Goal: Task Accomplishment & Management: Manage account settings

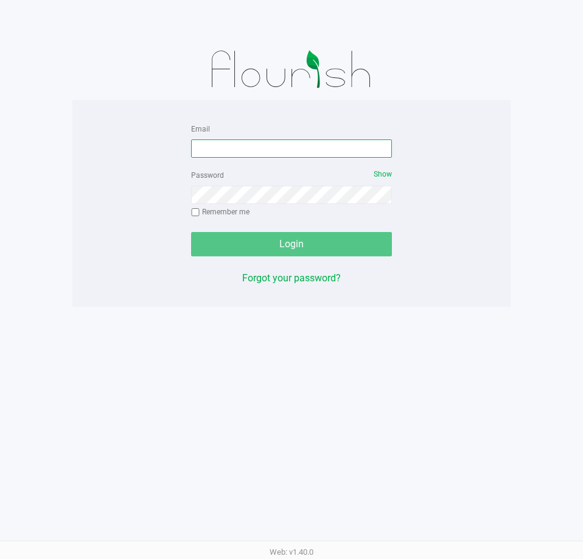
click at [340, 144] on input "Email" at bounding box center [291, 148] width 201 height 18
type input "[EMAIL_ADDRESS][DOMAIN_NAME]"
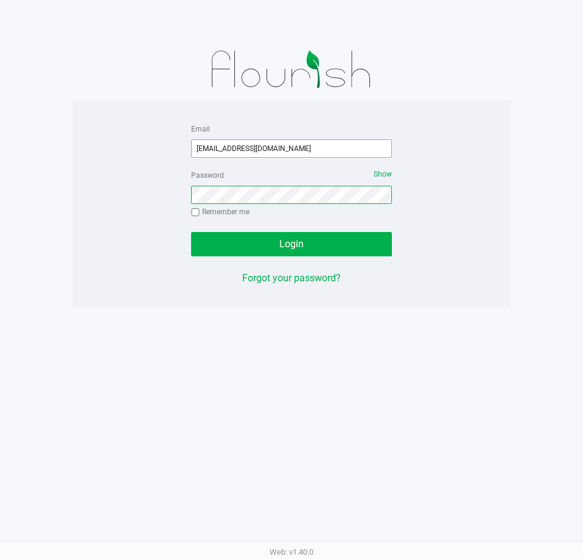
click at [191, 232] on button "Login" at bounding box center [291, 244] width 201 height 24
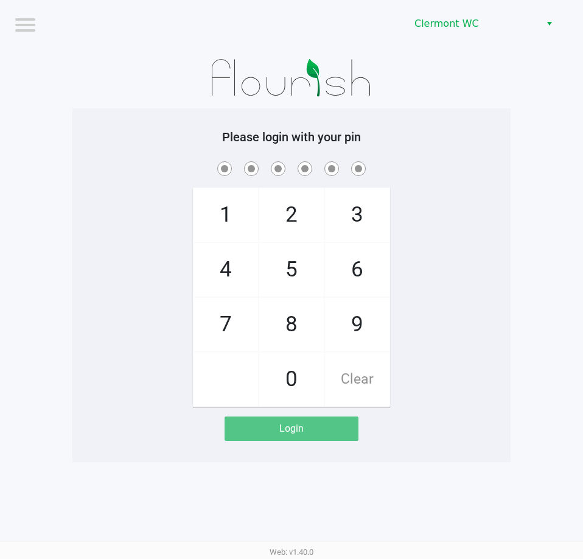
click at [531, 367] on app-pos-login-wrapper "Logout [PERSON_NAME] Please login with your pin 1 4 7 2 5 8 0 3 6 9 Clear Login" at bounding box center [291, 231] width 583 height 462
checkbox input "true"
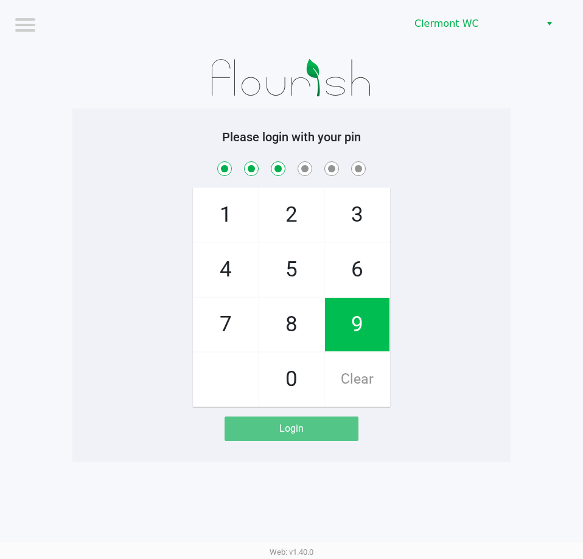
checkbox input "true"
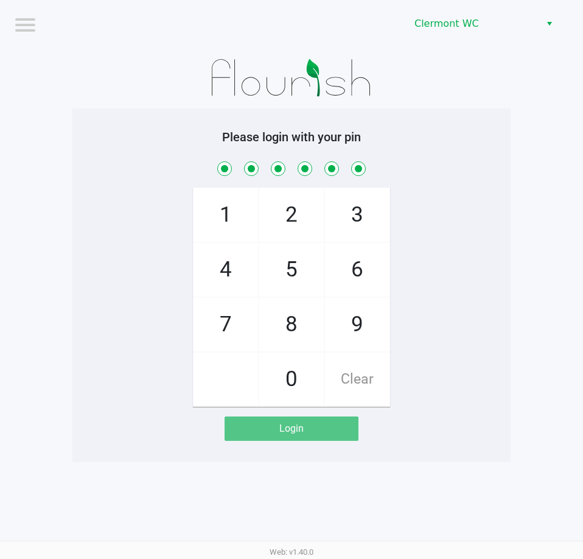
checkbox input "true"
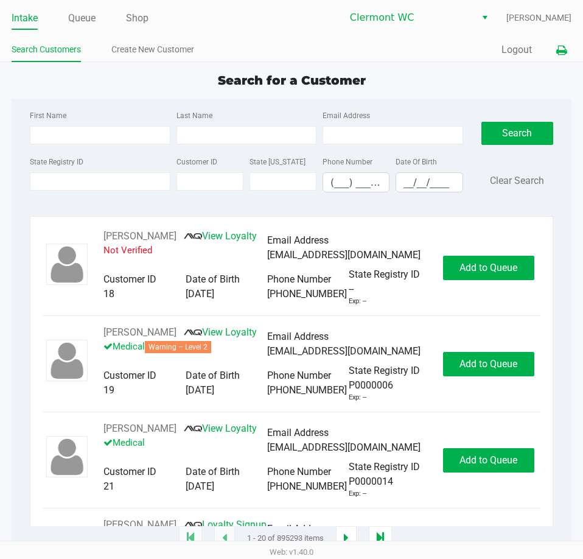
click at [565, 53] on icon at bounding box center [561, 50] width 10 height 9
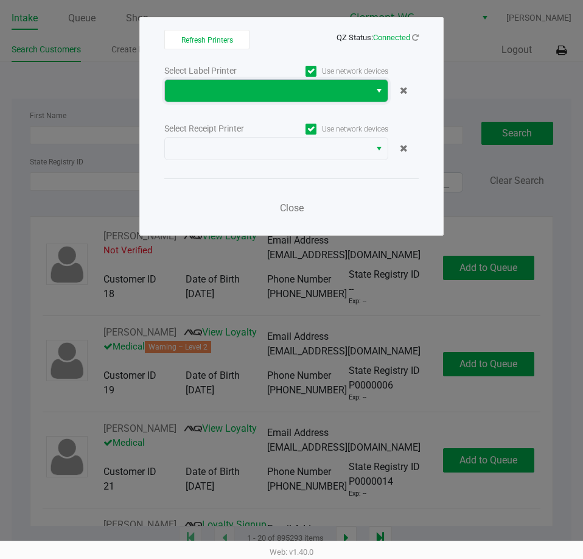
click at [321, 98] on span at bounding box center [267, 91] width 205 height 22
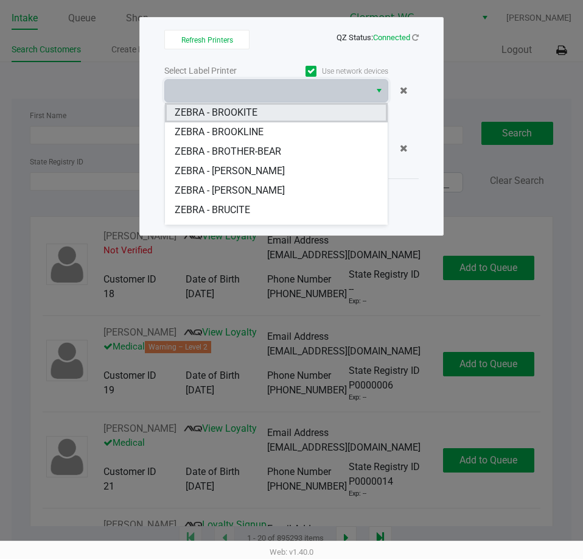
click at [290, 113] on BROOKITE "ZEBRA - BROOKITE" at bounding box center [276, 112] width 223 height 19
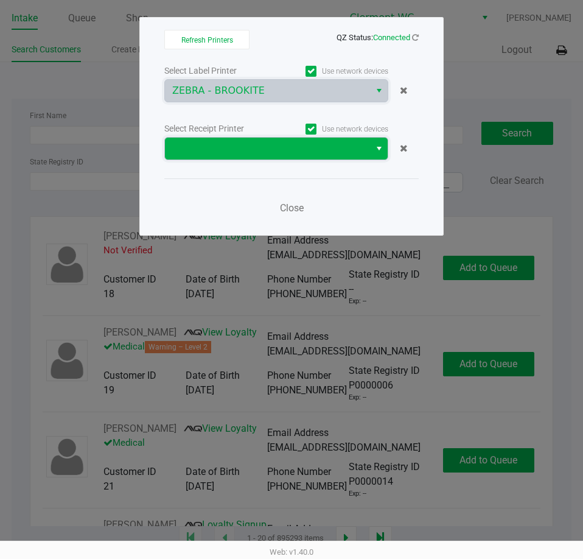
click at [293, 152] on span at bounding box center [267, 148] width 190 height 15
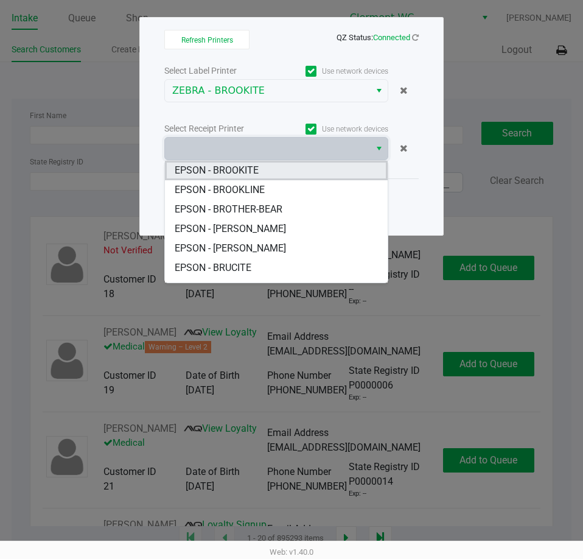
click at [277, 167] on BROOKITE "EPSON - BROOKITE" at bounding box center [276, 170] width 223 height 19
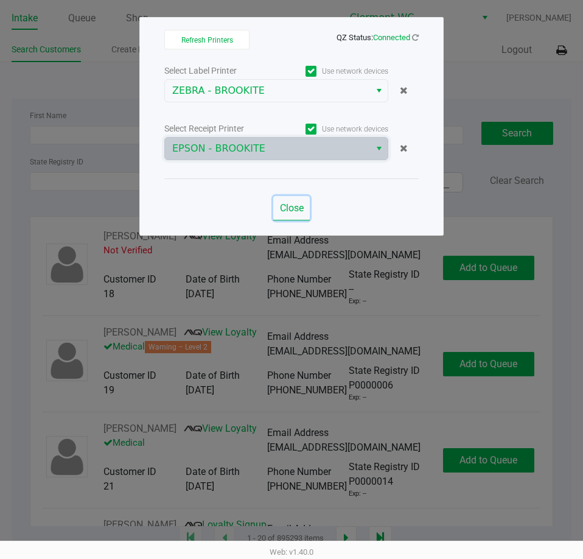
click at [297, 209] on span "Close" at bounding box center [292, 208] width 24 height 12
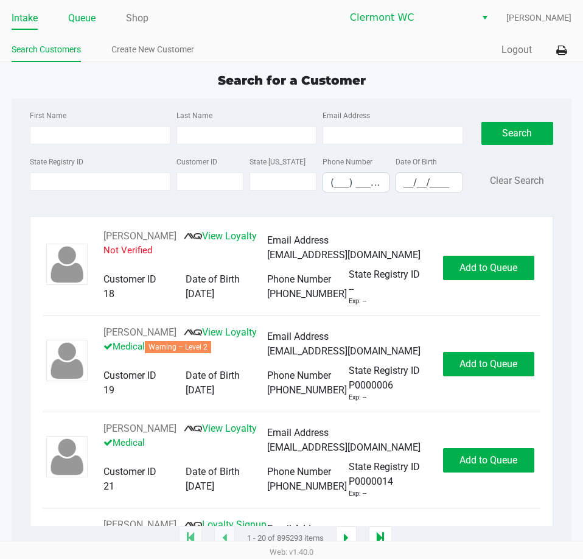
click at [75, 23] on link "Queue" at bounding box center [81, 18] width 27 height 17
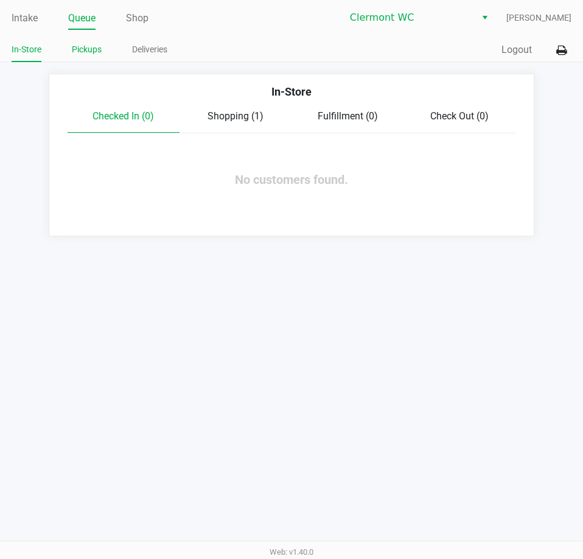
click at [82, 46] on link "Pickups" at bounding box center [87, 49] width 30 height 15
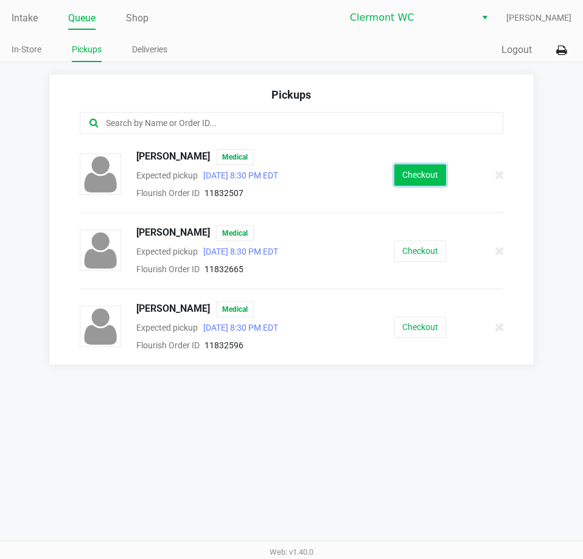
click at [440, 179] on button "Checkout" at bounding box center [420, 174] width 52 height 21
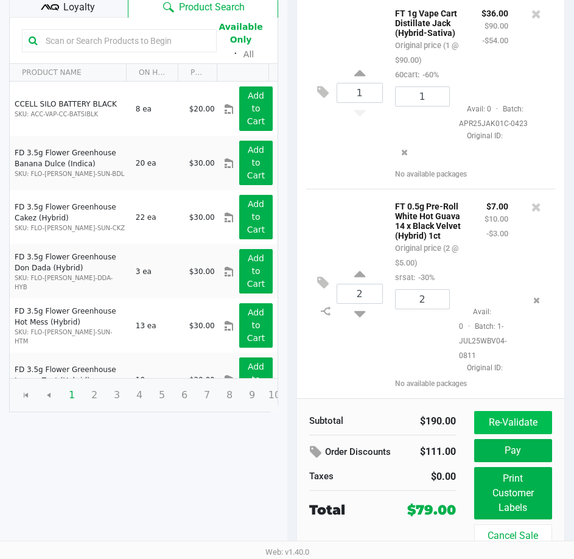
scroll to position [193, 0]
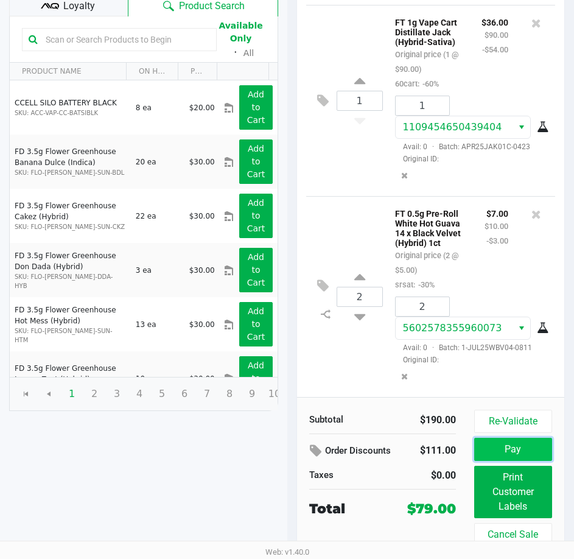
click at [517, 451] on button "Pay" at bounding box center [513, 448] width 78 height 23
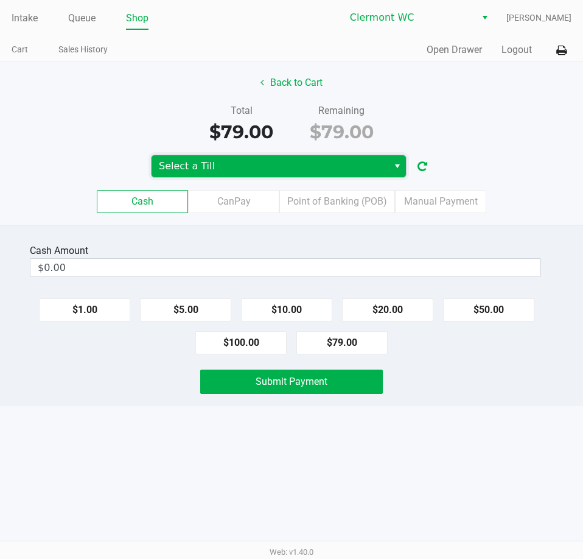
click at [302, 165] on span "Select a Till" at bounding box center [270, 166] width 222 height 15
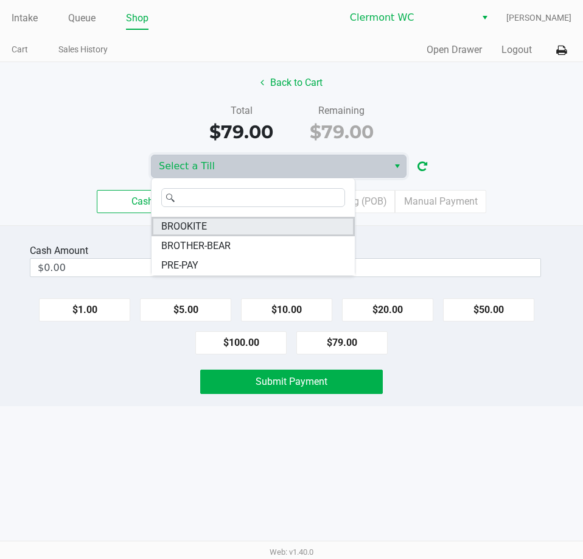
click at [199, 228] on span "BROOKITE" at bounding box center [184, 226] width 46 height 15
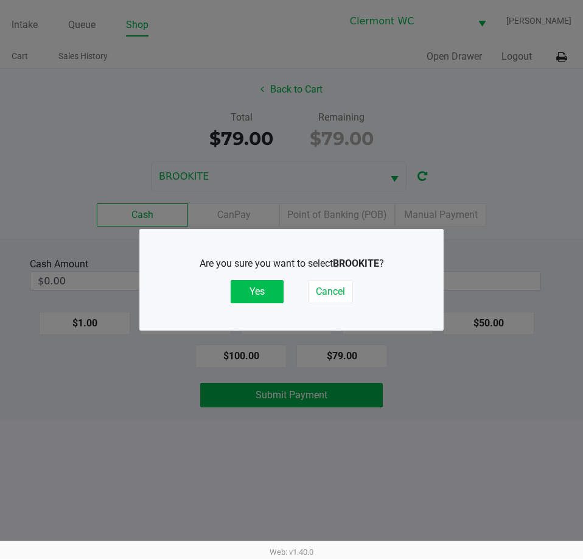
click at [260, 293] on button "Yes" at bounding box center [257, 291] width 53 height 23
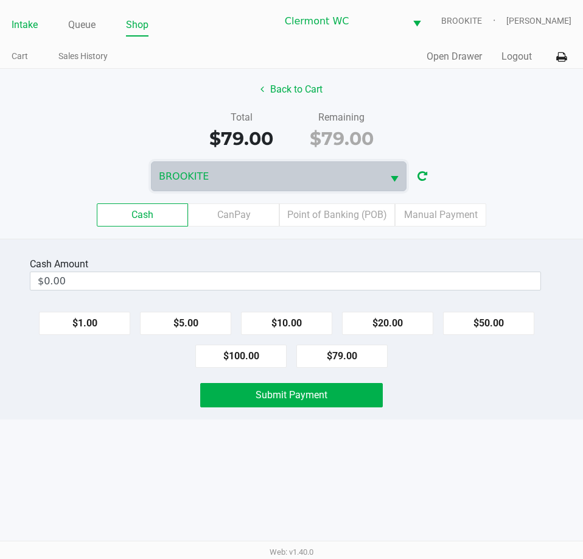
click at [27, 28] on link "Intake" at bounding box center [25, 24] width 26 height 17
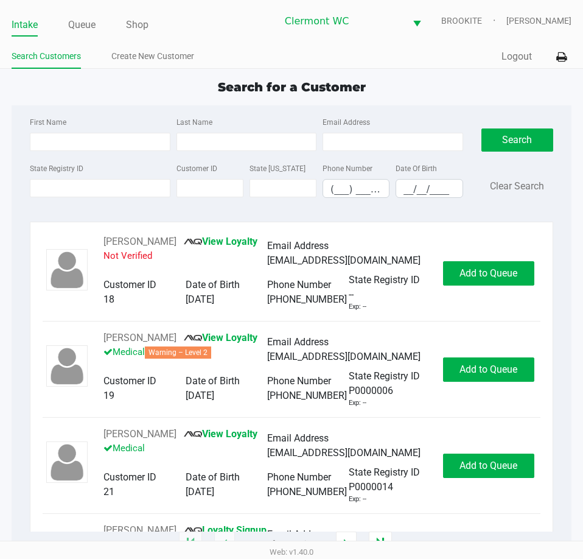
click at [62, 89] on div "Search for a Customer" at bounding box center [291, 87] width 578 height 18
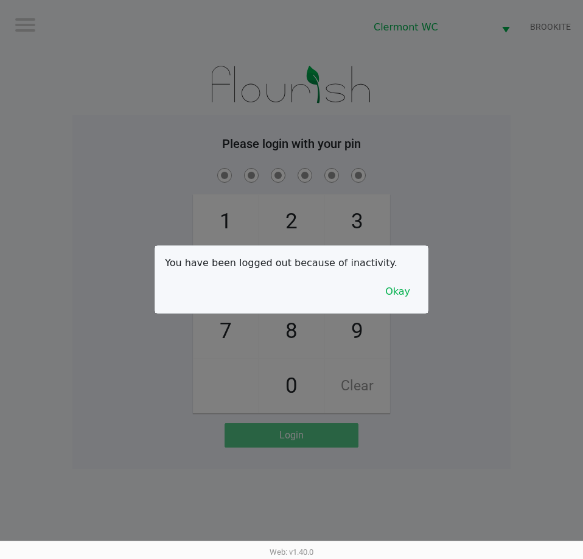
click at [173, 75] on div at bounding box center [291, 279] width 583 height 559
checkbox input "true"
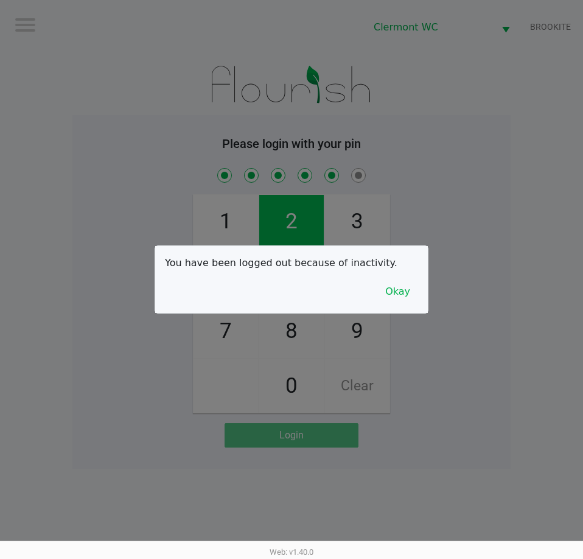
checkbox input "true"
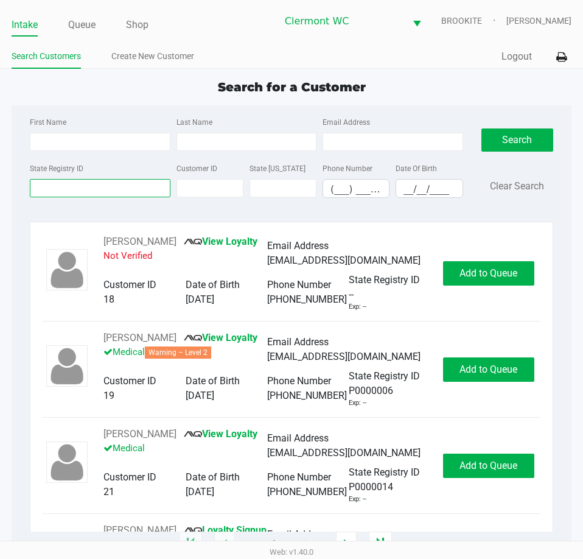
click at [118, 189] on input "State Registry ID" at bounding box center [100, 188] width 140 height 18
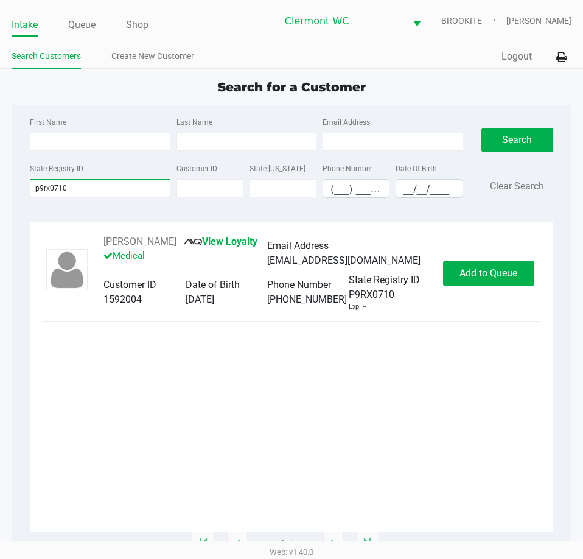
type input "p9rx0710"
click at [475, 259] on div "Joel Madden Jr. View Loyalty Medical Email Address sharkyd20gm@gmail.com Custom…" at bounding box center [292, 272] width 498 height 77
click at [486, 280] on button "Add to Queue" at bounding box center [488, 273] width 91 height 24
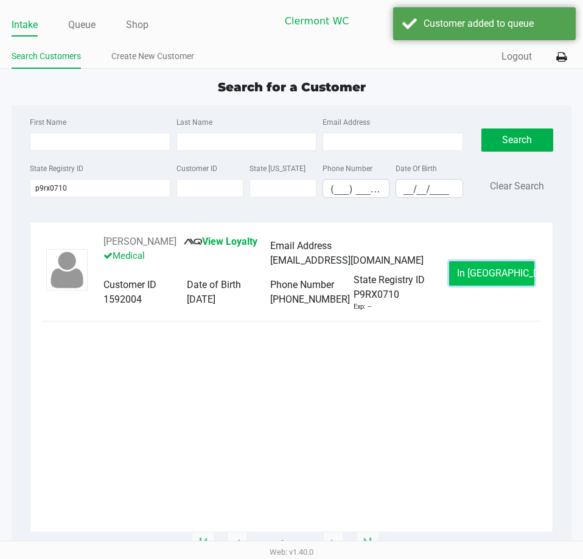
click at [496, 267] on span "In Queue" at bounding box center [508, 273] width 102 height 12
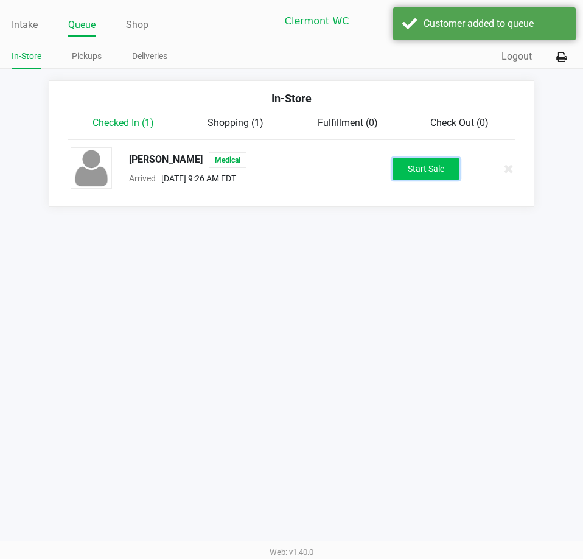
click at [418, 174] on button "Start Sale" at bounding box center [425, 168] width 67 height 21
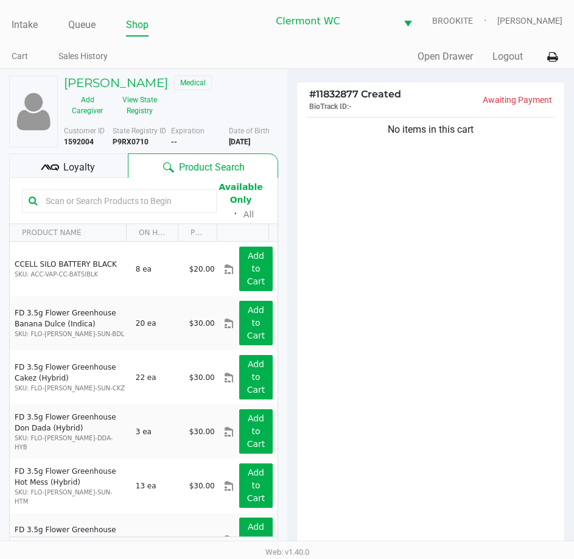
click at [377, 451] on div "No items in this cart" at bounding box center [431, 334] width 268 height 441
click at [138, 110] on button "View State Registry" at bounding box center [136, 105] width 51 height 30
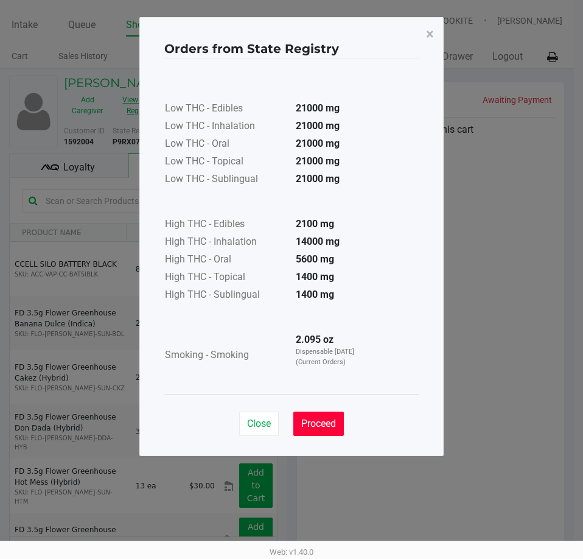
click at [317, 422] on span "Proceed" at bounding box center [318, 423] width 35 height 12
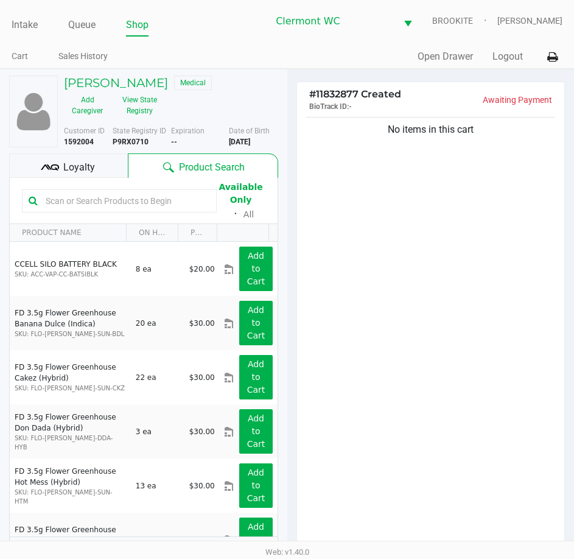
click at [401, 413] on div "Close Proceed" at bounding box center [287, 387] width 254 height 49
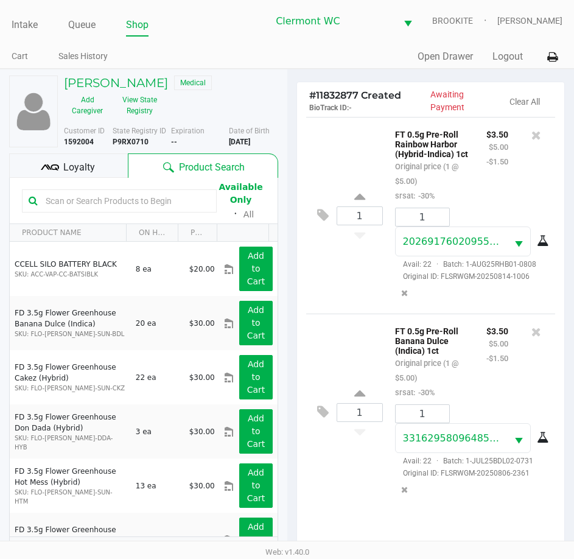
click at [80, 169] on span "Loyalty" at bounding box center [79, 167] width 32 height 15
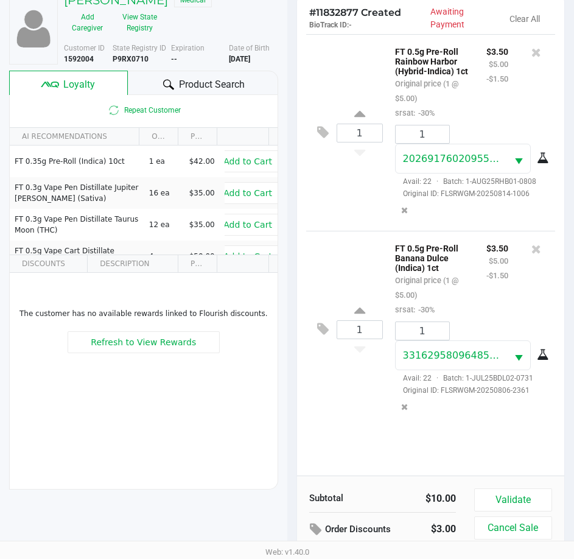
scroll to position [159, 0]
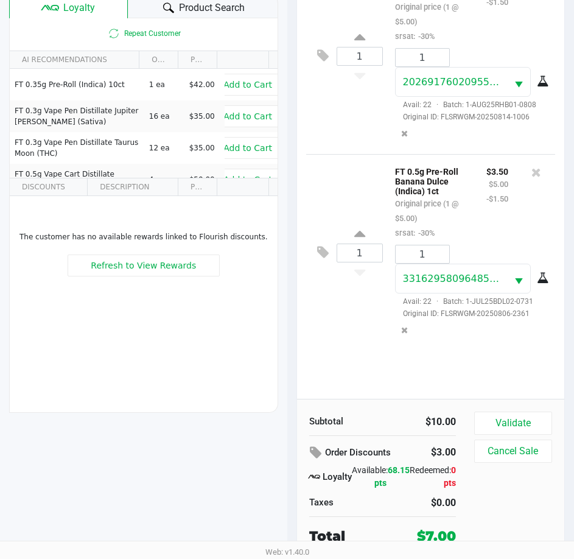
click at [517, 418] on button "Validate" at bounding box center [513, 422] width 78 height 23
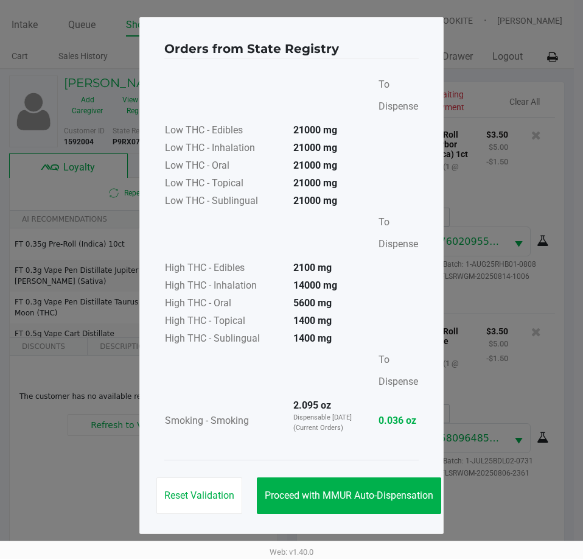
click at [374, 492] on span "Proceed with MMUR Auto-Dispensation" at bounding box center [349, 495] width 169 height 12
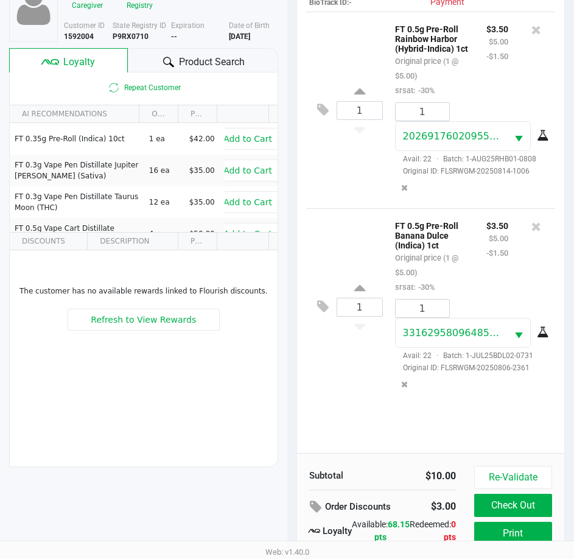
scroll to position [161, 0]
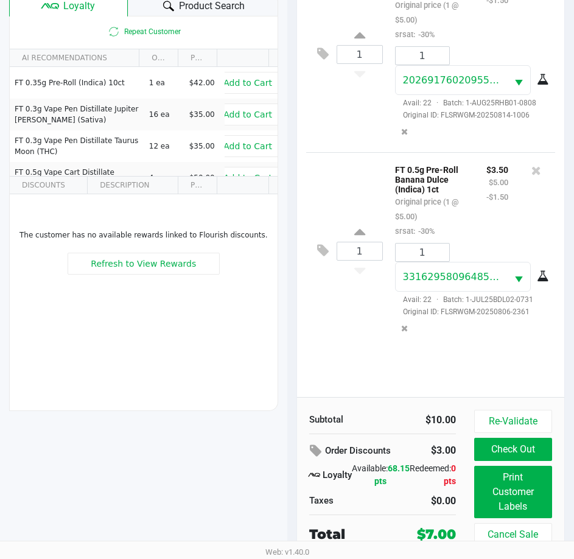
click at [532, 489] on button "Print Customer Labels" at bounding box center [513, 491] width 78 height 52
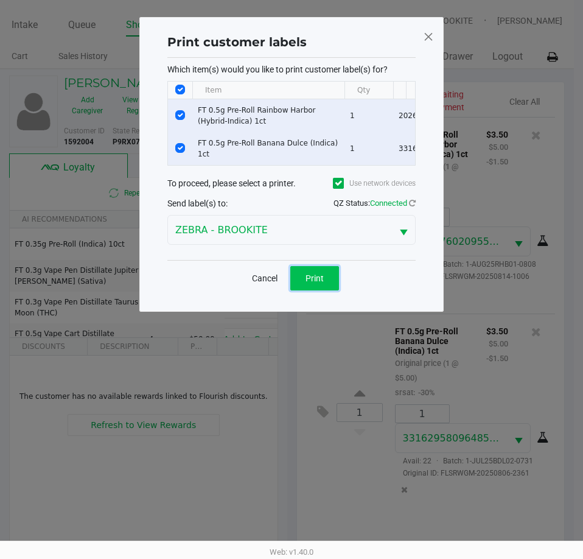
click at [322, 277] on button "Print" at bounding box center [314, 278] width 49 height 24
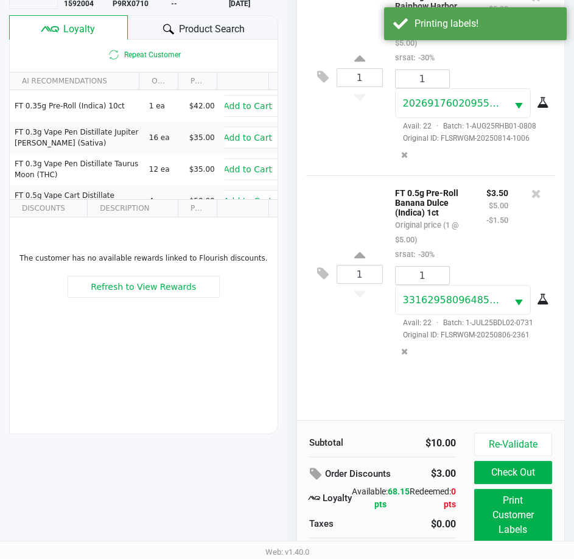
scroll to position [161, 0]
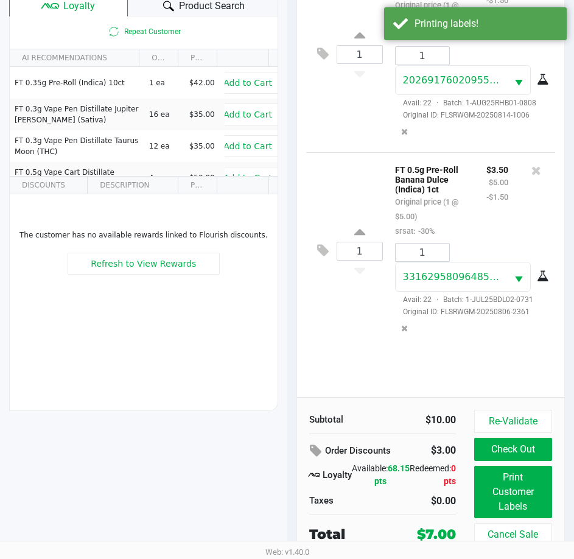
click at [522, 453] on button "Check Out" at bounding box center [513, 448] width 78 height 23
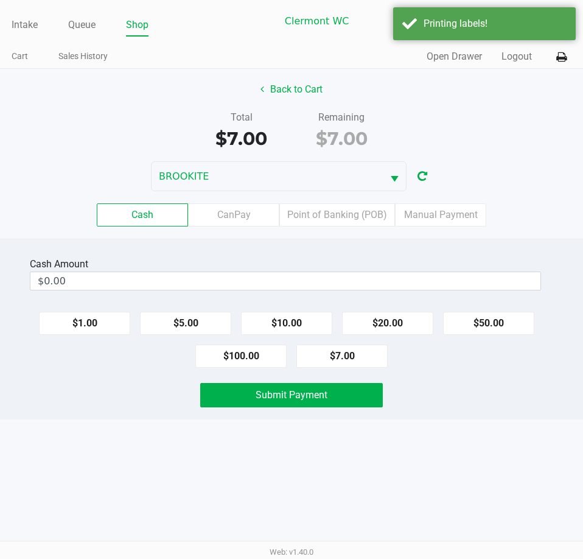
click at [389, 315] on button "$20.00" at bounding box center [387, 323] width 91 height 23
click at [369, 366] on button "$7.00" at bounding box center [341, 355] width 91 height 23
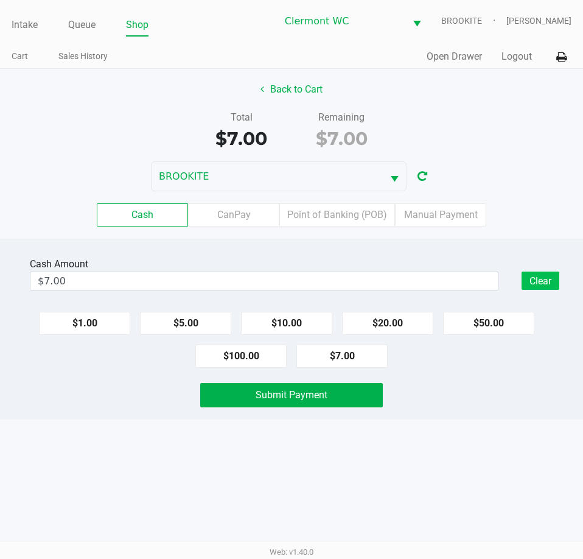
click at [553, 274] on button "Clear" at bounding box center [540, 280] width 38 height 18
click at [392, 314] on button "$20.00" at bounding box center [387, 323] width 91 height 23
type input "$20.00"
click at [349, 385] on button "Submit Payment" at bounding box center [291, 395] width 182 height 24
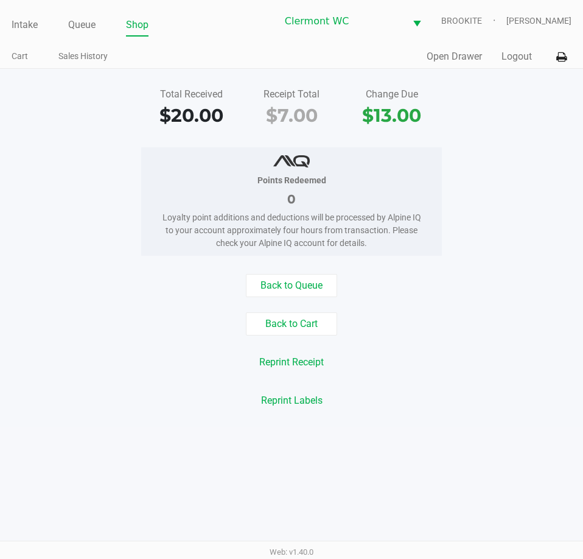
click at [113, 330] on div "Back to Cart" at bounding box center [291, 323] width 601 height 23
click at [18, 26] on link "Intake" at bounding box center [25, 24] width 26 height 17
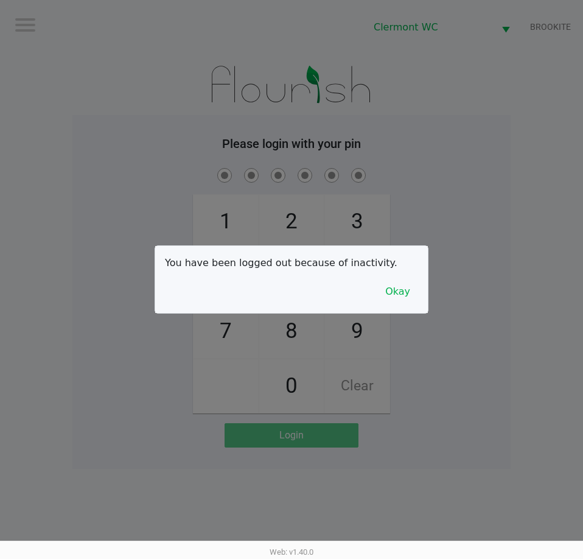
click at [456, 418] on div at bounding box center [291, 279] width 583 height 559
checkbox input "true"
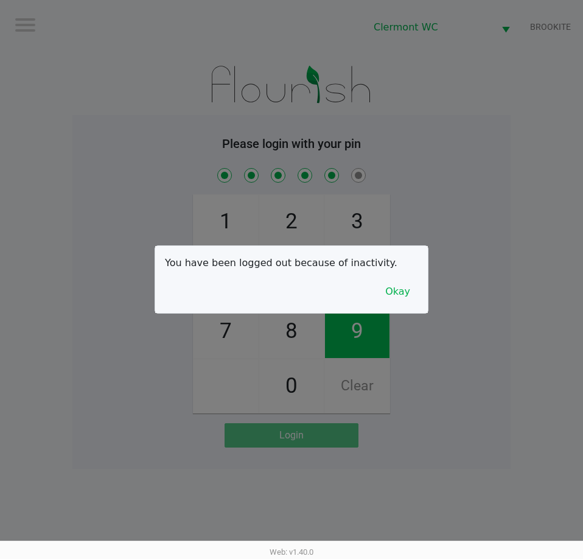
checkbox input "true"
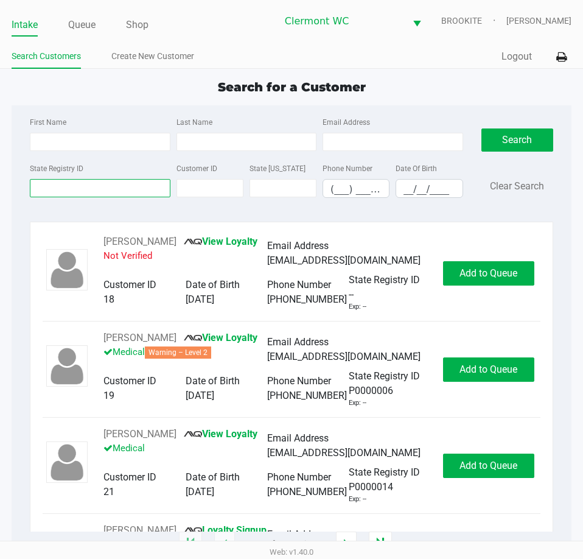
click at [111, 181] on input "State Registry ID" at bounding box center [100, 188] width 140 height 18
click at [90, 190] on input "State Registry ID" at bounding box center [100, 188] width 140 height 18
click at [125, 178] on div "State Registry ID" at bounding box center [100, 179] width 146 height 37
click at [120, 184] on input "State Registry ID" at bounding box center [100, 188] width 140 height 18
click at [86, 192] on input "State Registry ID" at bounding box center [100, 188] width 140 height 18
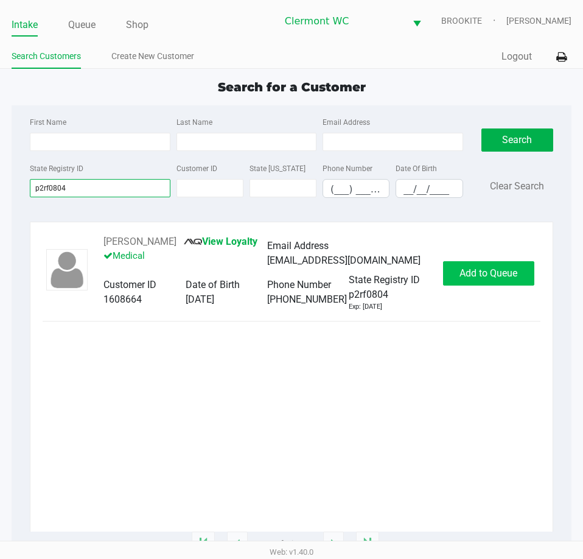
type input "p2rf0804"
click at [485, 272] on span "Add to Queue" at bounding box center [488, 273] width 58 height 12
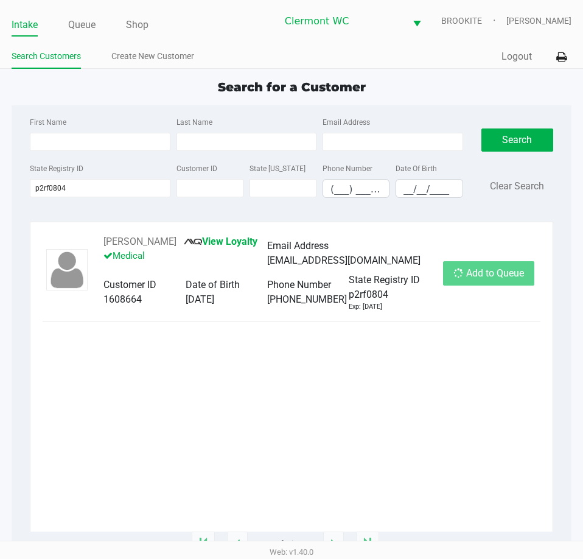
click at [487, 282] on div "Add to Queue" at bounding box center [488, 273] width 91 height 24
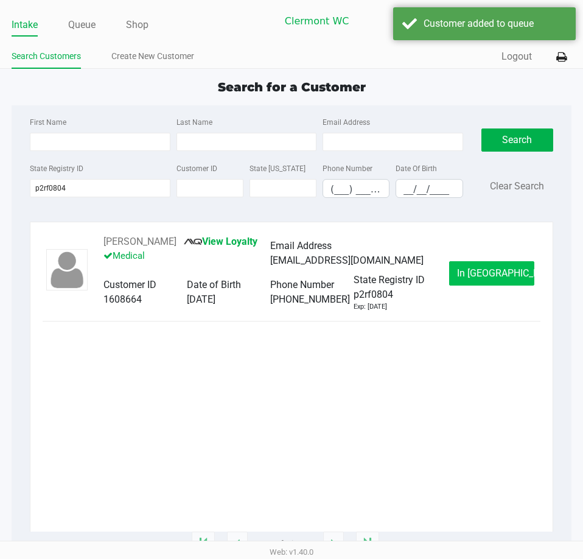
click at [492, 272] on span "In Queue" at bounding box center [508, 273] width 102 height 12
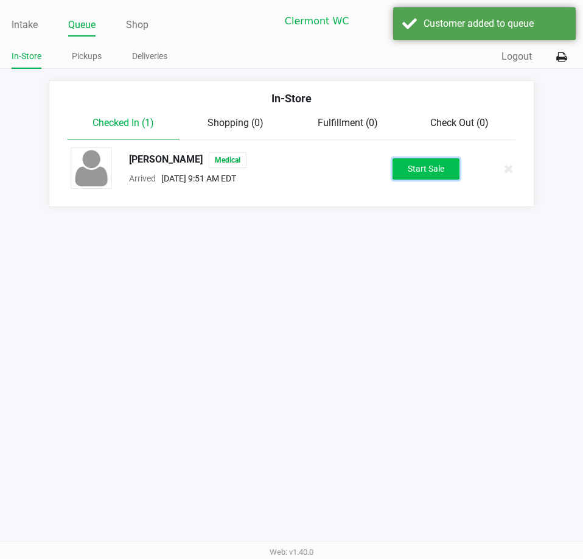
click at [430, 170] on button "Start Sale" at bounding box center [425, 168] width 67 height 21
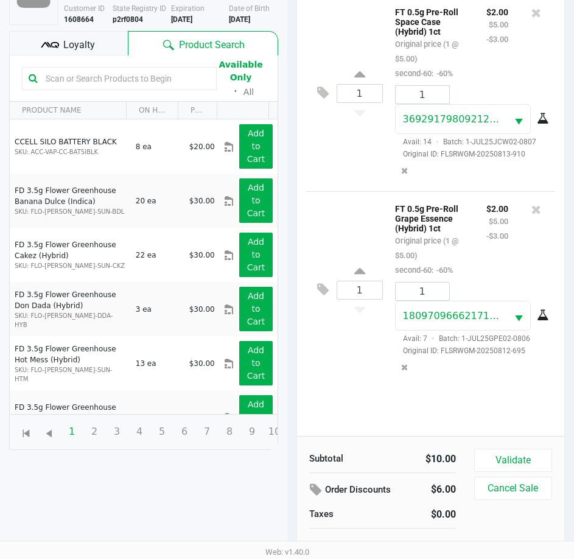
scroll to position [134, 0]
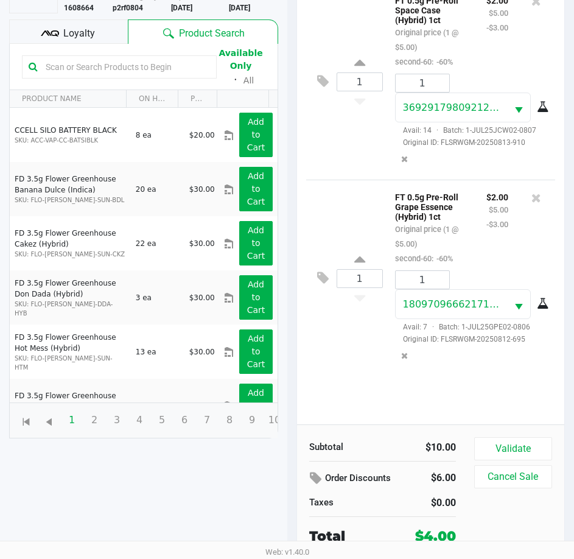
click at [515, 444] on button "Validate" at bounding box center [513, 448] width 78 height 23
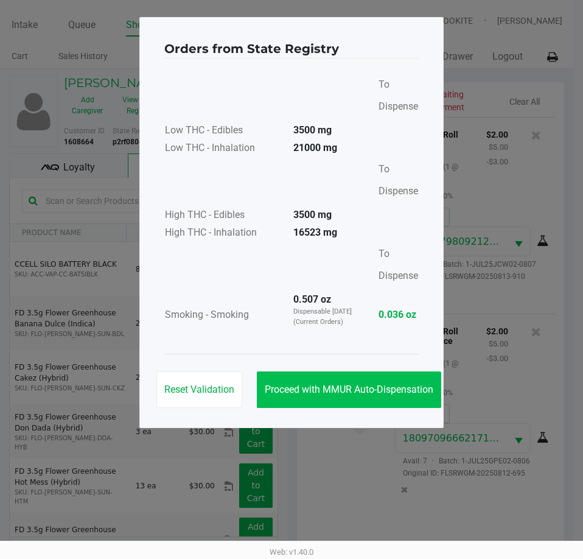
click at [365, 397] on button "Proceed with MMUR Auto-Dispensation" at bounding box center [349, 389] width 184 height 37
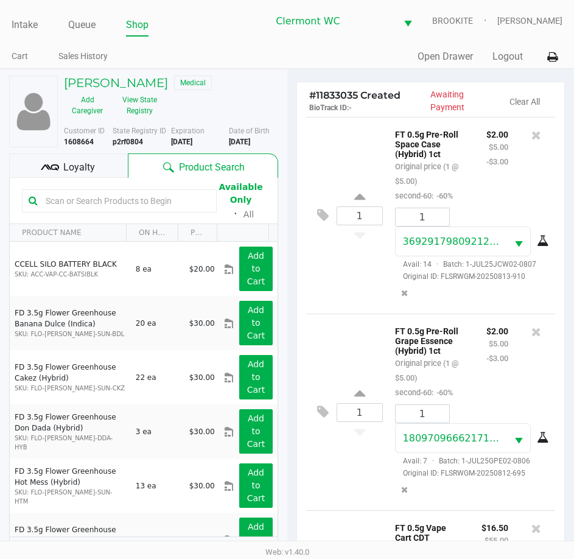
scroll to position [161, 0]
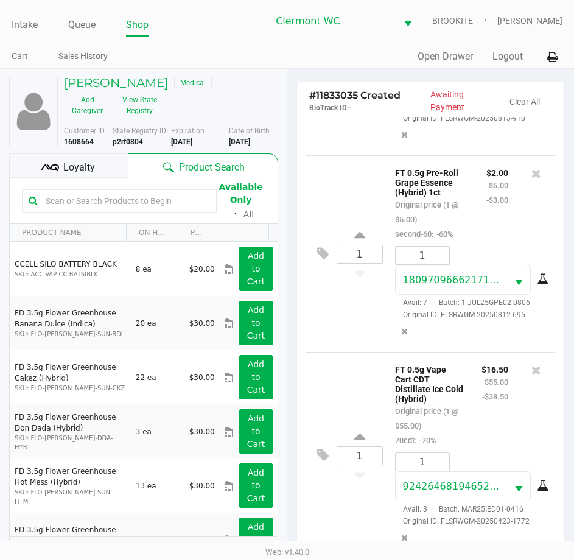
click at [80, 167] on span "Loyalty" at bounding box center [79, 167] width 32 height 15
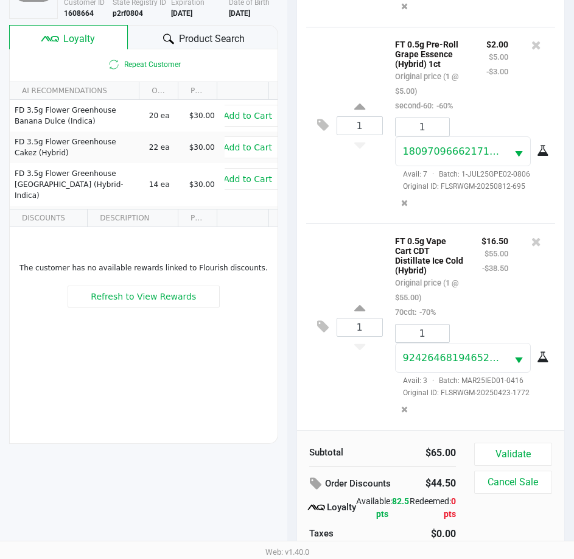
scroll to position [159, 0]
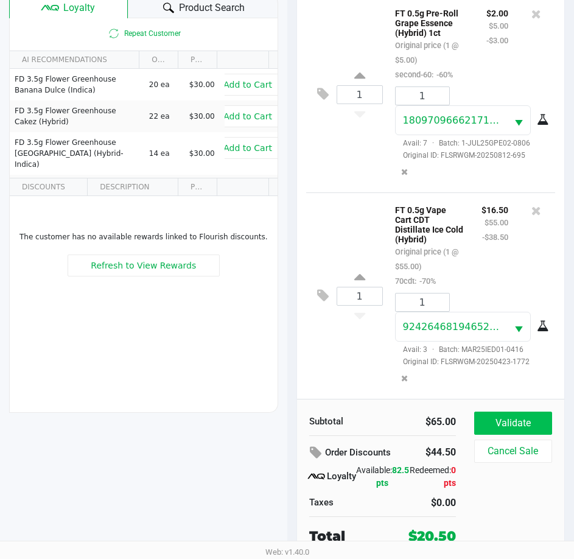
click at [508, 418] on button "Validate" at bounding box center [513, 422] width 78 height 23
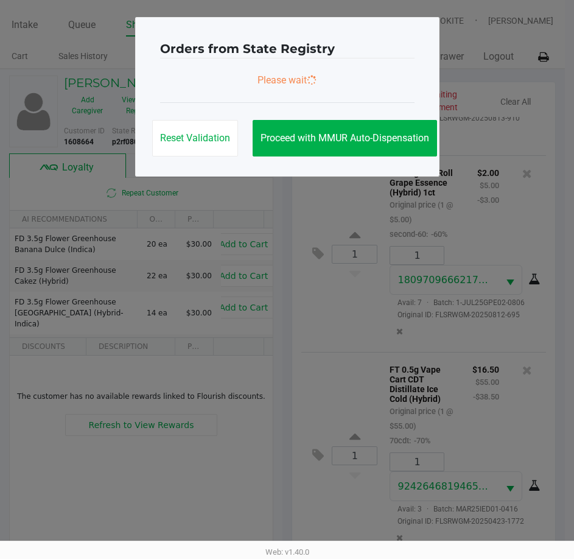
scroll to position [164, 0]
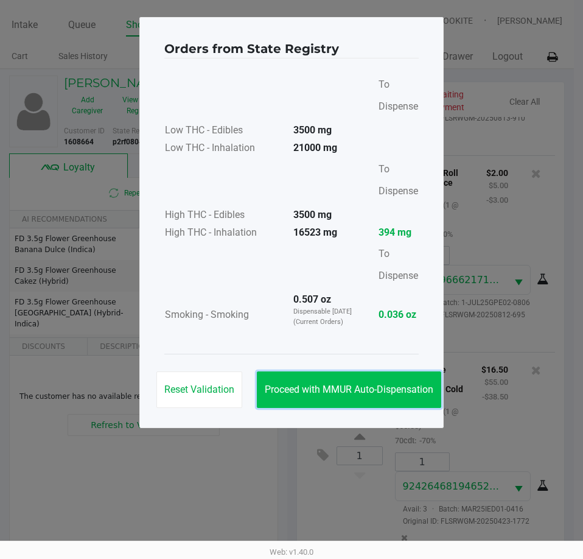
click at [371, 375] on button "Proceed with MMUR Auto-Dispensation" at bounding box center [349, 389] width 184 height 37
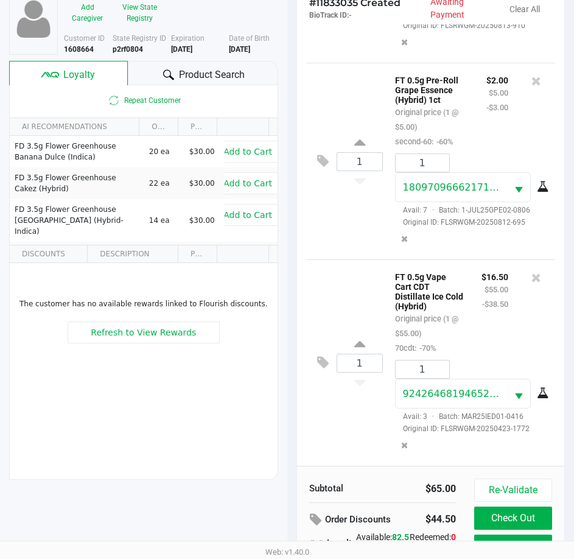
scroll to position [161, 0]
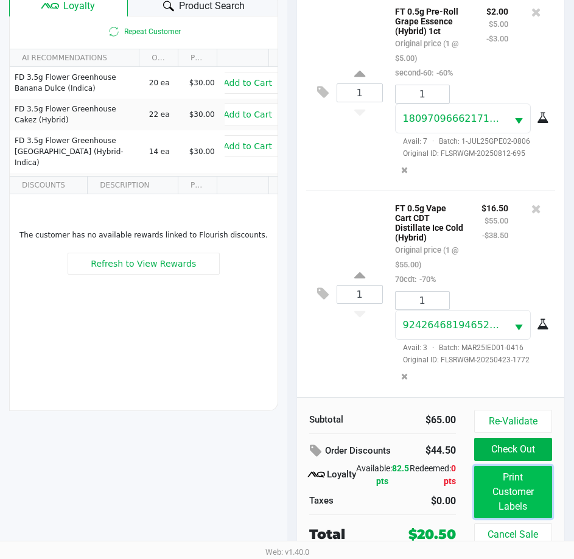
click at [507, 497] on button "Print Customer Labels" at bounding box center [513, 491] width 78 height 52
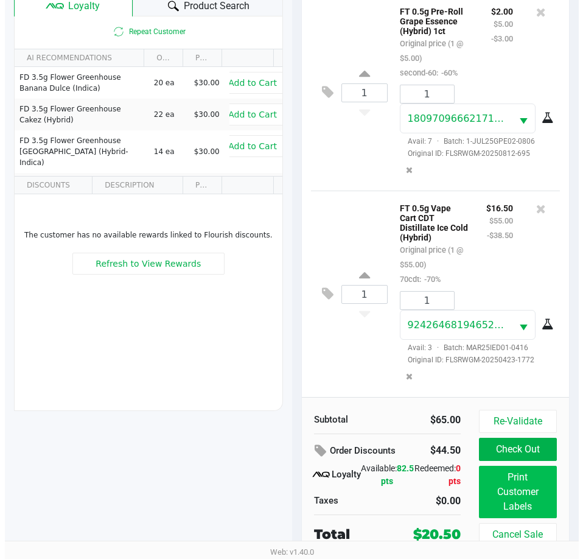
scroll to position [0, 0]
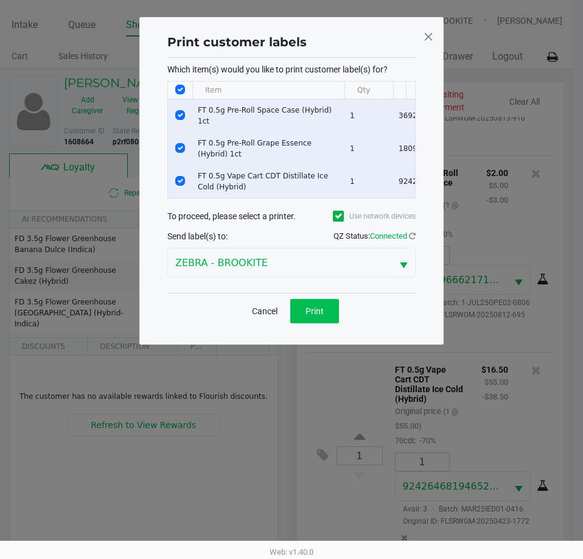
click at [324, 323] on button "Print" at bounding box center [314, 311] width 49 height 24
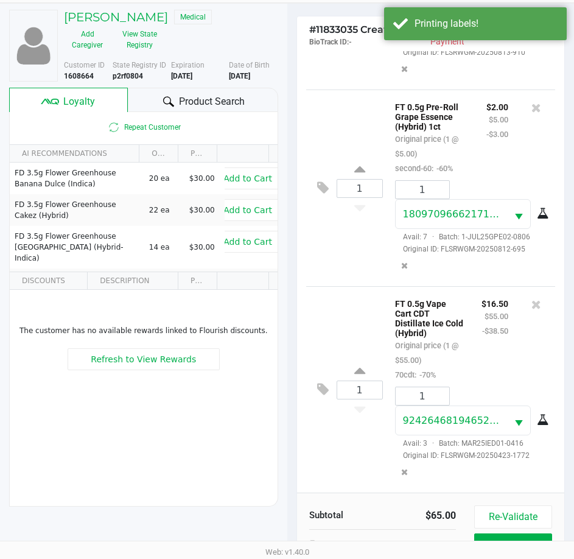
scroll to position [161, 0]
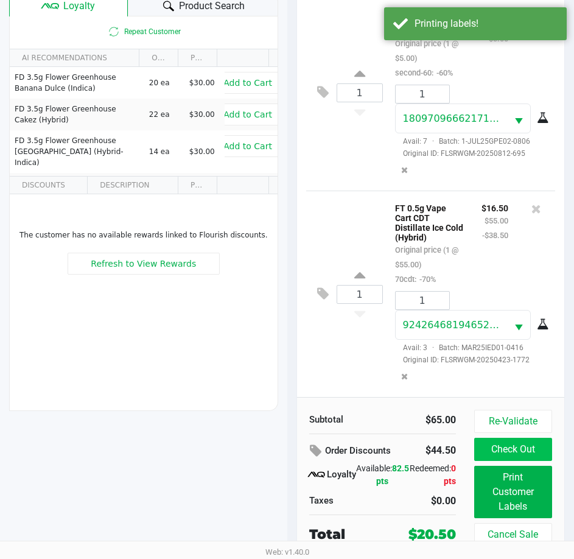
click at [494, 445] on button "Check Out" at bounding box center [513, 448] width 78 height 23
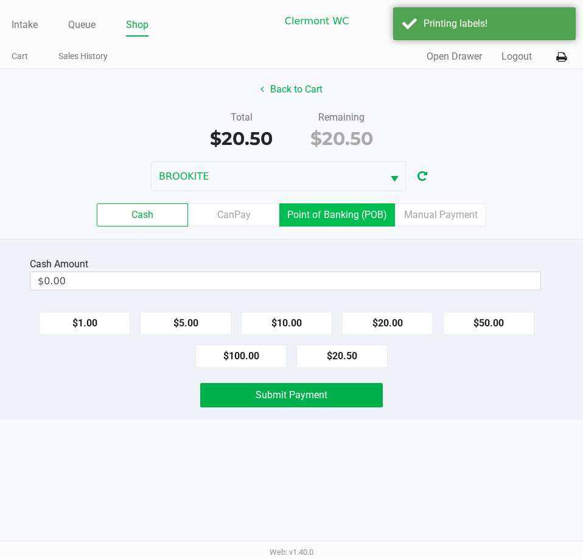
click at [349, 223] on label "Point of Banking (POB)" at bounding box center [337, 214] width 116 height 23
click at [0, 0] on 7 "Point of Banking (POB)" at bounding box center [0, 0] width 0 height 0
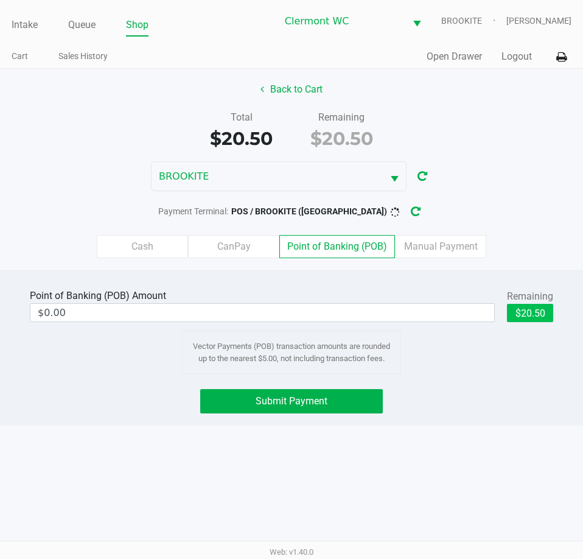
click at [525, 312] on button "$20.50" at bounding box center [530, 313] width 46 height 18
type input "$20.50"
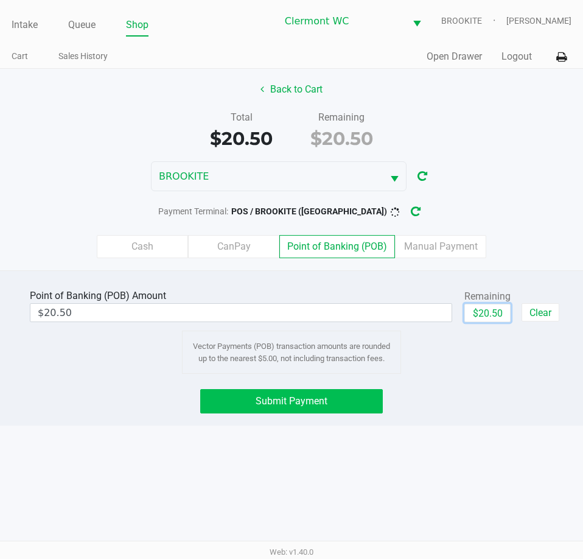
click at [349, 411] on button "Submit Payment" at bounding box center [291, 401] width 182 height 24
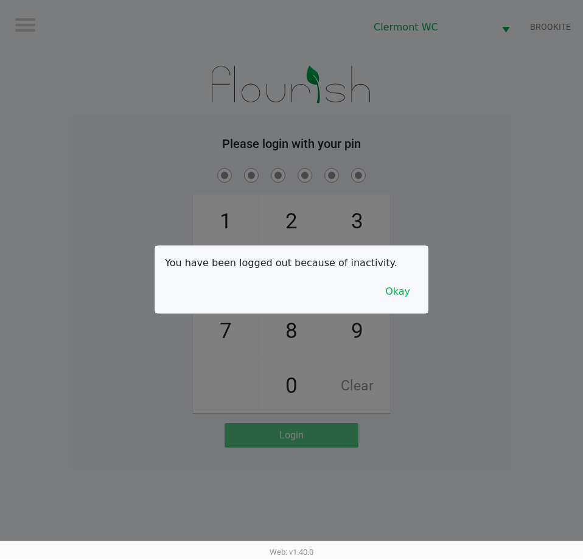
click at [480, 359] on div at bounding box center [291, 279] width 583 height 559
checkbox input "true"
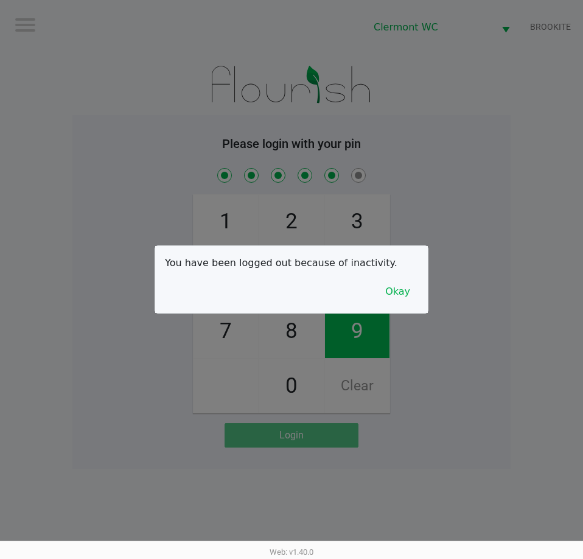
checkbox input "true"
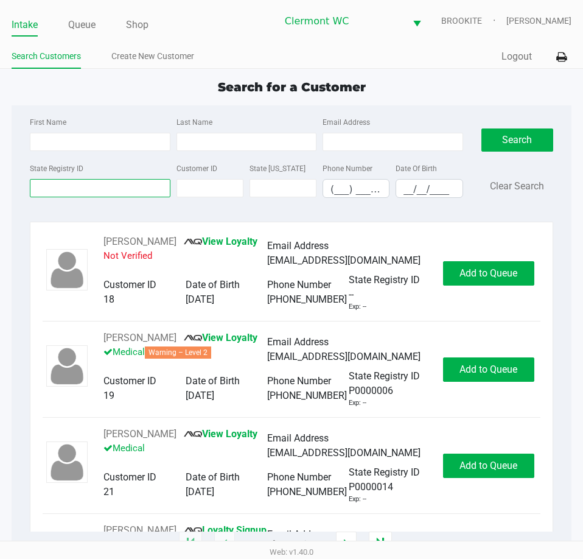
click at [95, 187] on input "State Registry ID" at bounding box center [100, 188] width 140 height 18
click at [49, 189] on input "State Registry ID" at bounding box center [100, 188] width 140 height 18
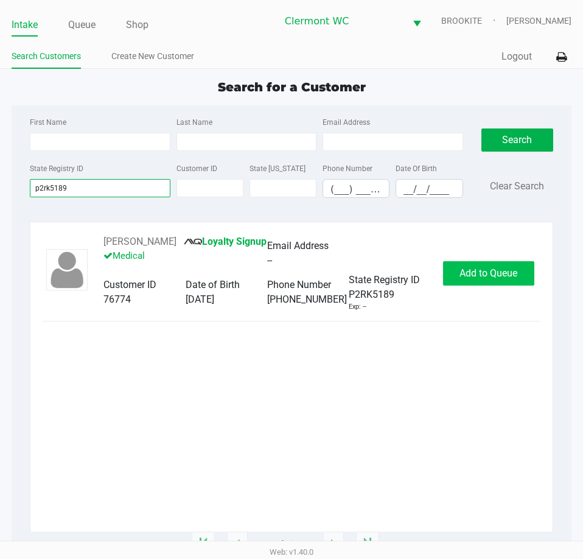
type input "p2rk5189"
click at [464, 277] on span "Add to Queue" at bounding box center [488, 273] width 58 height 12
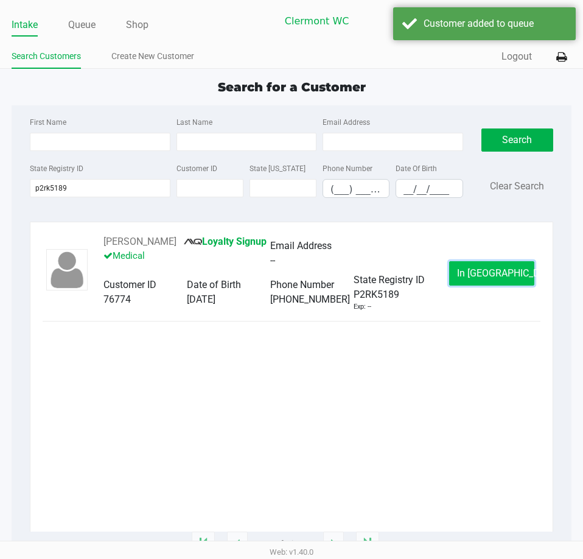
click at [480, 278] on span "In Queue" at bounding box center [508, 273] width 102 height 12
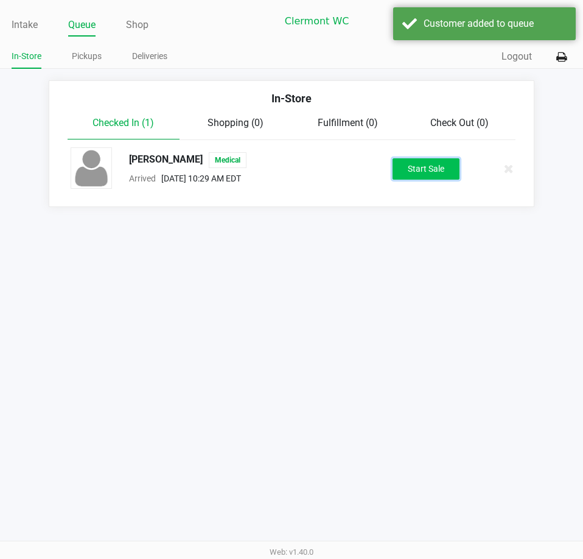
click at [418, 168] on button "Start Sale" at bounding box center [425, 168] width 67 height 21
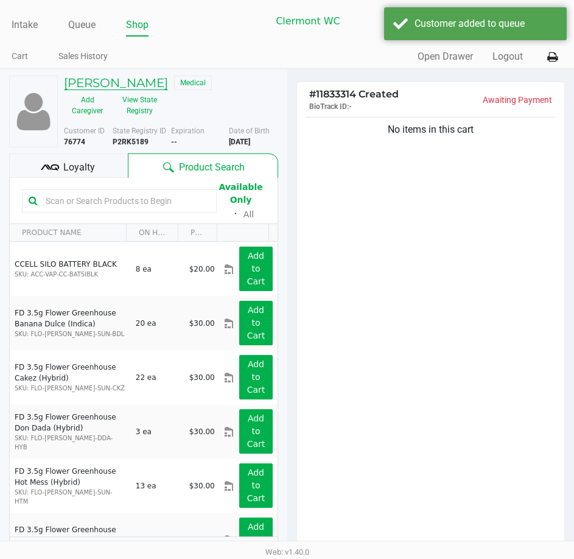
click at [119, 83] on h5 "Caren Morell" at bounding box center [116, 82] width 104 height 15
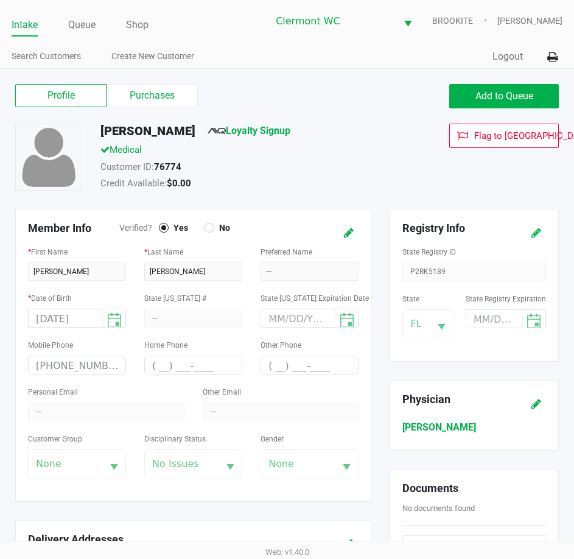
click at [538, 237] on icon at bounding box center [536, 233] width 10 height 9
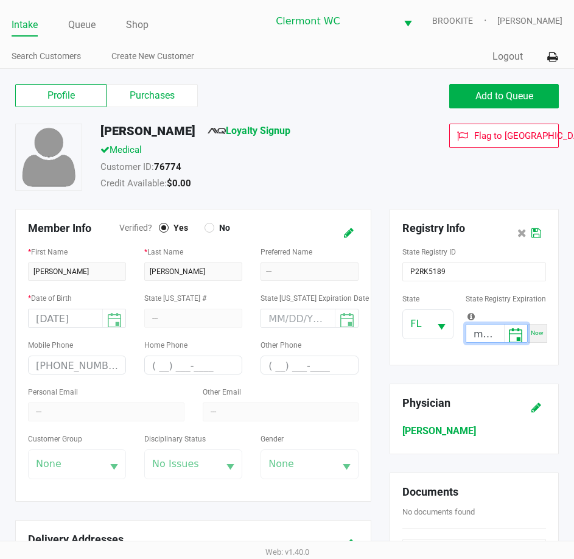
click at [486, 336] on input "month/day/year" at bounding box center [485, 333] width 38 height 19
type input "07/03/2026"
click at [535, 232] on icon at bounding box center [536, 233] width 10 height 9
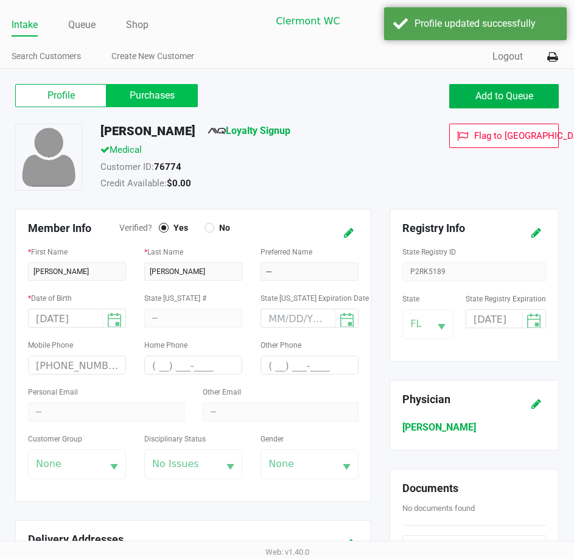
click at [151, 85] on label "Purchases" at bounding box center [151, 95] width 91 height 23
click at [0, 0] on 1 "Purchases" at bounding box center [0, 0] width 0 height 0
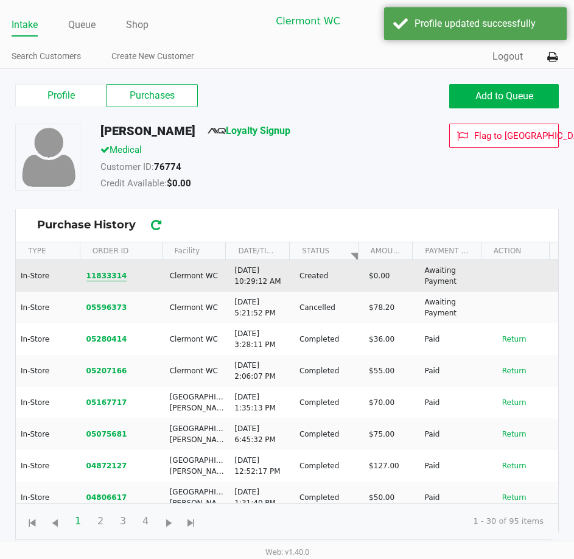
click at [103, 275] on button "11833314" at bounding box center [106, 275] width 41 height 11
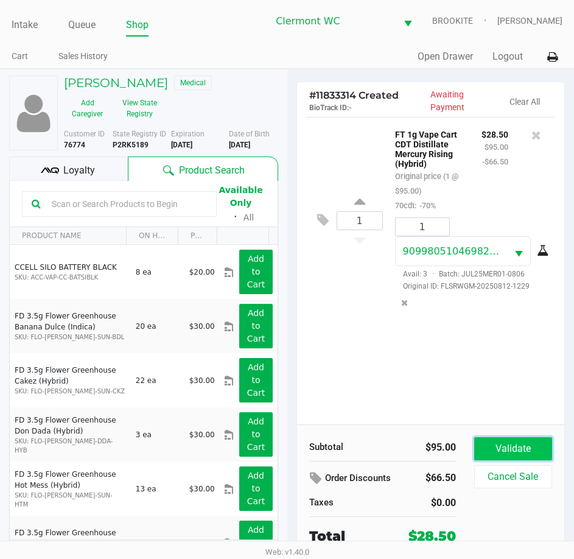
click at [505, 443] on button "Validate" at bounding box center [513, 448] width 78 height 23
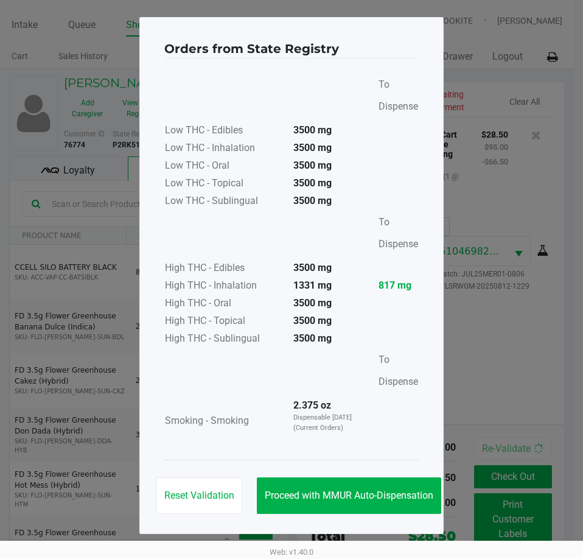
click at [368, 486] on button "Proceed with MMUR Auto-Dispensation" at bounding box center [349, 495] width 184 height 37
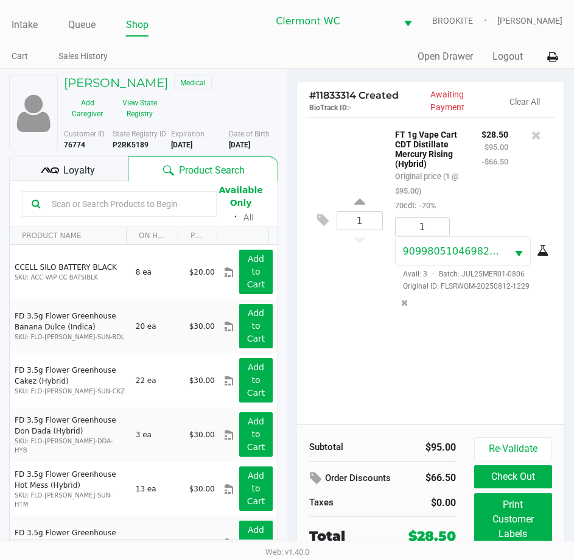
scroll to position [27, 0]
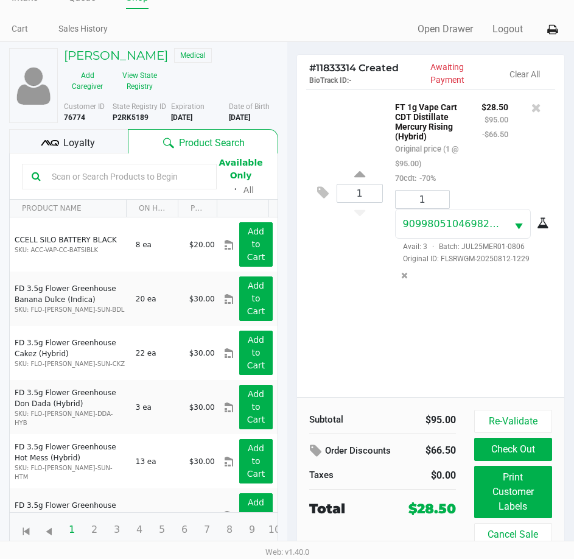
click at [502, 501] on button "Print Customer Labels" at bounding box center [513, 491] width 78 height 52
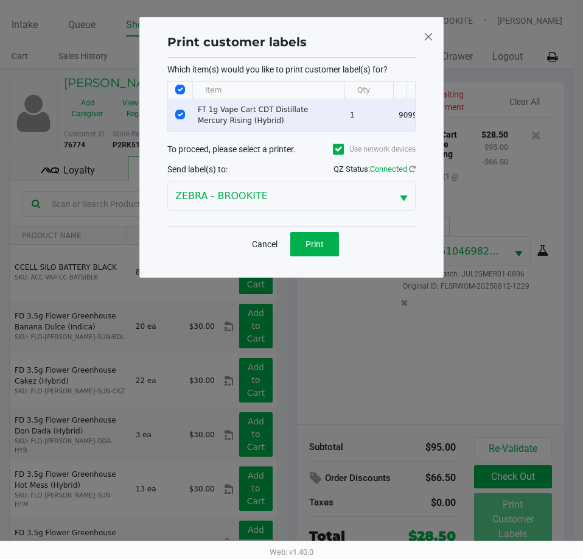
click at [312, 249] on span "Print" at bounding box center [314, 244] width 18 height 10
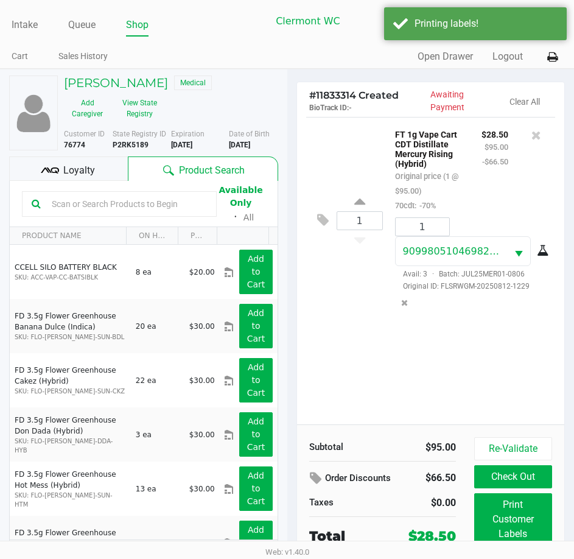
scroll to position [27, 0]
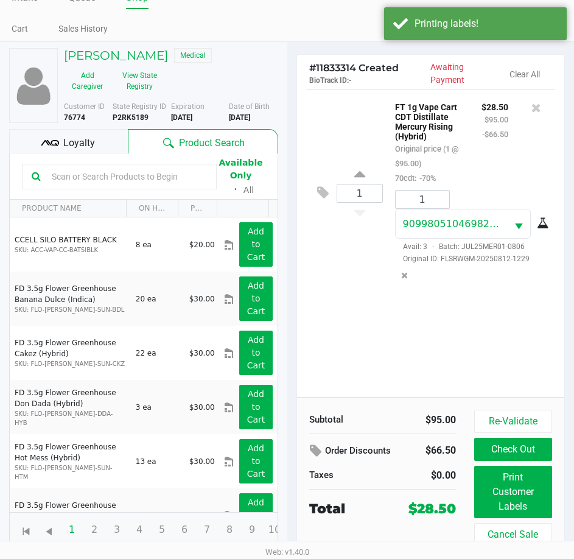
click at [525, 452] on button "Check Out" at bounding box center [513, 448] width 78 height 23
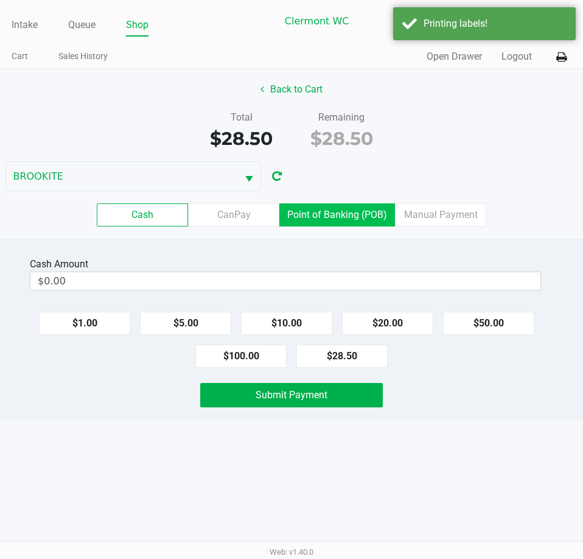
click at [353, 220] on label "Point of Banking (POB)" at bounding box center [337, 214] width 116 height 23
click at [0, 0] on 7 "Point of Banking (POB)" at bounding box center [0, 0] width 0 height 0
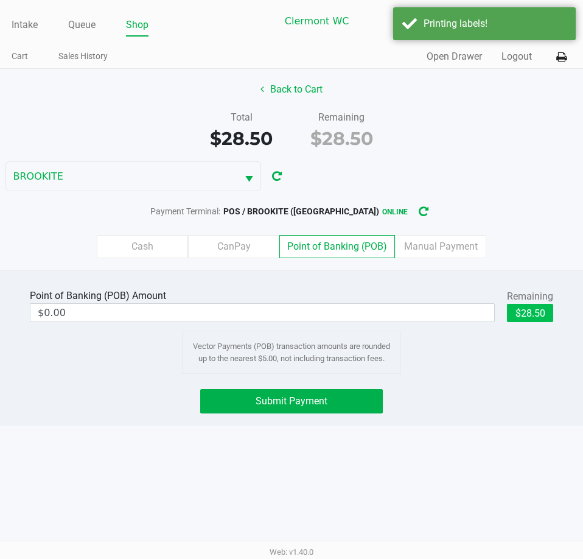
click at [538, 309] on button "$28.50" at bounding box center [530, 313] width 46 height 18
type input "$28.50"
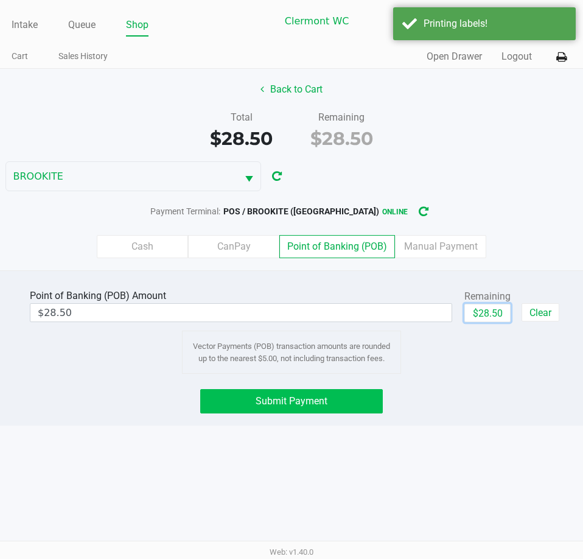
click at [381, 400] on button "Submit Payment" at bounding box center [291, 401] width 182 height 24
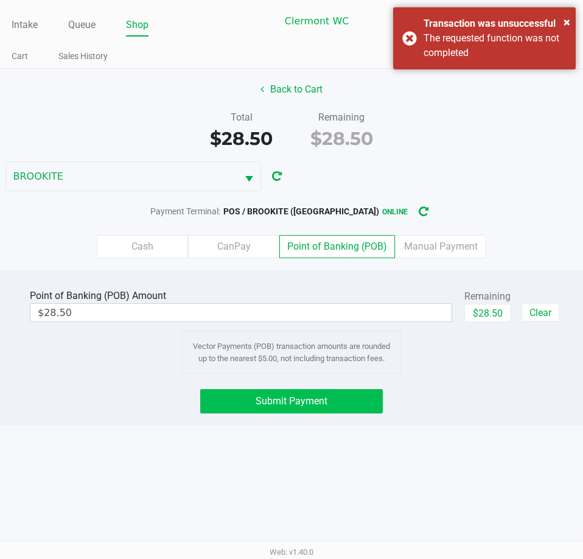
click at [293, 402] on span "Submit Payment" at bounding box center [292, 401] width 72 height 12
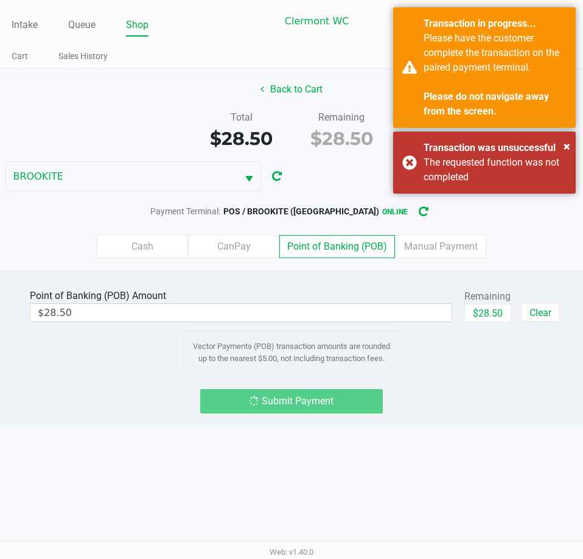
click at [553, 161] on div "The requested function was not completed" at bounding box center [494, 169] width 143 height 29
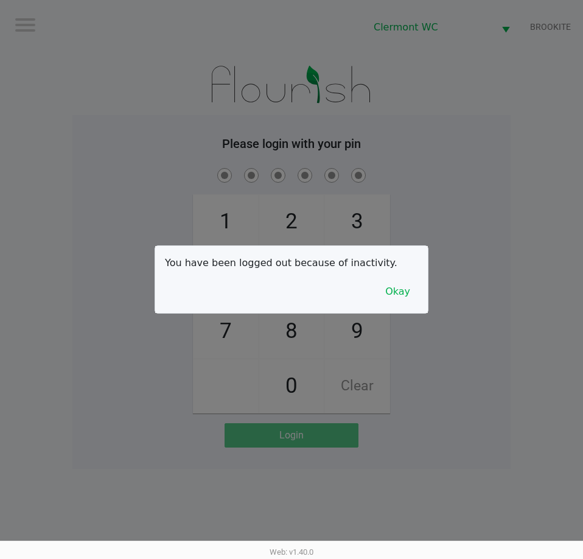
click at [110, 461] on div at bounding box center [291, 279] width 583 height 559
checkbox input "true"
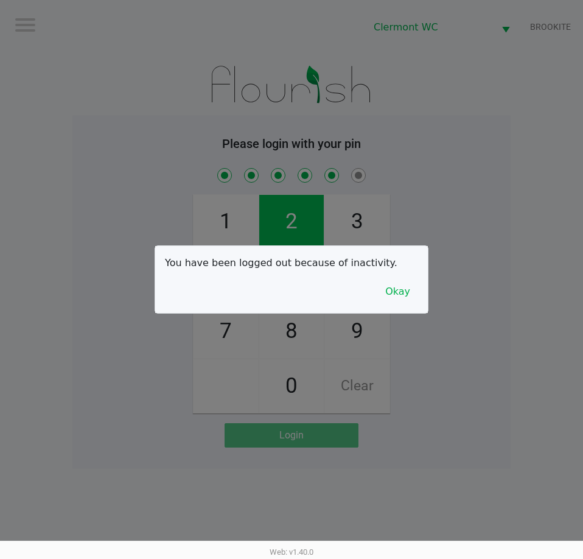
checkbox input "true"
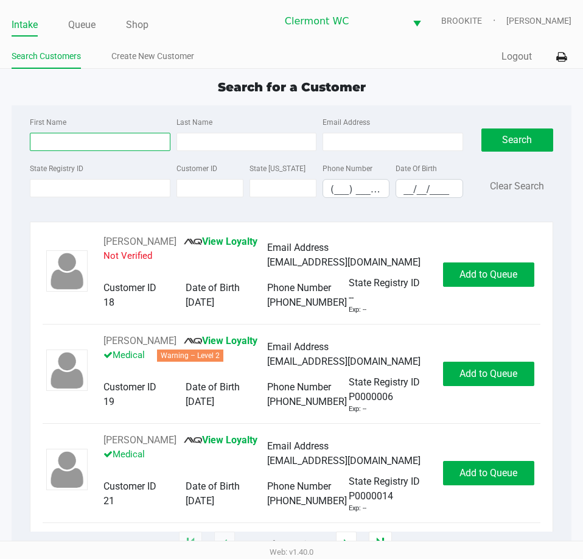
click at [55, 138] on input "First Name" at bounding box center [100, 142] width 140 height 18
type input "dustin"
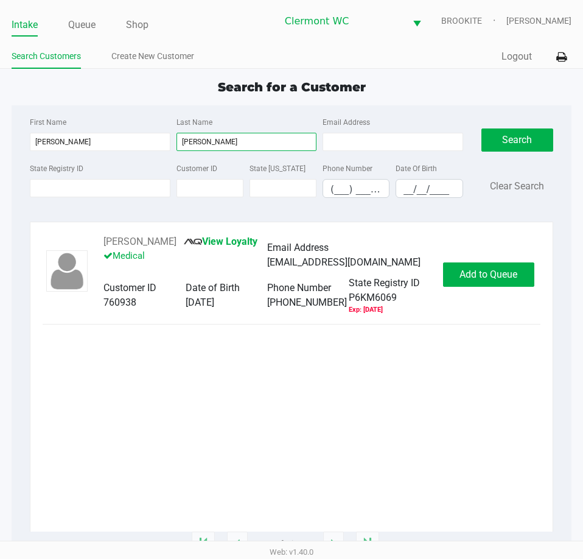
type input "stolarz"
click at [480, 284] on button "Add to Queue" at bounding box center [488, 274] width 91 height 24
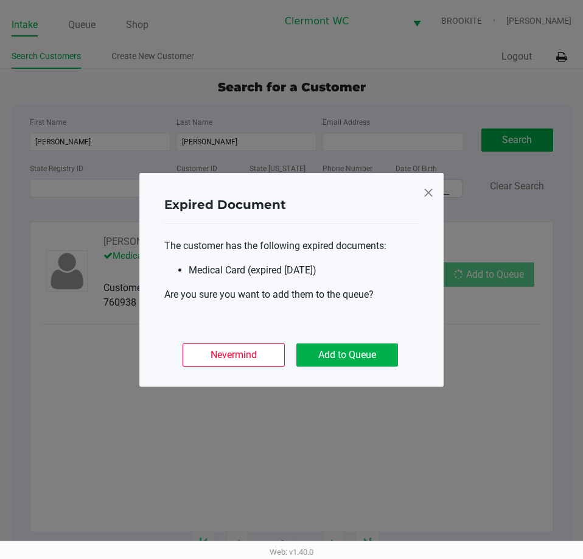
click at [386, 348] on button "Add to Queue" at bounding box center [347, 354] width 102 height 23
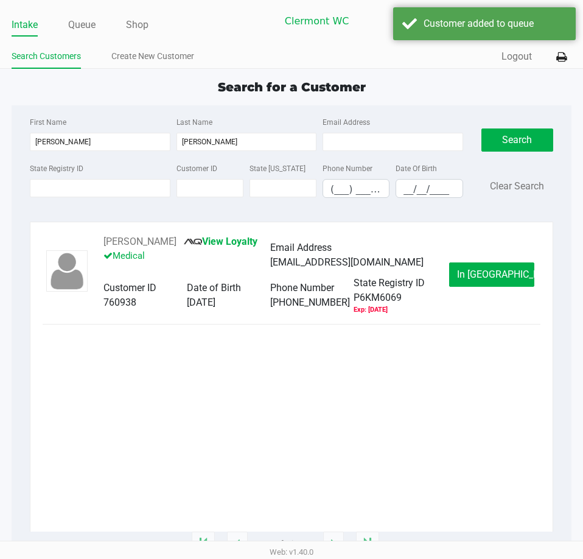
click at [489, 266] on ngb-modal-window "Expired Document The customer has the following expired documents: Medical Card…" at bounding box center [291, 279] width 583 height 559
click at [518, 275] on button "In Queue" at bounding box center [491, 274] width 85 height 24
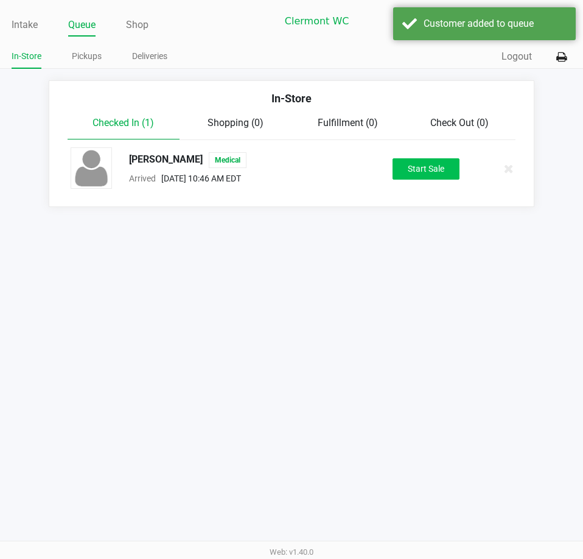
click at [435, 169] on button "Start Sale" at bounding box center [425, 168] width 67 height 21
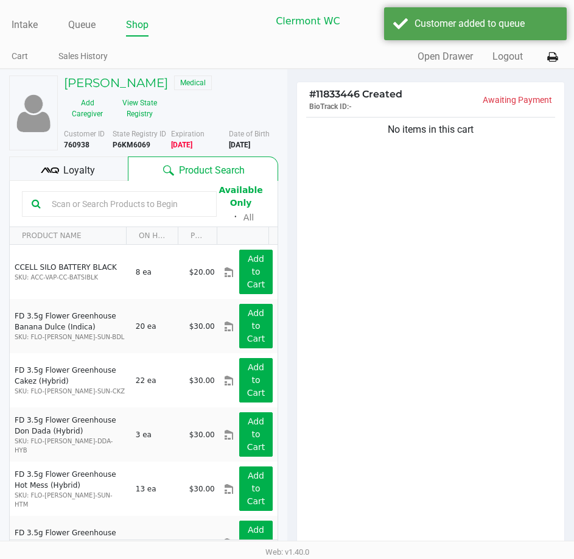
click at [152, 106] on button "View State Registry" at bounding box center [136, 108] width 51 height 30
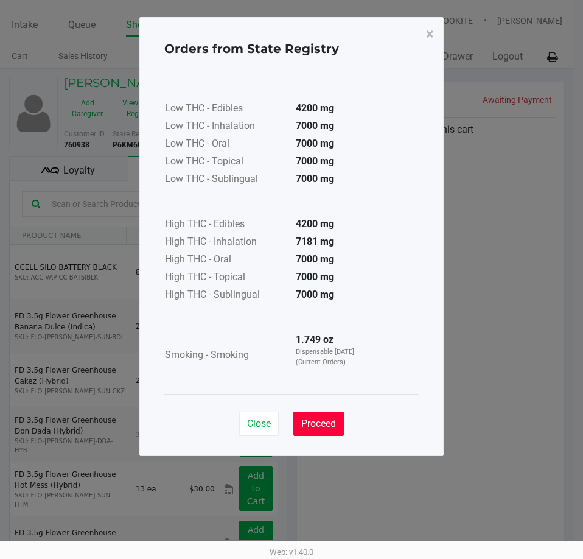
click at [319, 427] on span "Proceed" at bounding box center [318, 423] width 35 height 12
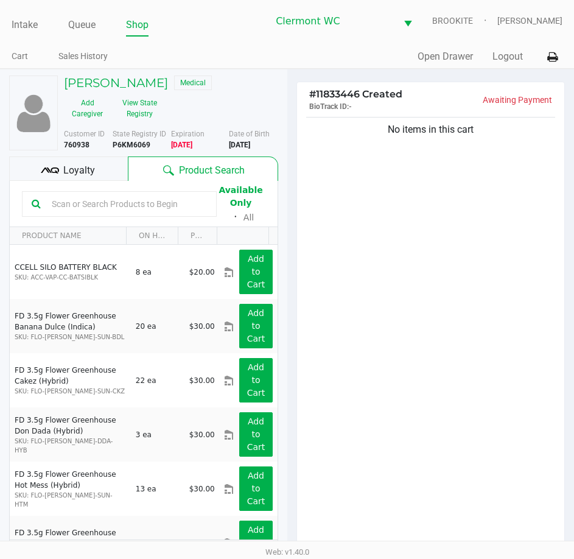
click at [445, 425] on ngb-modal-window "Orders from State Registry × Low THC - Edibles 4200 mg Low THC - Inhalation 700…" at bounding box center [287, 279] width 574 height 559
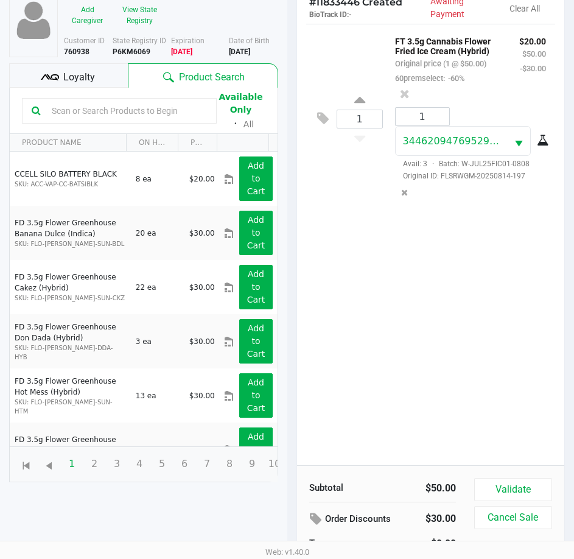
scroll to position [134, 0]
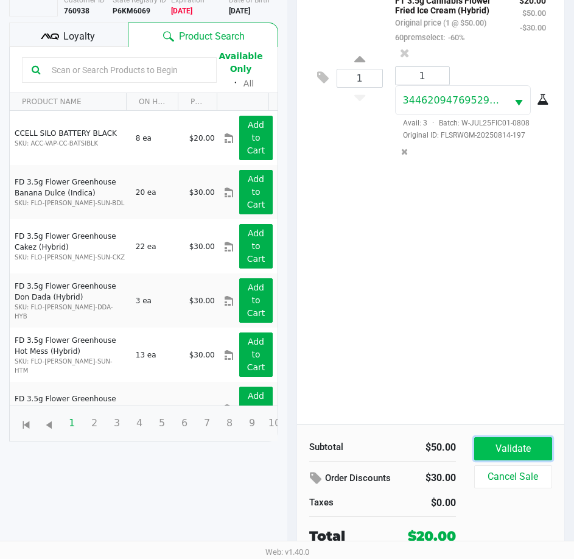
click at [516, 446] on button "Validate" at bounding box center [513, 448] width 78 height 23
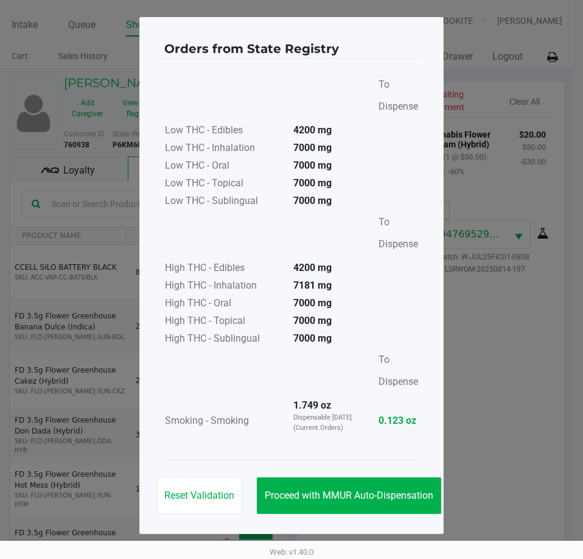
click at [384, 481] on button "Proceed with MMUR Auto-Dispensation" at bounding box center [349, 495] width 184 height 37
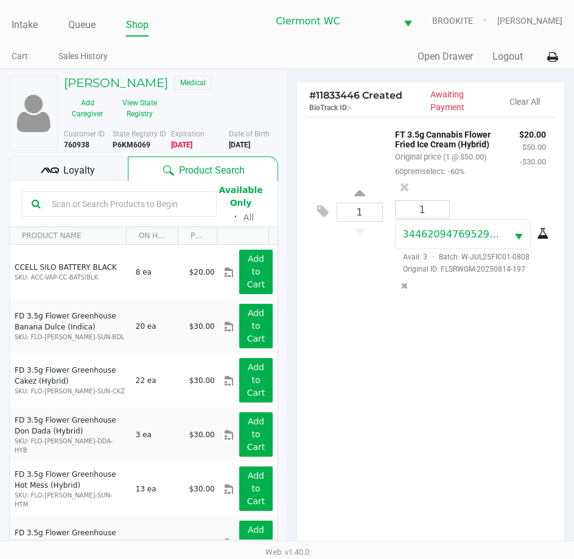
click at [398, 441] on div "1 FT 3.5g Cannabis Flower Fried Ice Cream (Hybrid) Original price (1 @ $50.00) …" at bounding box center [431, 337] width 268 height 441
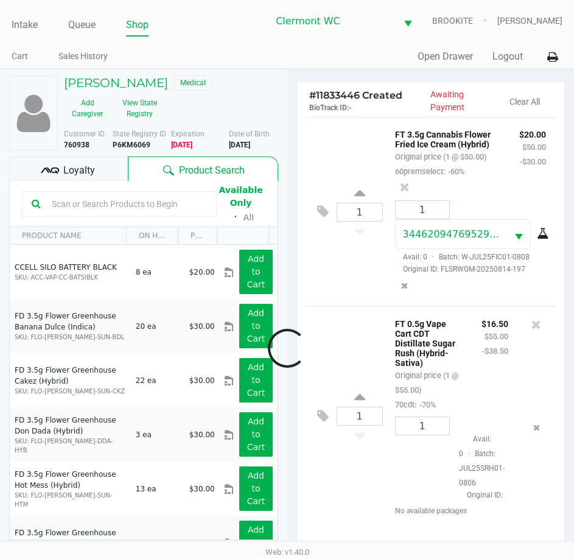
click at [85, 159] on div at bounding box center [287, 348] width 574 height 436
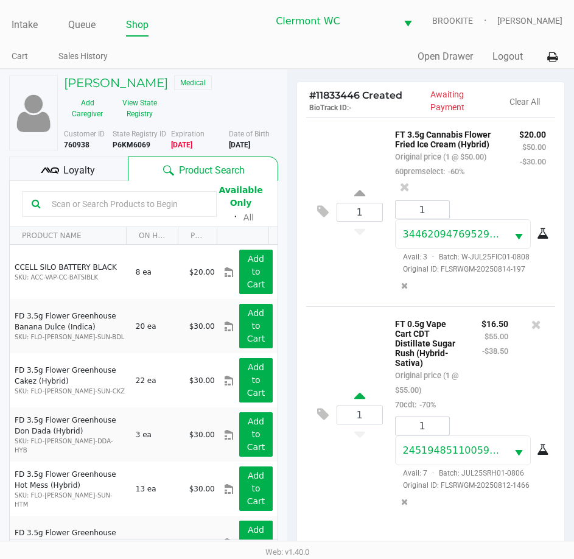
click at [357, 405] on icon at bounding box center [359, 397] width 11 height 15
type input "2"
click at [86, 162] on div at bounding box center [287, 348] width 574 height 436
click at [89, 165] on span "Loyalty" at bounding box center [79, 170] width 32 height 15
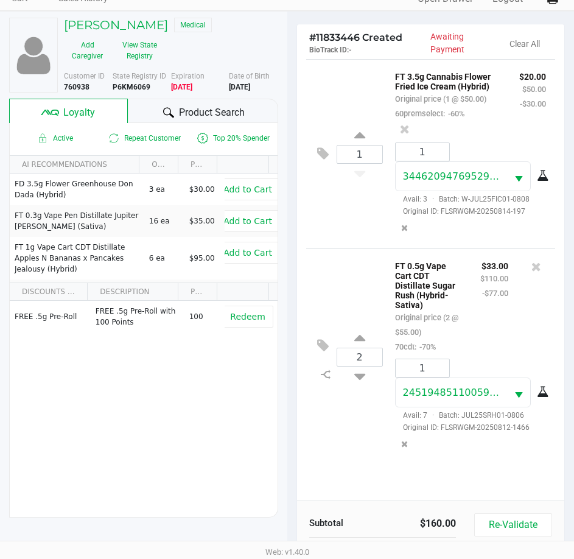
scroll to position [122, 0]
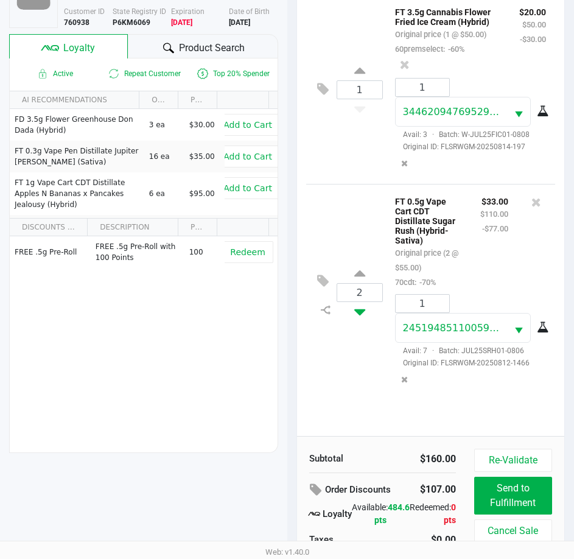
click at [359, 317] on icon at bounding box center [359, 309] width 11 height 15
type input "1"
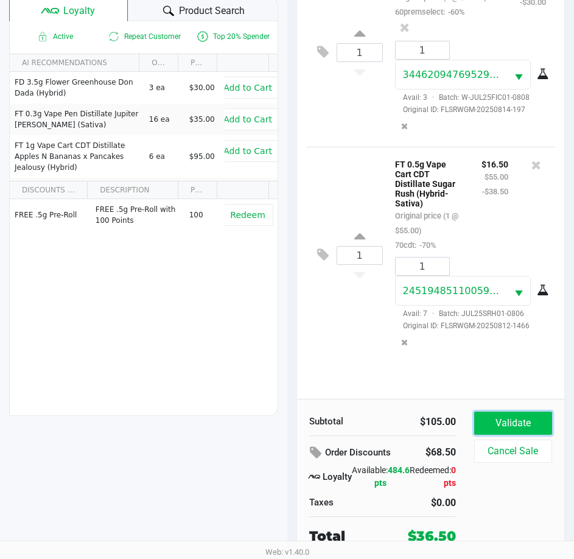
click at [521, 417] on button "Validate" at bounding box center [513, 422] width 78 height 23
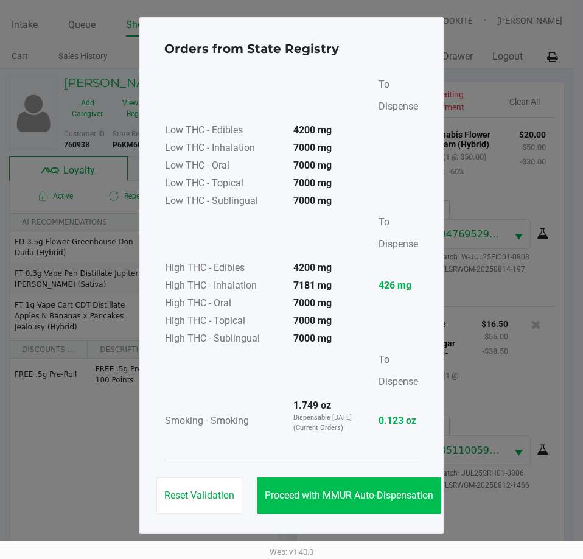
click at [362, 487] on button "Proceed with MMUR Auto-Dispensation" at bounding box center [349, 495] width 184 height 37
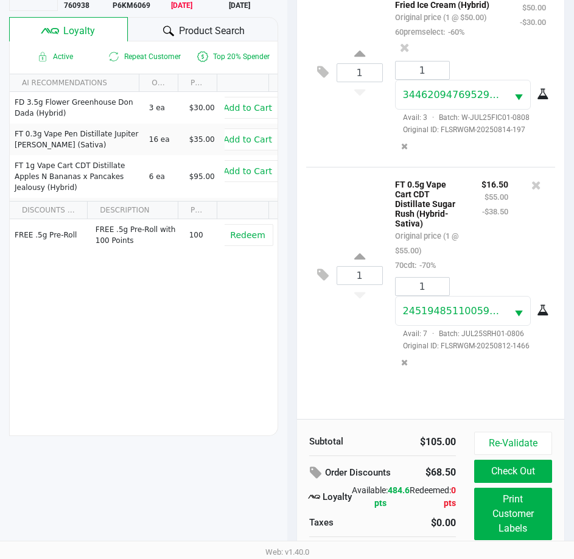
scroll to position [161, 0]
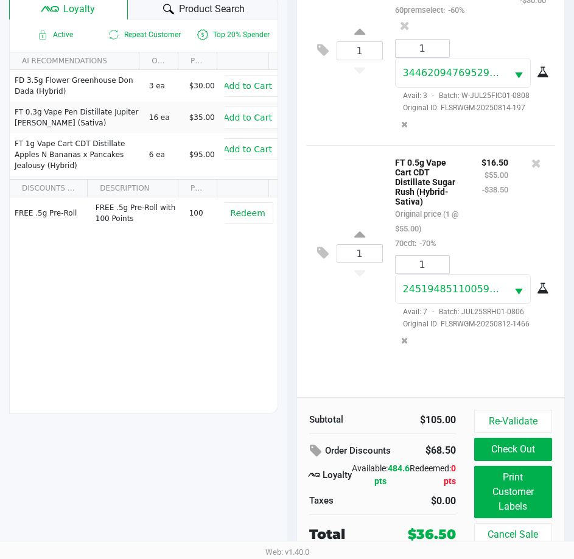
click at [520, 497] on button "Print Customer Labels" at bounding box center [513, 491] width 78 height 52
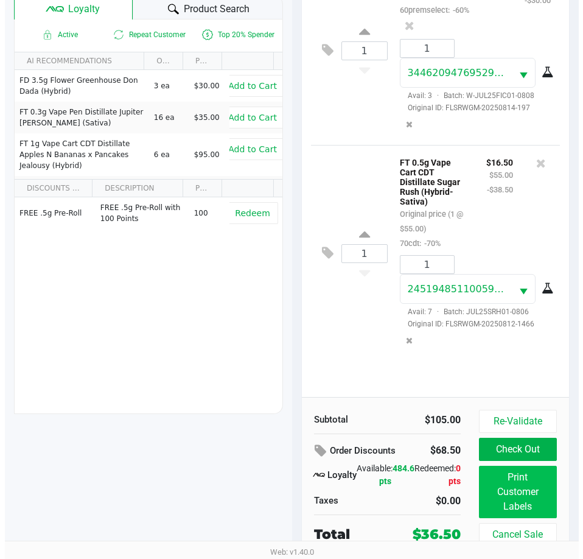
scroll to position [0, 0]
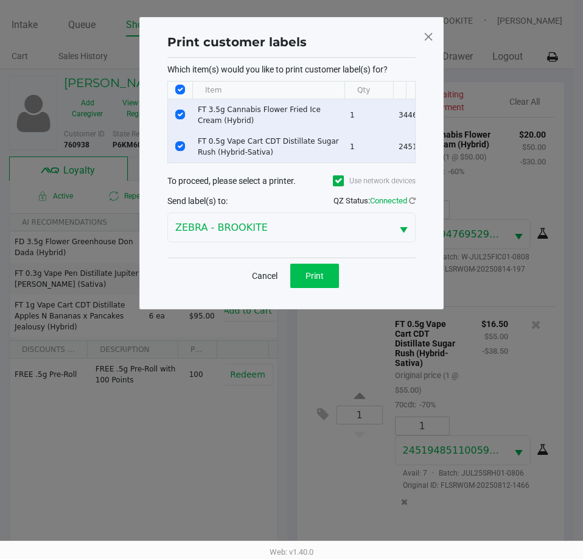
click at [319, 277] on button "Print" at bounding box center [314, 275] width 49 height 24
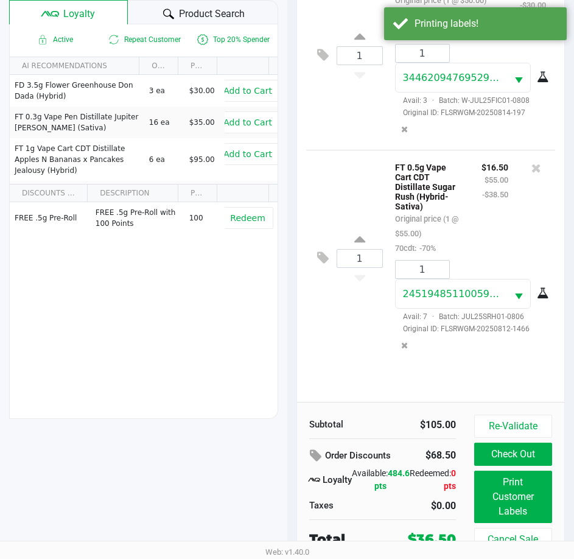
scroll to position [161, 0]
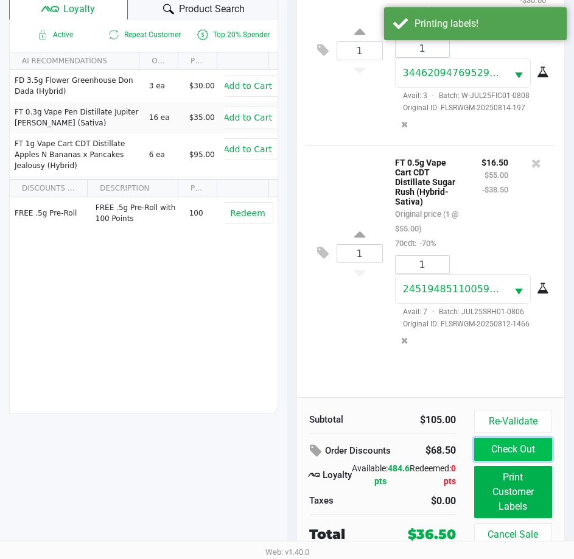
click at [529, 453] on button "Check Out" at bounding box center [513, 448] width 78 height 23
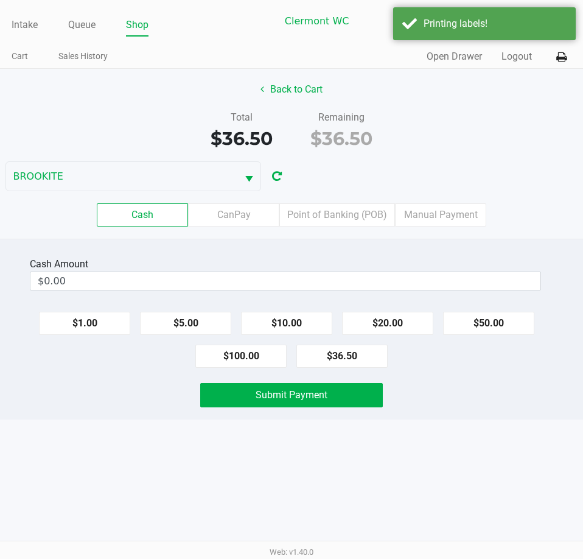
click at [342, 206] on label "Point of Banking (POB)" at bounding box center [337, 214] width 116 height 23
click at [0, 0] on 7 "Point of Banking (POB)" at bounding box center [0, 0] width 0 height 0
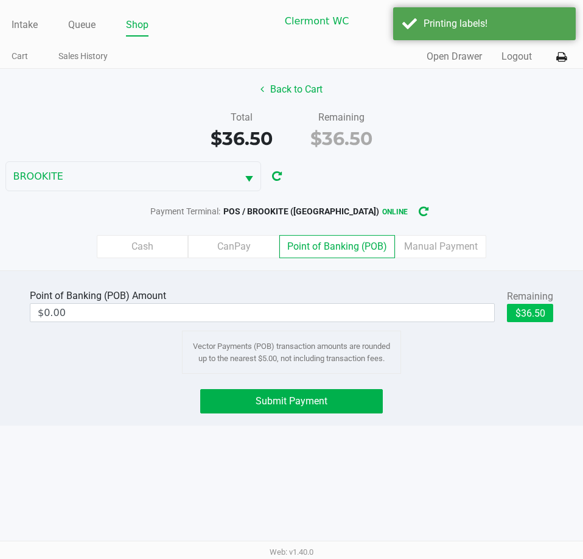
click at [537, 312] on button "$36.50" at bounding box center [530, 313] width 46 height 18
type input "$36.50"
click at [340, 406] on button "Submit Payment" at bounding box center [291, 401] width 182 height 24
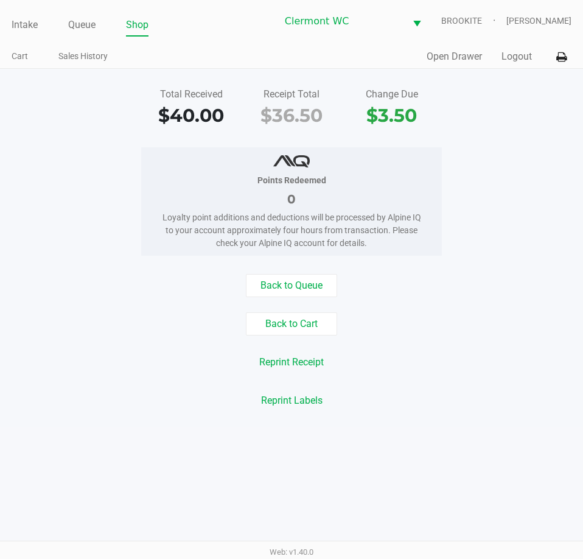
click at [294, 335] on button "Back to Cart" at bounding box center [291, 323] width 91 height 23
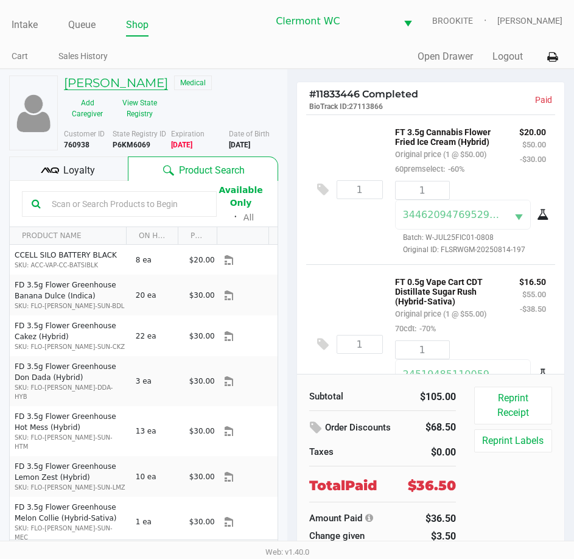
click at [142, 79] on h5 "DUSTIN STOLARZ" at bounding box center [116, 82] width 104 height 15
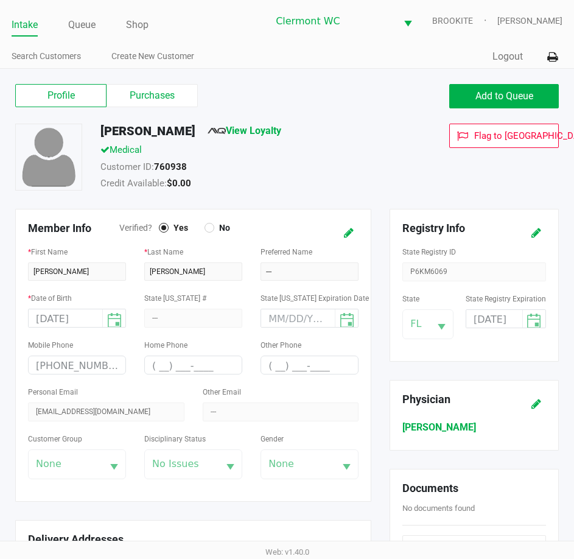
click at [161, 94] on label "Purchases" at bounding box center [151, 95] width 91 height 23
click at [0, 0] on 1 "Purchases" at bounding box center [0, 0] width 0 height 0
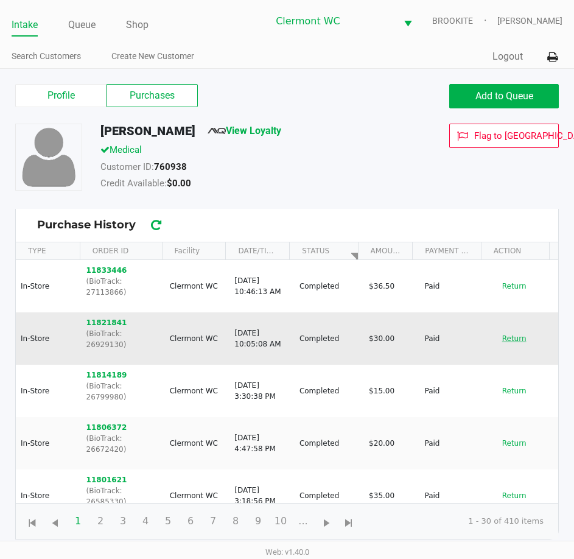
click at [504, 329] on button "Return" at bounding box center [514, 338] width 40 height 19
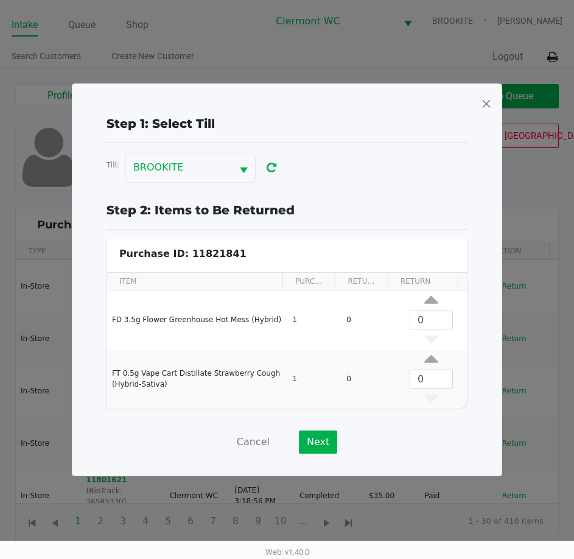
click at [483, 101] on span at bounding box center [486, 103] width 11 height 19
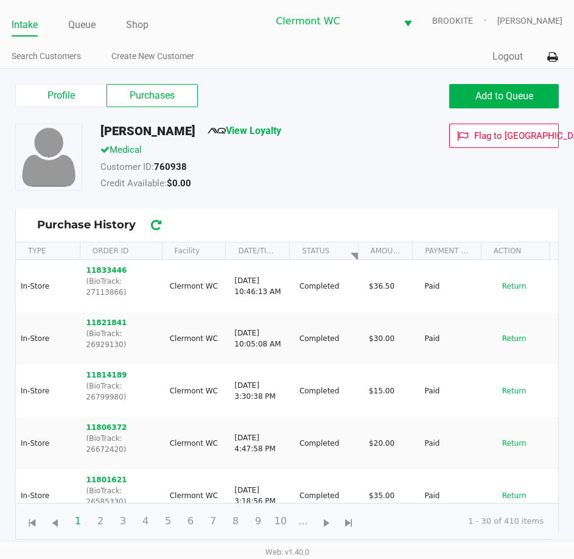
click at [502, 329] on button "Return" at bounding box center [514, 338] width 40 height 19
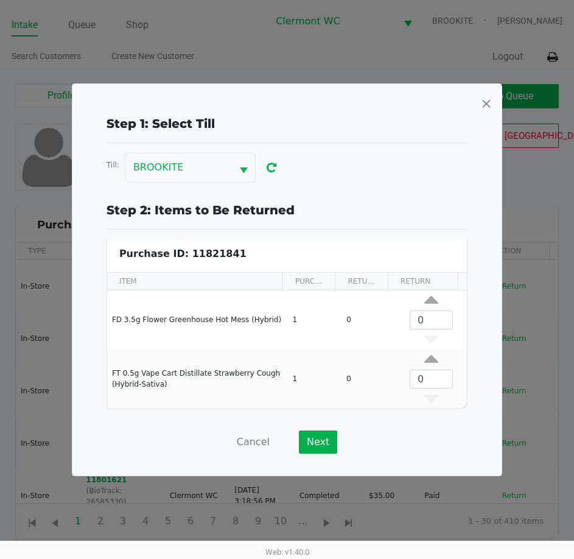
click at [485, 103] on span at bounding box center [486, 103] width 11 height 19
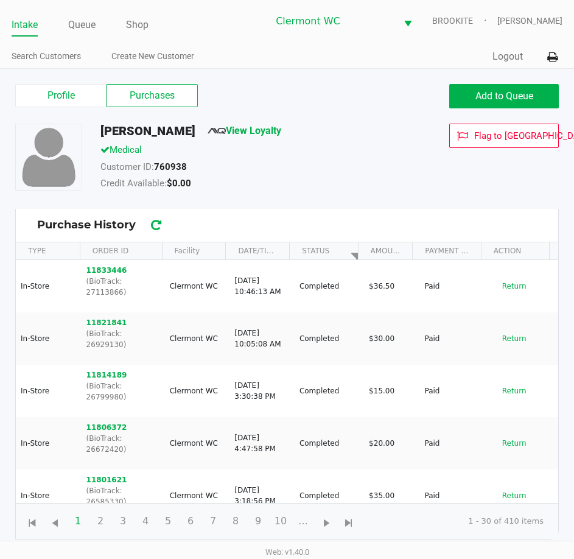
drag, startPoint x: 72, startPoint y: 86, endPoint x: 418, endPoint y: 77, distance: 346.3
click at [72, 86] on label "Profile" at bounding box center [60, 95] width 91 height 23
click at [0, 0] on 0 "Profile" at bounding box center [0, 0] width 0 height 0
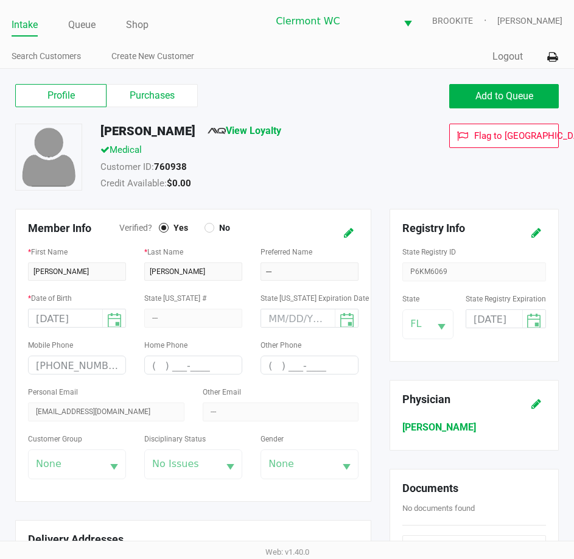
click at [36, 24] on link "Intake" at bounding box center [25, 24] width 26 height 17
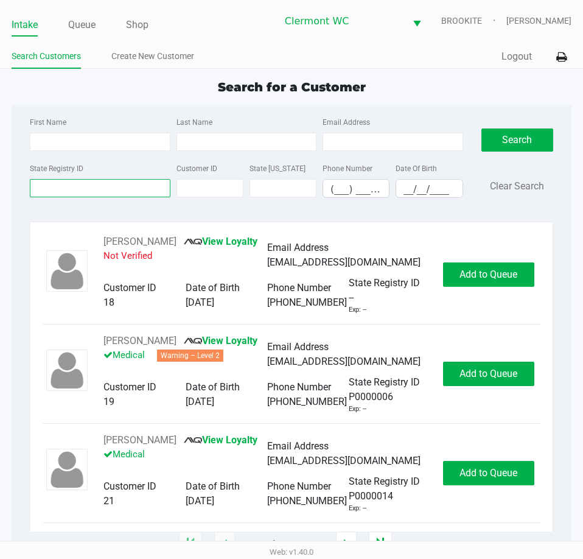
click at [113, 188] on input "State Registry ID" at bounding box center [100, 188] width 140 height 18
click at [116, 134] on input "First Name" at bounding box center [100, 142] width 140 height 18
type input "thomas"
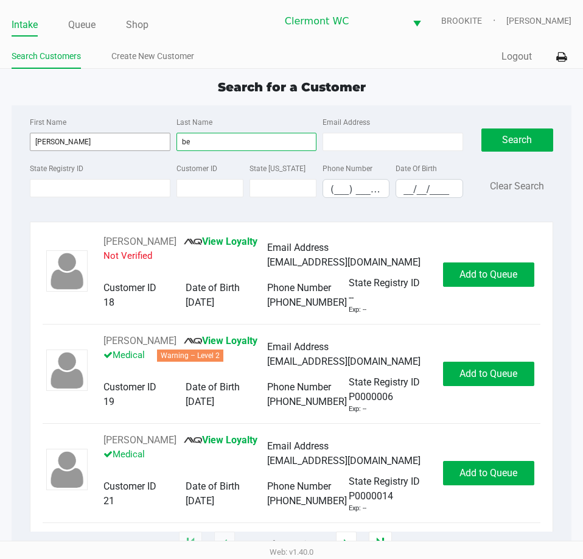
type input "b"
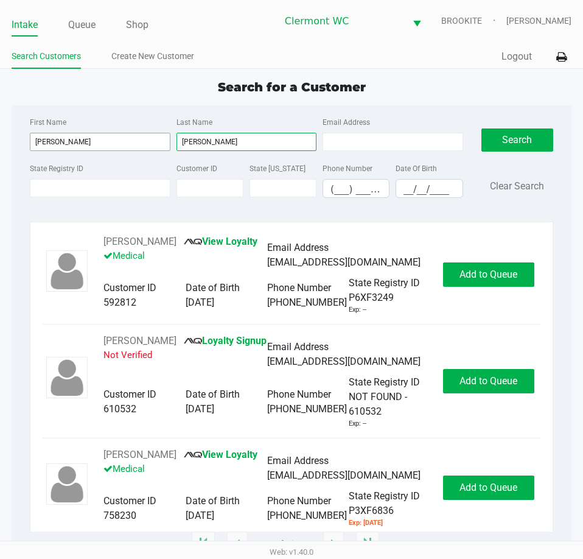
type input "henson"
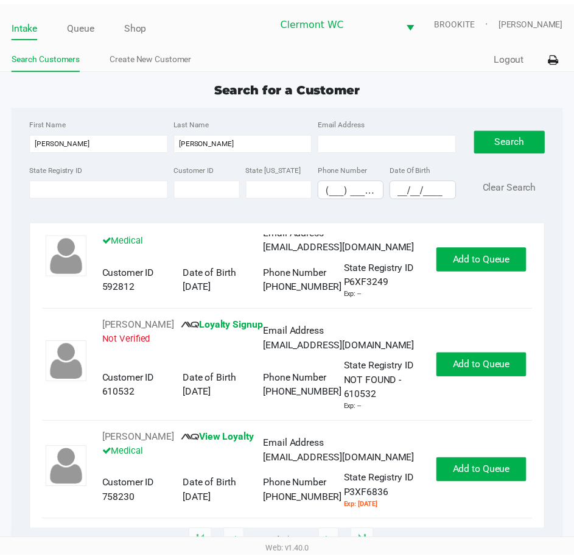
scroll to position [44, 0]
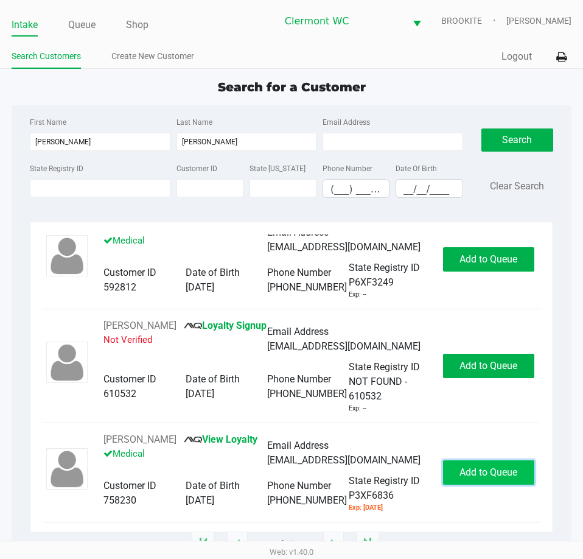
click at [482, 482] on button "Add to Queue" at bounding box center [488, 472] width 91 height 24
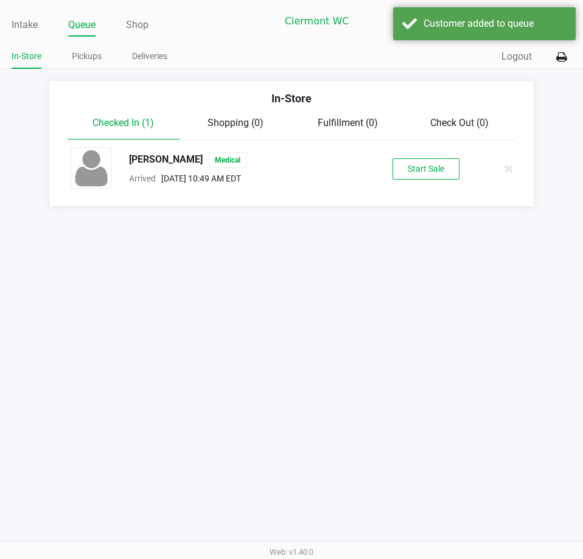
click at [432, 181] on div "Thomas Henson Medical Arrived Aug 23, 2025 10:49 AM EDT Start Sale" at bounding box center [291, 168] width 460 height 43
click at [431, 177] on button "Start Sale" at bounding box center [425, 168] width 67 height 21
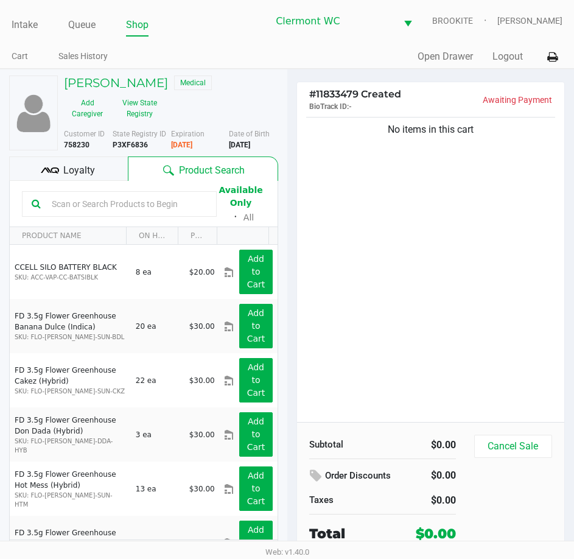
click at [368, 279] on div "No items in this cart" at bounding box center [431, 267] width 268 height 307
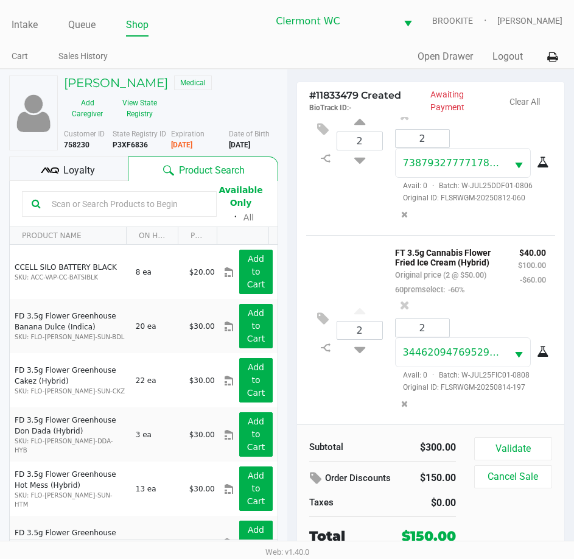
scroll to position [394, 0]
click at [92, 167] on span "Loyalty" at bounding box center [79, 170] width 32 height 15
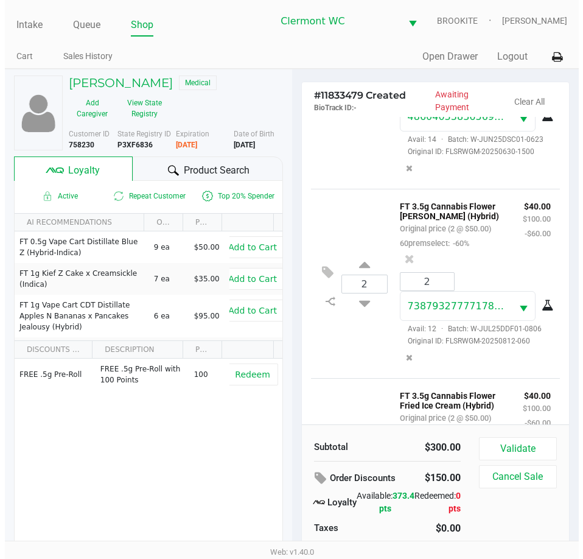
scroll to position [408, 0]
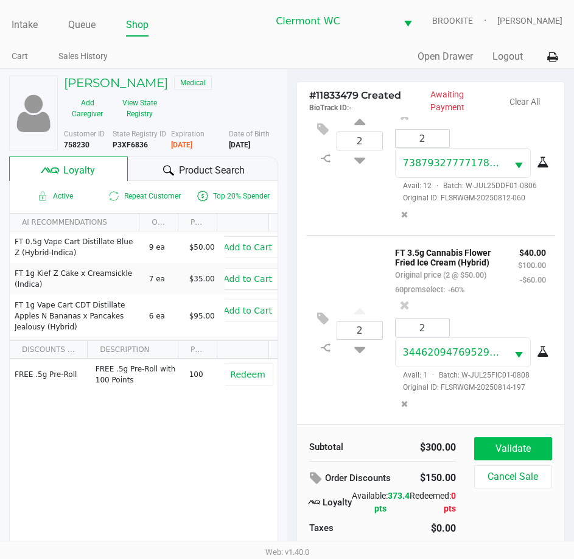
click at [514, 444] on button "Validate" at bounding box center [513, 448] width 78 height 23
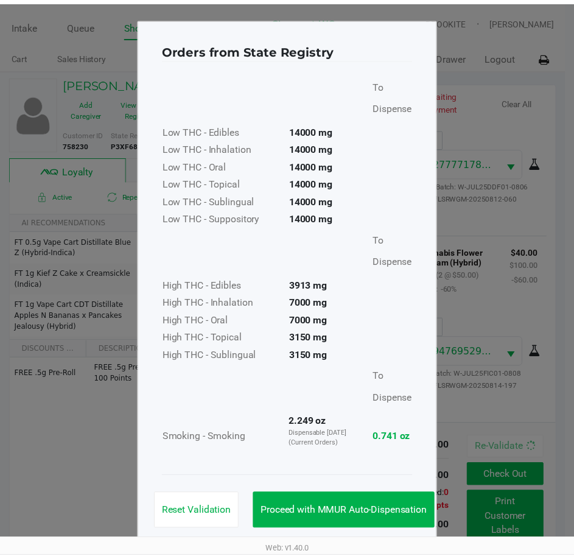
scroll to position [10, 0]
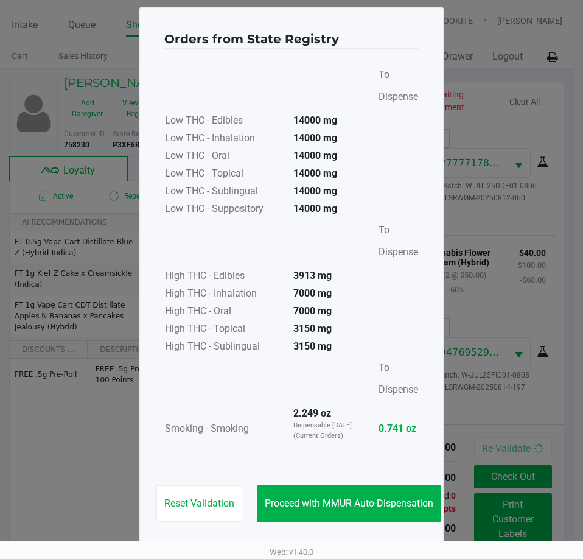
click at [371, 486] on button "Proceed with MMUR Auto-Dispensation" at bounding box center [349, 503] width 184 height 37
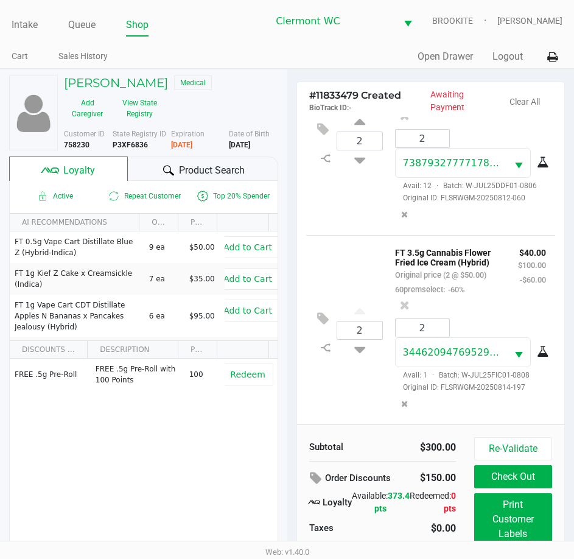
scroll to position [27, 0]
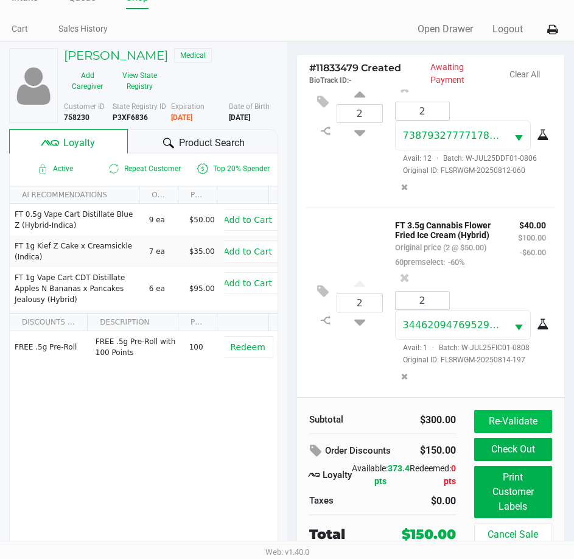
click at [509, 419] on button "Re-Validate" at bounding box center [513, 420] width 78 height 23
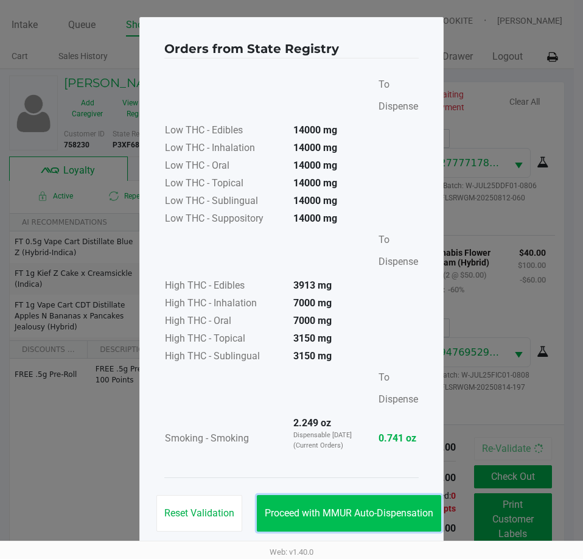
click at [335, 505] on button "Proceed with MMUR Auto-Dispensation" at bounding box center [349, 513] width 184 height 37
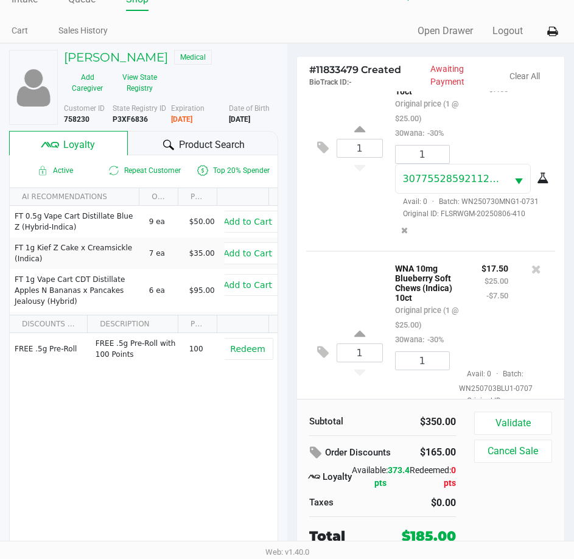
scroll to position [822, 0]
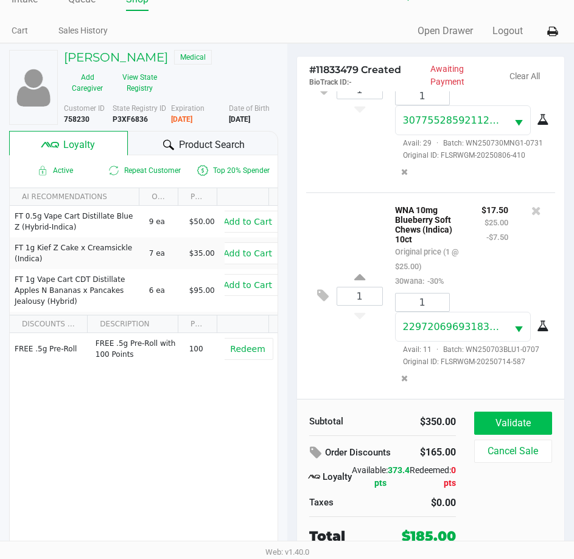
click at [525, 416] on button "Validate" at bounding box center [513, 422] width 78 height 23
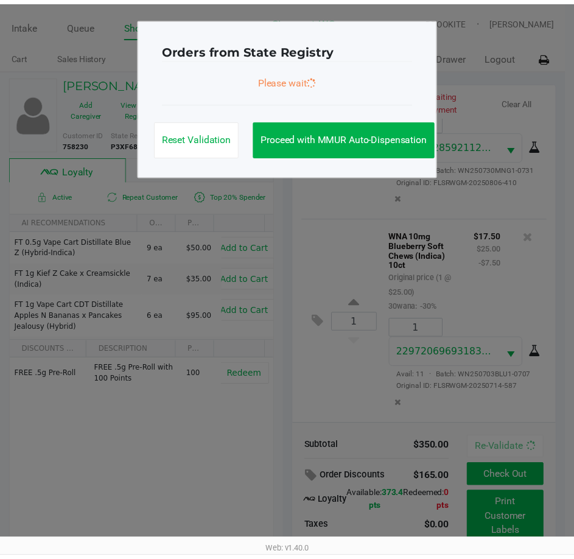
scroll to position [855, 0]
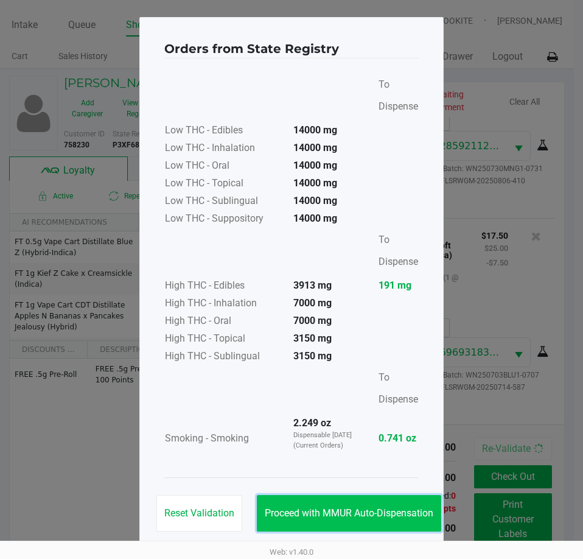
click at [315, 509] on span "Proceed with MMUR Auto-Dispensation" at bounding box center [349, 513] width 169 height 12
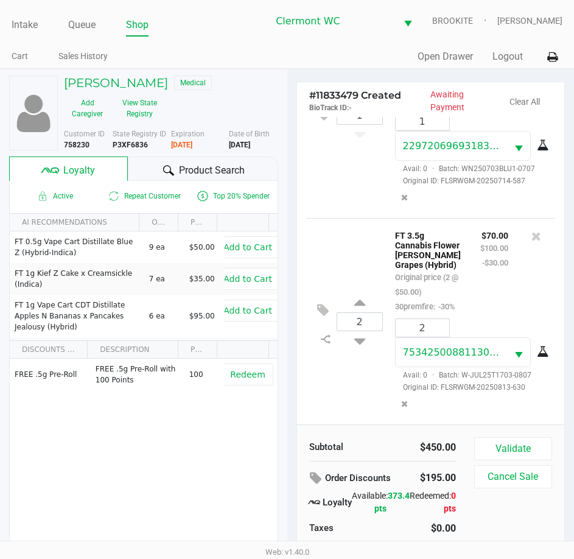
scroll to position [1070, 0]
drag, startPoint x: 245, startPoint y: 504, endPoint x: 254, endPoint y: 497, distance: 11.3
click at [245, 504] on div "FREE .5g Pre-Roll FREE .5g Pre-Roll with 100 Points 100 Redeem" at bounding box center [144, 449] width 268 height 183
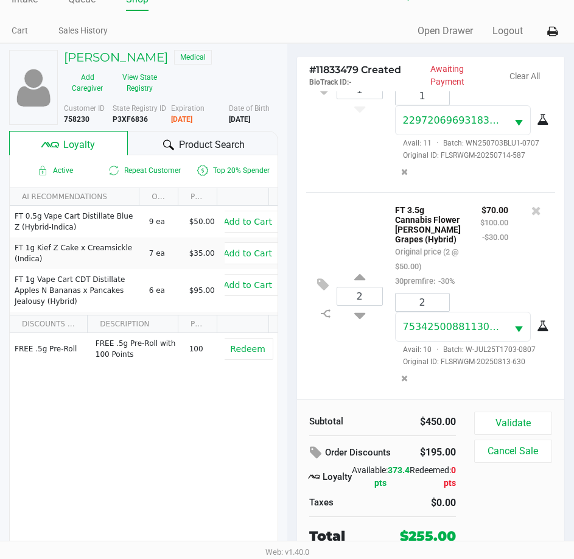
scroll to position [1099, 0]
click at [522, 419] on button "Validate" at bounding box center [513, 422] width 78 height 23
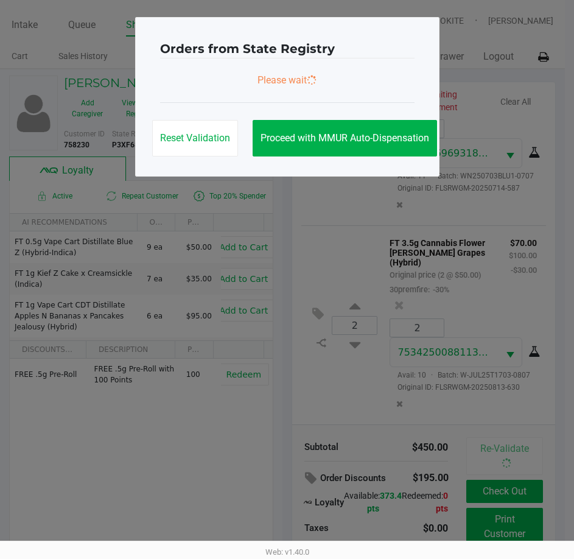
scroll to position [0, 0]
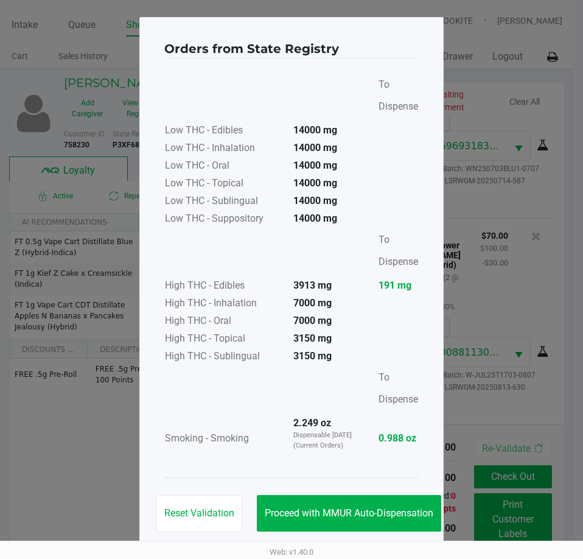
click at [366, 507] on span "Proceed with MMUR Auto-Dispensation" at bounding box center [349, 513] width 169 height 12
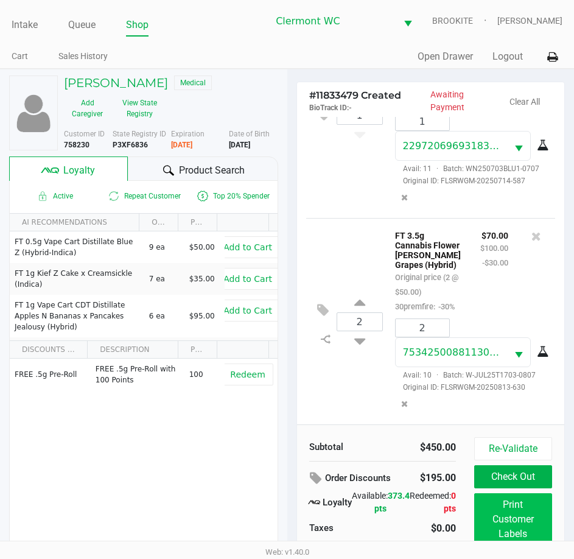
click at [524, 510] on button "Print Customer Labels" at bounding box center [513, 519] width 78 height 52
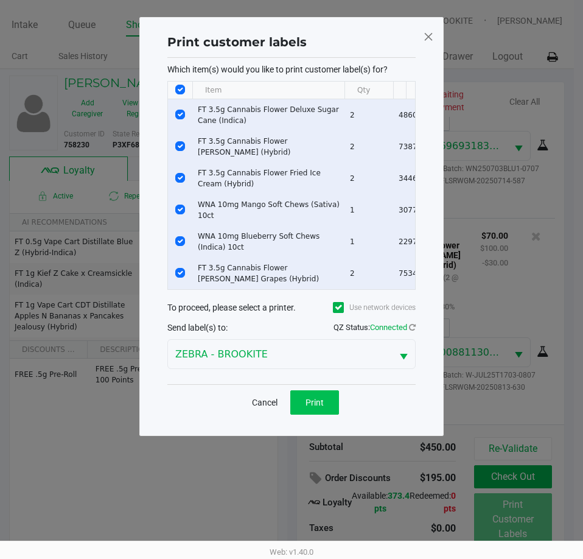
click at [335, 414] on button "Print" at bounding box center [314, 402] width 49 height 24
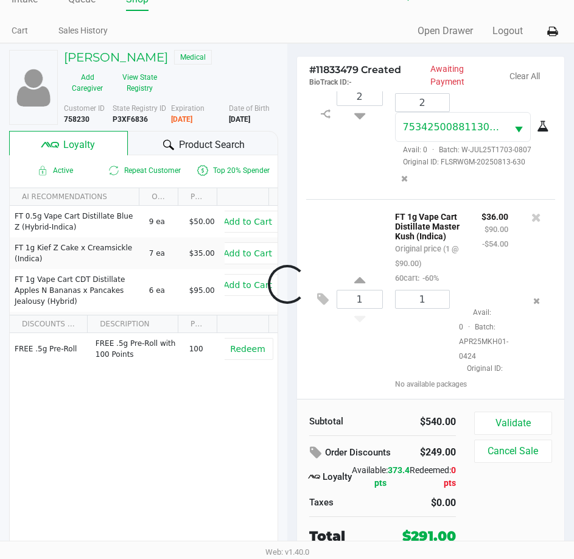
scroll to position [1275, 0]
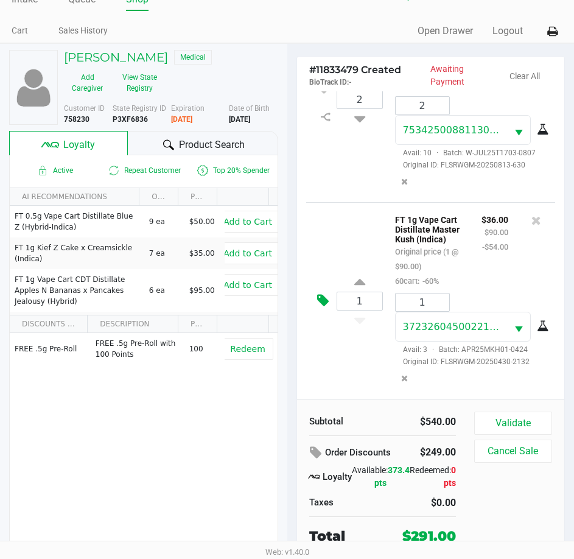
click at [332, 315] on button at bounding box center [325, 300] width 21 height 29
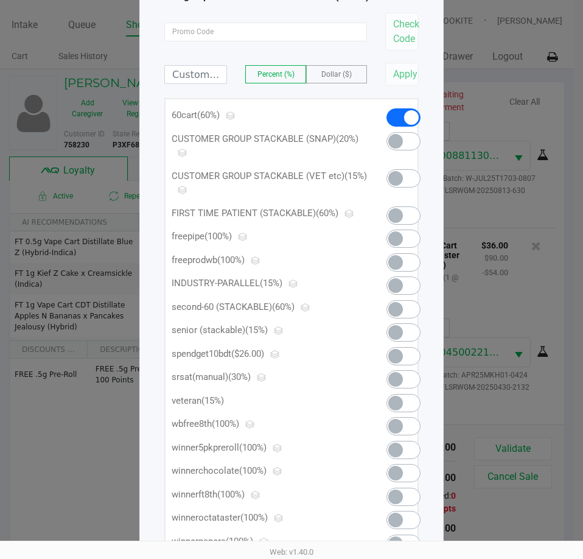
scroll to position [91, 0]
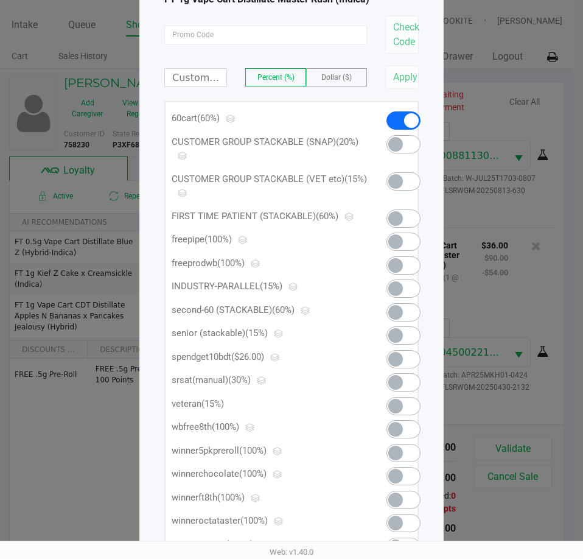
click at [399, 357] on span at bounding box center [395, 359] width 15 height 15
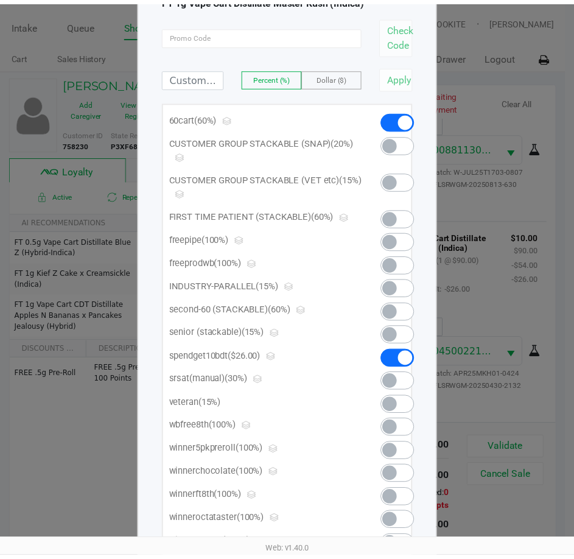
scroll to position [0, 0]
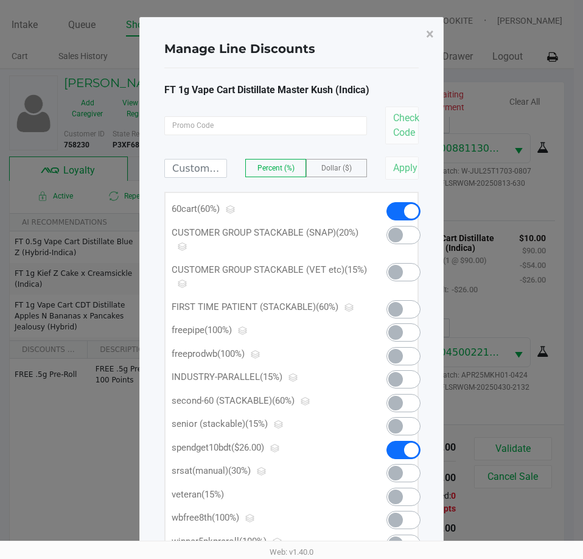
click at [421, 29] on button "×" at bounding box center [429, 34] width 27 height 34
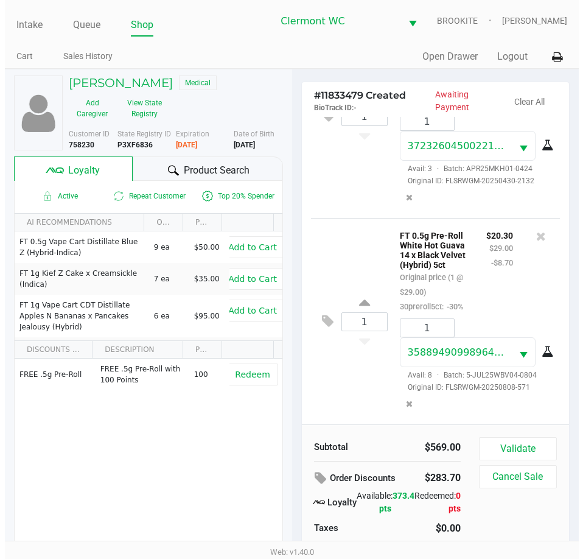
scroll to position [1538, 0]
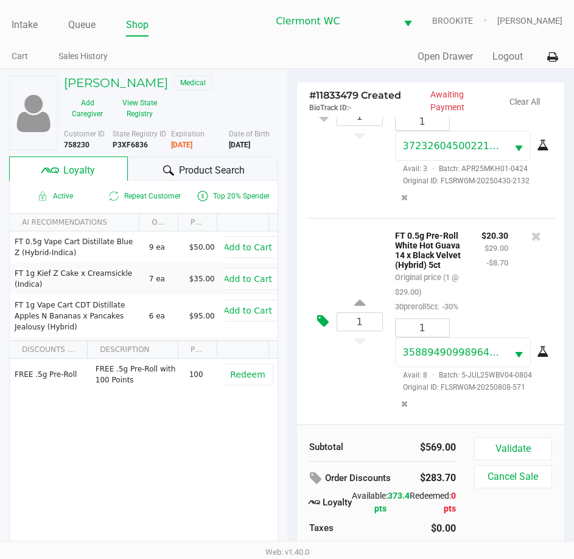
click at [320, 328] on icon at bounding box center [323, 321] width 12 height 14
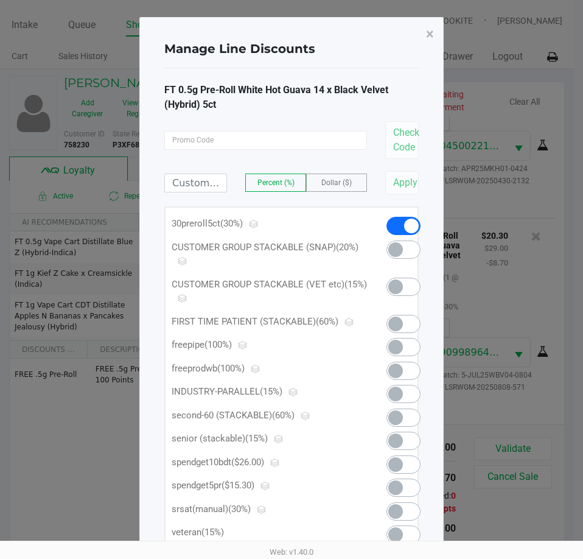
click at [405, 492] on span at bounding box center [403, 487] width 34 height 18
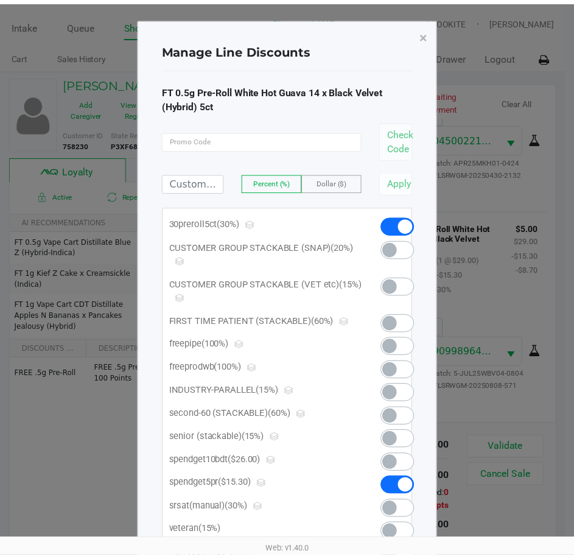
scroll to position [1570, 0]
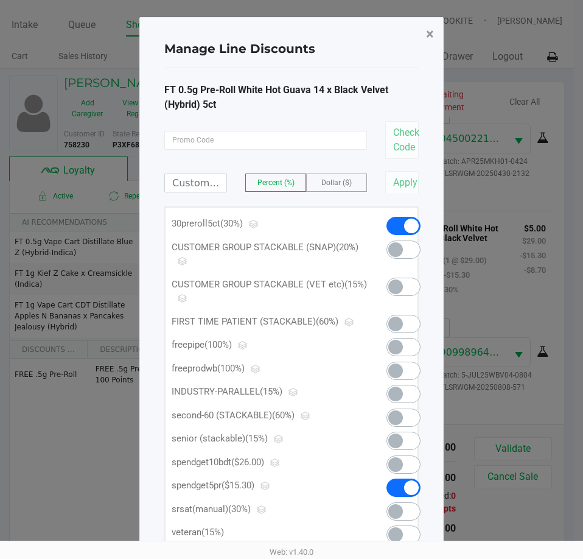
click at [435, 36] on button "×" at bounding box center [429, 34] width 27 height 34
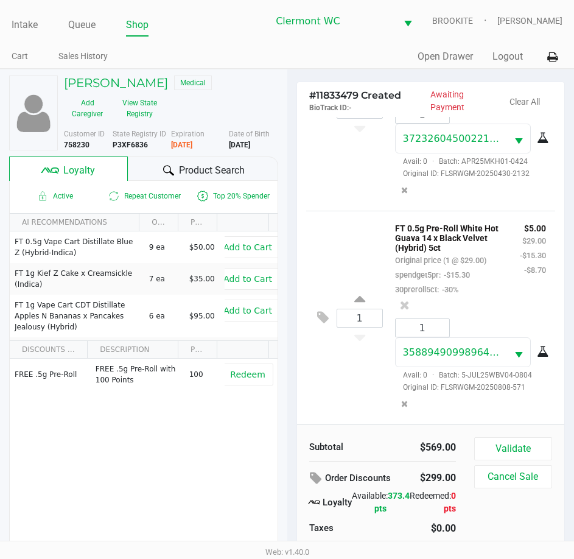
scroll to position [26, 0]
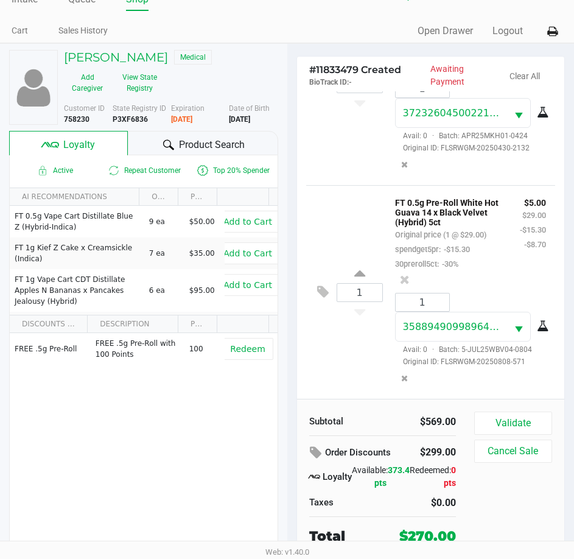
click at [521, 419] on button "Validate" at bounding box center [513, 422] width 78 height 23
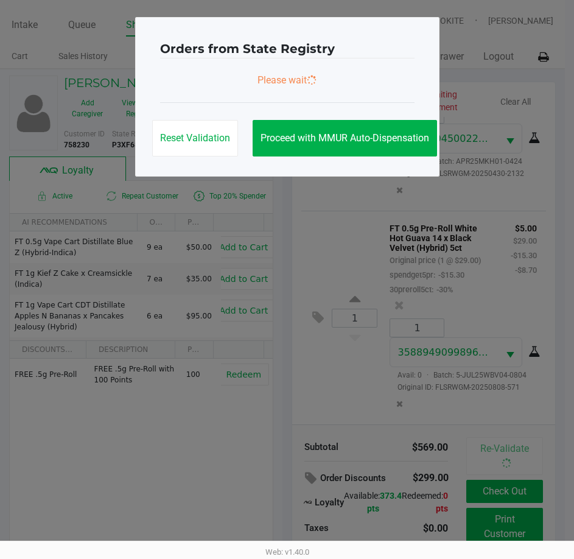
scroll to position [0, 0]
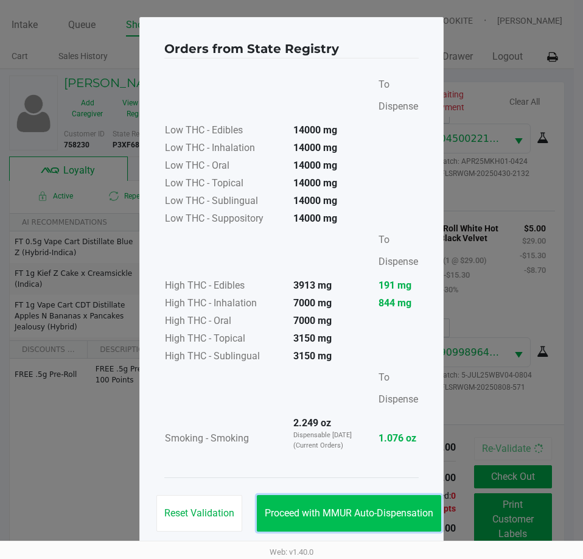
click at [388, 520] on button "Proceed with MMUR Auto-Dispensation" at bounding box center [349, 513] width 184 height 37
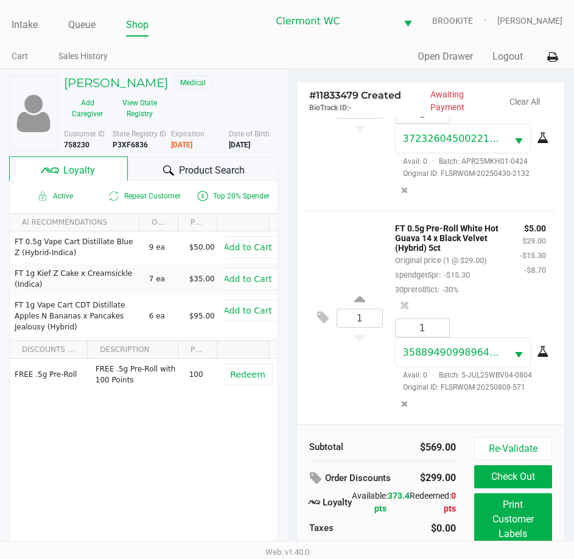
click at [520, 530] on button "Print Customer Labels" at bounding box center [513, 519] width 78 height 52
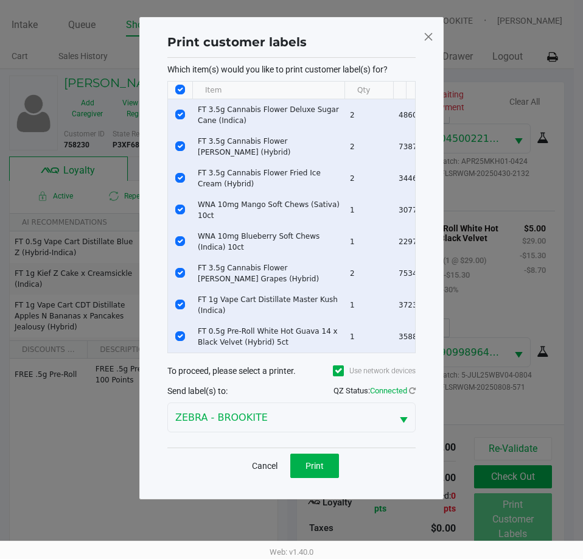
click at [180, 89] on input "Select All Rows" at bounding box center [180, 90] width 10 height 10
checkbox input "false"
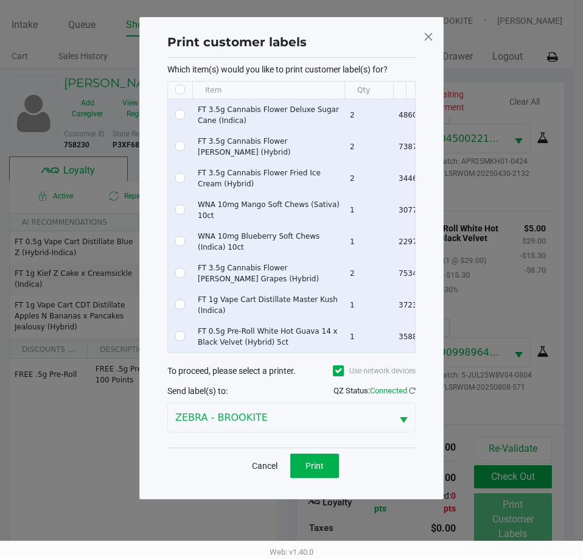
checkbox input "false"
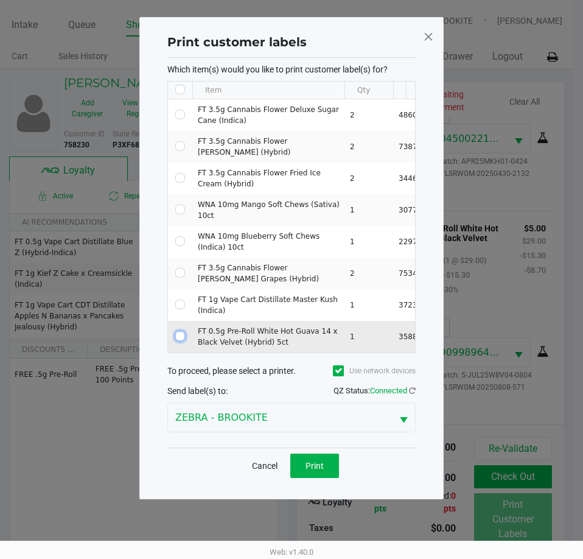
click at [181, 335] on input "Select Row" at bounding box center [180, 336] width 10 height 10
checkbox input "true"
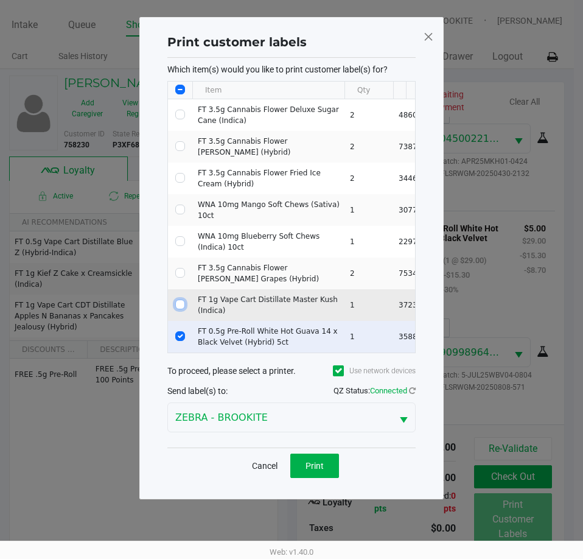
click at [183, 299] on input "Select Row" at bounding box center [180, 304] width 10 height 10
checkbox input "true"
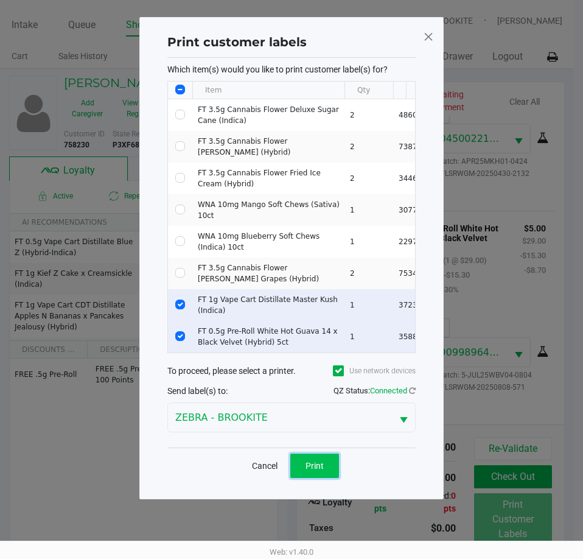
click at [331, 469] on button "Print" at bounding box center [314, 465] width 49 height 24
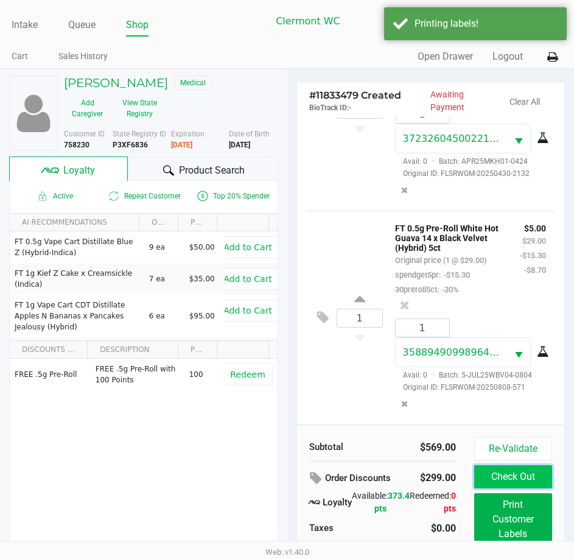
click at [519, 478] on button "Check Out" at bounding box center [513, 476] width 78 height 23
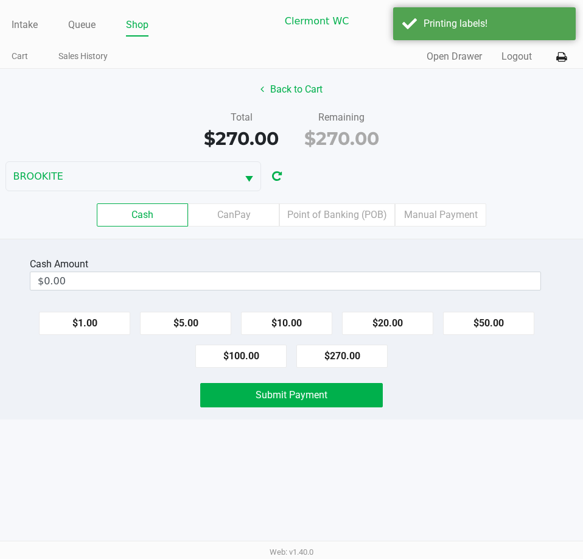
click at [321, 215] on label "Point of Banking (POB)" at bounding box center [337, 214] width 116 height 23
click at [0, 0] on 7 "Point of Banking (POB)" at bounding box center [0, 0] width 0 height 0
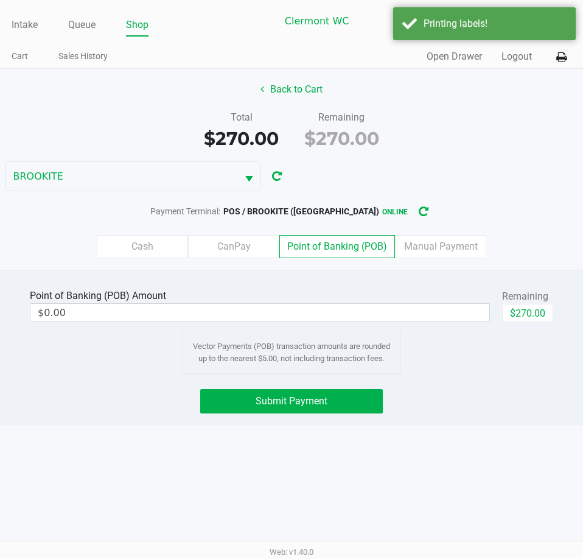
click at [525, 313] on button "$270.00" at bounding box center [527, 313] width 51 height 18
type input "$270.00"
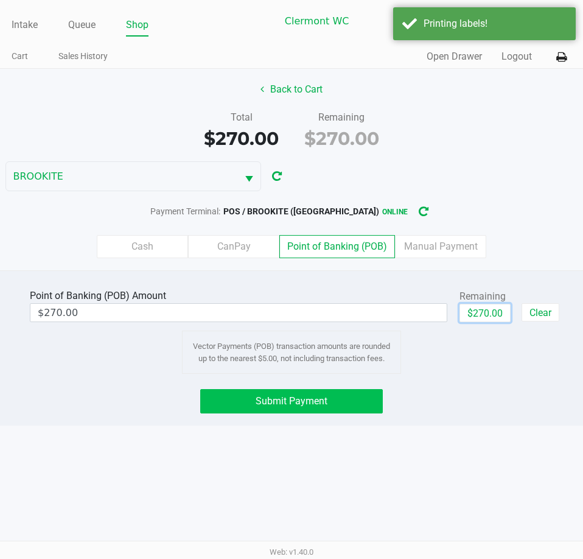
click at [307, 409] on button "Submit Payment" at bounding box center [291, 401] width 182 height 24
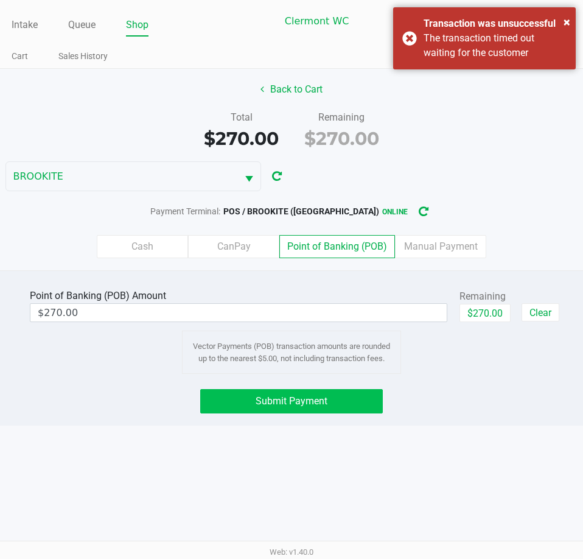
click at [352, 394] on button "Submit Payment" at bounding box center [291, 401] width 182 height 24
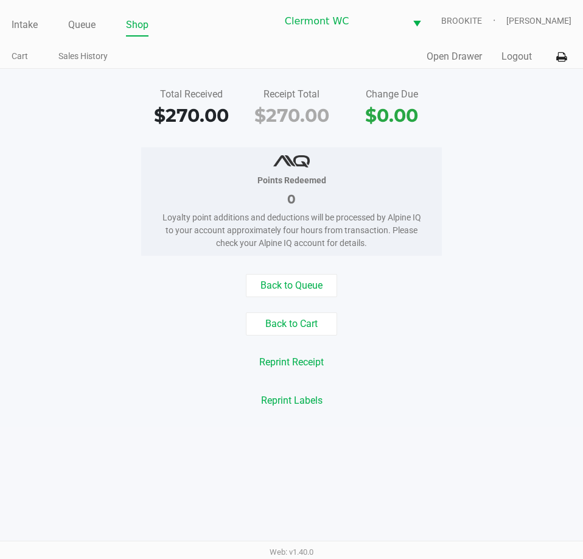
click at [95, 405] on div "Reprint Labels" at bounding box center [291, 400] width 601 height 23
click at [133, 114] on div "Total Received $270.00 Receipt Total $270.00 Change Due $0.00" at bounding box center [291, 108] width 601 height 42
click at [30, 27] on link "Intake" at bounding box center [25, 24] width 26 height 17
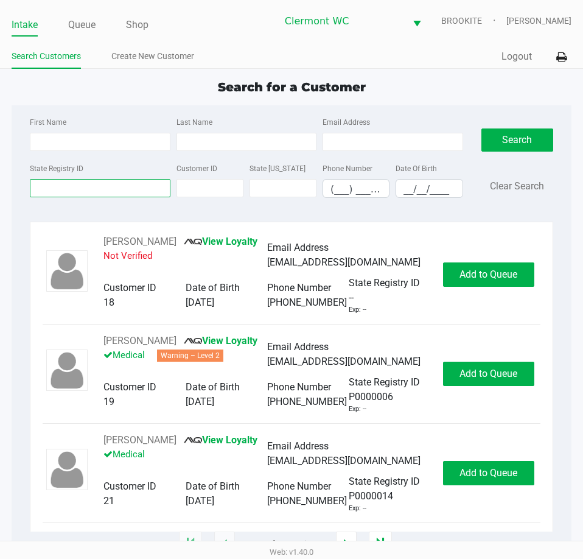
click at [102, 188] on input "State Registry ID" at bounding box center [100, 188] width 140 height 18
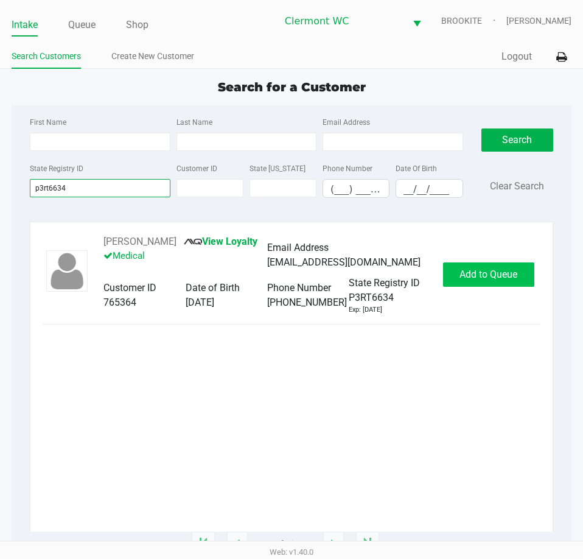
type input "p3rt6634"
click at [478, 280] on span "Add to Queue" at bounding box center [488, 274] width 58 height 12
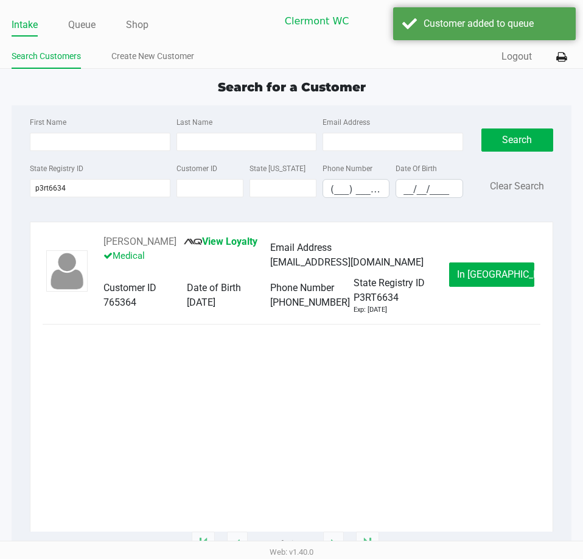
click at [482, 280] on span "In Queue" at bounding box center [508, 274] width 102 height 12
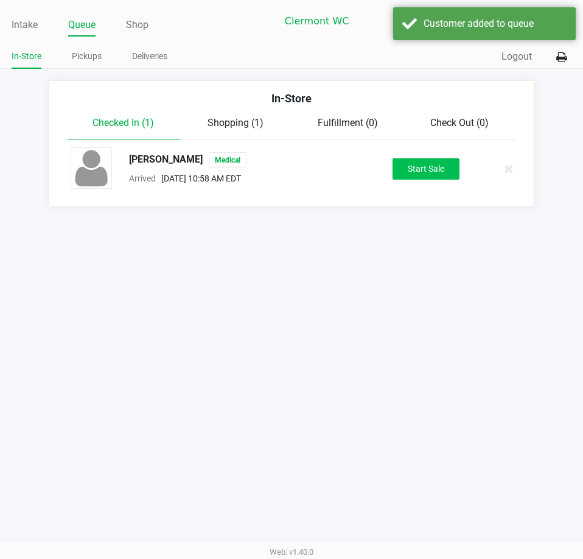
click at [427, 170] on button "Start Sale" at bounding box center [425, 168] width 67 height 21
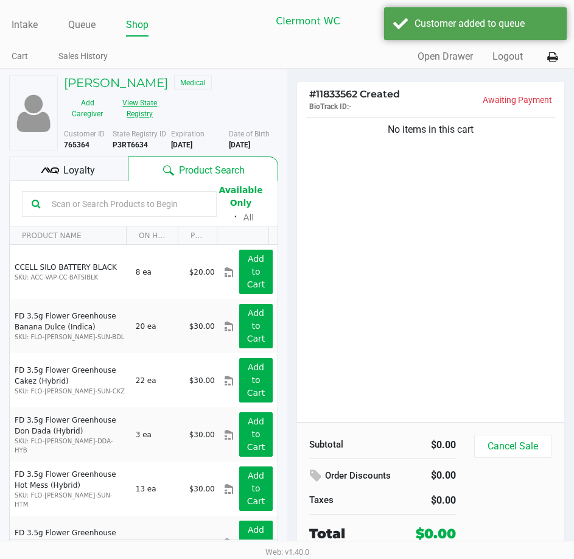
click at [133, 116] on button "View State Registry" at bounding box center [136, 108] width 51 height 30
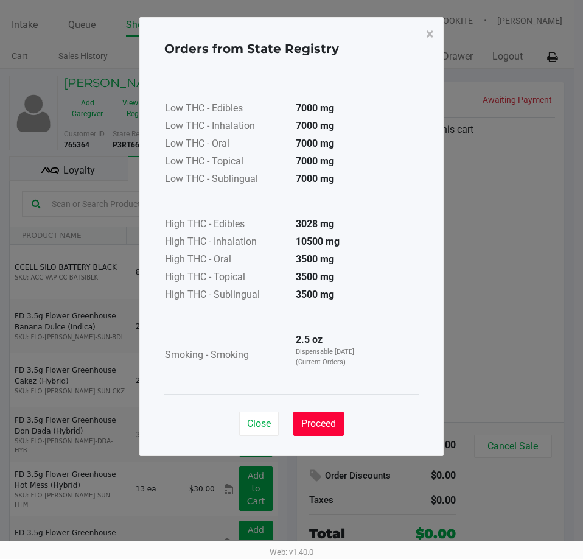
click at [335, 431] on button "Proceed" at bounding box center [318, 423] width 51 height 24
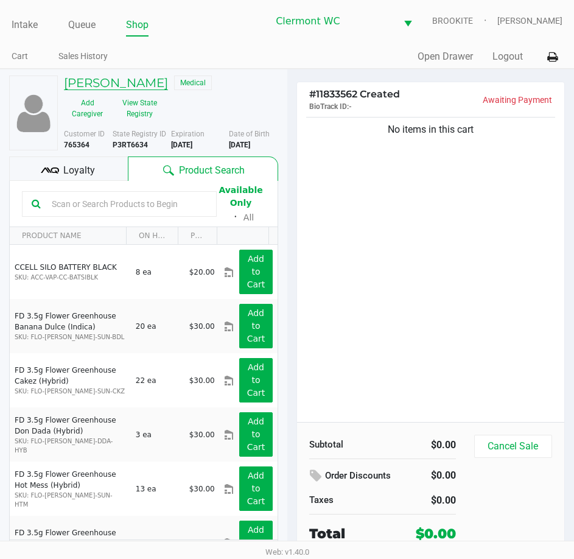
click at [127, 86] on h5 "FREDERICK FRIEDMAN" at bounding box center [116, 82] width 104 height 15
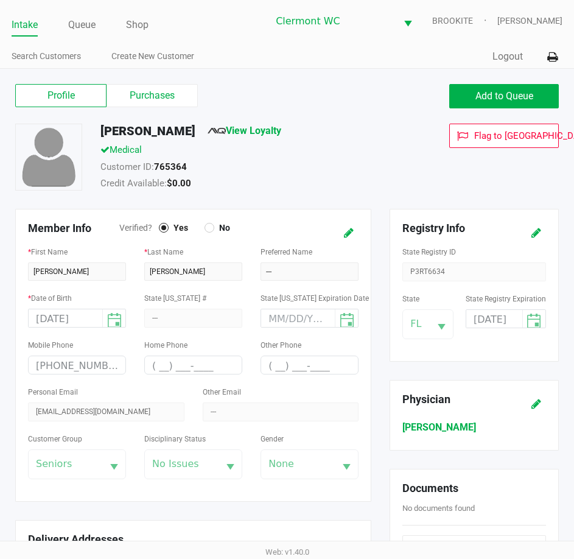
click at [153, 103] on label "Purchases" at bounding box center [151, 95] width 91 height 23
click at [0, 0] on 1 "Purchases" at bounding box center [0, 0] width 0 height 0
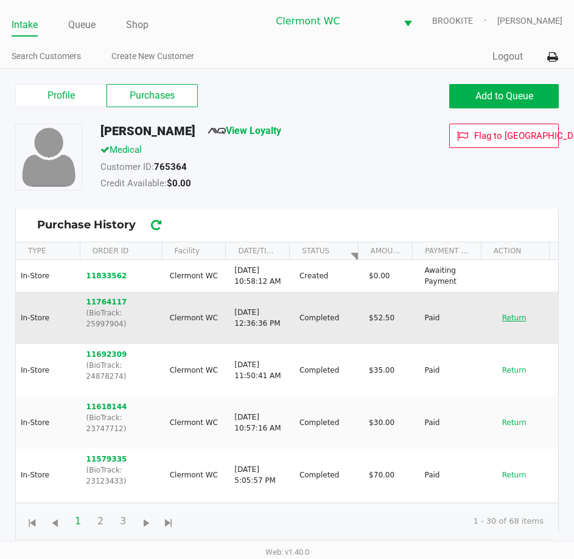
click at [518, 311] on button "Return" at bounding box center [514, 317] width 40 height 19
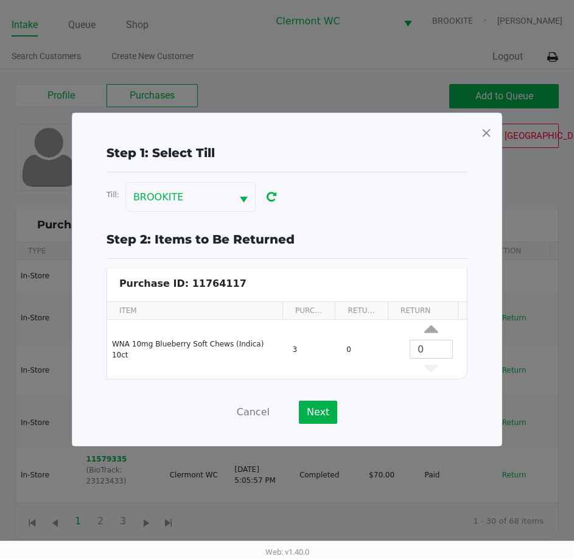
click at [491, 129] on span at bounding box center [486, 132] width 11 height 19
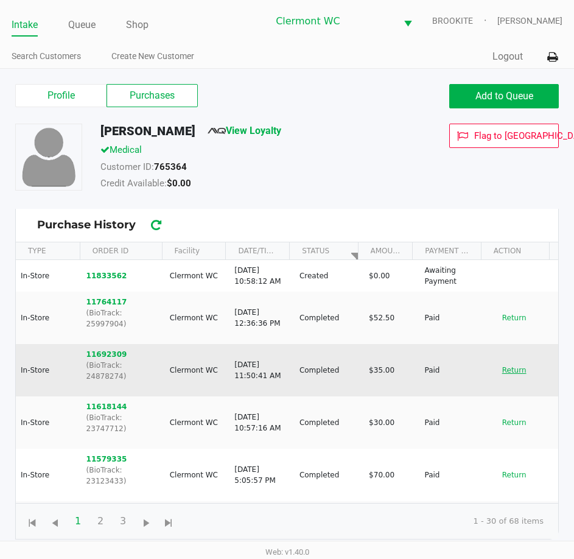
click at [514, 360] on button "Return" at bounding box center [514, 369] width 40 height 19
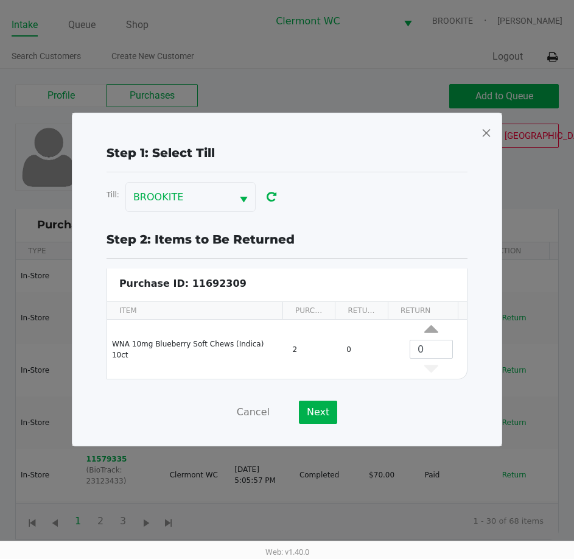
click at [483, 139] on span at bounding box center [486, 132] width 11 height 19
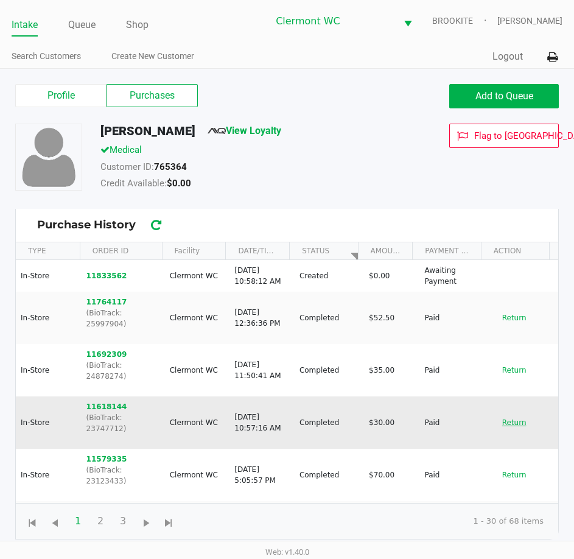
click at [515, 413] on button "Return" at bounding box center [514, 422] width 40 height 19
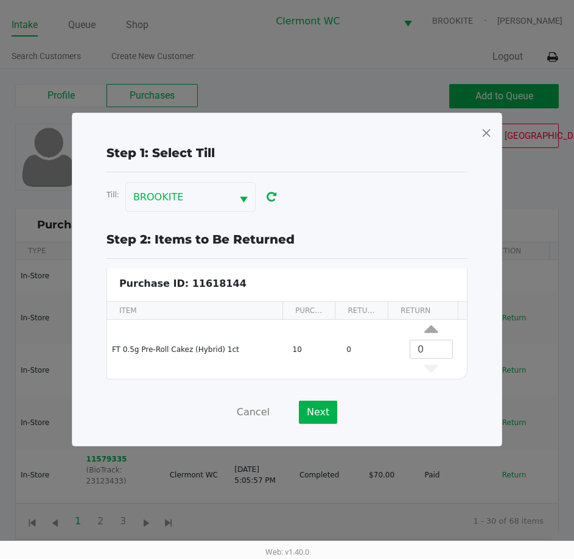
click at [487, 136] on span at bounding box center [486, 132] width 11 height 19
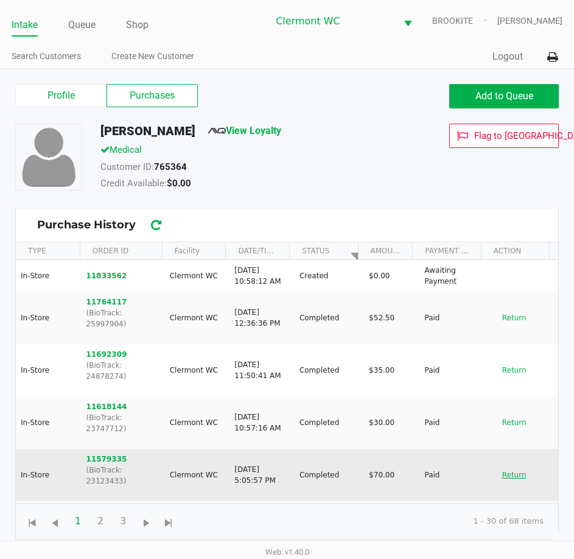
click at [509, 465] on button "Return" at bounding box center [514, 474] width 40 height 19
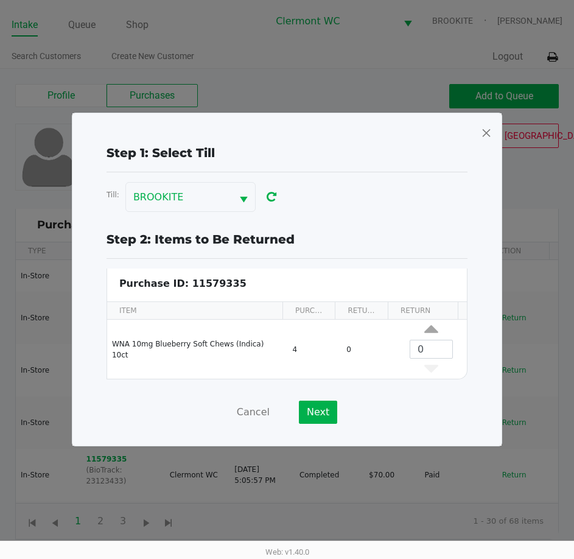
click at [490, 125] on span at bounding box center [486, 132] width 11 height 19
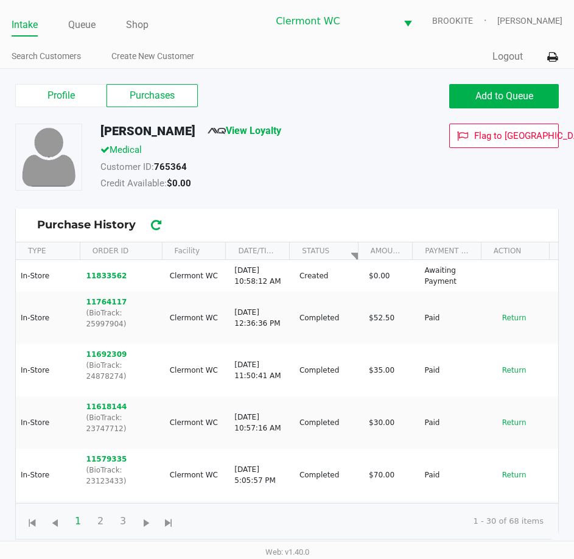
click at [511, 517] on button "Return" at bounding box center [514, 526] width 40 height 19
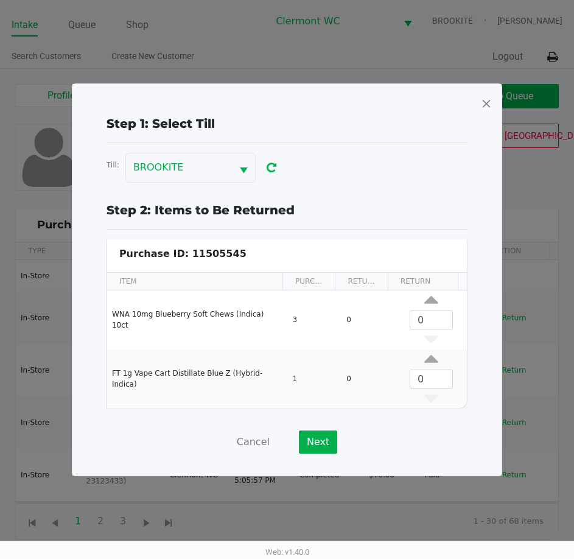
scroll to position [5, 0]
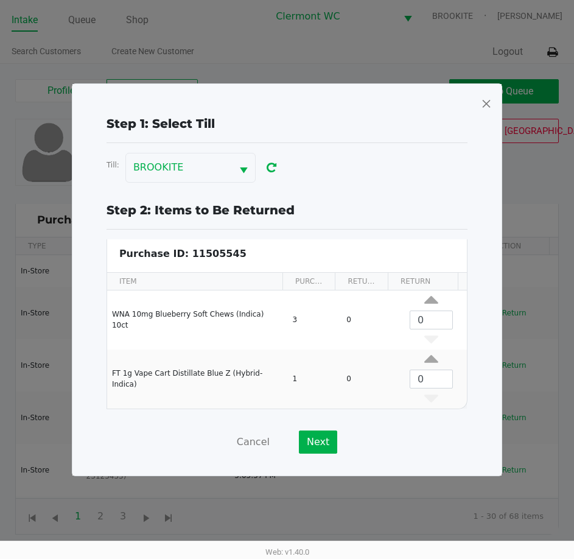
click at [481, 112] on span at bounding box center [486, 103] width 11 height 19
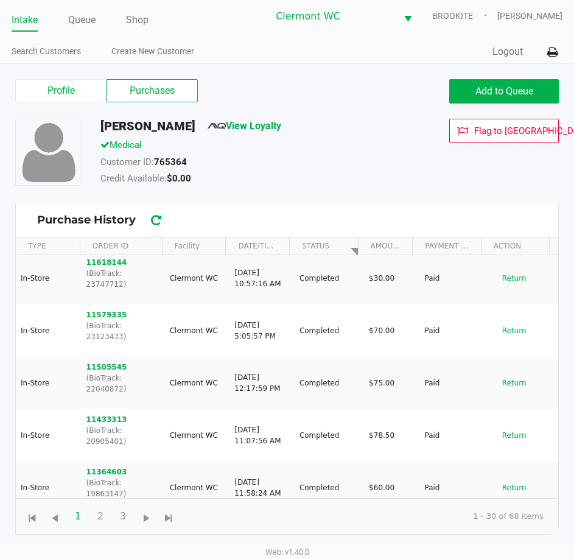
scroll to position [136, 0]
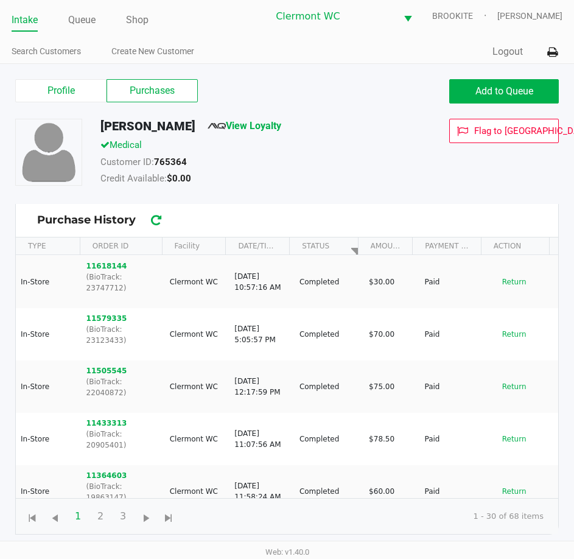
click at [509, 429] on button "Return" at bounding box center [514, 438] width 40 height 19
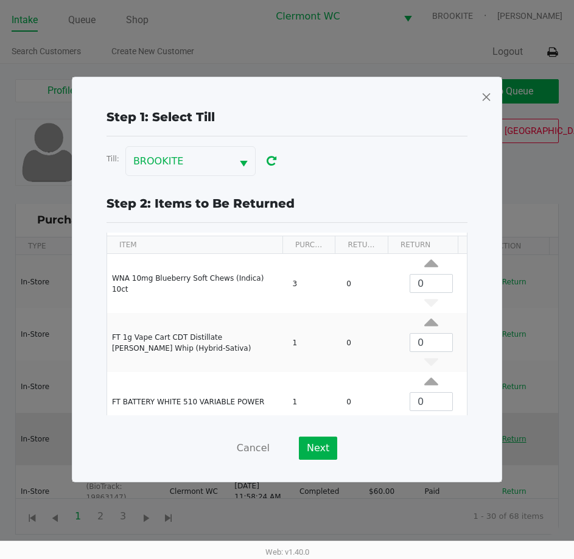
scroll to position [46, 0]
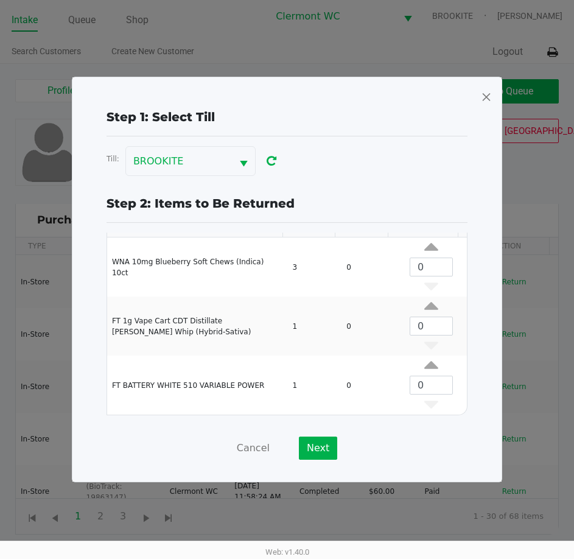
click at [483, 98] on span at bounding box center [486, 96] width 11 height 19
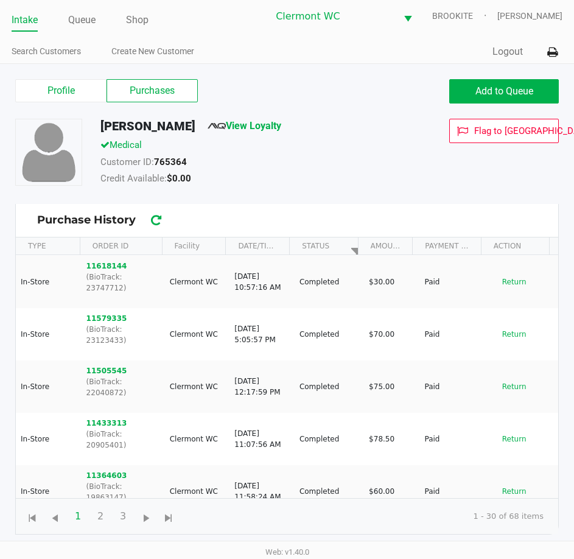
click at [507, 534] on button "Return" at bounding box center [514, 543] width 40 height 19
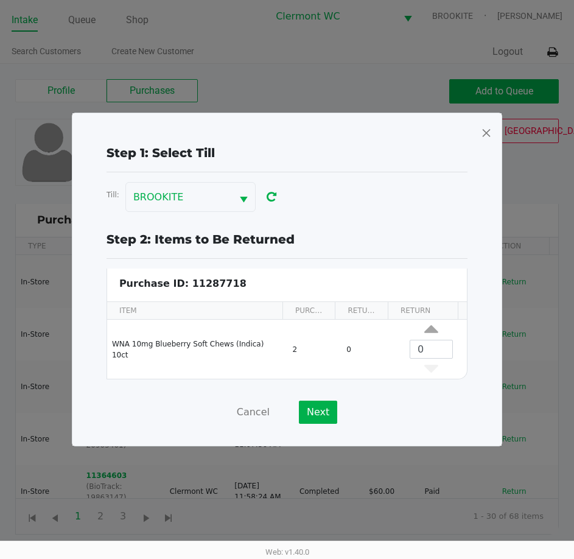
click at [482, 138] on span at bounding box center [486, 132] width 11 height 19
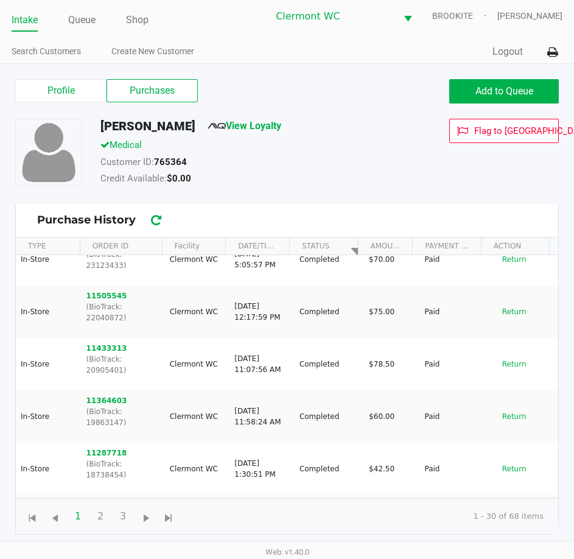
scroll to position [230, 0]
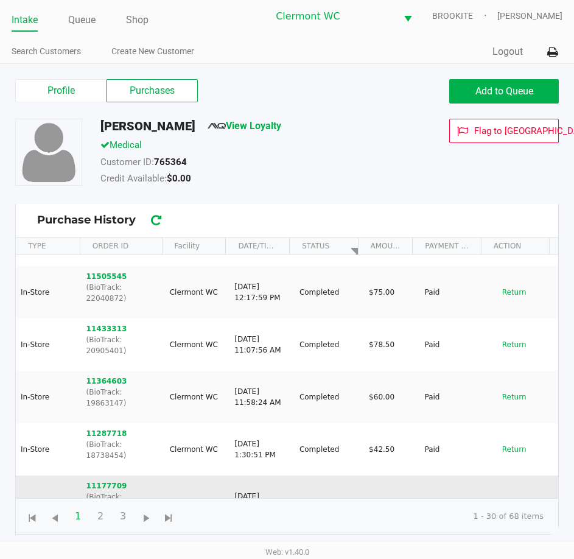
click at [510, 492] on button "Return" at bounding box center [514, 501] width 40 height 19
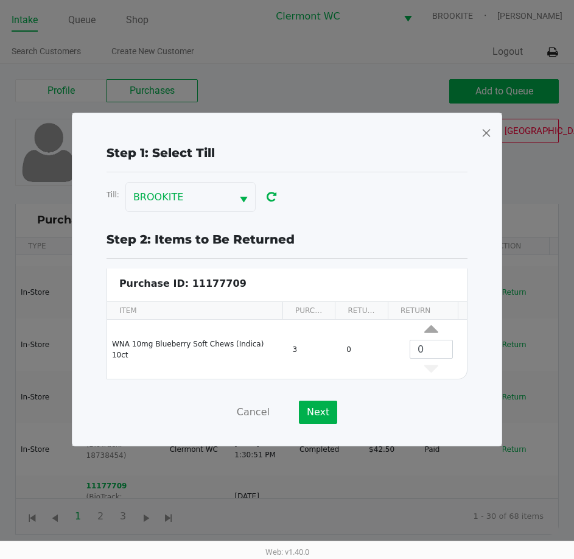
click at [482, 138] on span at bounding box center [486, 132] width 11 height 19
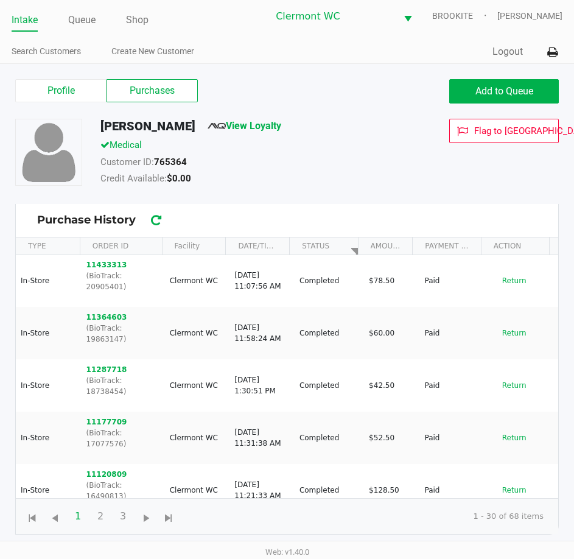
scroll to position [306, 0]
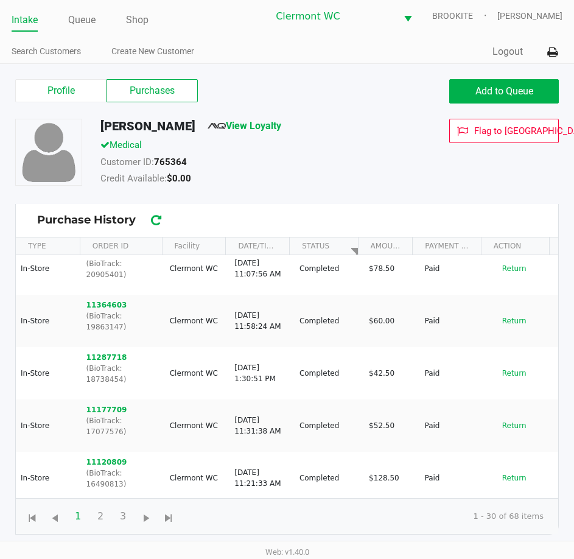
click at [503, 552] on button "Return" at bounding box center [514, 561] width 40 height 19
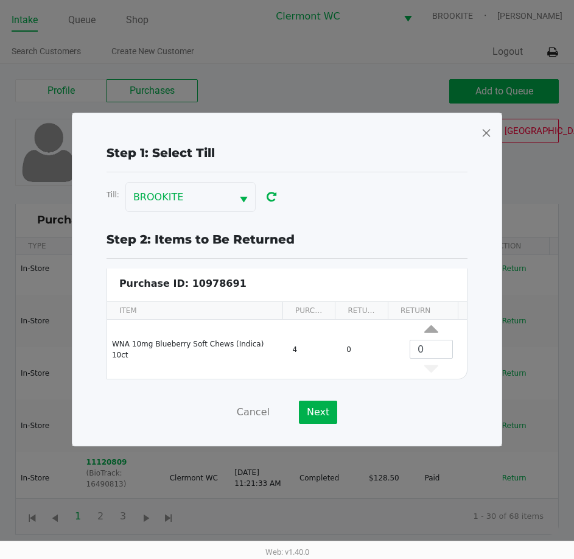
click at [482, 131] on span at bounding box center [486, 132] width 11 height 19
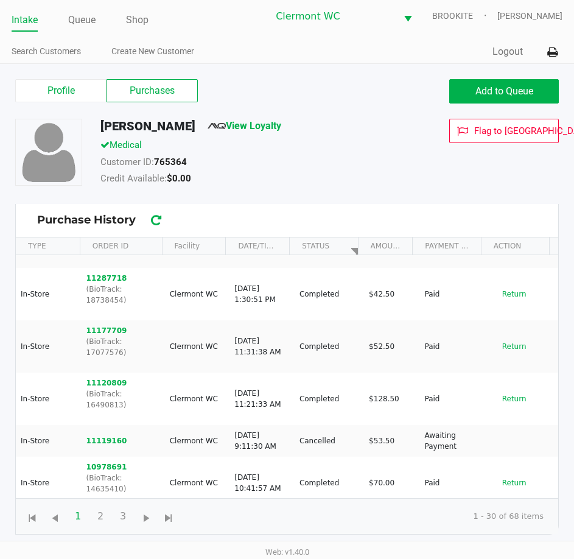
scroll to position [403, 0]
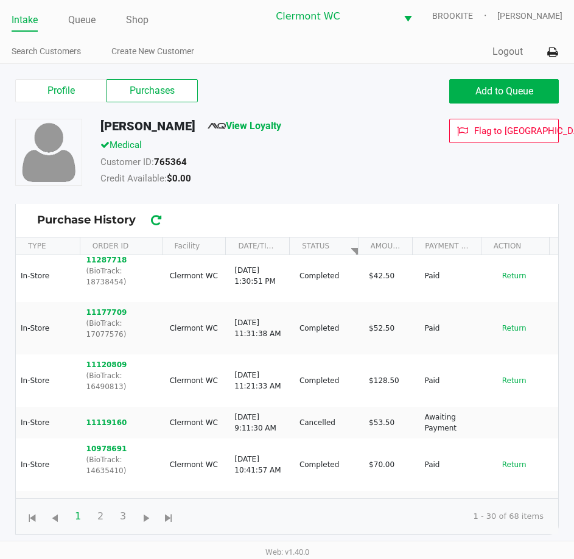
click at [515, 507] on button "Return" at bounding box center [514, 516] width 40 height 19
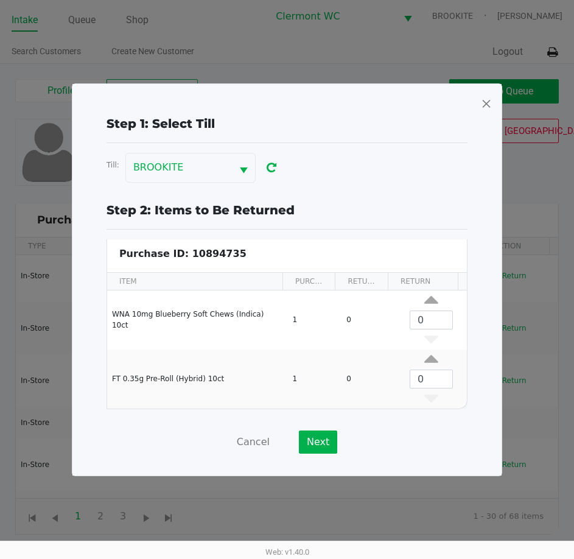
click at [515, 426] on div at bounding box center [287, 279] width 574 height 559
click at [485, 106] on span at bounding box center [486, 103] width 11 height 19
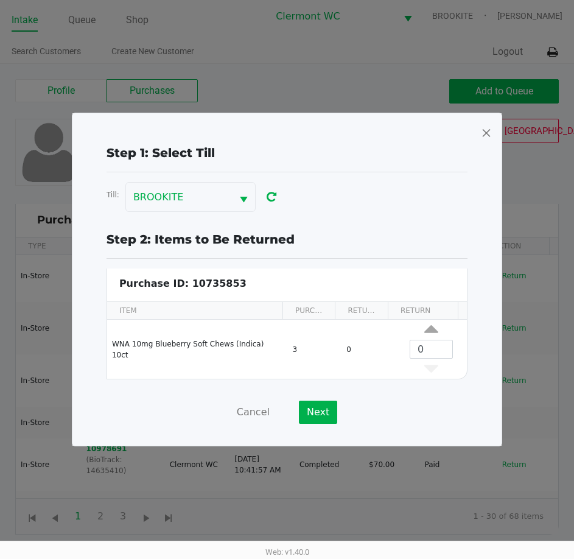
click at [484, 133] on span at bounding box center [486, 132] width 11 height 19
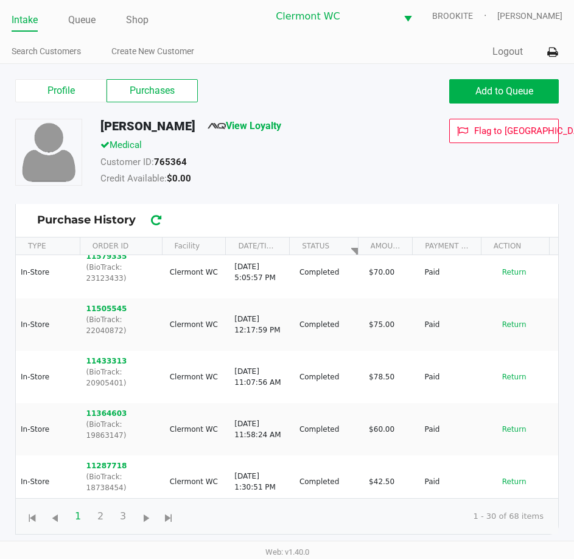
scroll to position [0, 0]
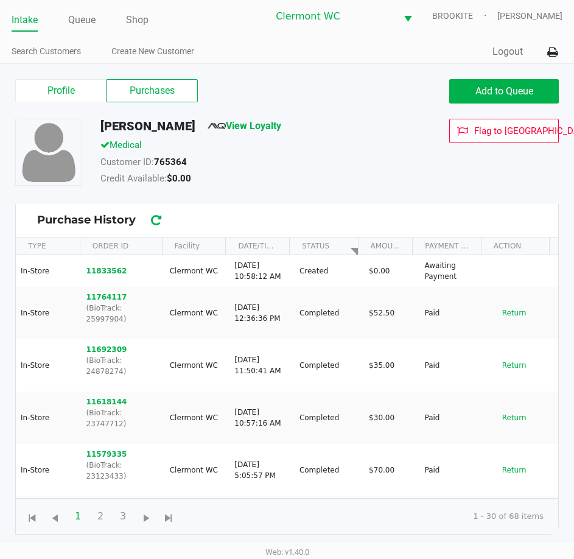
click at [106, 271] on button "11833562" at bounding box center [106, 270] width 41 height 11
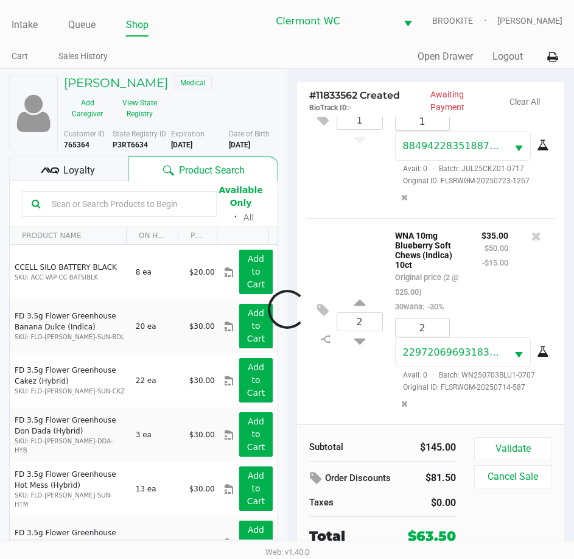
scroll to position [110, 0]
click at [526, 441] on button "Validate" at bounding box center [513, 448] width 78 height 23
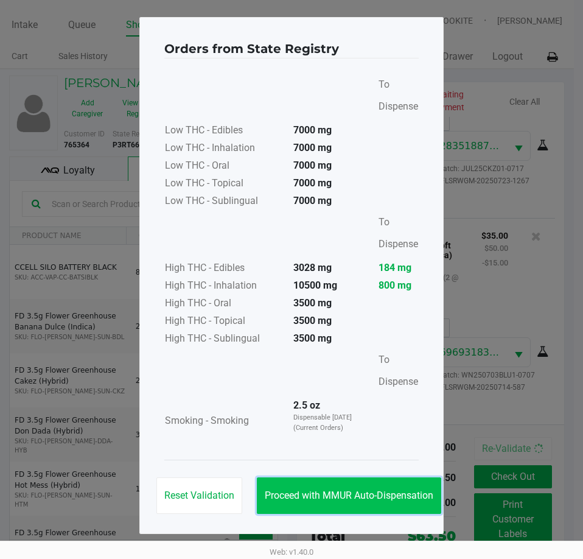
click at [361, 498] on span "Proceed with MMUR Auto-Dispensation" at bounding box center [349, 495] width 169 height 12
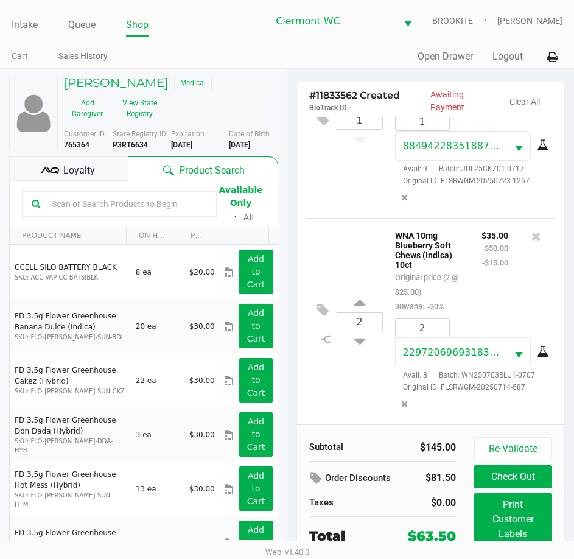
click at [78, 171] on span "Loyalty" at bounding box center [79, 170] width 32 height 15
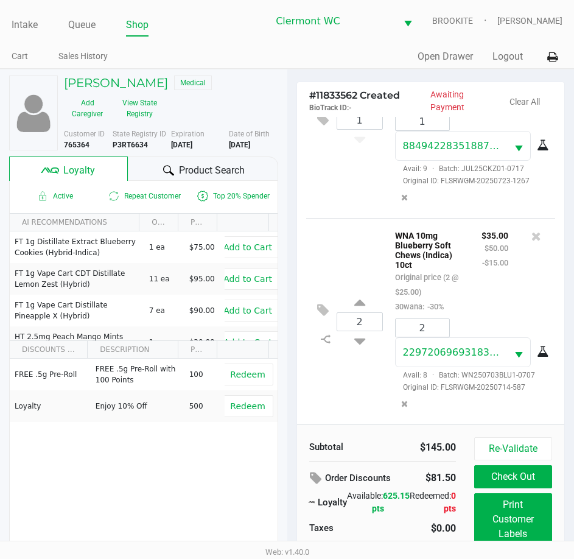
scroll to position [27, 0]
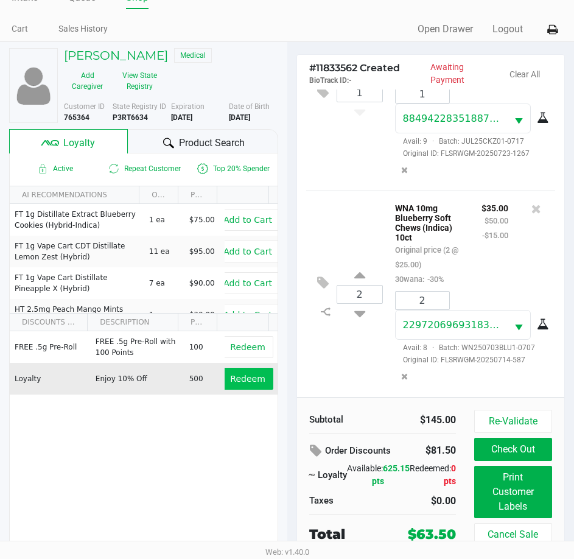
click at [239, 381] on span "Redeem" at bounding box center [247, 379] width 35 height 10
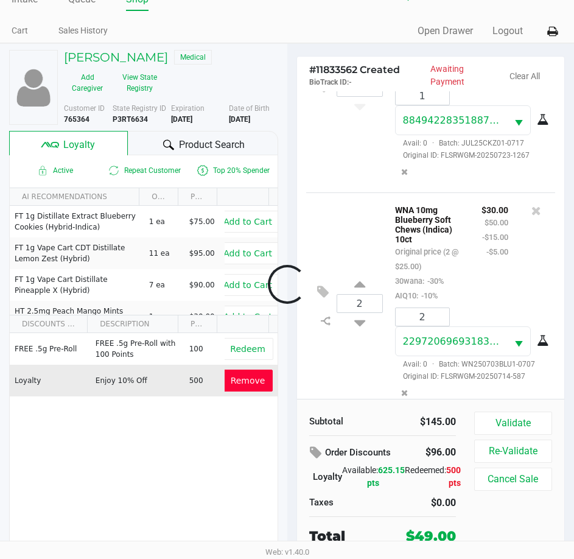
scroll to position [139, 0]
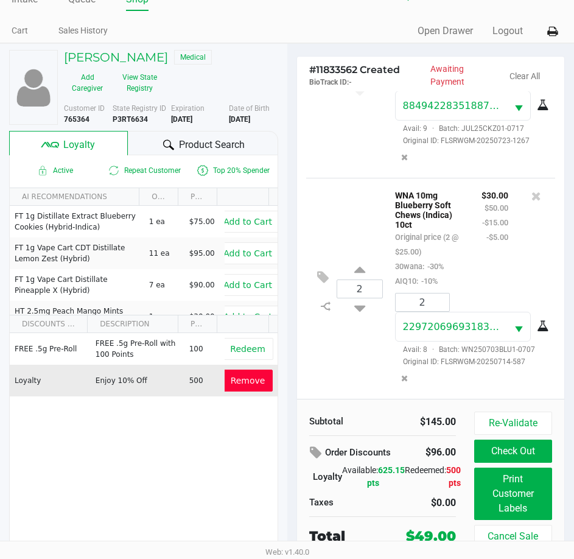
click at [506, 509] on button "Print Customer Labels" at bounding box center [513, 493] width 78 height 52
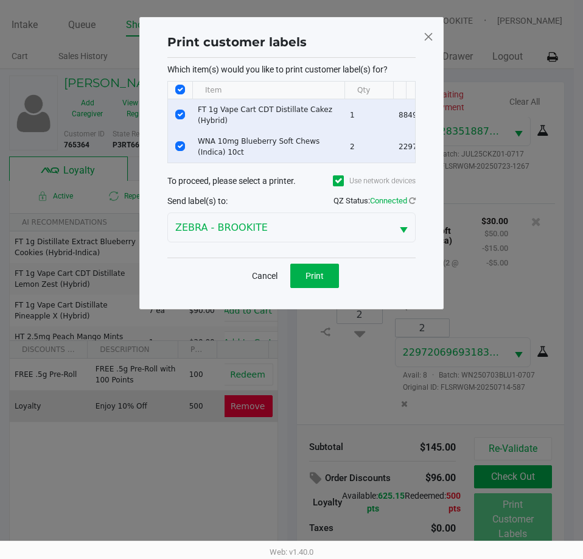
click at [261, 288] on button "Cancel" at bounding box center [264, 275] width 41 height 24
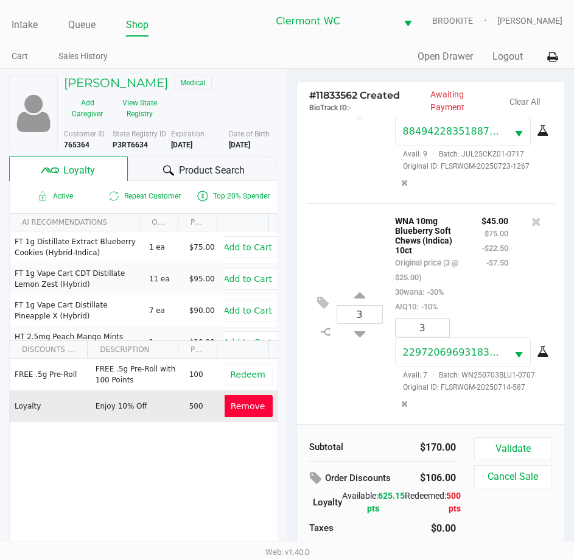
scroll to position [26, 0]
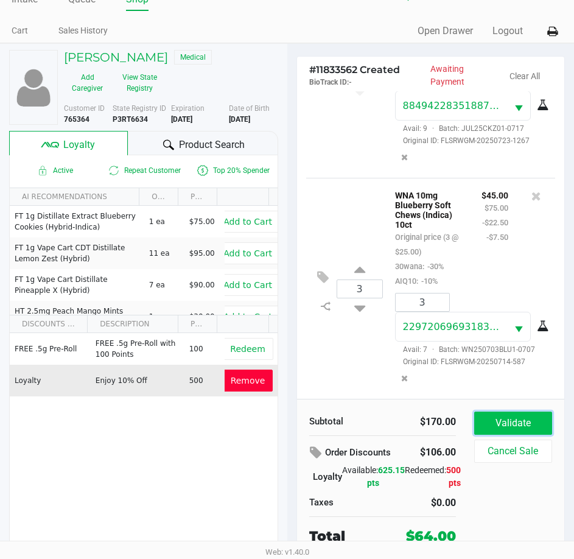
click at [515, 417] on button "Validate" at bounding box center [513, 422] width 78 height 23
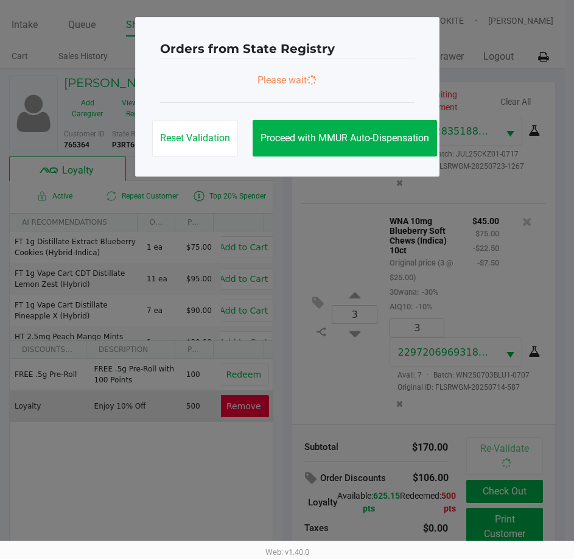
scroll to position [0, 0]
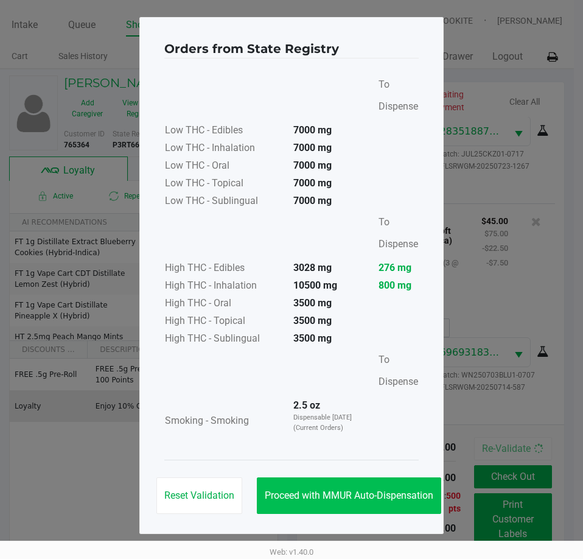
click at [378, 481] on button "Proceed with MMUR Auto-Dispensation" at bounding box center [349, 495] width 184 height 37
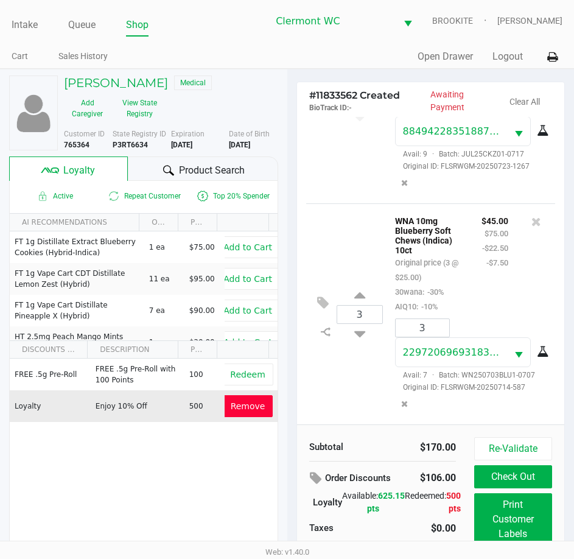
scroll to position [27, 0]
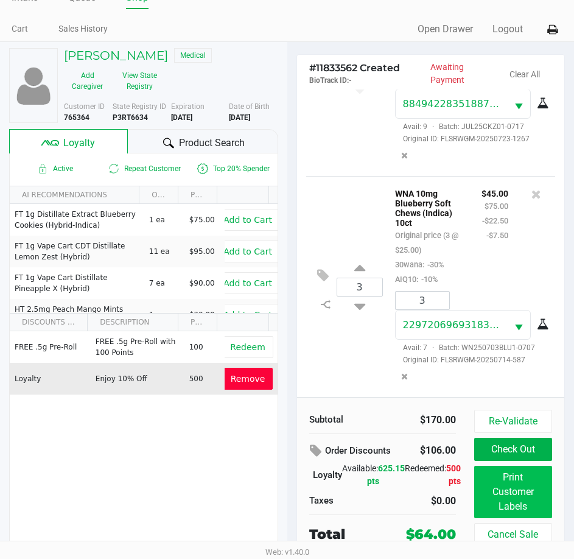
click at [520, 497] on button "Print Customer Labels" at bounding box center [513, 491] width 78 height 52
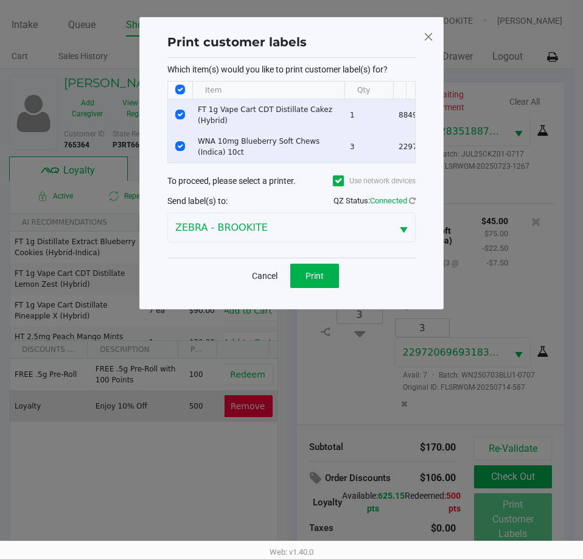
click at [322, 278] on button "Print" at bounding box center [314, 275] width 49 height 24
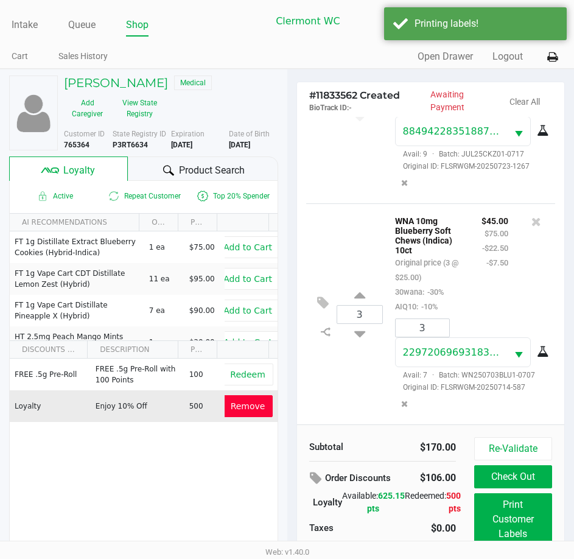
scroll to position [27, 0]
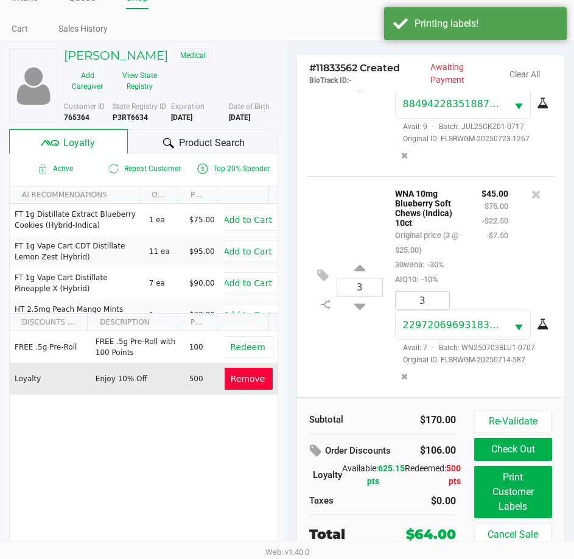
click at [512, 450] on button "Check Out" at bounding box center [513, 448] width 78 height 23
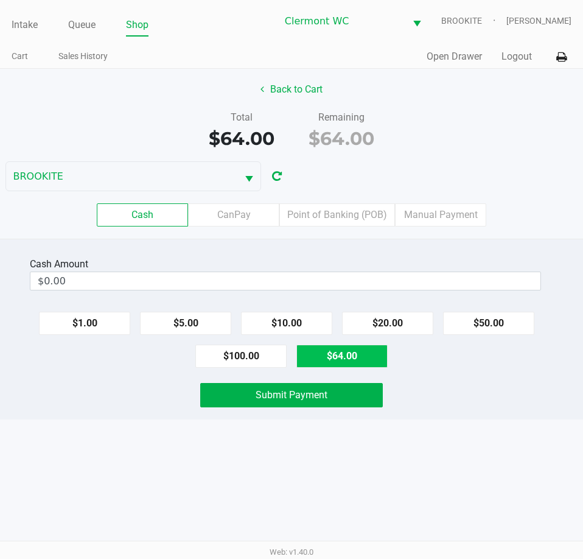
click at [344, 357] on button "$64.00" at bounding box center [341, 355] width 91 height 23
type input "$64.00"
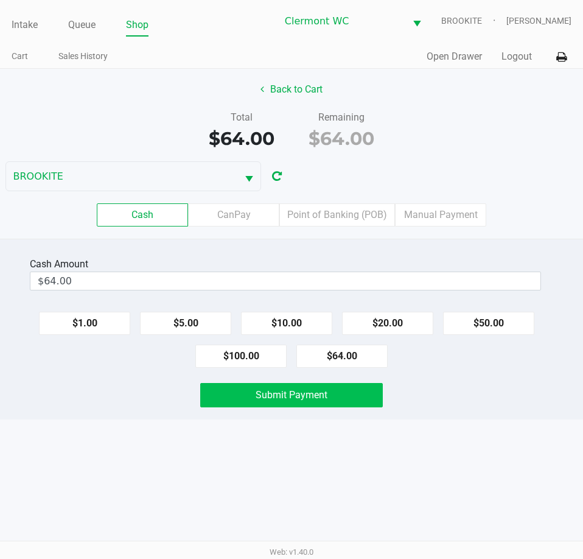
click at [364, 390] on button "Submit Payment" at bounding box center [291, 395] width 182 height 24
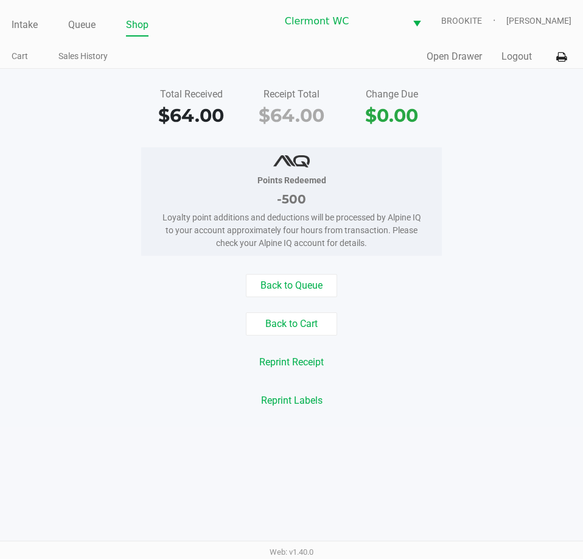
click at [161, 281] on div "Back to Queue" at bounding box center [291, 285] width 601 height 23
click at [30, 28] on link "Intake" at bounding box center [25, 24] width 26 height 17
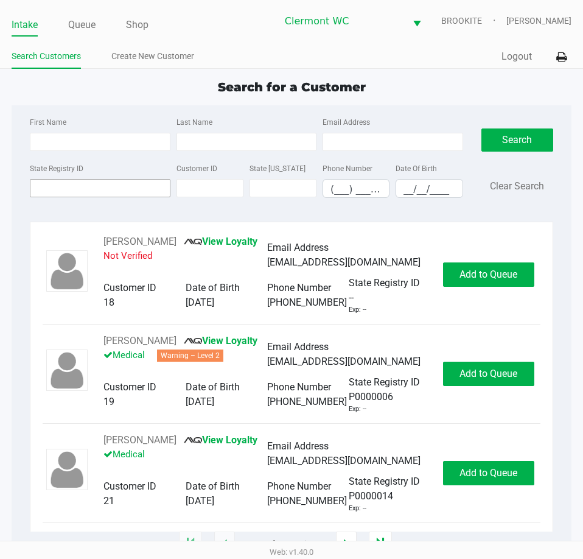
click at [89, 181] on div "State Registry ID" at bounding box center [100, 179] width 146 height 37
click at [89, 182] on input "State Registry ID" at bounding box center [100, 188] width 140 height 18
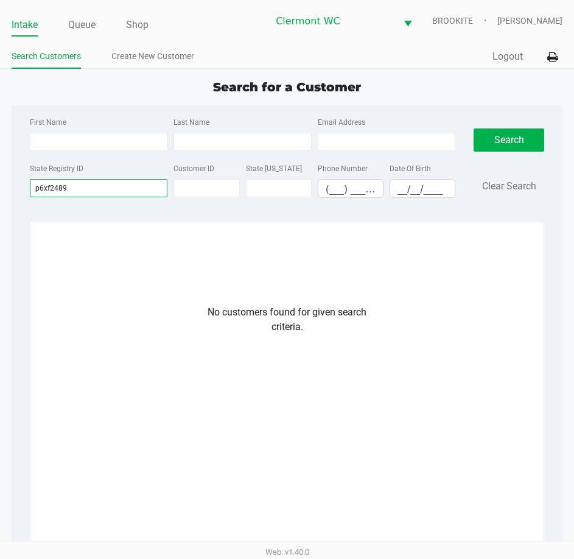
type input "p6xf2489"
drag, startPoint x: 87, startPoint y: 180, endPoint x: 40, endPoint y: 180, distance: 46.8
click at [0, 180] on html "Intake Queue Shop Clermont WC BROOKITE Jessica Skaggs Search Customers Create N…" at bounding box center [287, 279] width 574 height 559
click at [139, 61] on link "Create New Customer" at bounding box center [152, 56] width 83 height 15
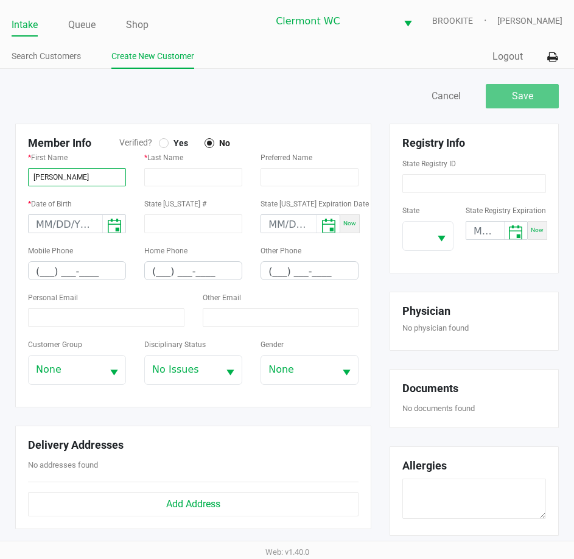
type input "DONNIE"
type input "MARTELLO"
click at [164, 141] on div at bounding box center [163, 143] width 5 height 5
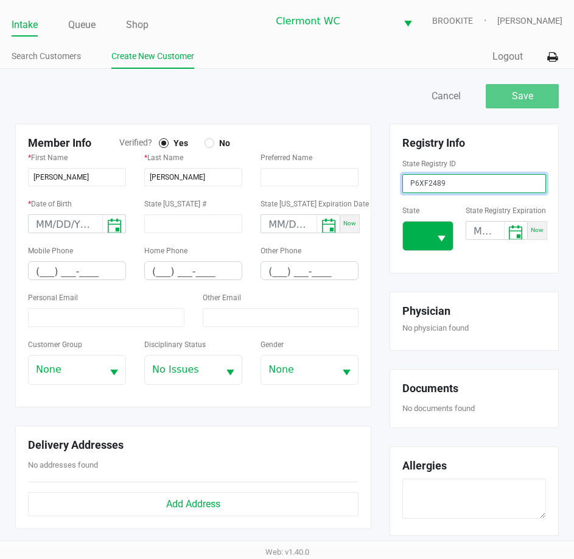
click at [431, 231] on button "Select" at bounding box center [441, 235] width 23 height 29
type input "P6XF2489"
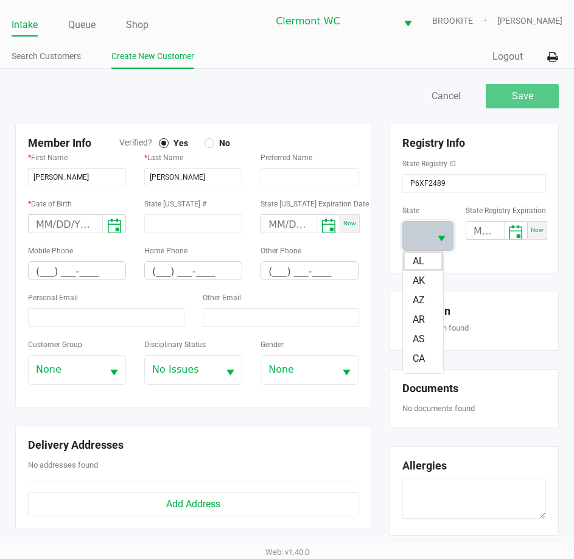
scroll to position [92, 0]
click at [499, 232] on input "month/day/year" at bounding box center [485, 230] width 38 height 19
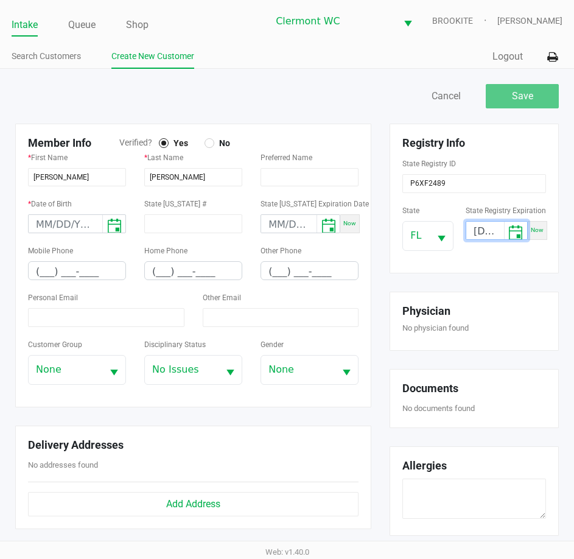
type input "07/29/2026"
click at [45, 228] on input "month/day/year" at bounding box center [66, 224] width 74 height 19
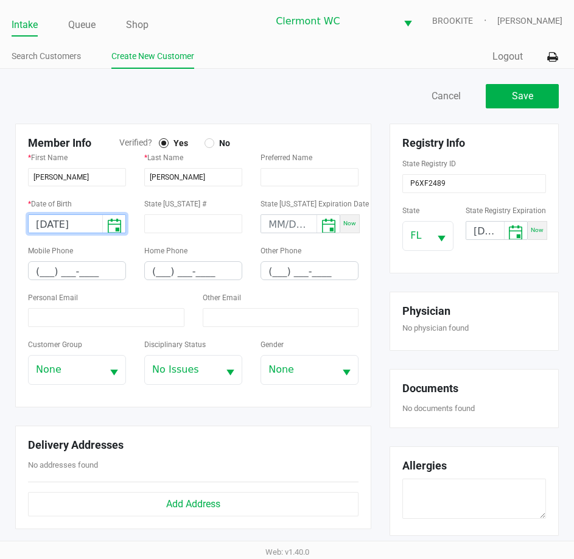
type input "10/17/1969"
click at [43, 271] on input "(___) ___-____" at bounding box center [77, 271] width 97 height 19
type input "(407) 375-9702"
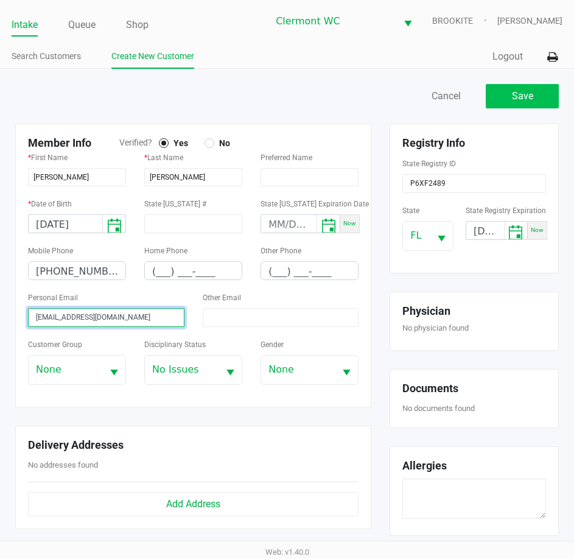
type input "donniemartello@yahoo.com"
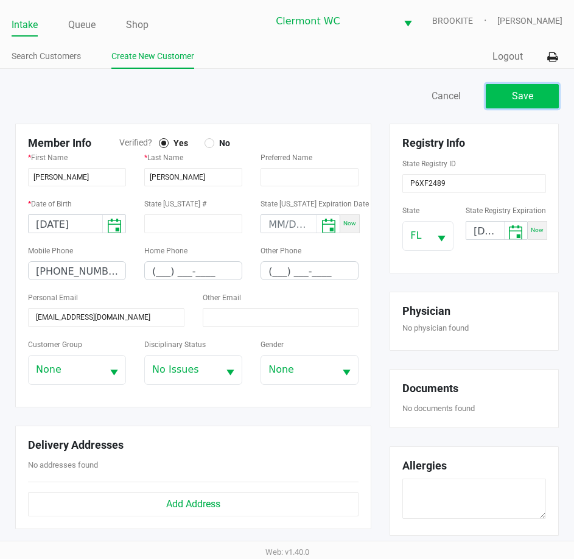
click at [523, 92] on span "Save" at bounding box center [522, 96] width 21 height 12
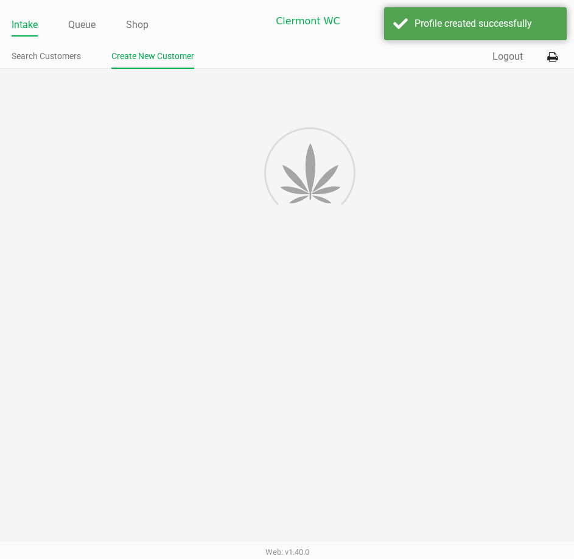
type input "---"
type input "( __) ___-____"
type input "---"
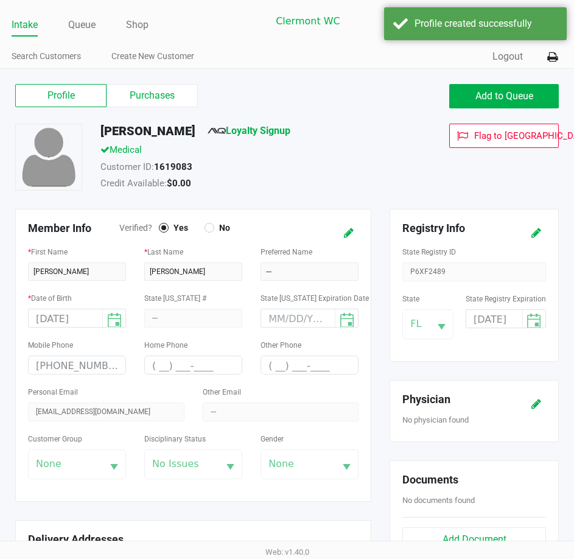
click at [271, 137] on span "Loyalty Signup" at bounding box center [248, 133] width 83 height 19
click at [274, 133] on link "Loyalty Signup" at bounding box center [248, 131] width 83 height 12
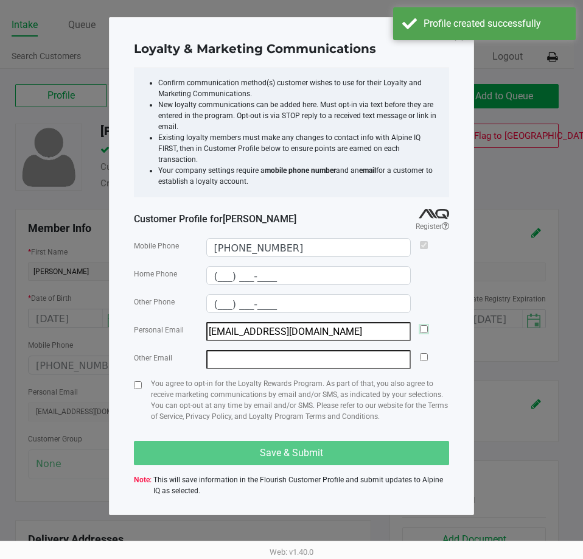
click at [422, 325] on input "checkbox" at bounding box center [424, 329] width 8 height 8
checkbox input "true"
click at [138, 381] on input "checkbox" at bounding box center [138, 385] width 8 height 8
checkbox input "true"
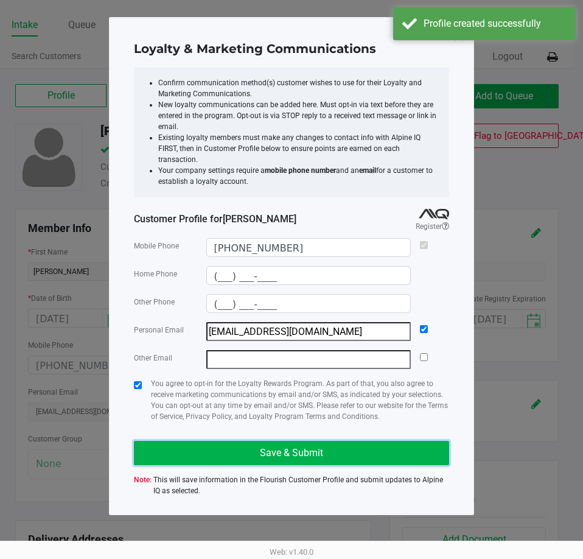
drag, startPoint x: 197, startPoint y: 434, endPoint x: 243, endPoint y: 410, distance: 52.8
click at [197, 441] on button "Save & Submit" at bounding box center [291, 453] width 315 height 24
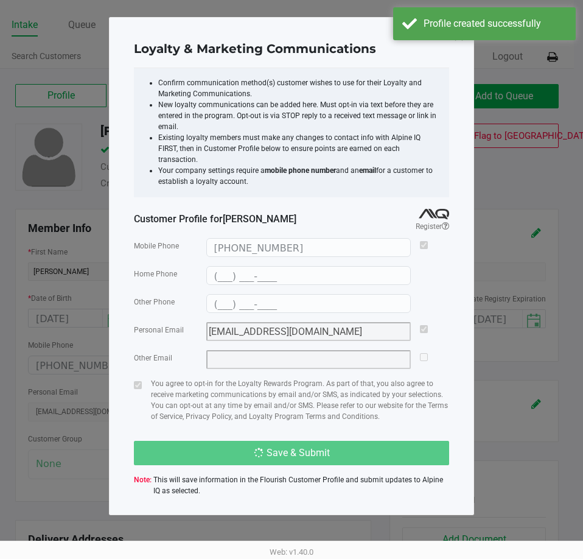
type input "(___) ___-____"
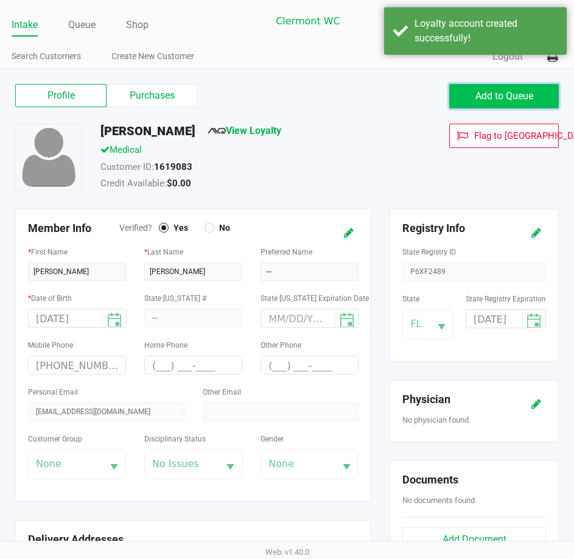
click at [500, 94] on span "Add to Queue" at bounding box center [504, 96] width 58 height 12
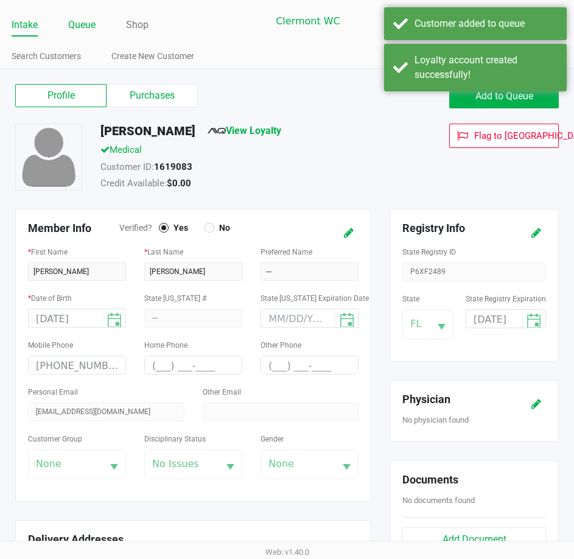
click at [81, 29] on link "Queue" at bounding box center [81, 24] width 27 height 17
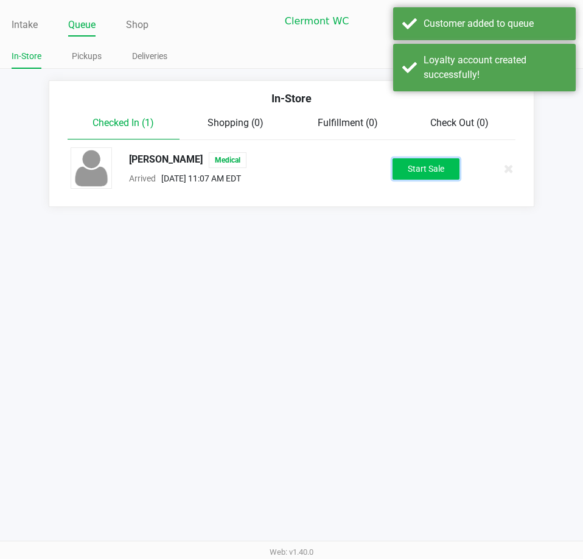
click at [423, 169] on button "Start Sale" at bounding box center [425, 168] width 67 height 21
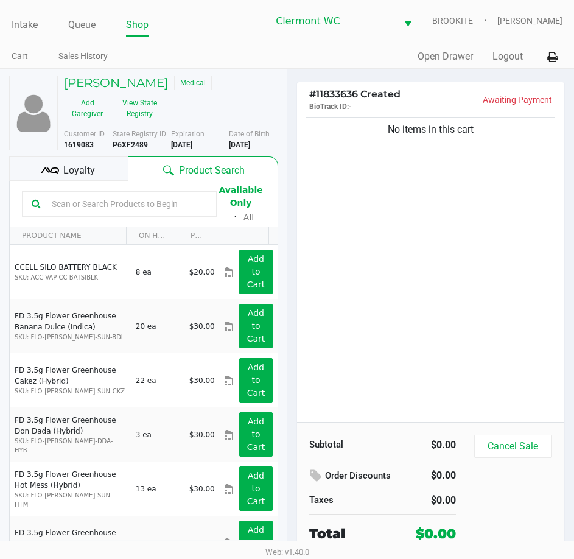
click at [409, 274] on div "No items in this cart" at bounding box center [431, 267] width 268 height 307
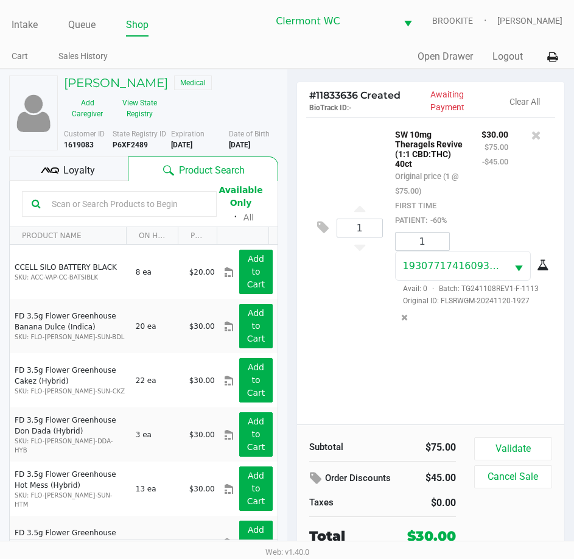
click at [395, 377] on div "1 SW 10mg Theragels Revive (1:1 CBD:THC) 40ct Original price (1 @ $75.00) FIRST…" at bounding box center [431, 270] width 268 height 307
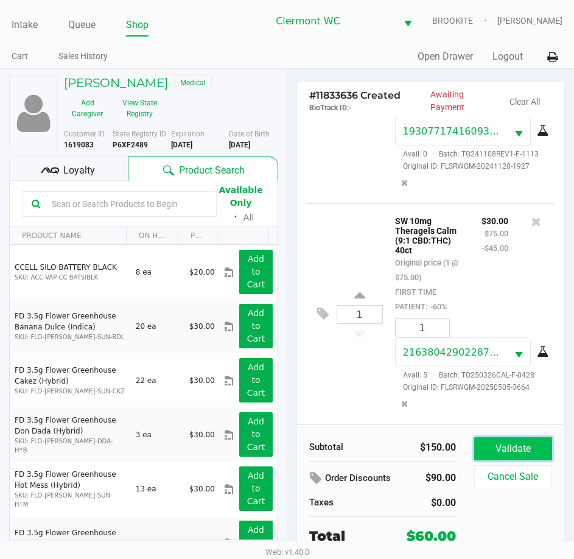
click at [521, 448] on button "Validate" at bounding box center [513, 448] width 78 height 23
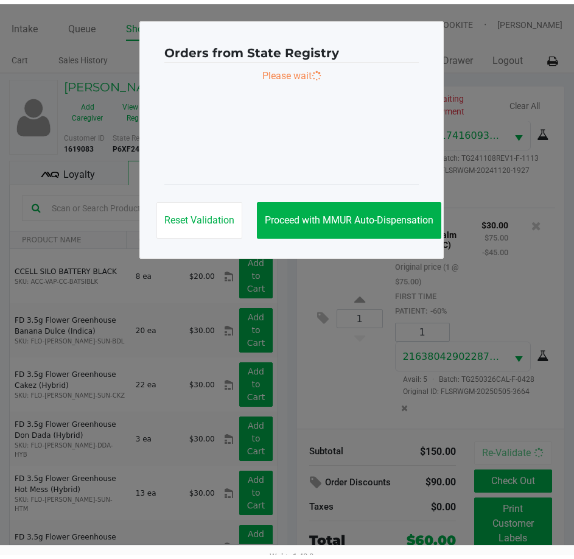
scroll to position [154, 0]
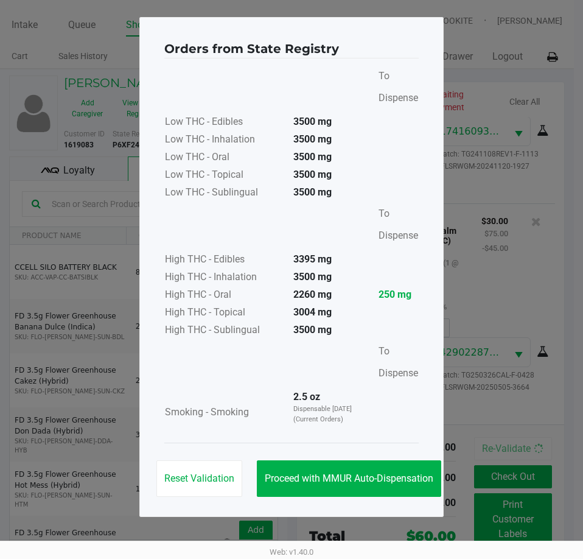
click at [353, 478] on span "Proceed with MMUR Auto-Dispensation" at bounding box center [349, 478] width 169 height 12
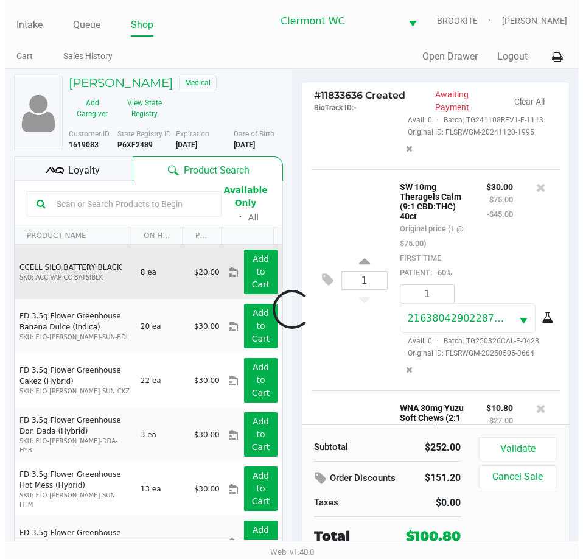
scroll to position [490, 0]
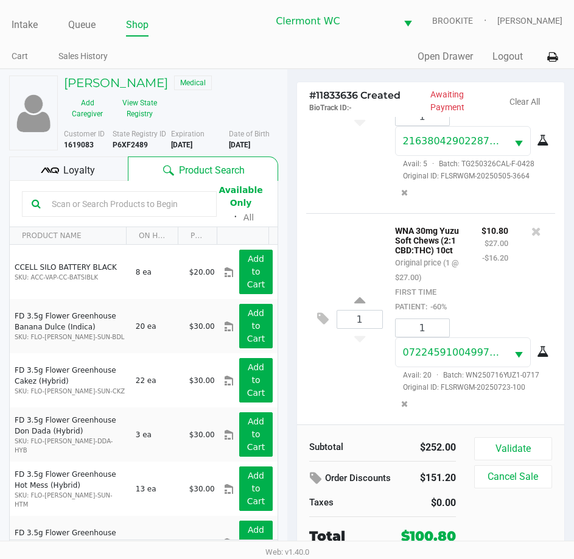
click at [89, 164] on span "Loyalty" at bounding box center [79, 170] width 32 height 15
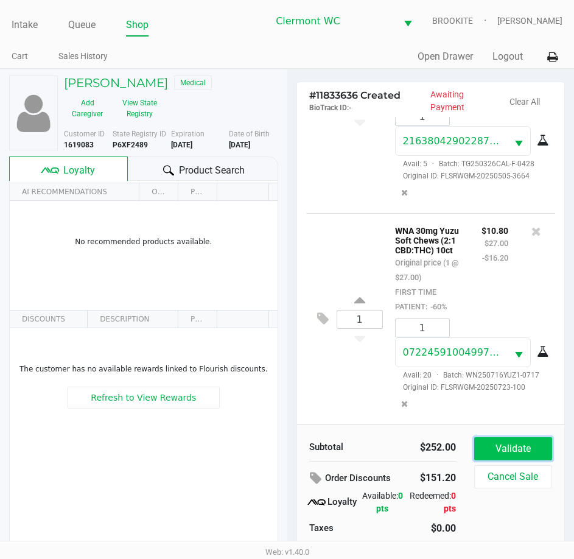
click at [515, 442] on button "Validate" at bounding box center [513, 448] width 78 height 23
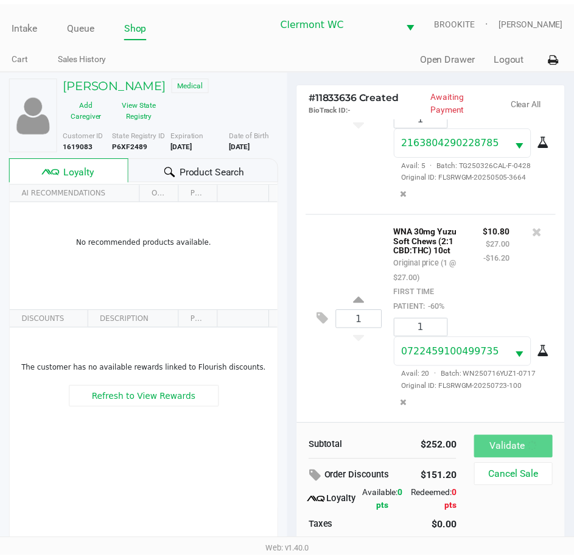
scroll to position [508, 0]
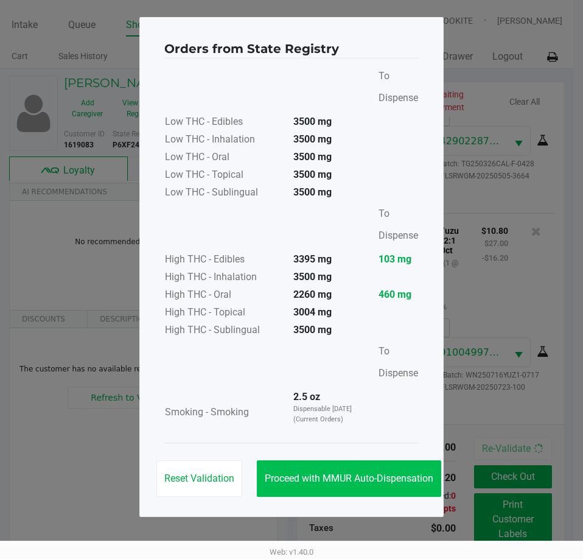
click at [370, 471] on button "Proceed with MMUR Auto-Dispensation" at bounding box center [349, 478] width 184 height 37
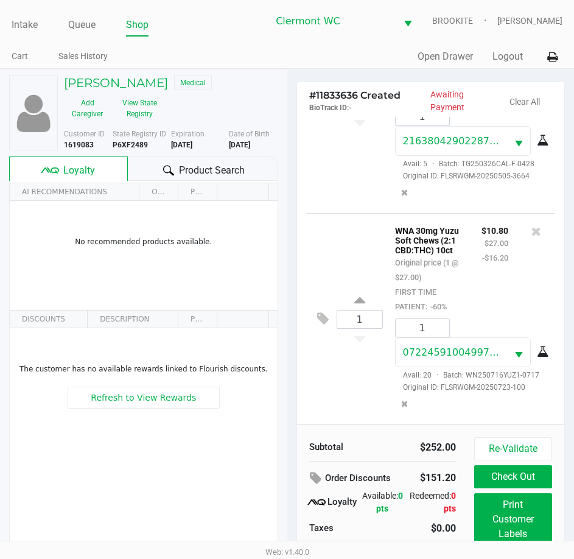
scroll to position [27, 0]
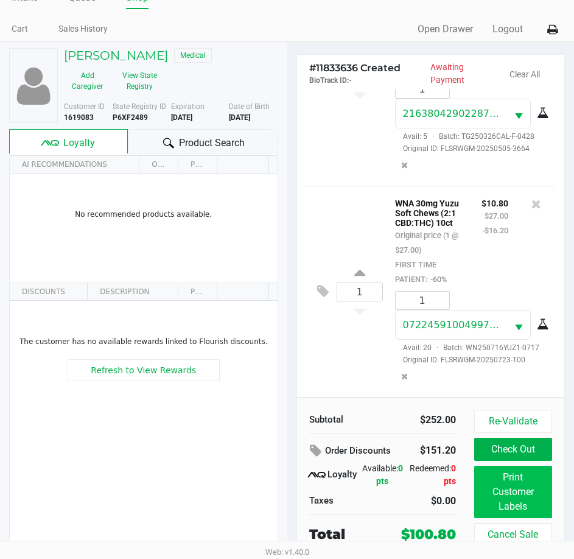
click at [515, 500] on button "Print Customer Labels" at bounding box center [513, 491] width 78 height 52
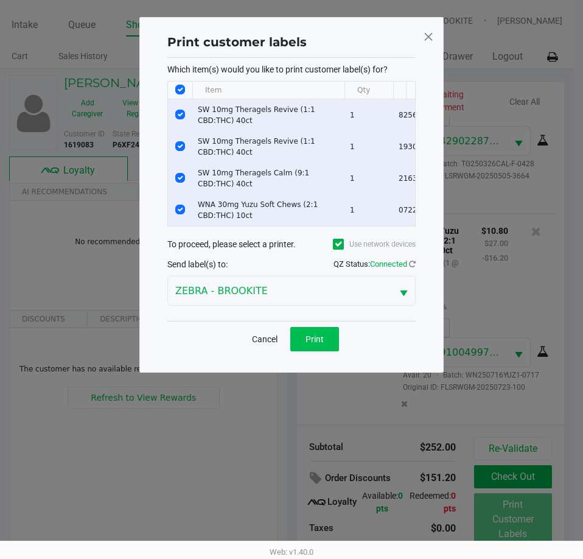
click at [327, 351] on button "Print" at bounding box center [314, 339] width 49 height 24
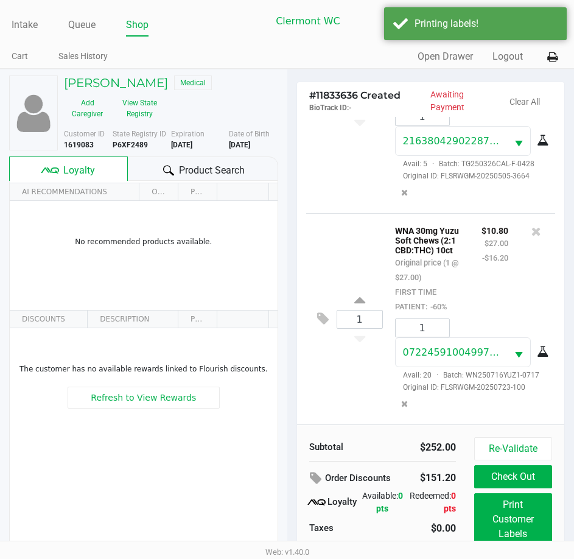
scroll to position [27, 0]
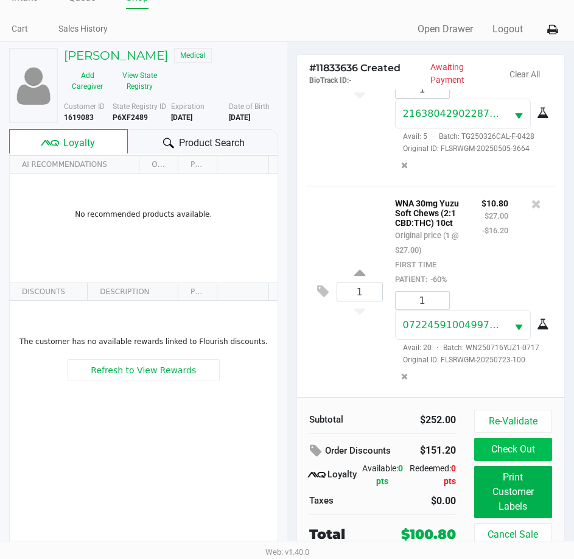
click at [494, 455] on button "Check Out" at bounding box center [513, 448] width 78 height 23
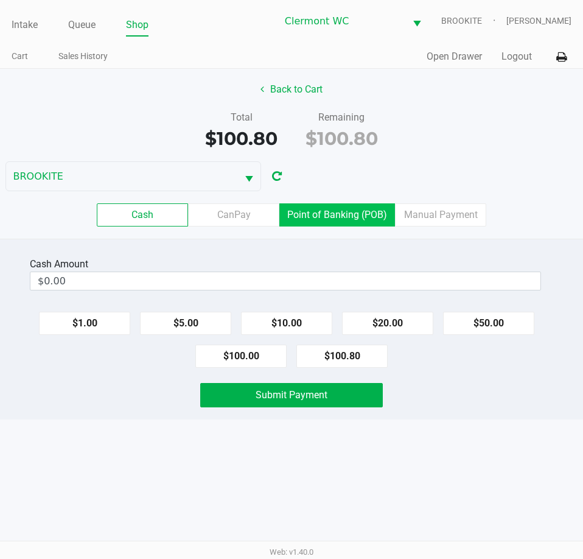
click at [348, 215] on label "Point of Banking (POB)" at bounding box center [337, 214] width 116 height 23
click at [0, 0] on 7 "Point of Banking (POB)" at bounding box center [0, 0] width 0 height 0
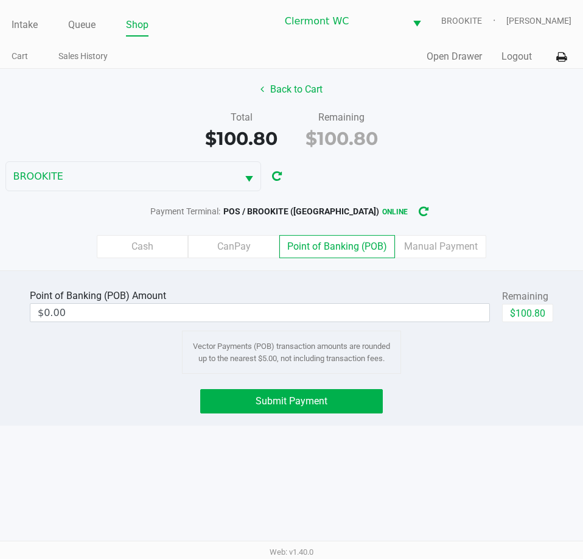
click at [534, 318] on button "$100.80" at bounding box center [527, 313] width 51 height 18
type input "$100.80"
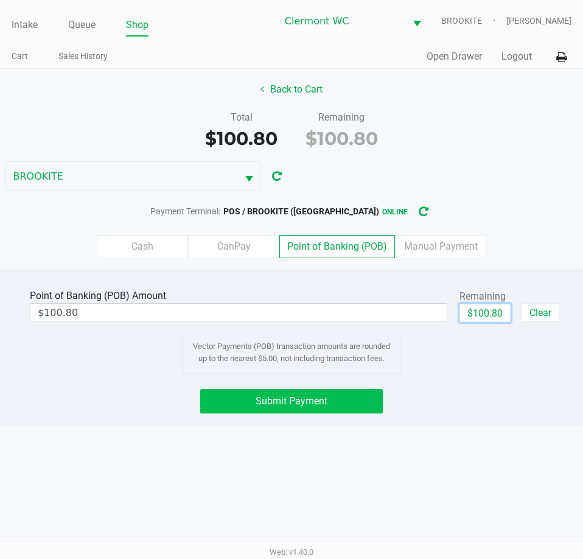
click at [320, 399] on span "Submit Payment" at bounding box center [292, 401] width 72 height 12
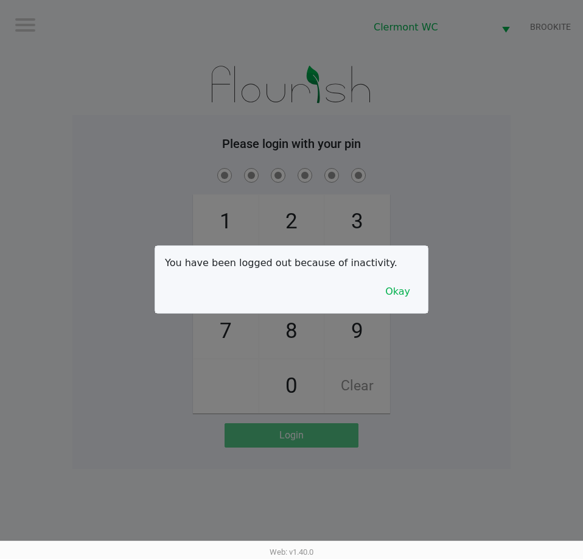
click at [545, 410] on div at bounding box center [291, 279] width 583 height 559
click at [383, 452] on div at bounding box center [291, 279] width 583 height 559
checkbox input "true"
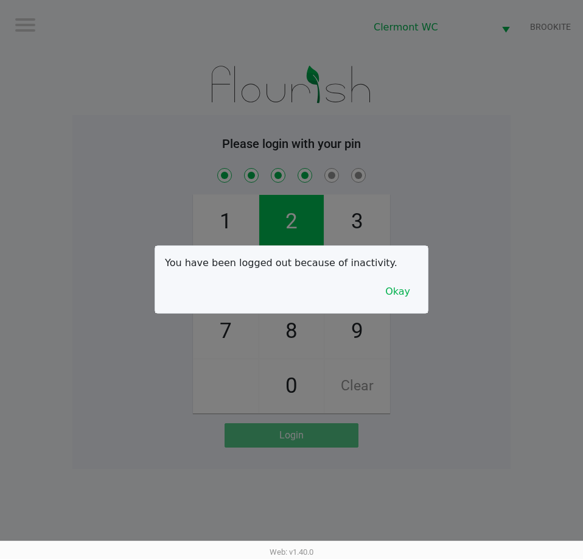
checkbox input "true"
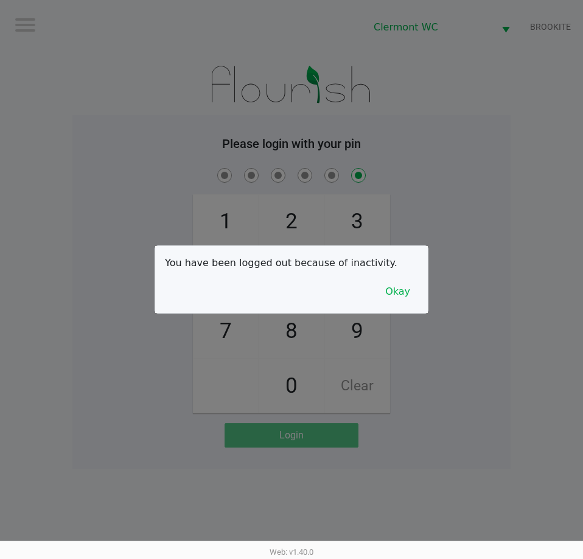
checkbox input "false"
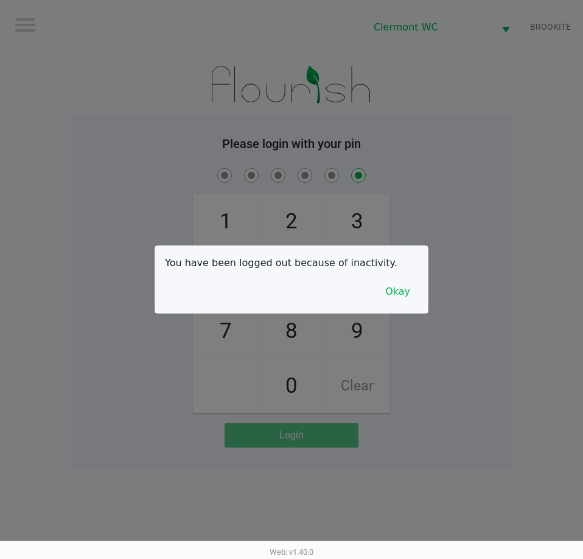
checkbox input "false"
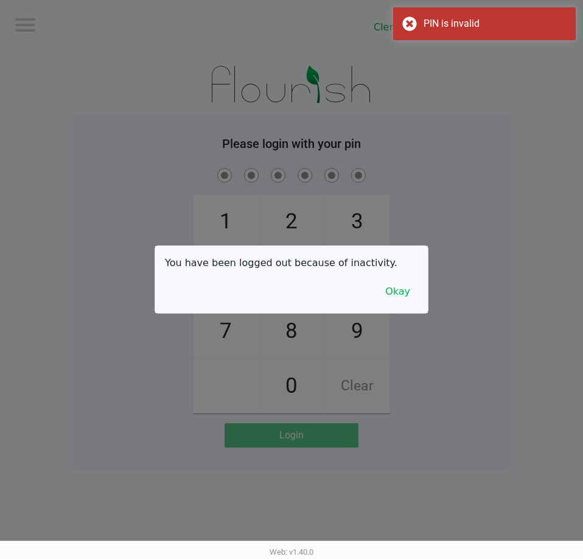
checkbox input "true"
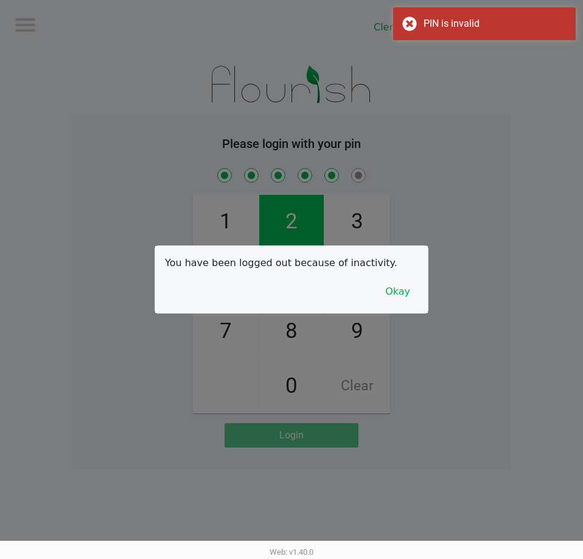
checkbox input "true"
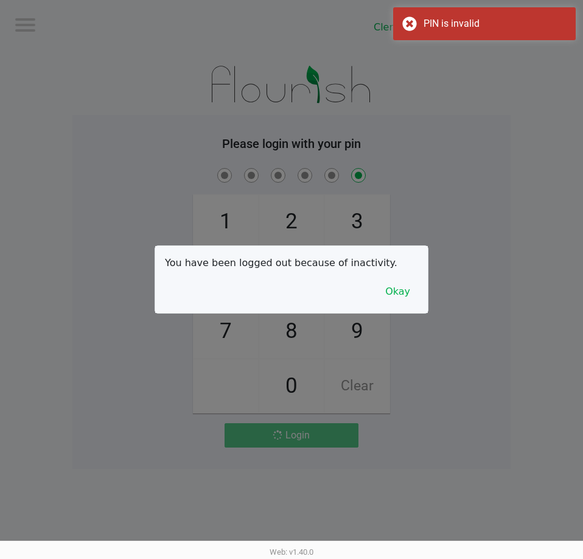
checkbox input "false"
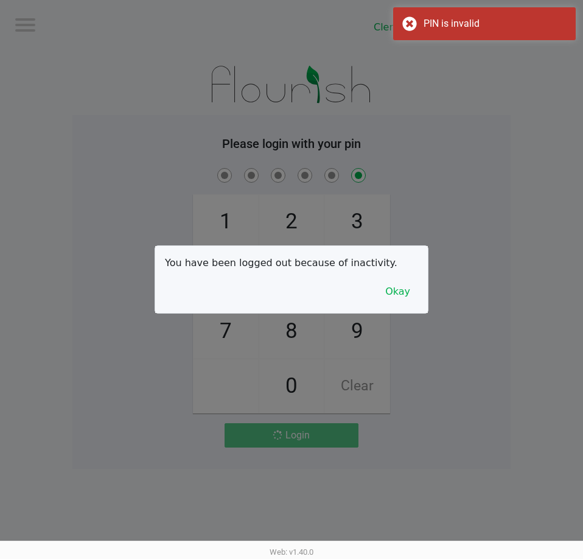
checkbox input "false"
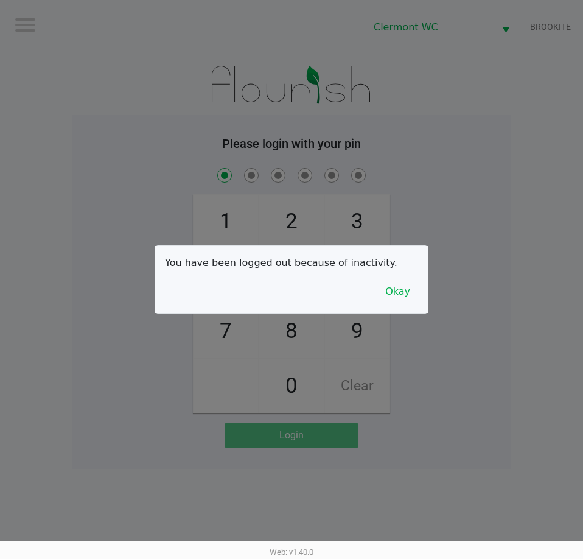
checkbox input "true"
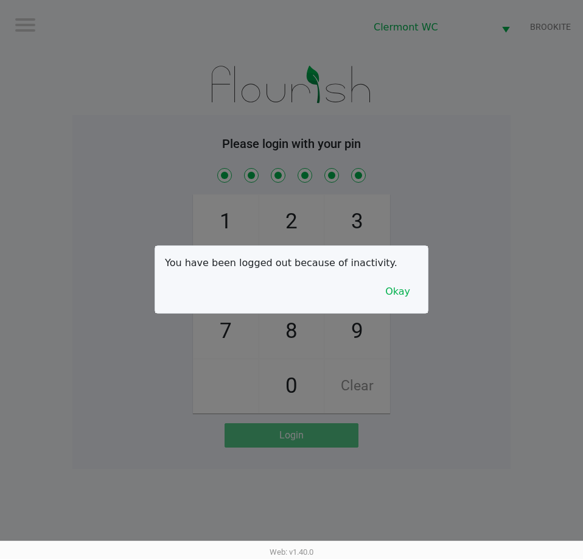
checkbox input "true"
click at [442, 396] on div at bounding box center [291, 279] width 583 height 559
checkbox input "true"
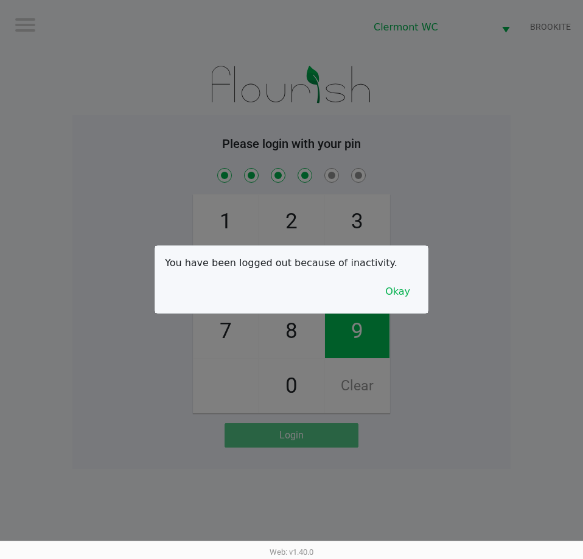
checkbox input "true"
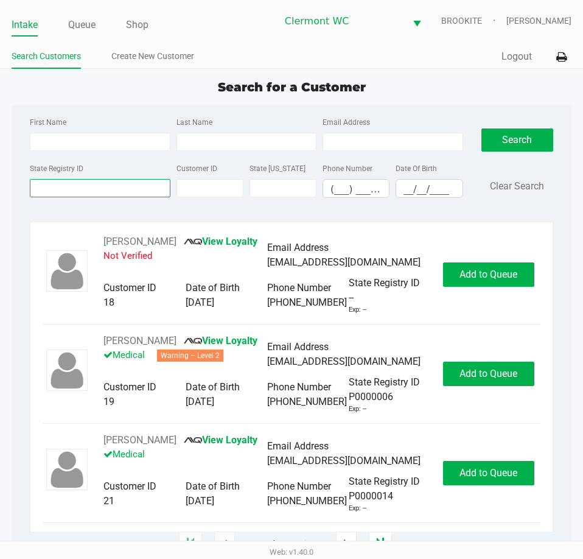
click at [102, 189] on input "State Registry ID" at bounding box center [100, 188] width 140 height 18
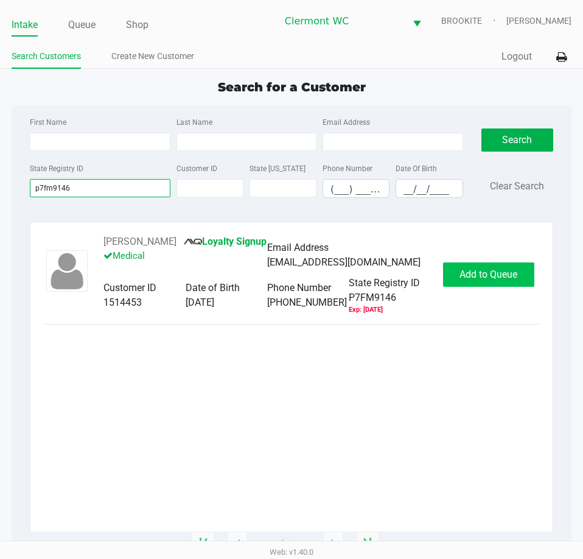
type input "p7fm9146"
click at [496, 270] on span "Add to Queue" at bounding box center [488, 274] width 58 height 12
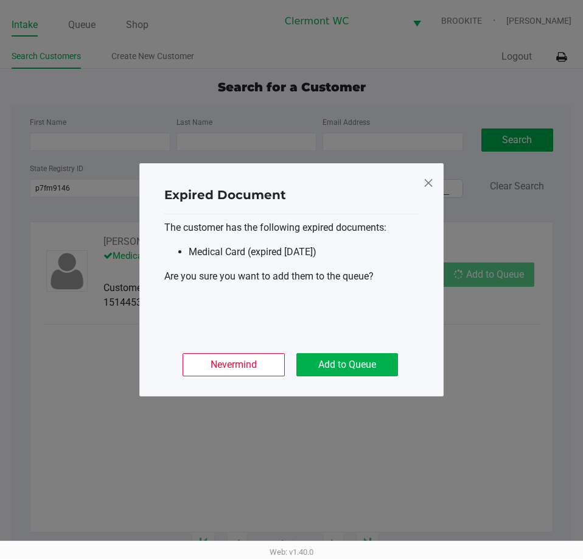
click at [366, 374] on button "Add to Queue" at bounding box center [347, 364] width 102 height 23
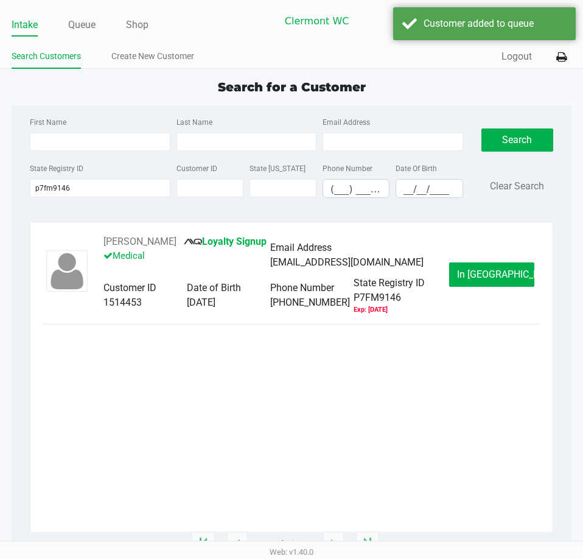
click at [500, 271] on span "In Queue" at bounding box center [508, 274] width 102 height 12
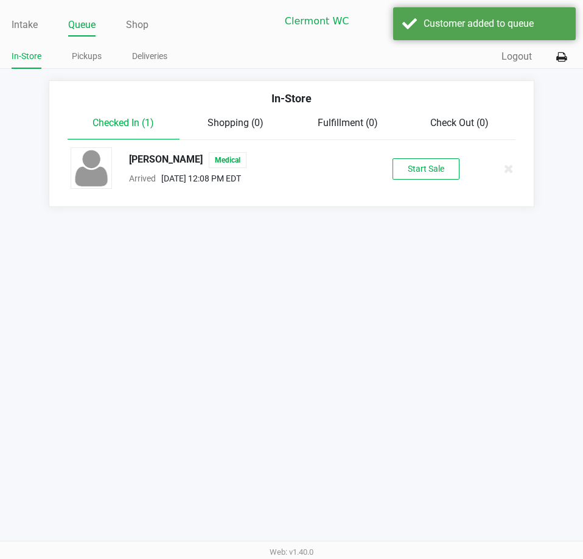
click at [420, 179] on button "Start Sale" at bounding box center [425, 168] width 67 height 21
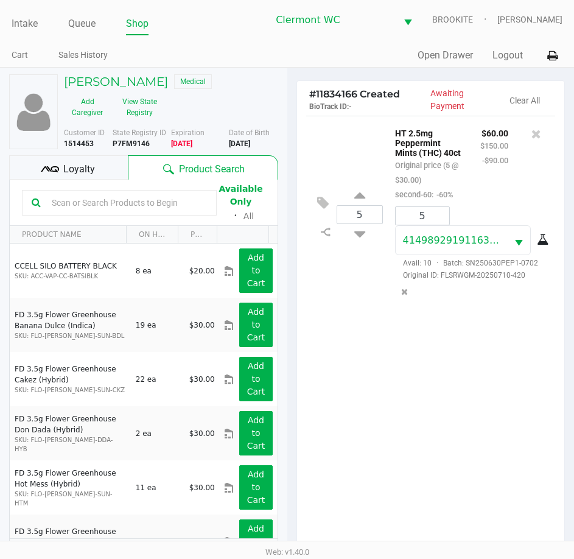
scroll to position [134, 0]
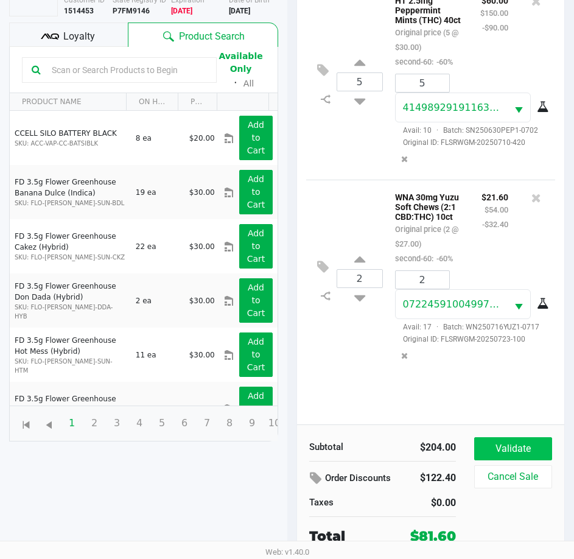
click at [517, 444] on button "Validate" at bounding box center [513, 448] width 78 height 23
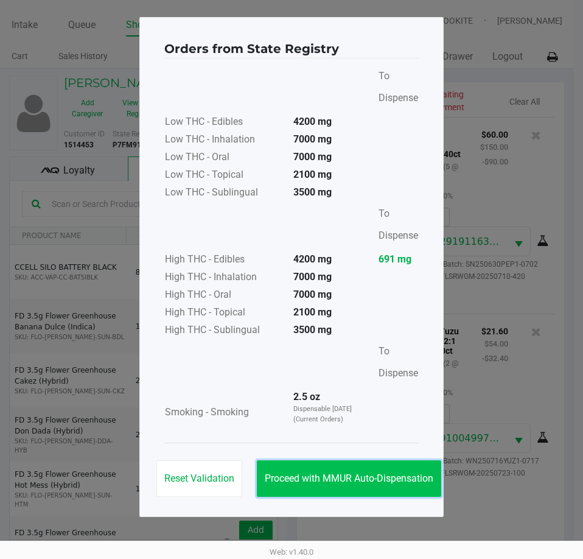
click at [380, 476] on span "Proceed with MMUR Auto-Dispensation" at bounding box center [349, 478] width 169 height 12
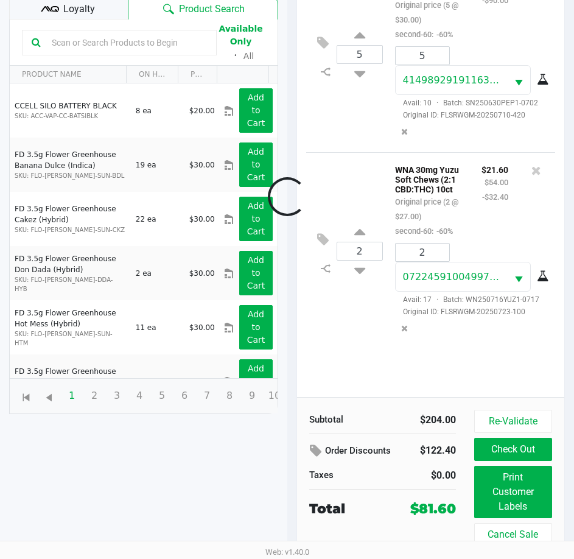
scroll to position [134, 0]
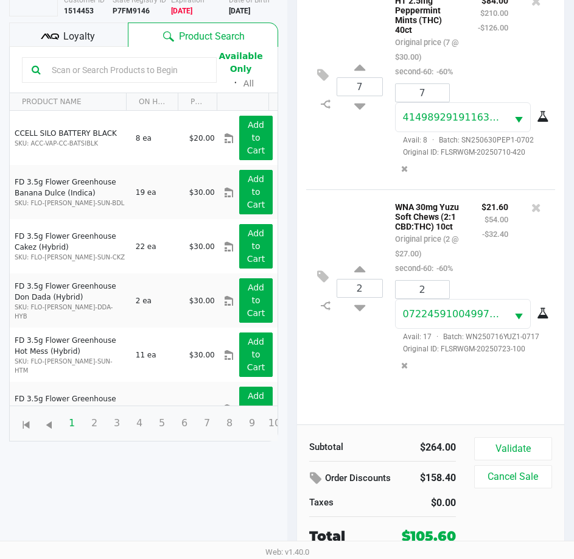
click at [524, 438] on button "Validate" at bounding box center [513, 448] width 78 height 23
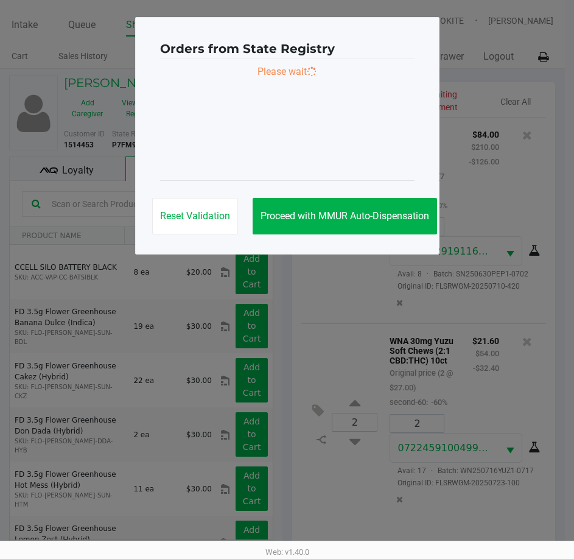
scroll to position [0, 0]
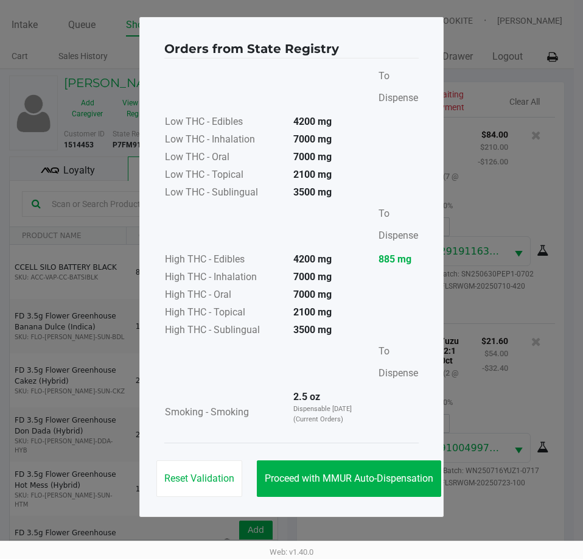
click at [346, 473] on span "Proceed with MMUR Auto-Dispensation" at bounding box center [349, 478] width 169 height 12
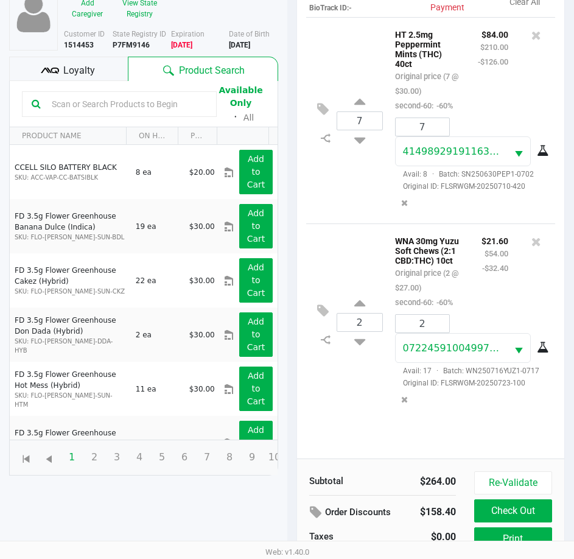
scroll to position [161, 0]
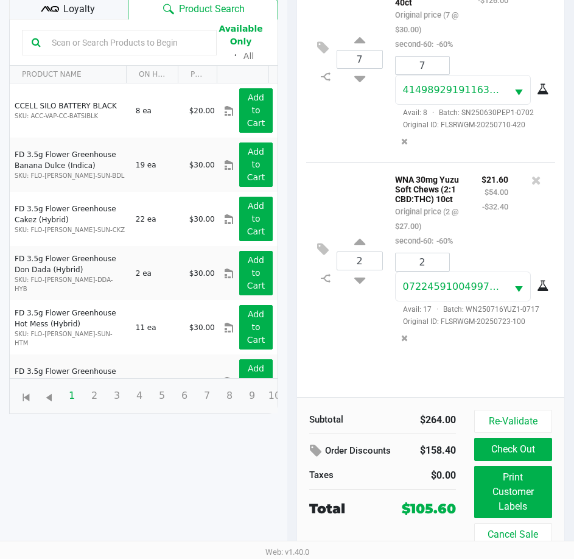
click at [531, 506] on button "Print Customer Labels" at bounding box center [513, 491] width 78 height 52
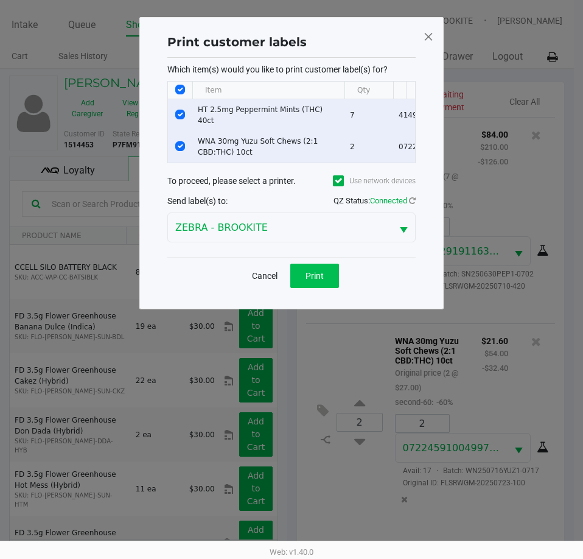
click at [320, 279] on span "Print" at bounding box center [314, 276] width 18 height 10
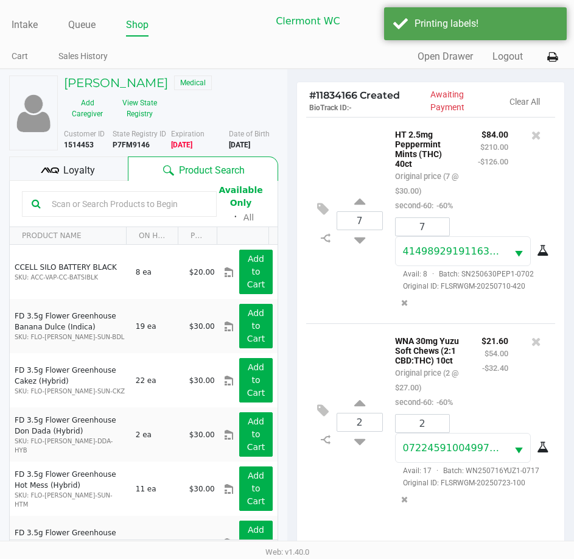
click at [86, 161] on ngb-modal-window "Print customer labels Which item(s) would you like to print customer label(s) f…" at bounding box center [287, 279] width 574 height 559
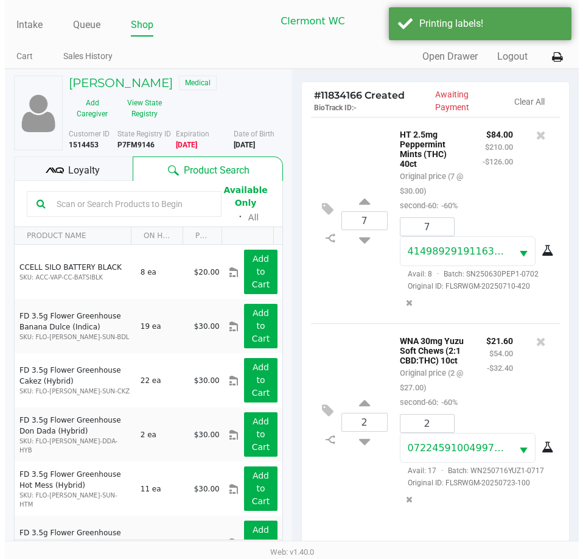
scroll to position [258, 0]
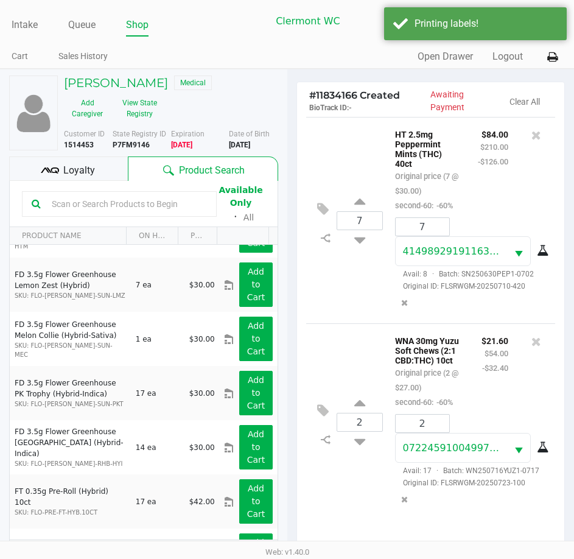
click at [88, 164] on span "Loyalty" at bounding box center [79, 170] width 32 height 15
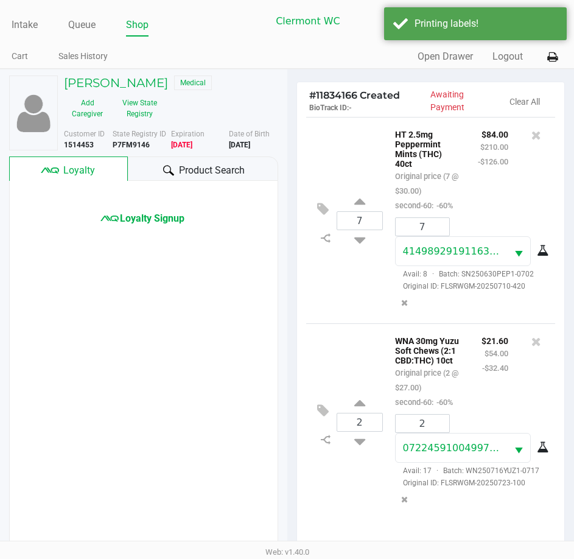
click at [169, 217] on span "Loyalty Signup" at bounding box center [152, 218] width 64 height 15
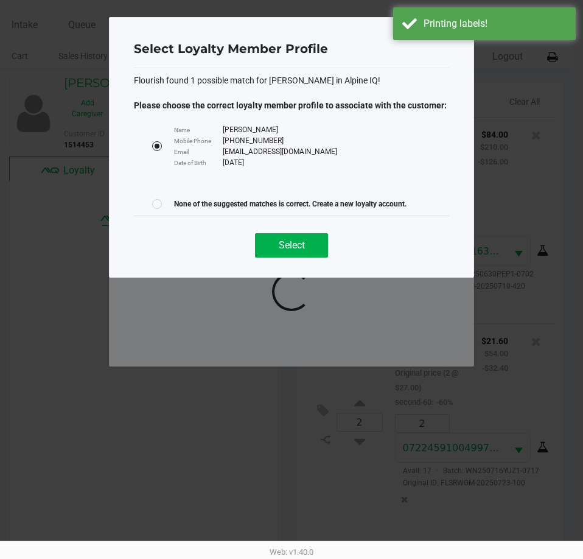
click at [293, 252] on button "Select" at bounding box center [291, 245] width 73 height 24
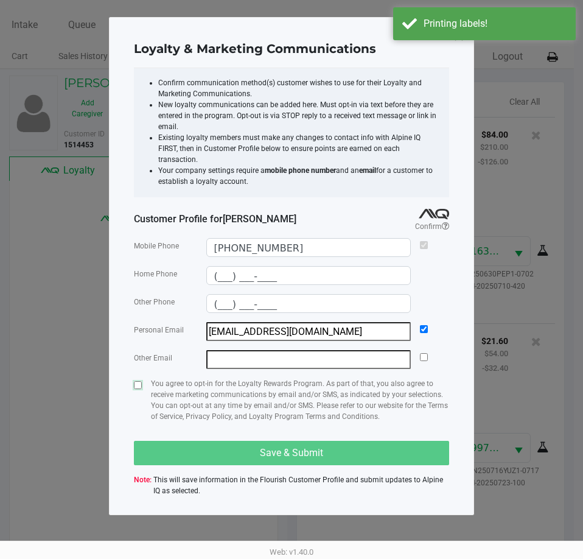
click at [138, 381] on input "checkbox" at bounding box center [138, 385] width 8 height 8
checkbox input "true"
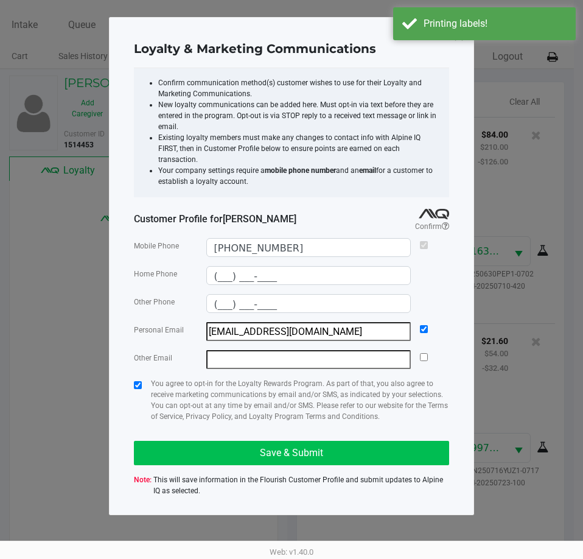
click at [240, 447] on button "Save & Submit" at bounding box center [291, 453] width 315 height 24
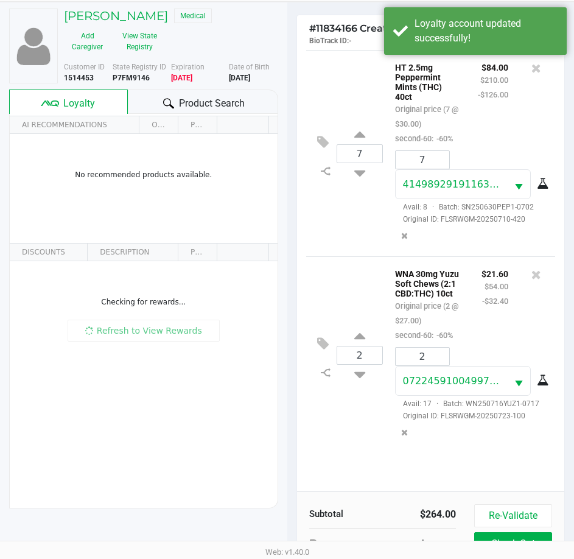
scroll to position [161, 0]
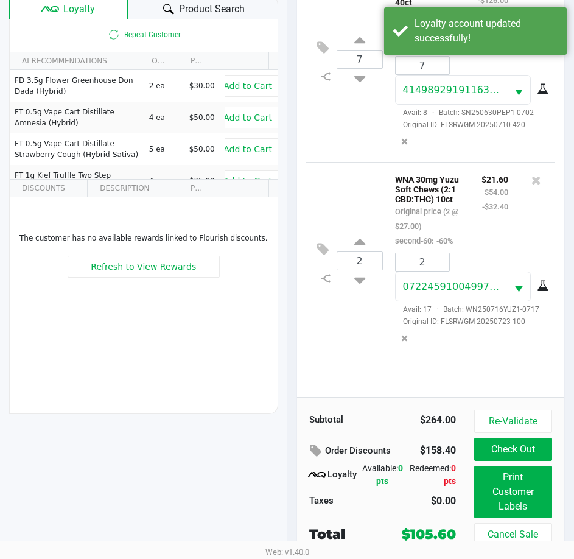
click at [528, 450] on button "Check Out" at bounding box center [513, 448] width 78 height 23
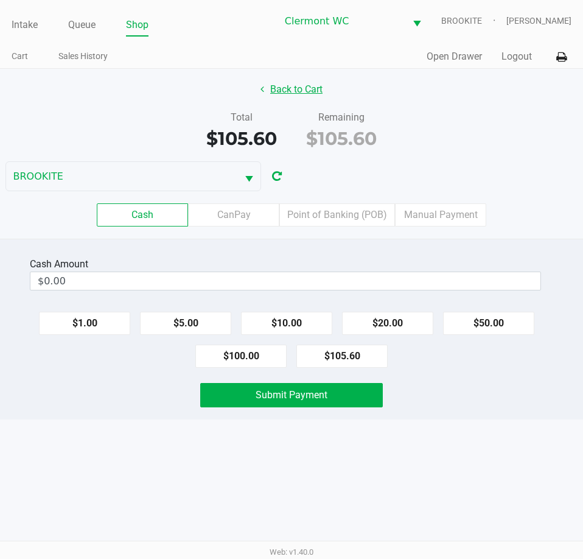
click at [304, 84] on button "Back to Cart" at bounding box center [292, 89] width 78 height 23
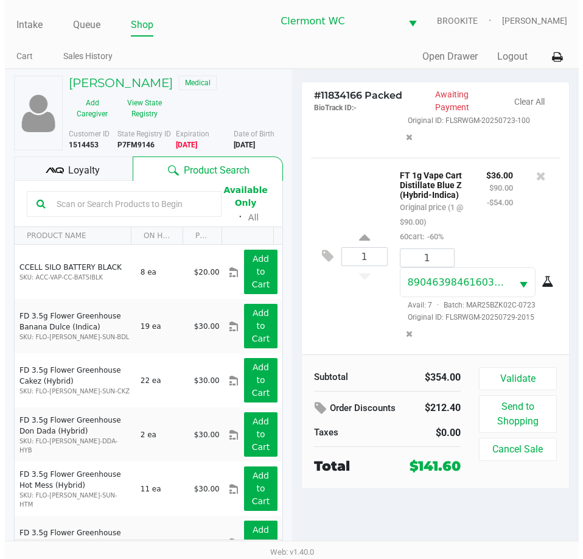
scroll to position [433, 0]
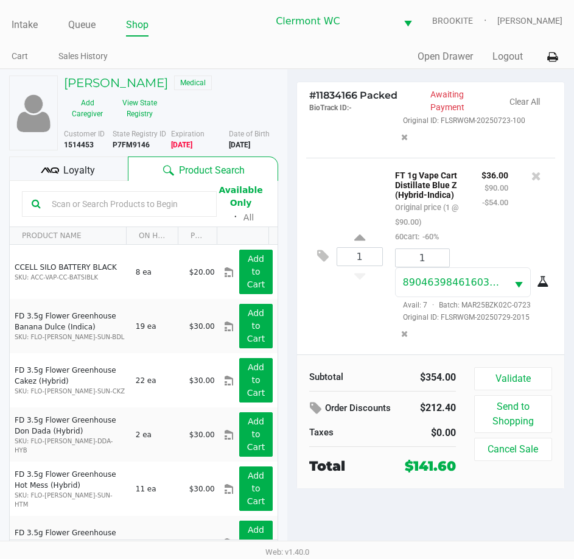
click at [317, 242] on button at bounding box center [325, 256] width 21 height 29
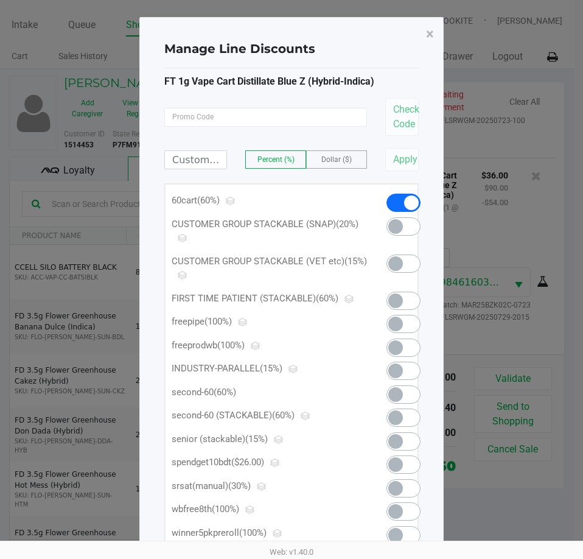
click at [401, 465] on span at bounding box center [395, 464] width 15 height 15
click at [430, 33] on span "×" at bounding box center [430, 34] width 8 height 17
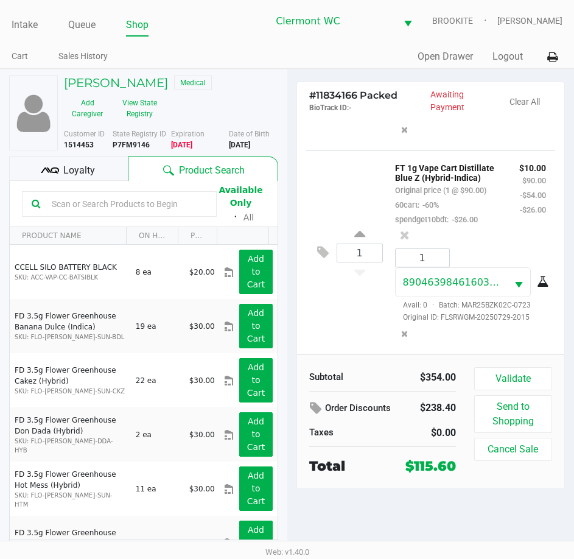
click at [524, 368] on button "Validate" at bounding box center [513, 378] width 78 height 23
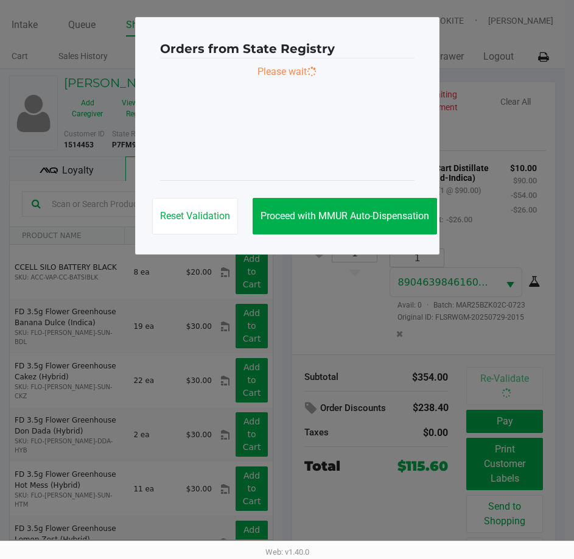
scroll to position [447, 0]
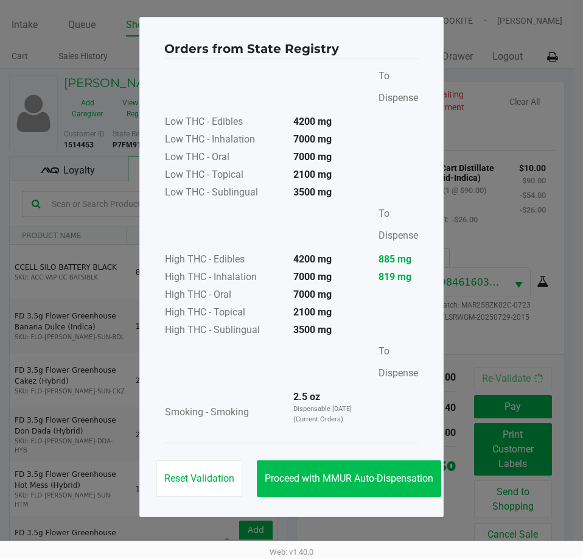
click at [346, 462] on button "Proceed with MMUR Auto-Dispensation" at bounding box center [349, 478] width 184 height 37
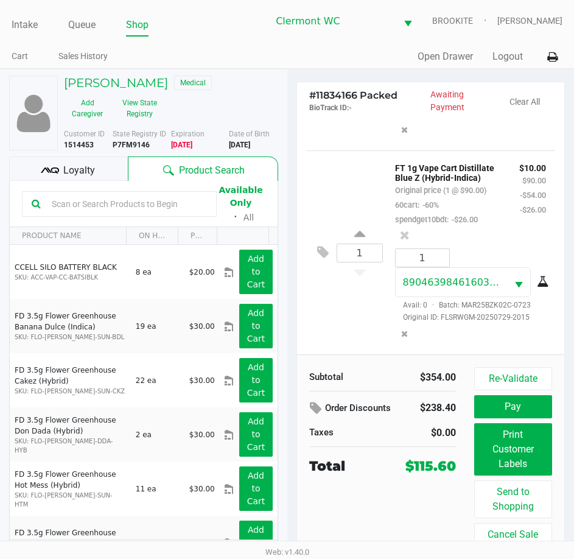
click at [533, 456] on ngb-modal-window "Orders from State Registry To Dispense Low THC - Edibles 4200 mg Low THC - Inha…" at bounding box center [287, 279] width 574 height 559
click at [504, 456] on button "Print Customer Labels" at bounding box center [513, 449] width 78 height 52
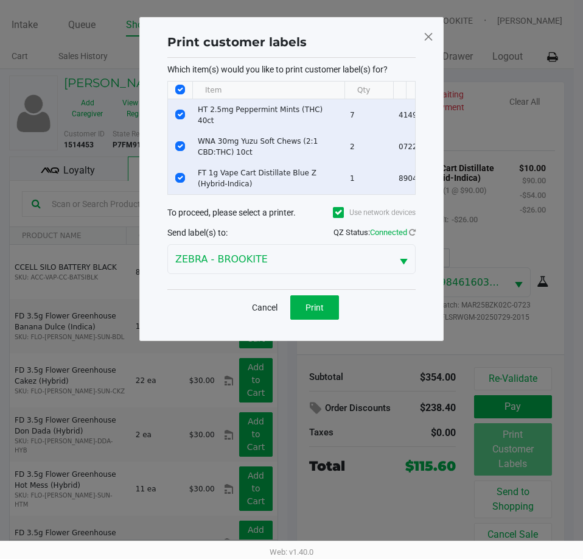
click at [180, 90] on input "Select All Rows" at bounding box center [180, 90] width 10 height 10
checkbox input "false"
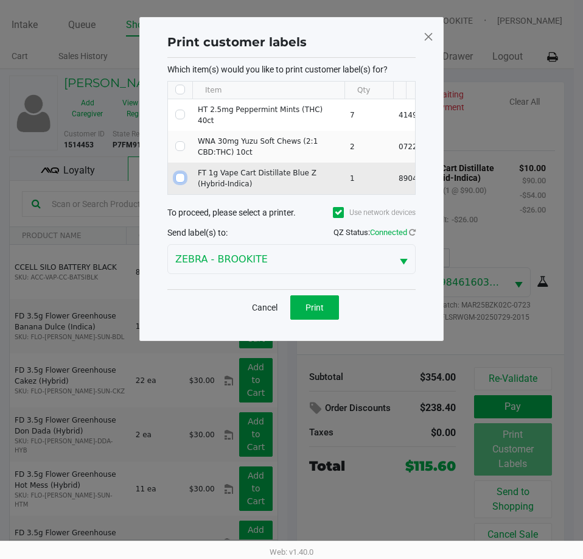
click at [180, 176] on input "Select Row" at bounding box center [180, 178] width 10 height 10
checkbox input "true"
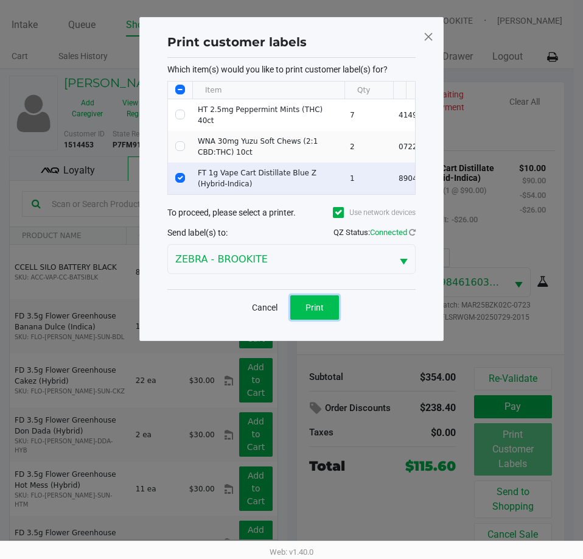
click at [329, 309] on button "Print" at bounding box center [314, 307] width 49 height 24
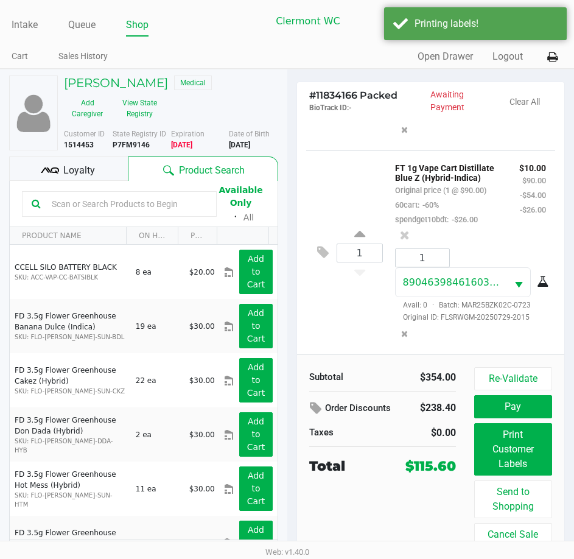
click at [515, 402] on button "Pay" at bounding box center [513, 406] width 78 height 23
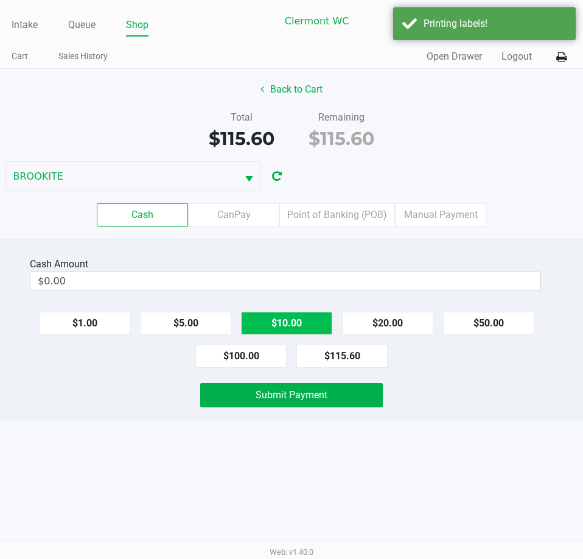
click at [297, 319] on button "$10.00" at bounding box center [286, 323] width 91 height 23
click at [540, 278] on button "Clear" at bounding box center [540, 280] width 38 height 18
click at [270, 352] on button "$100.00" at bounding box center [240, 355] width 91 height 23
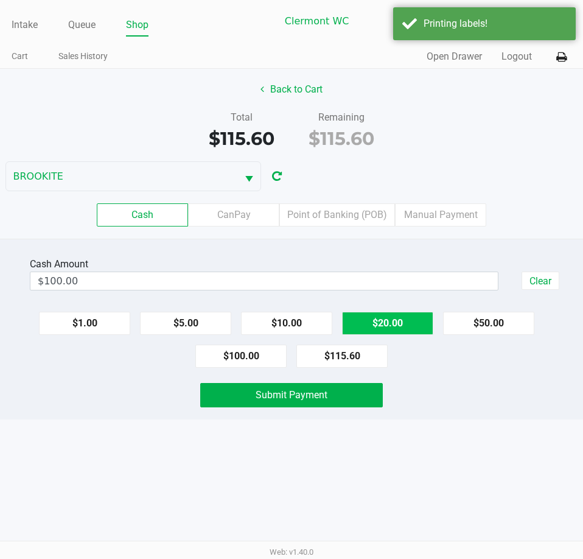
click at [391, 317] on button "$20.00" at bounding box center [387, 323] width 91 height 23
type input "$120.00"
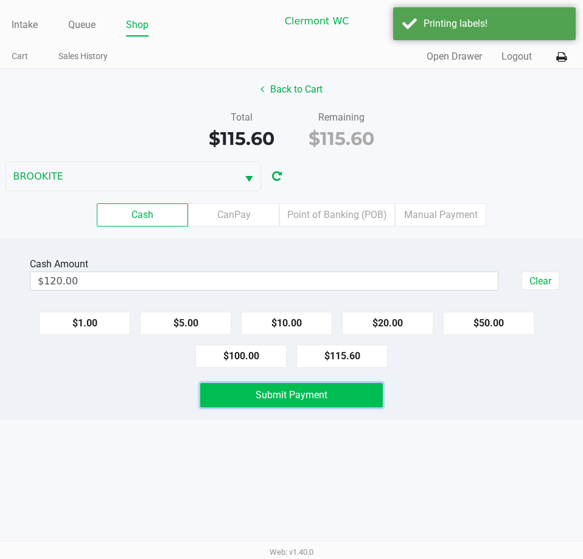
click at [343, 403] on button "Submit Payment" at bounding box center [291, 395] width 182 height 24
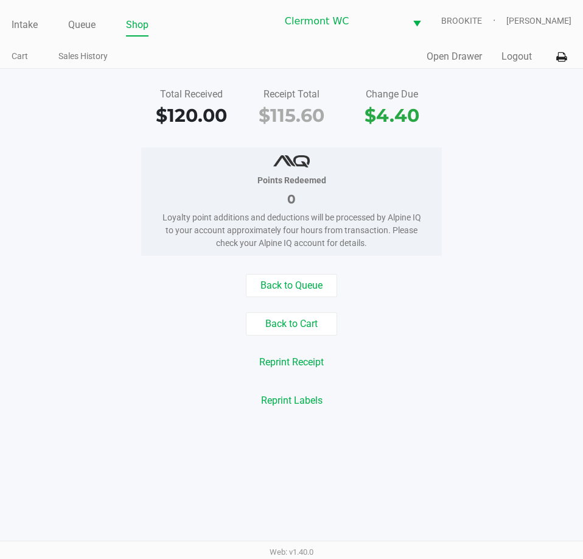
click at [145, 366] on div "Reprint Receipt" at bounding box center [291, 361] width 601 height 23
click at [31, 29] on link "Intake" at bounding box center [25, 24] width 26 height 17
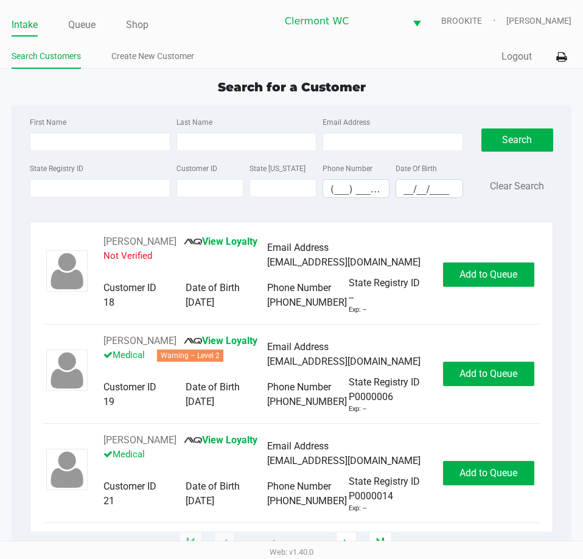
click at [103, 142] on input "First Name" at bounding box center [100, 142] width 140 height 18
click at [78, 23] on link "Queue" at bounding box center [81, 24] width 27 height 17
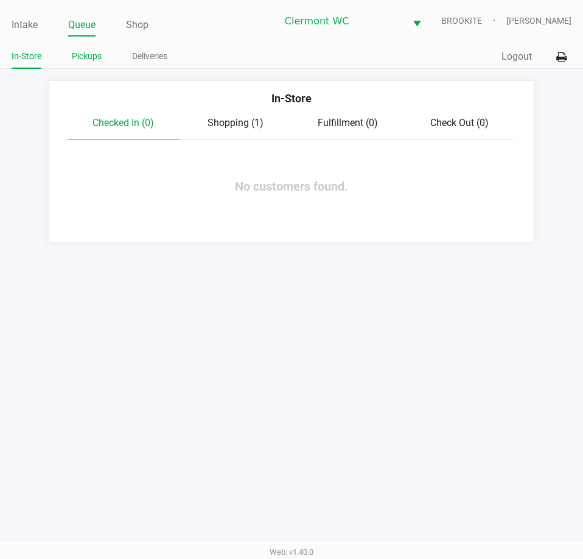
click at [86, 55] on link "Pickups" at bounding box center [87, 56] width 30 height 15
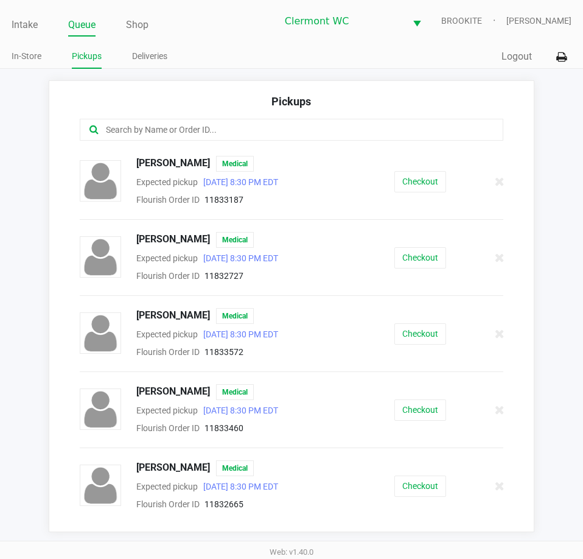
click at [420, 182] on button "Checkout" at bounding box center [420, 181] width 52 height 21
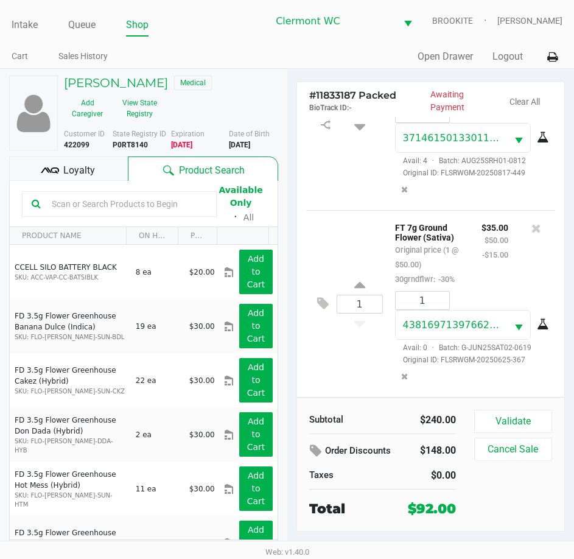
scroll to position [152, 0]
click at [78, 165] on span "Loyalty" at bounding box center [79, 170] width 32 height 15
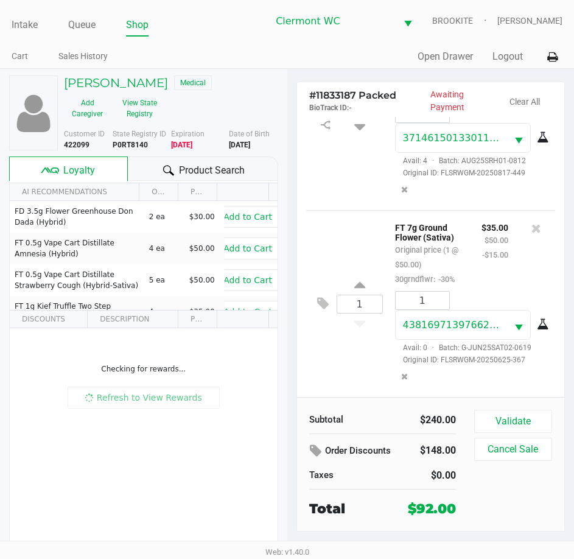
scroll to position [23, 0]
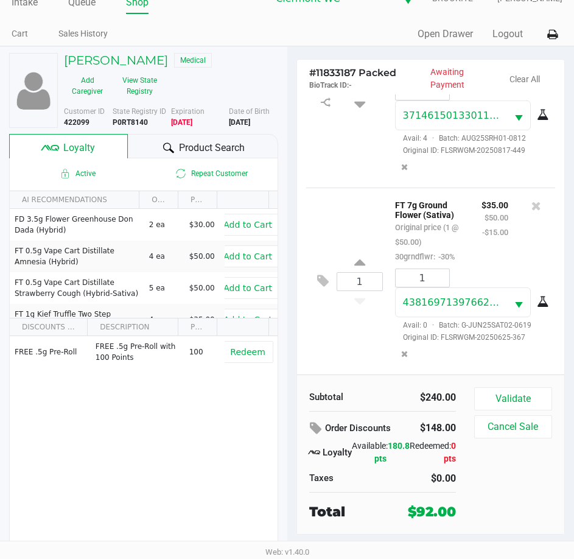
click at [524, 397] on button "Validate" at bounding box center [513, 398] width 78 height 23
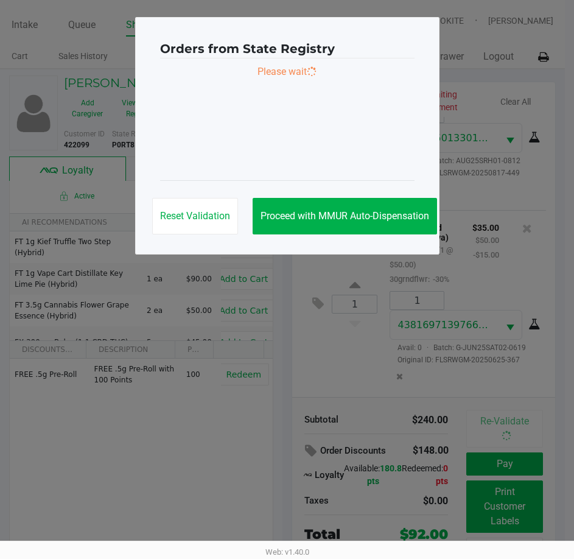
scroll to position [0, 0]
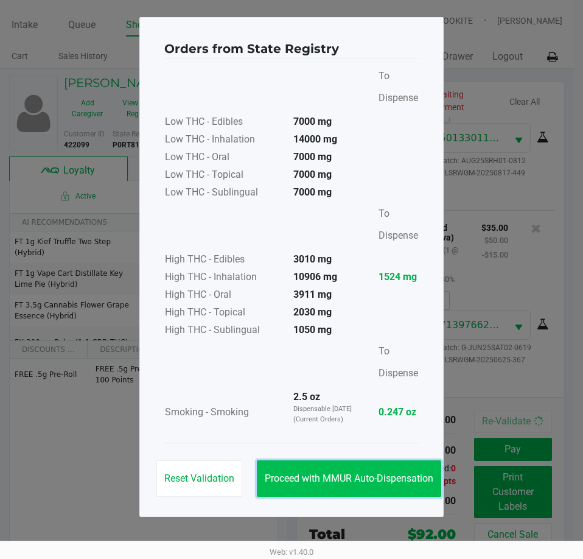
click at [321, 495] on button "Proceed with MMUR Auto-Dispensation" at bounding box center [349, 478] width 184 height 37
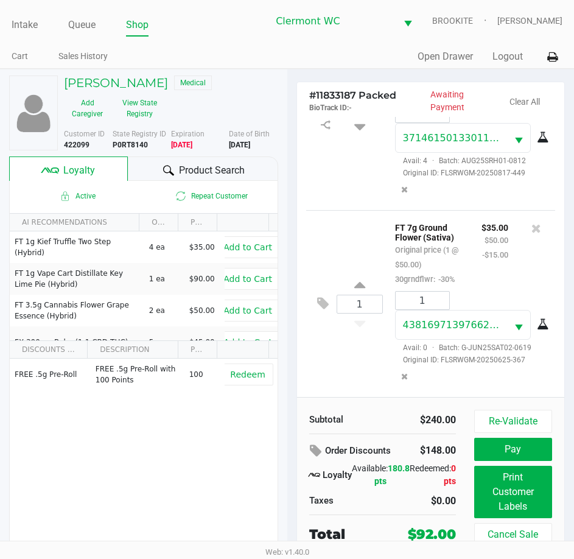
click at [500, 507] on ngb-modal-window "Orders from State Registry To Dispense Low THC - Edibles 7000 mg Low THC - Inha…" at bounding box center [287, 279] width 574 height 559
click at [510, 500] on button "Print Customer Labels" at bounding box center [513, 491] width 78 height 52
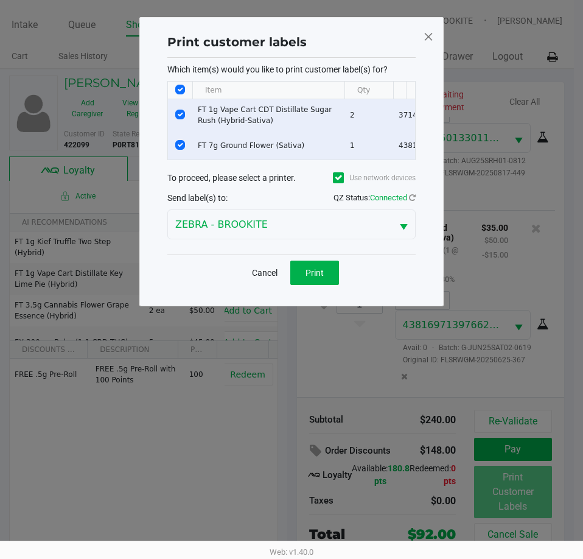
click at [321, 285] on button "Print" at bounding box center [314, 272] width 49 height 24
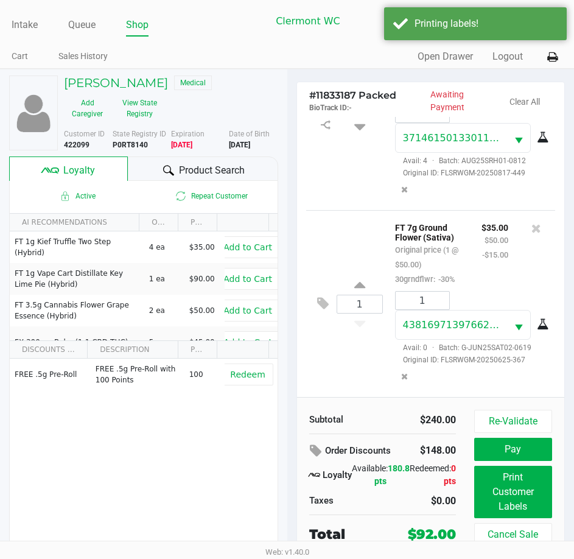
scroll to position [23, 0]
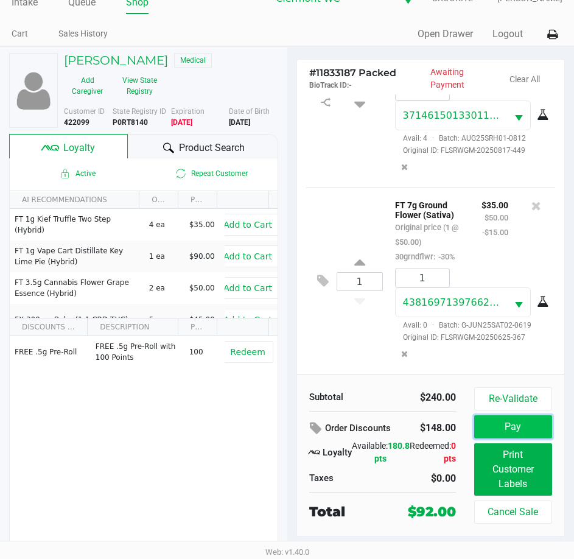
click at [491, 430] on button "Pay" at bounding box center [513, 426] width 78 height 23
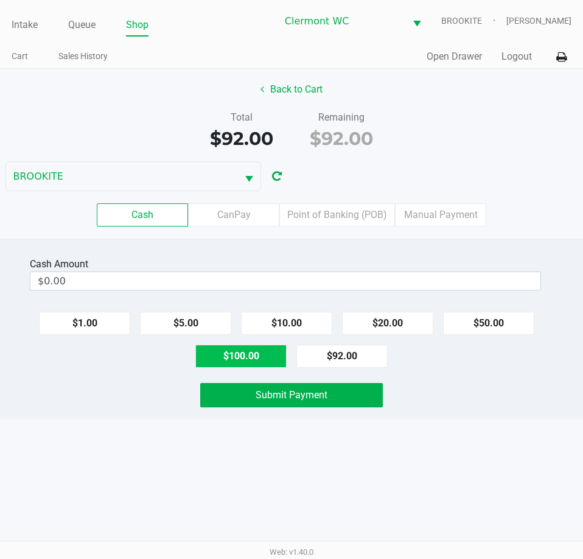
click at [247, 355] on button "$100.00" at bounding box center [240, 355] width 91 height 23
type input "$100.00"
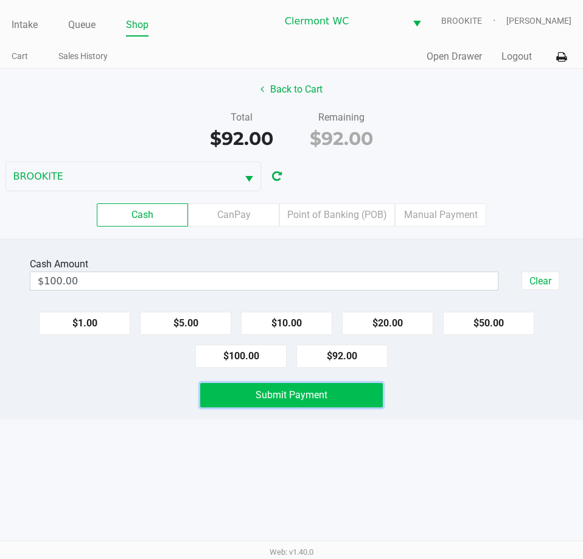
click at [343, 390] on button "Submit Payment" at bounding box center [291, 395] width 182 height 24
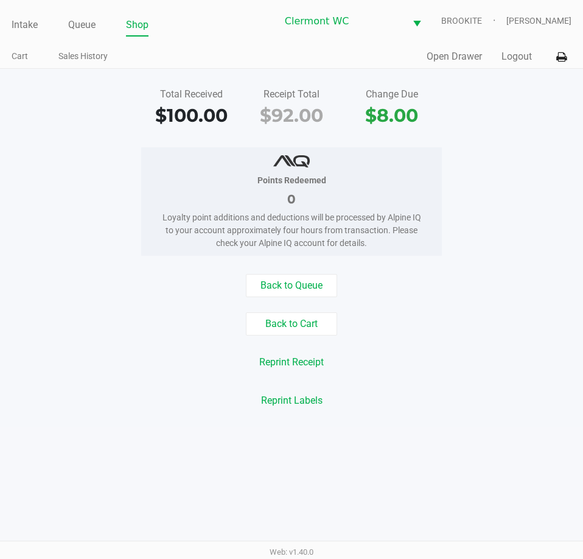
click at [172, 158] on div at bounding box center [291, 160] width 264 height 15
click at [24, 23] on link "Intake" at bounding box center [25, 24] width 26 height 17
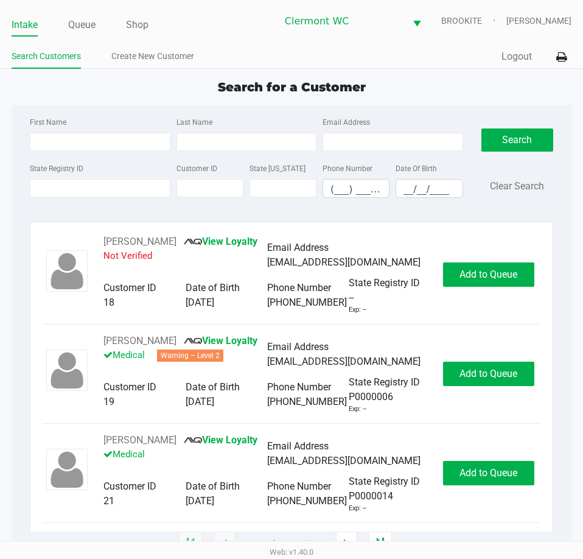
click at [131, 103] on div "Search for a Customer First Name Last Name Email Address State Registry ID Cust…" at bounding box center [292, 311] width 560 height 466
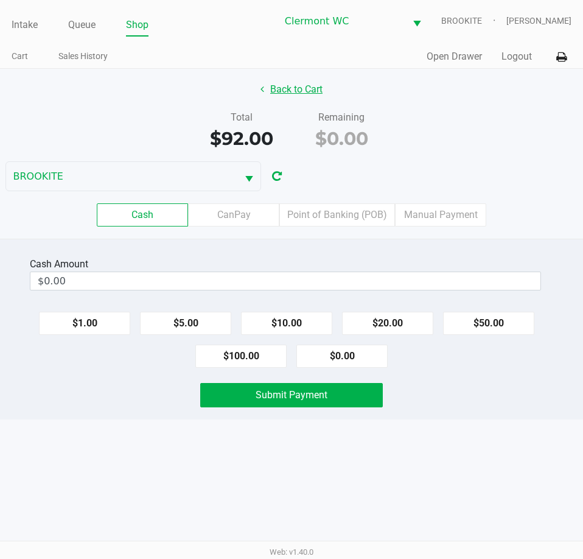
click at [318, 85] on button "Back to Cart" at bounding box center [292, 89] width 78 height 23
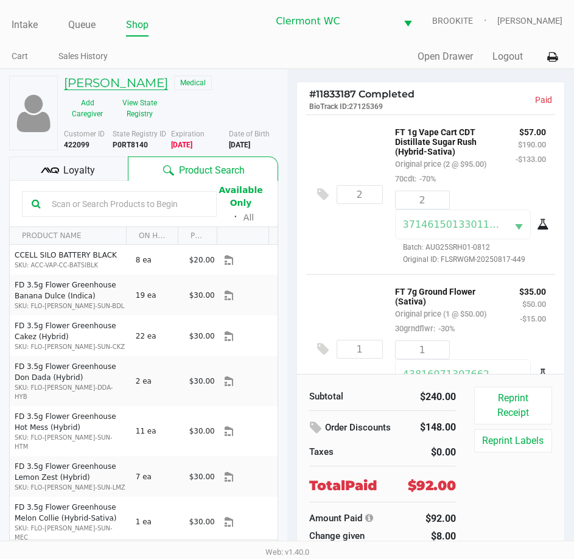
click at [108, 81] on h5 "April Smith" at bounding box center [116, 82] width 104 height 15
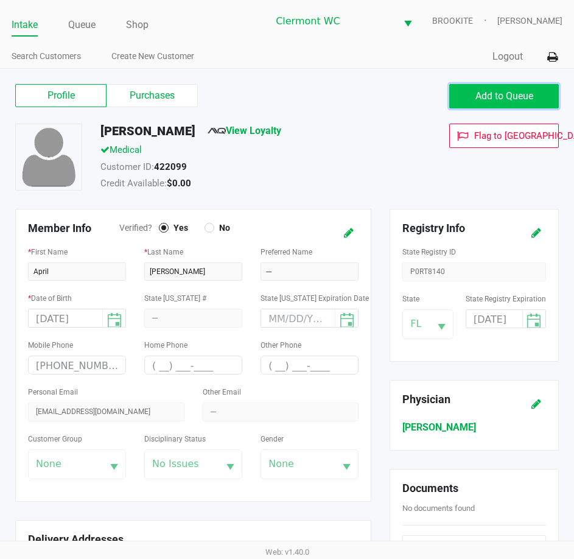
click at [455, 106] on button "Add to Queue" at bounding box center [504, 96] width 110 height 24
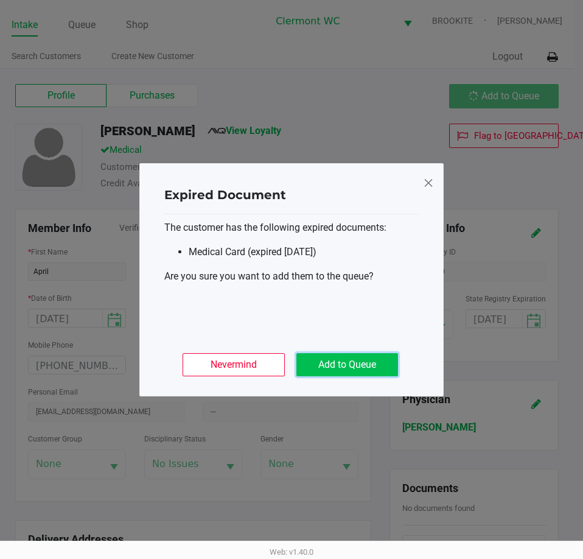
click at [361, 369] on button "Add to Queue" at bounding box center [347, 364] width 102 height 23
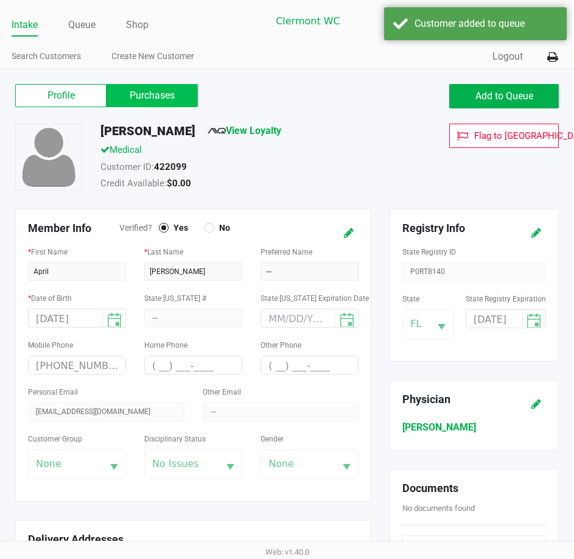
click at [187, 90] on label "Purchases" at bounding box center [151, 95] width 91 height 23
click at [0, 0] on 1 "Purchases" at bounding box center [0, 0] width 0 height 0
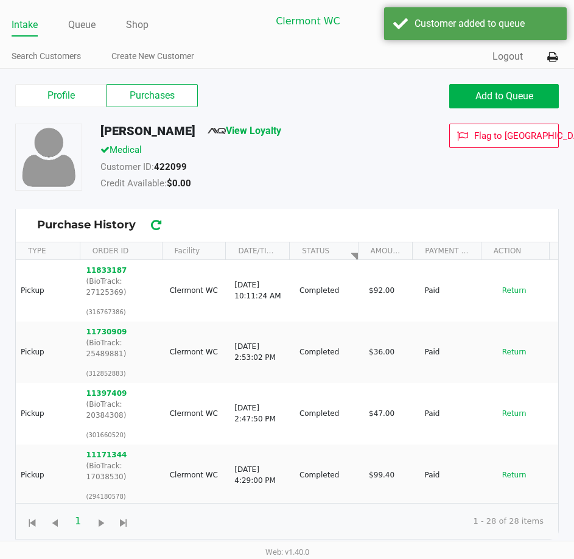
click at [91, 15] on div "Intake Queue Shop" at bounding box center [140, 24] width 256 height 23
click at [88, 27] on link "Queue" at bounding box center [81, 24] width 27 height 17
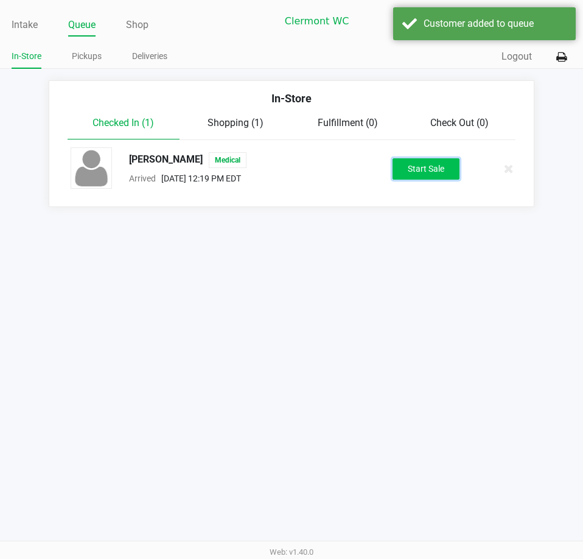
click at [405, 164] on button "Start Sale" at bounding box center [425, 168] width 67 height 21
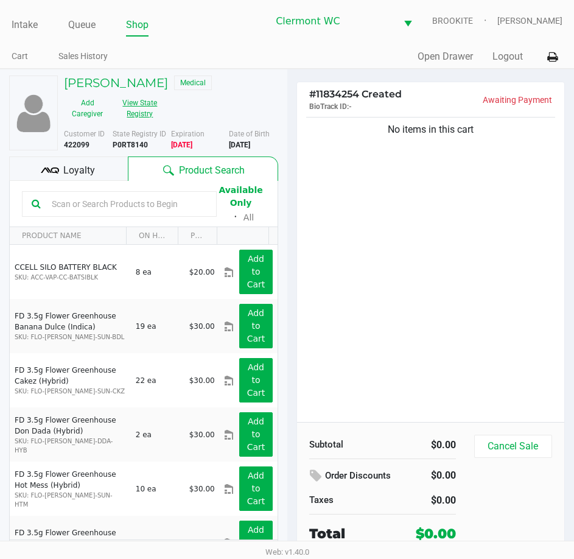
click at [136, 111] on button "View State Registry" at bounding box center [136, 108] width 51 height 30
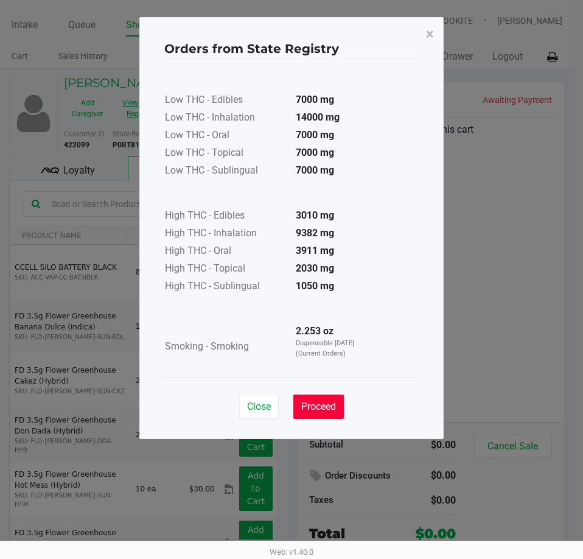
click at [323, 405] on span "Proceed" at bounding box center [318, 406] width 35 height 12
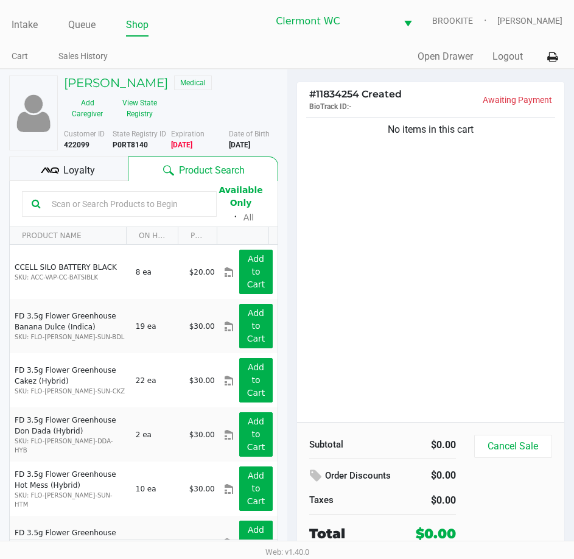
click at [401, 395] on div "Close Proceed" at bounding box center [287, 370] width 254 height 49
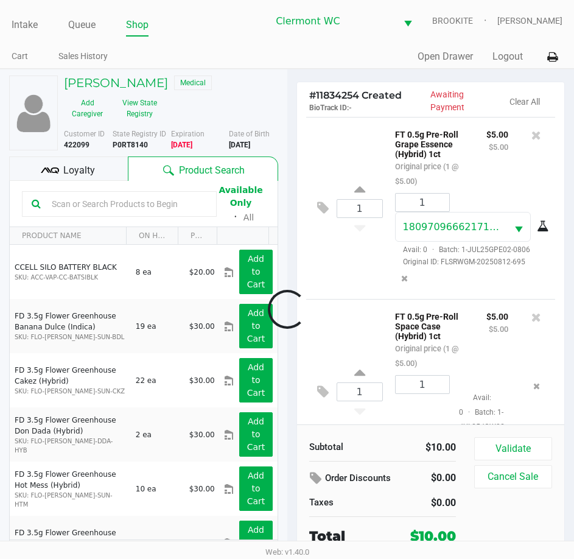
scroll to position [57, 0]
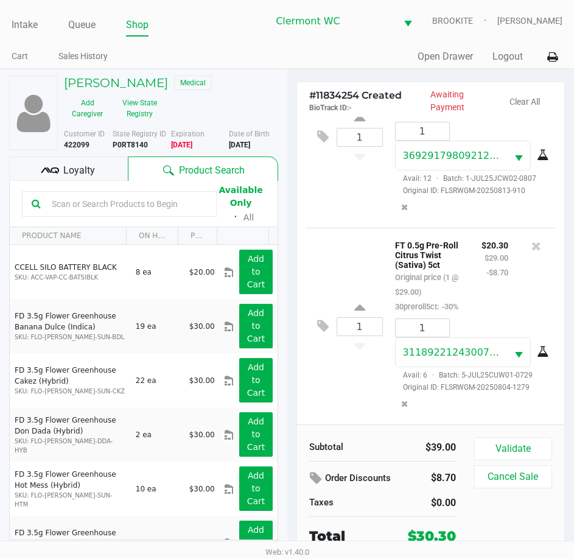
click at [524, 455] on button "Validate" at bounding box center [513, 448] width 78 height 23
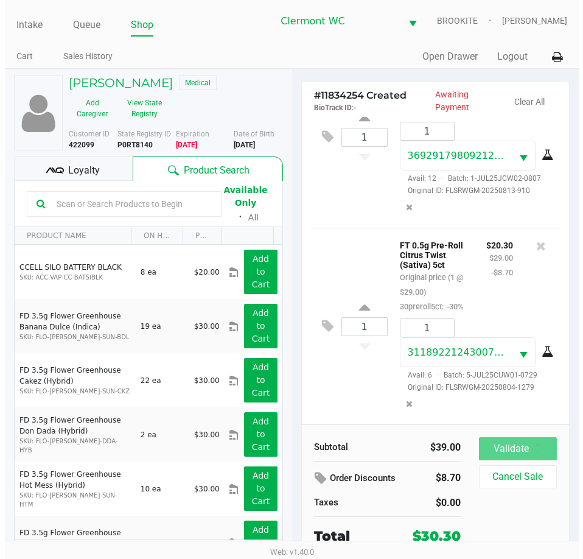
scroll to position [284, 0]
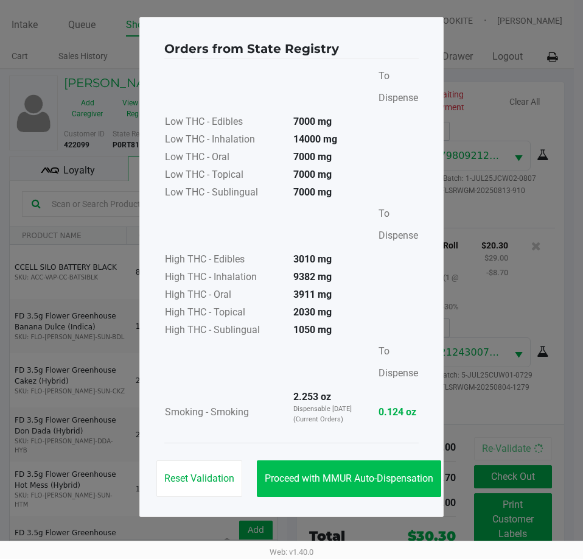
click at [387, 490] on button "Proceed with MMUR Auto-Dispensation" at bounding box center [349, 478] width 184 height 37
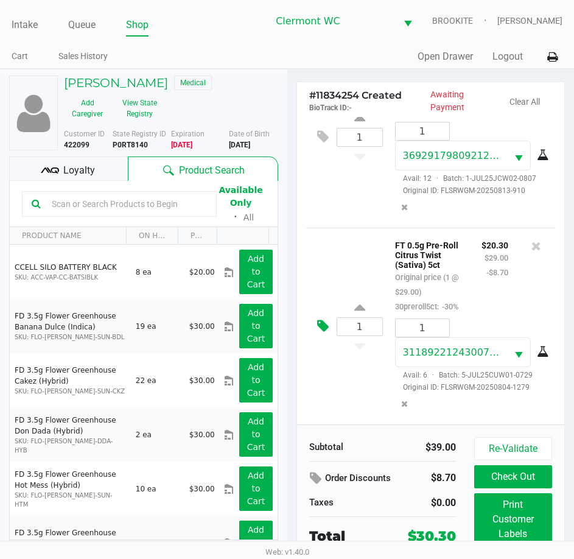
click at [321, 319] on icon at bounding box center [323, 326] width 12 height 14
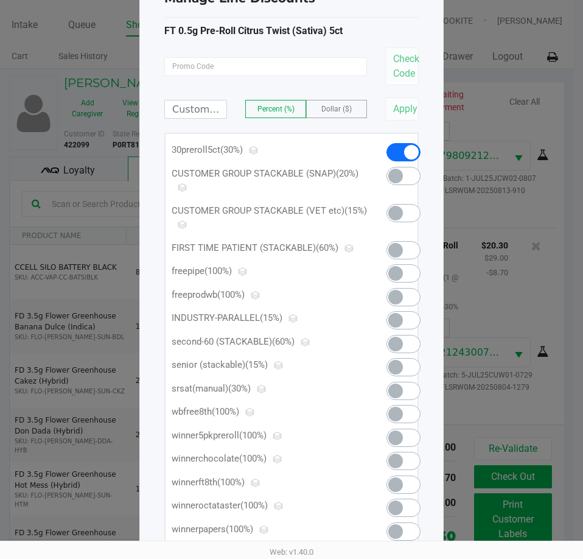
scroll to position [66, 0]
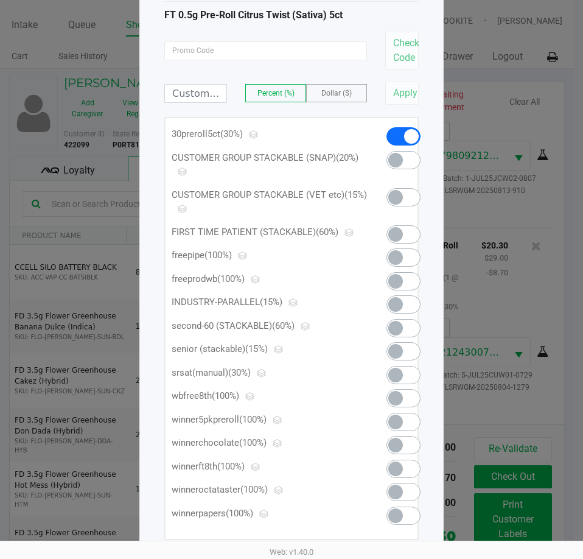
click at [392, 427] on span at bounding box center [395, 421] width 15 height 15
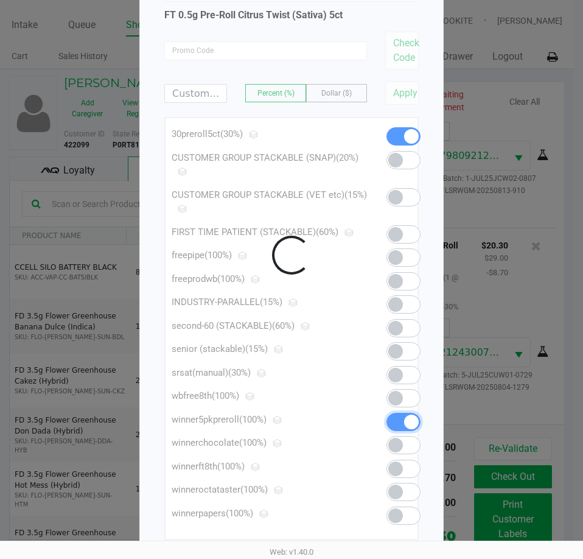
scroll to position [265, 0]
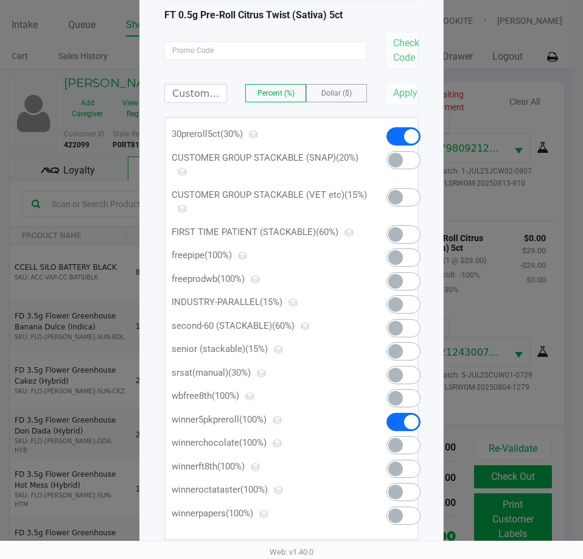
click at [409, 419] on span at bounding box center [411, 421] width 15 height 15
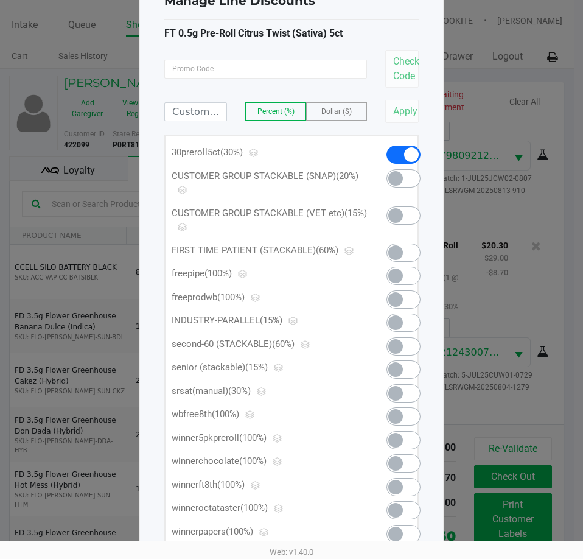
scroll to position [0, 0]
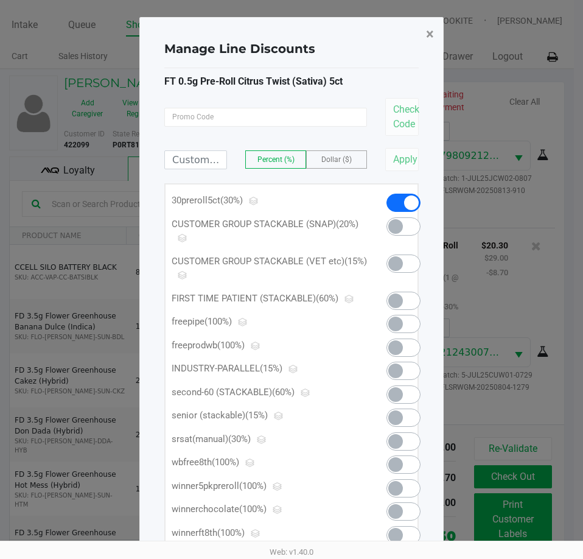
click at [429, 30] on span "×" at bounding box center [430, 34] width 8 height 17
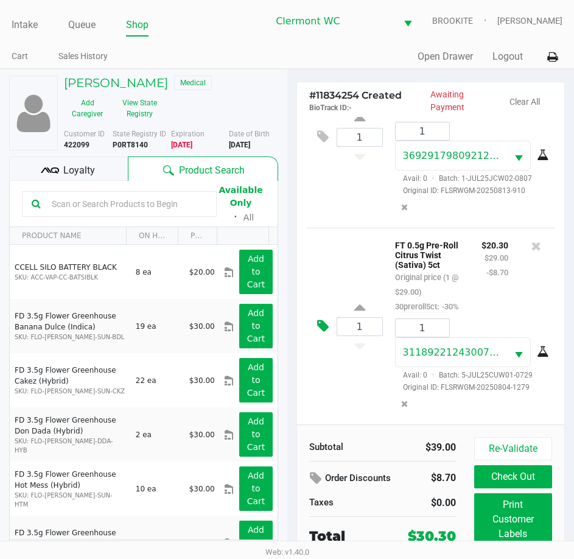
click at [323, 322] on button at bounding box center [325, 326] width 21 height 29
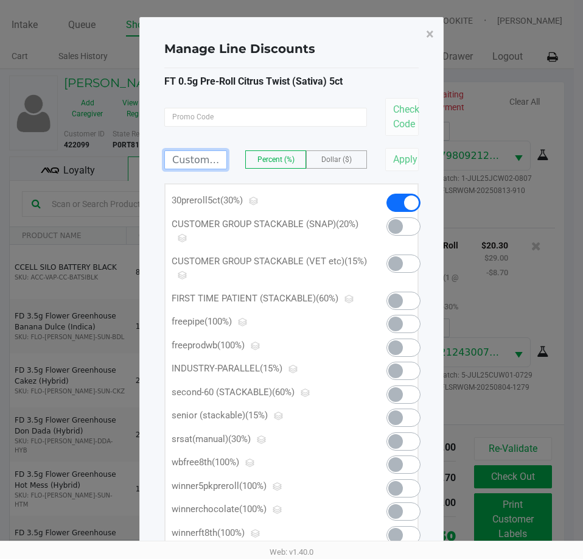
click at [204, 162] on input at bounding box center [195, 160] width 61 height 18
type input "15.30"
click at [330, 160] on span "Dollar ($)" at bounding box center [336, 159] width 30 height 9
click at [408, 159] on button "Apply" at bounding box center [401, 159] width 33 height 23
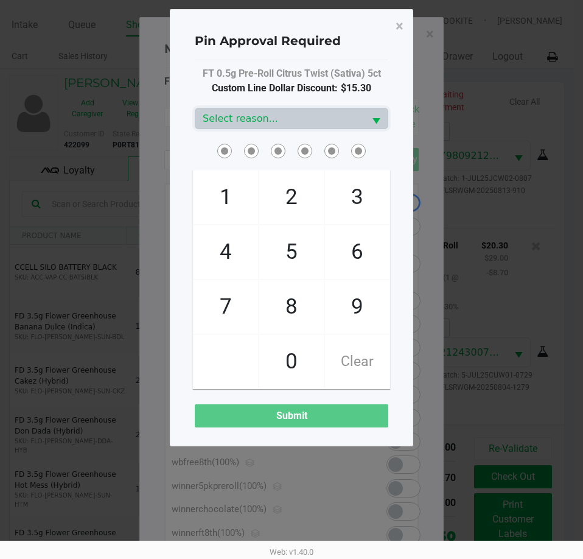
click at [354, 119] on span "Select reason..." at bounding box center [280, 118] width 155 height 15
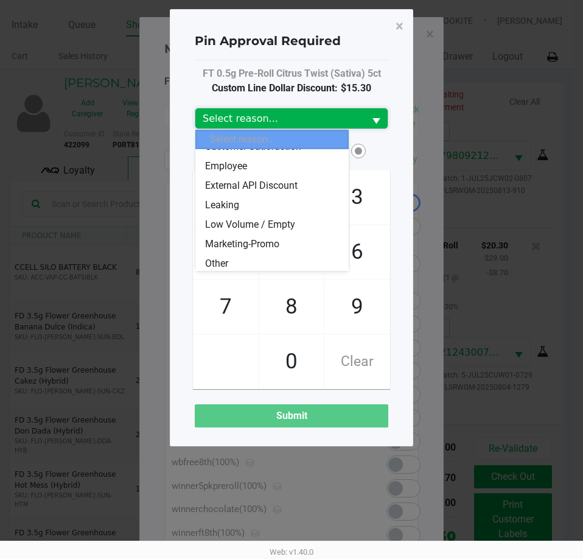
scroll to position [51, 0]
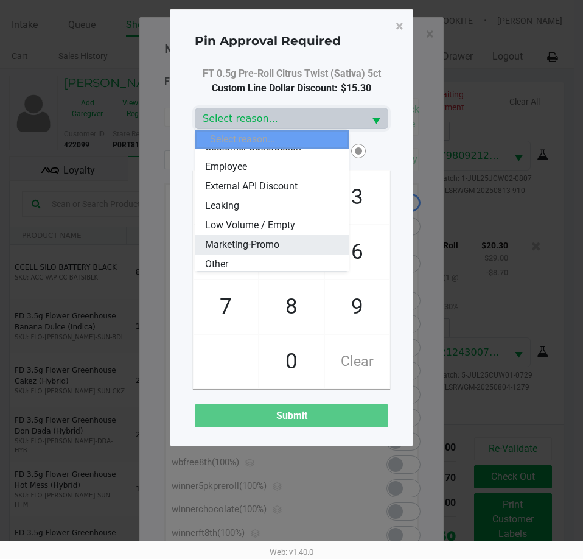
click at [278, 248] on span "Marketing-Promo" at bounding box center [242, 244] width 74 height 15
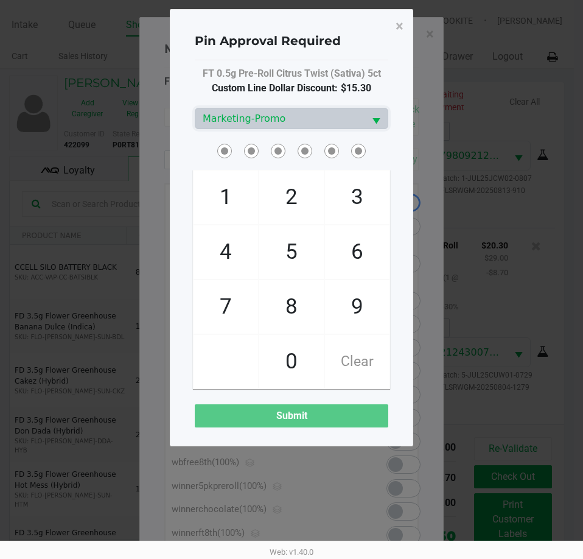
click at [354, 181] on span "3" at bounding box center [357, 197] width 64 height 54
checkbox input "true"
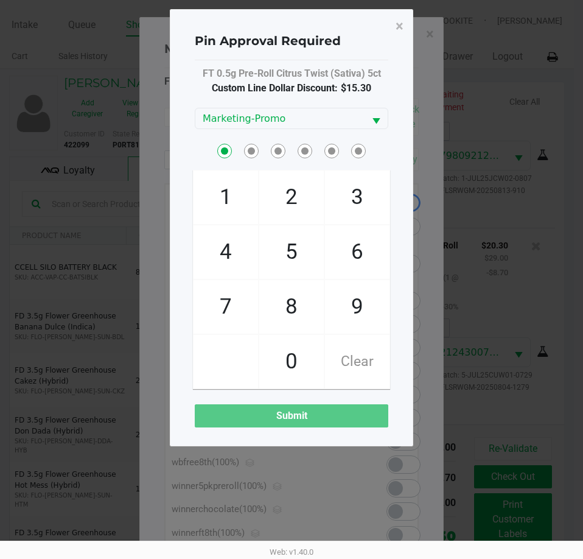
click at [364, 296] on span "9" at bounding box center [357, 307] width 64 height 54
checkbox input "true"
click at [363, 295] on span "9" at bounding box center [357, 307] width 64 height 54
checkbox input "true"
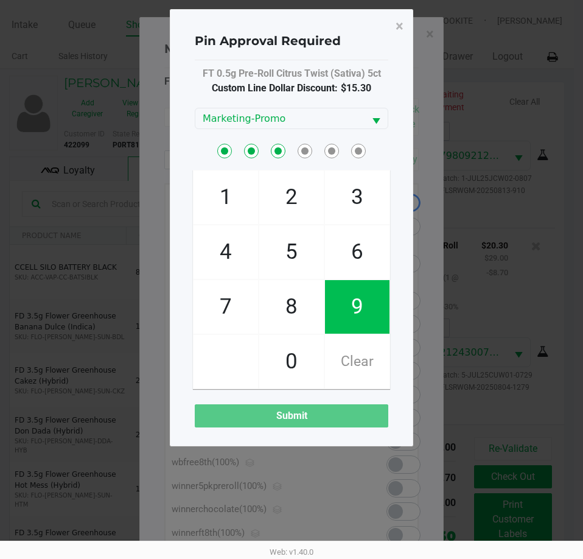
click at [289, 195] on span "2" at bounding box center [291, 197] width 64 height 54
checkbox input "true"
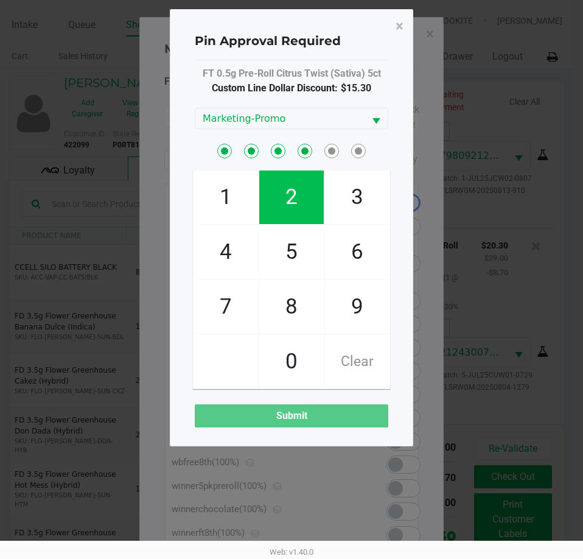
click at [365, 248] on span "6" at bounding box center [357, 252] width 64 height 54
checkbox input "true"
click at [234, 296] on span "7" at bounding box center [225, 307] width 64 height 54
checkbox input "true"
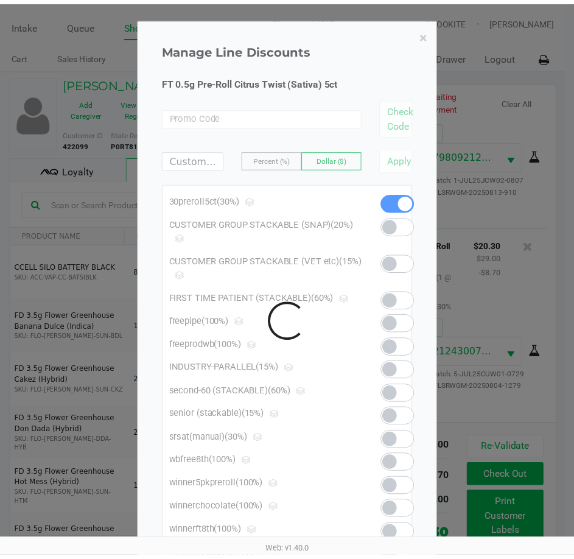
scroll to position [284, 0]
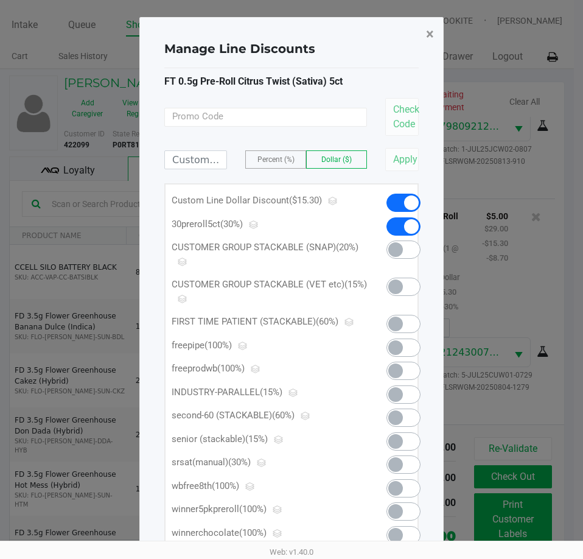
click at [428, 41] on span "×" at bounding box center [430, 34] width 8 height 17
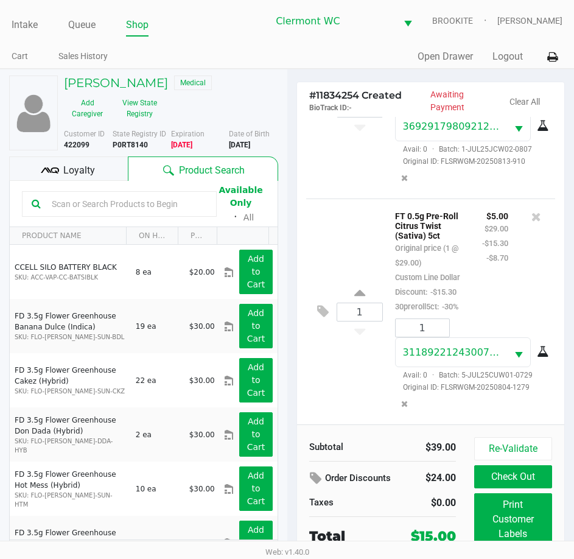
scroll to position [27, 0]
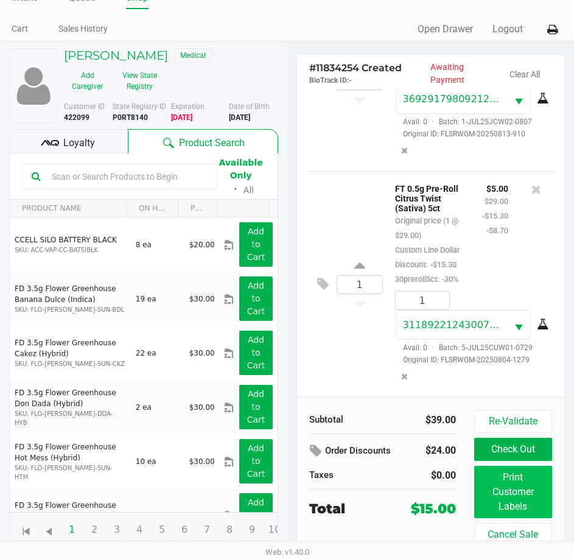
click at [520, 507] on button "Print Customer Labels" at bounding box center [513, 491] width 78 height 52
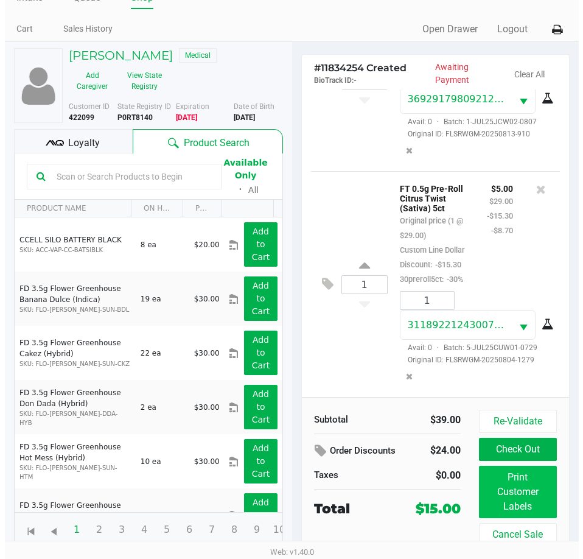
scroll to position [0, 0]
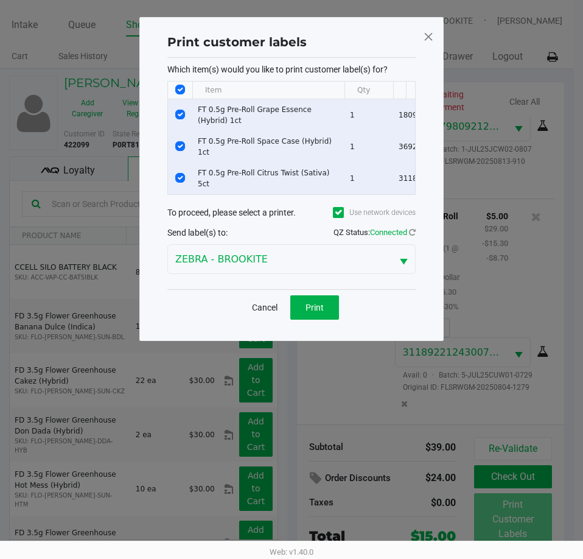
click at [328, 298] on button "Print" at bounding box center [314, 307] width 49 height 24
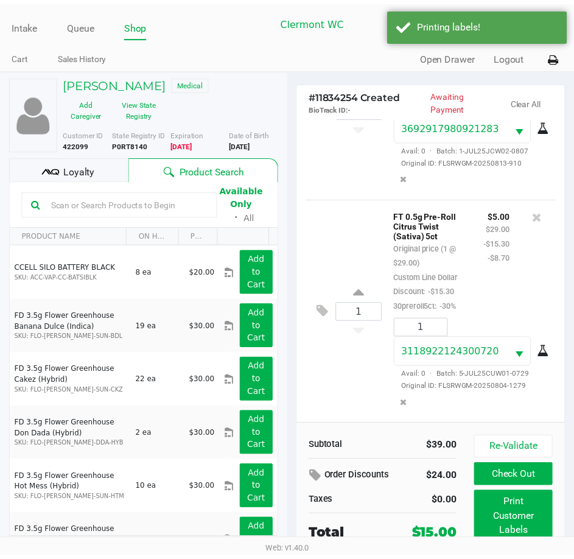
scroll to position [27, 0]
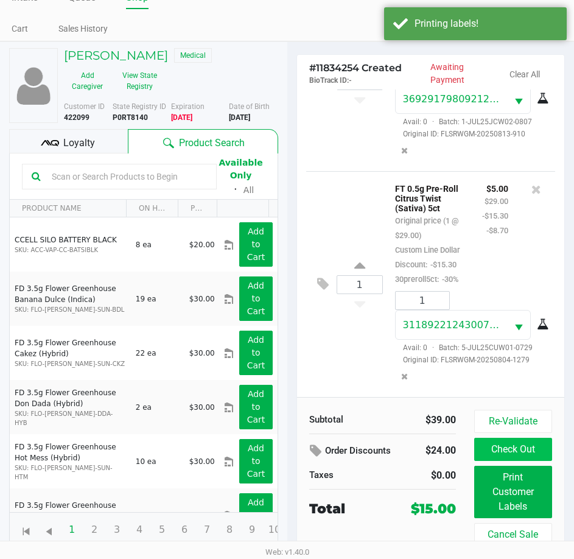
click at [540, 440] on button "Check Out" at bounding box center [513, 448] width 78 height 23
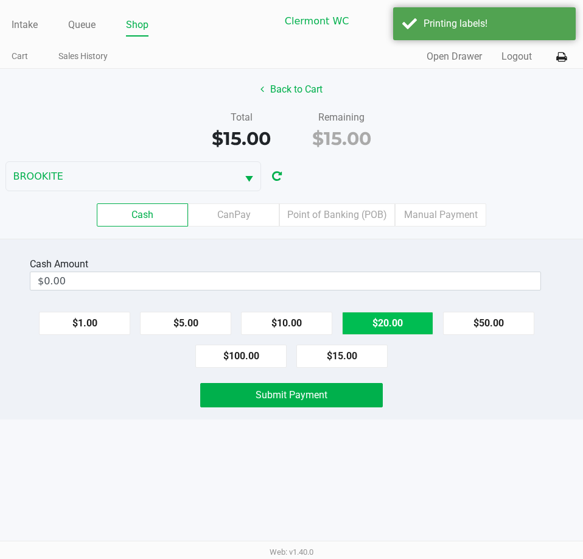
click at [395, 327] on button "$20.00" at bounding box center [387, 323] width 91 height 23
type input "$20.00"
click at [369, 389] on button "Submit Payment" at bounding box center [291, 395] width 182 height 24
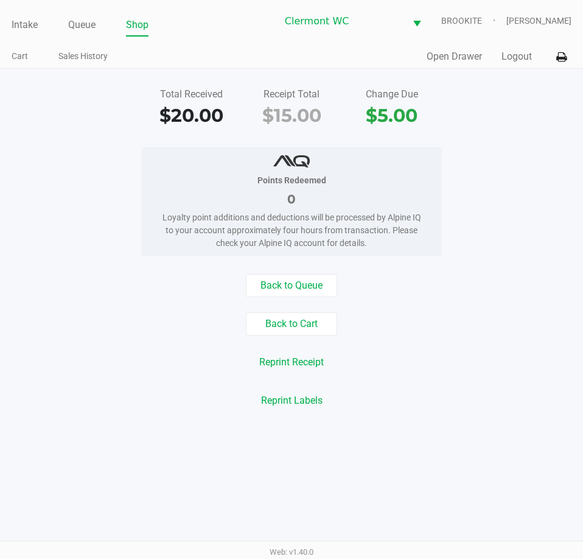
click at [415, 426] on div "Total Received $20.00 Receipt Total $15.00 Change Due $5.00 Points Redeemed 0 L…" at bounding box center [291, 248] width 583 height 358
click at [80, 23] on link "Queue" at bounding box center [81, 24] width 27 height 17
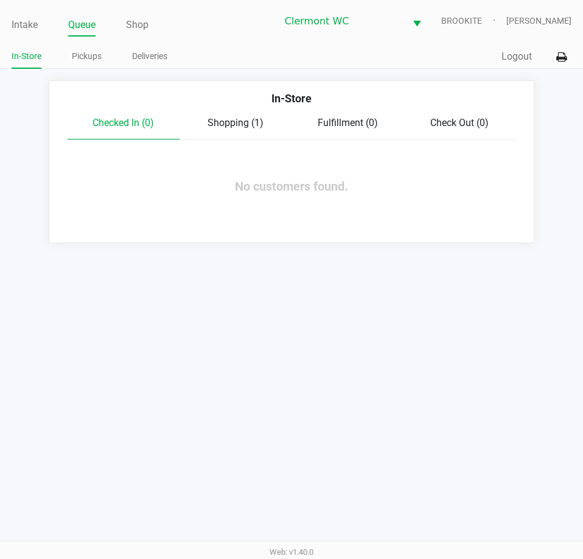
click at [102, 61] on ul "In-Store Pickups Deliveries" at bounding box center [152, 57] width 280 height 21
click at [92, 59] on link "Pickups" at bounding box center [87, 56] width 30 height 15
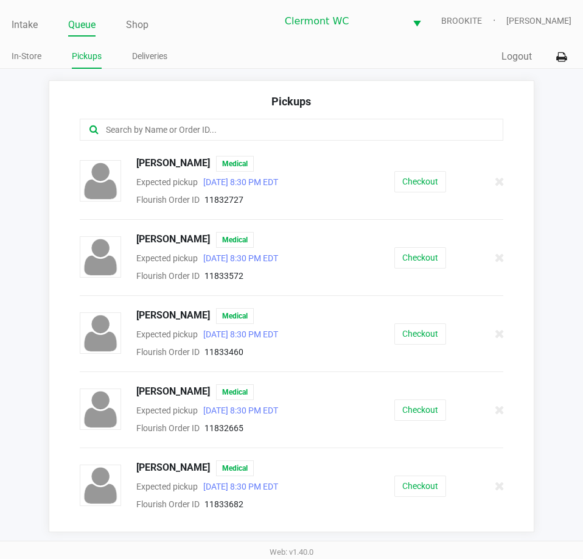
scroll to position [68, 0]
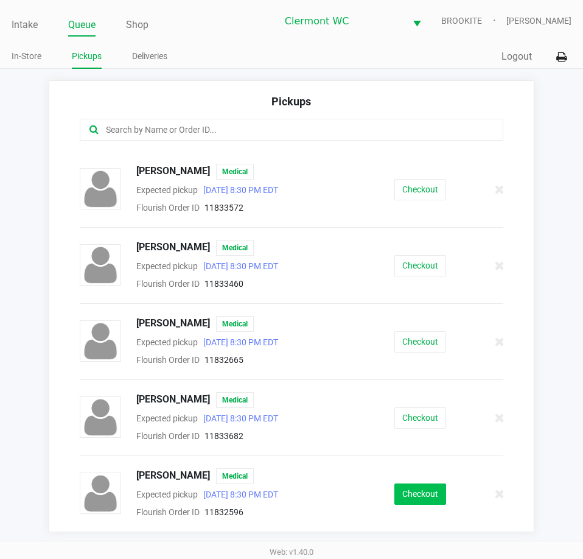
click at [433, 500] on button "Checkout" at bounding box center [420, 493] width 52 height 21
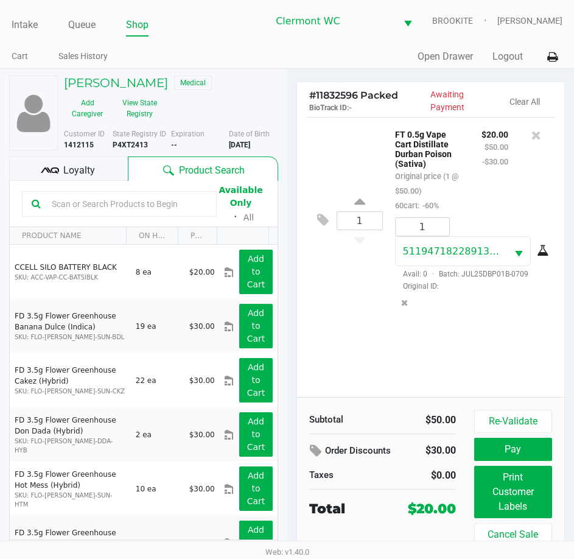
click at [68, 165] on span "Loyalty" at bounding box center [79, 170] width 32 height 15
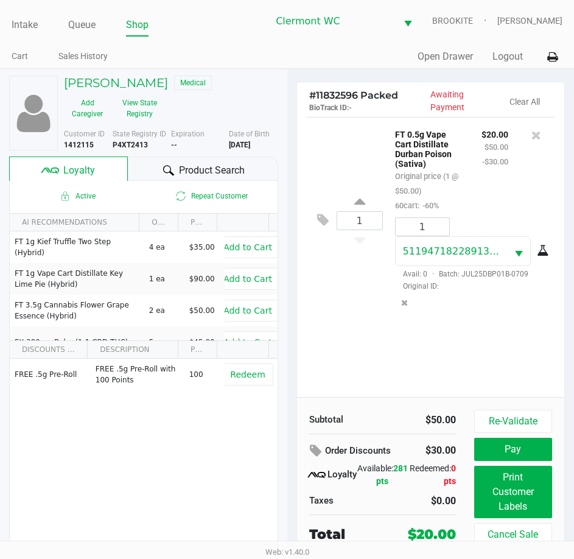
click at [525, 494] on button "Print Customer Labels" at bounding box center [513, 491] width 78 height 52
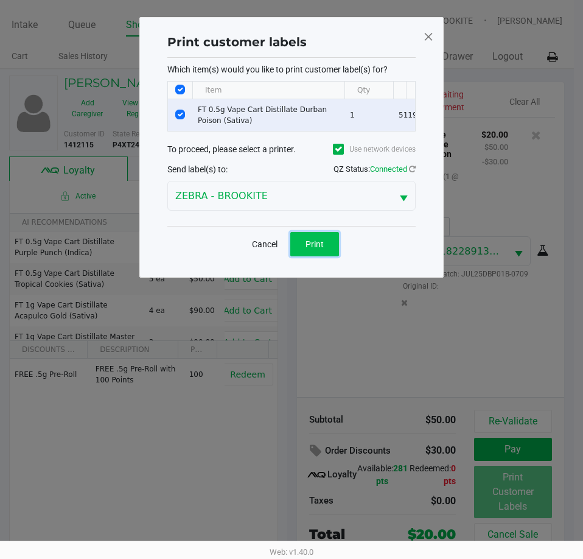
click at [313, 256] on button "Print" at bounding box center [314, 244] width 49 height 24
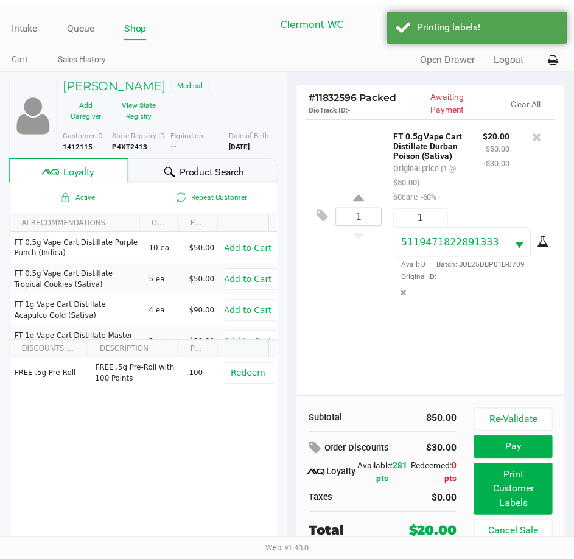
scroll to position [23, 0]
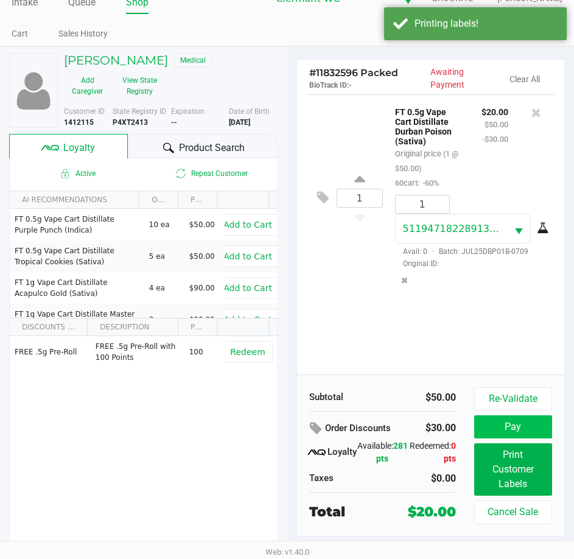
click at [527, 424] on button "Pay" at bounding box center [513, 426] width 78 height 23
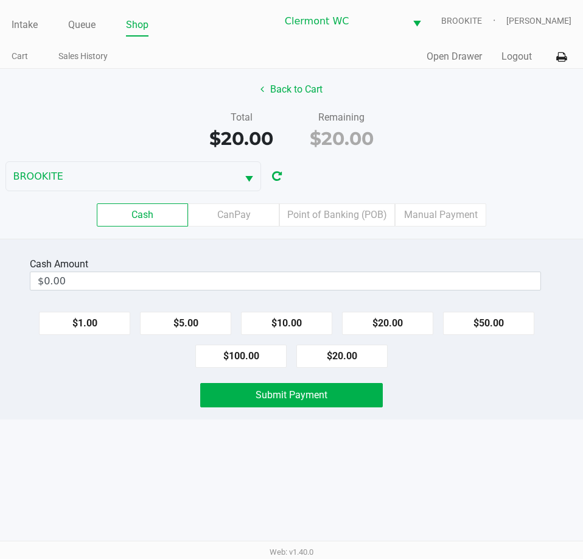
click at [349, 354] on button "$20.00" at bounding box center [341, 355] width 91 height 23
type input "$20.00"
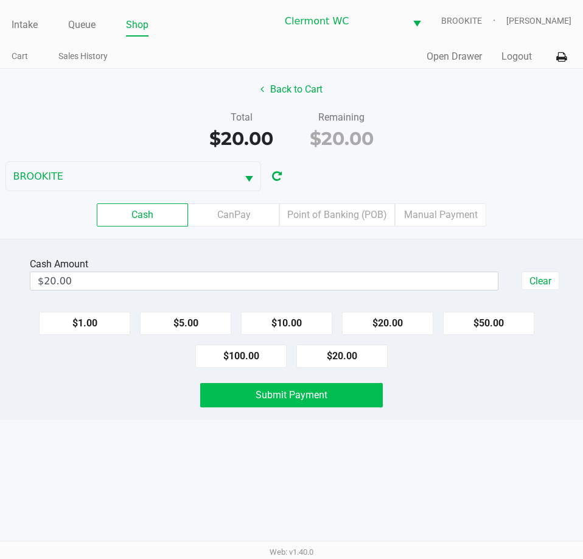
click at [294, 403] on button "Submit Payment" at bounding box center [291, 395] width 182 height 24
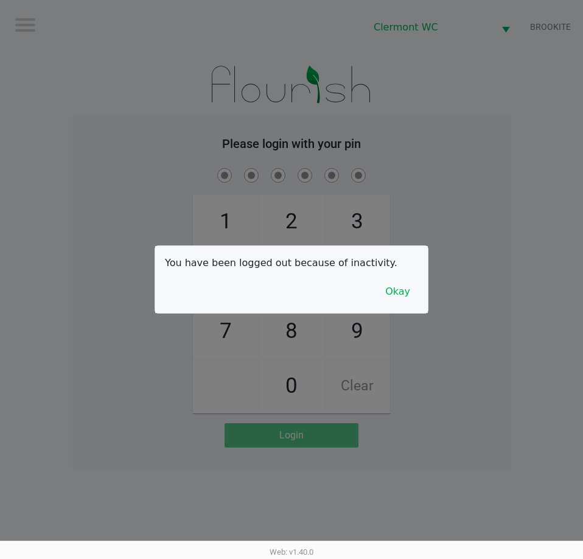
click at [453, 351] on div at bounding box center [291, 279] width 583 height 559
checkbox input "true"
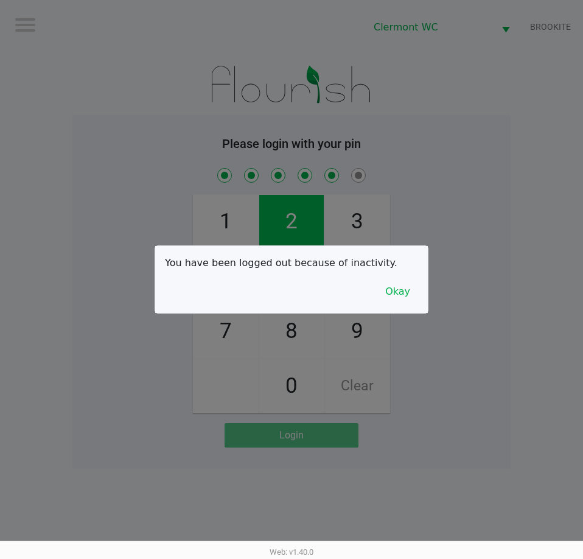
checkbox input "true"
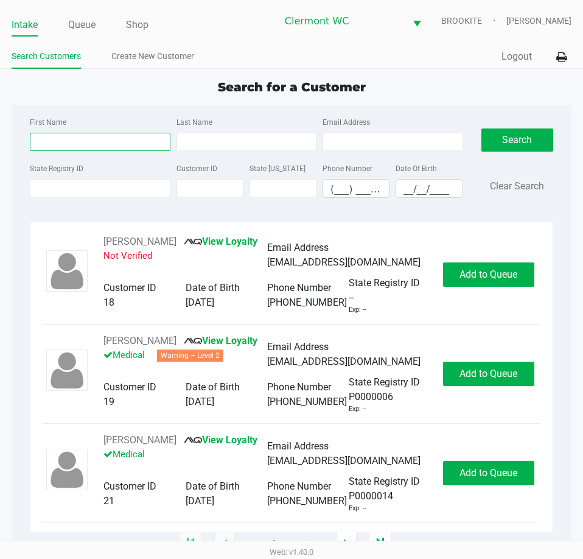
click at [67, 150] on input "First Name" at bounding box center [100, 142] width 140 height 18
type input "brandon"
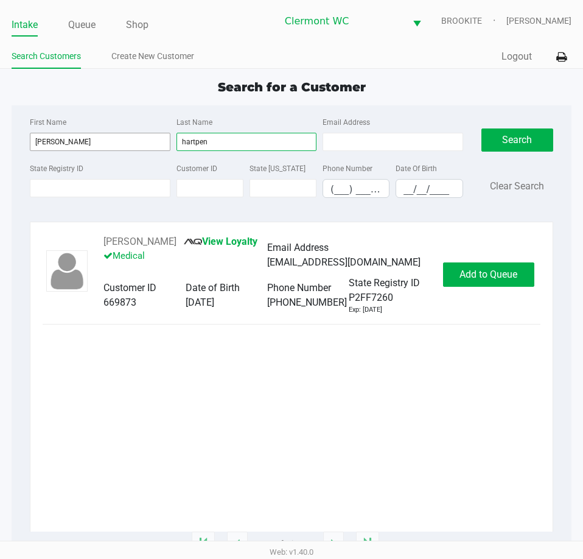
type input "hartpen"
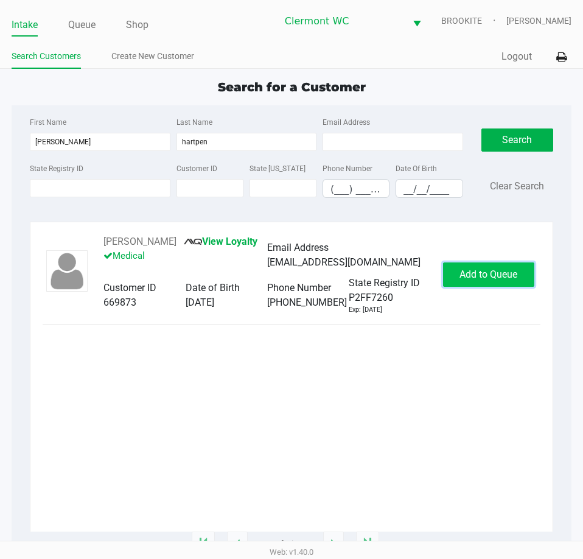
click at [485, 280] on span "Add to Queue" at bounding box center [488, 274] width 58 height 12
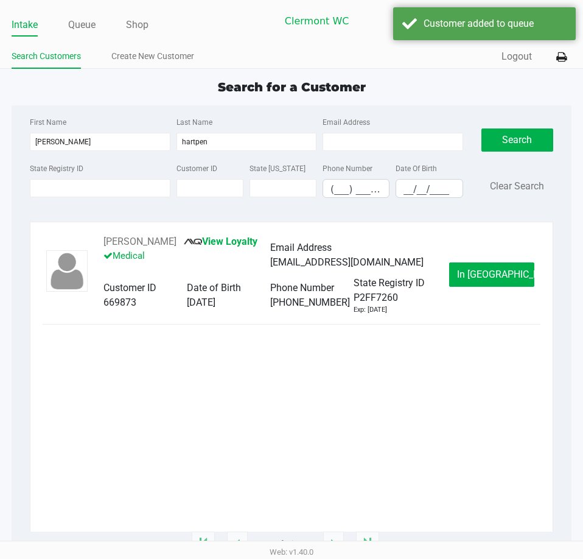
click at [496, 280] on span "In Queue" at bounding box center [508, 274] width 102 height 12
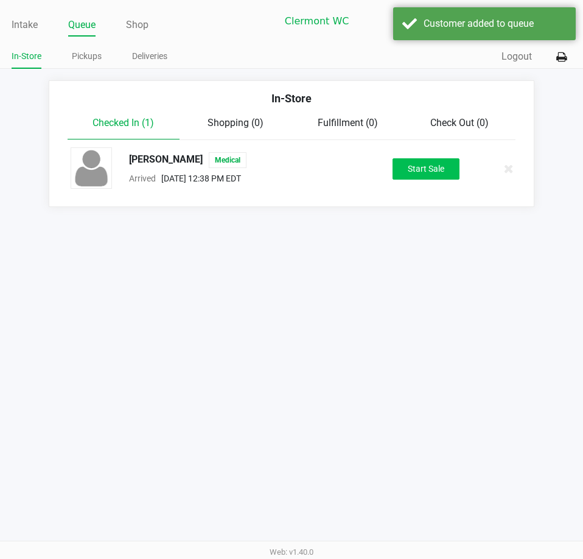
click at [430, 167] on button "Start Sale" at bounding box center [425, 168] width 67 height 21
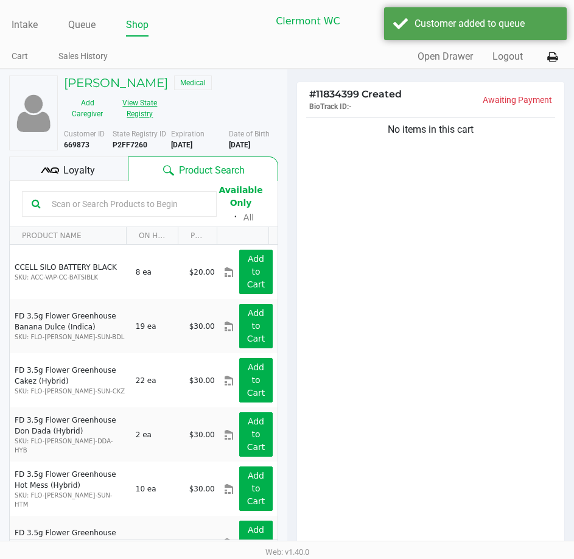
click at [151, 118] on button "View State Registry" at bounding box center [136, 108] width 51 height 30
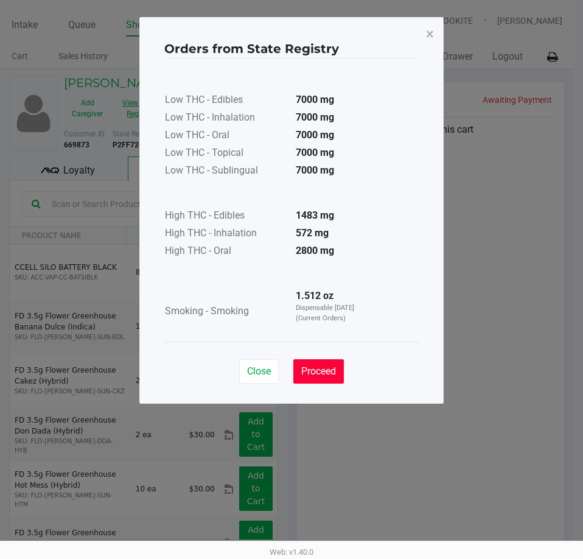
click at [333, 374] on span "Proceed" at bounding box center [318, 371] width 35 height 12
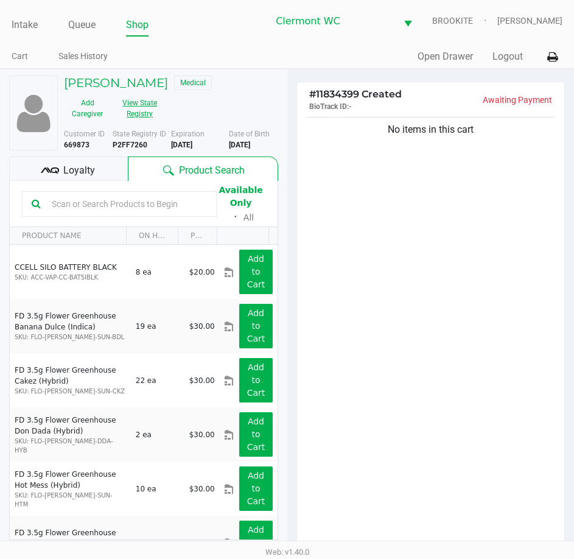
click at [156, 111] on button "View State Registry" at bounding box center [136, 108] width 51 height 30
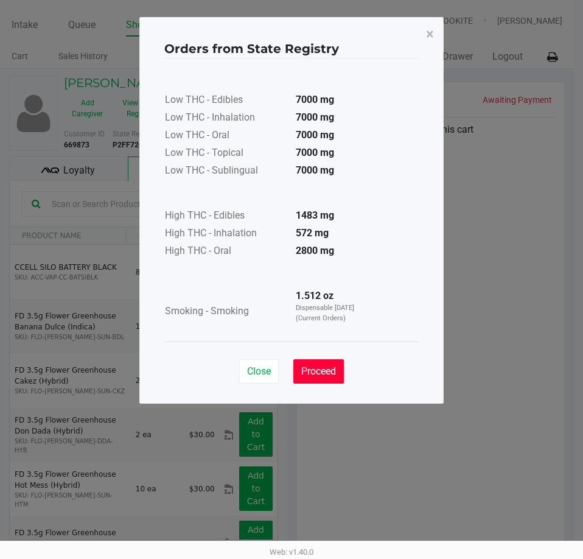
click at [340, 379] on button "Proceed" at bounding box center [318, 371] width 51 height 24
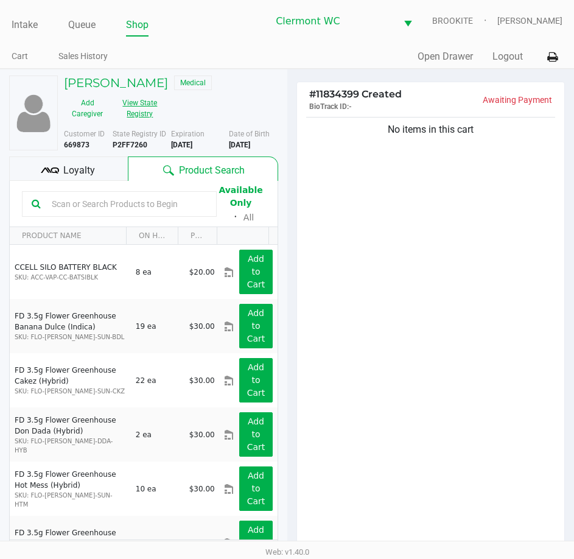
click at [133, 106] on button "View State Registry" at bounding box center [136, 108] width 51 height 30
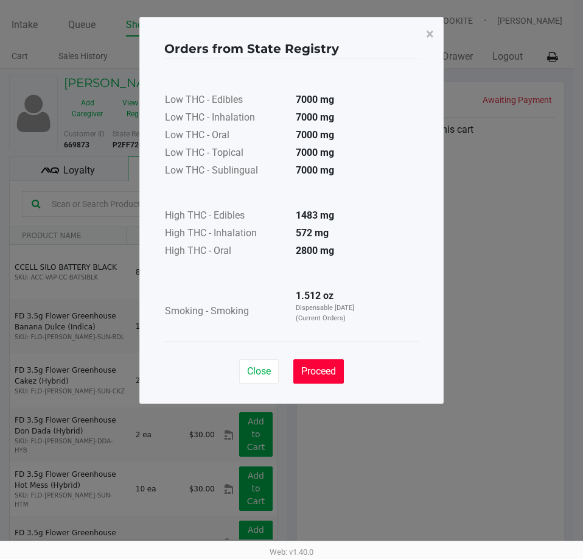
drag, startPoint x: 341, startPoint y: 369, endPoint x: 163, endPoint y: 333, distance: 181.3
click at [341, 369] on button "Proceed" at bounding box center [318, 371] width 51 height 24
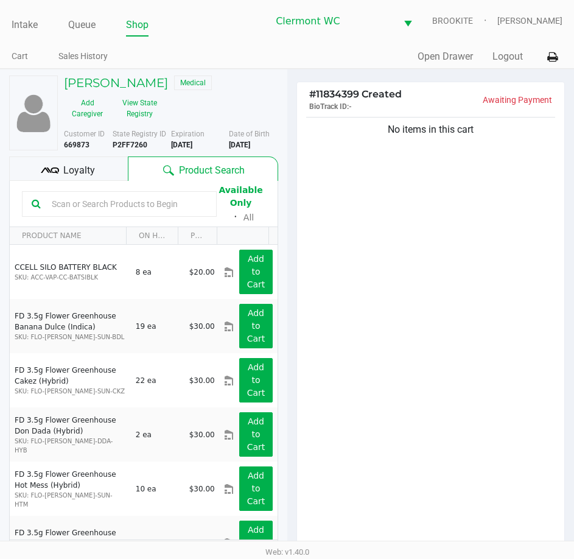
click at [134, 147] on b "P2FF7260" at bounding box center [130, 145] width 35 height 9
click at [461, 380] on div "No items in this cart" at bounding box center [431, 334] width 268 height 441
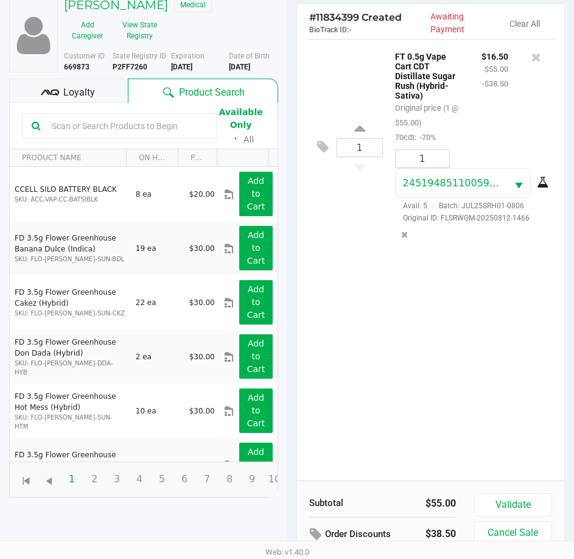
scroll to position [134, 0]
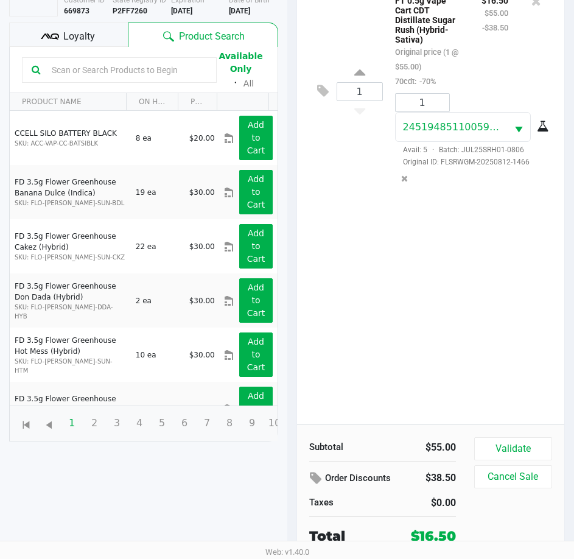
click at [521, 445] on button "Validate" at bounding box center [513, 448] width 78 height 23
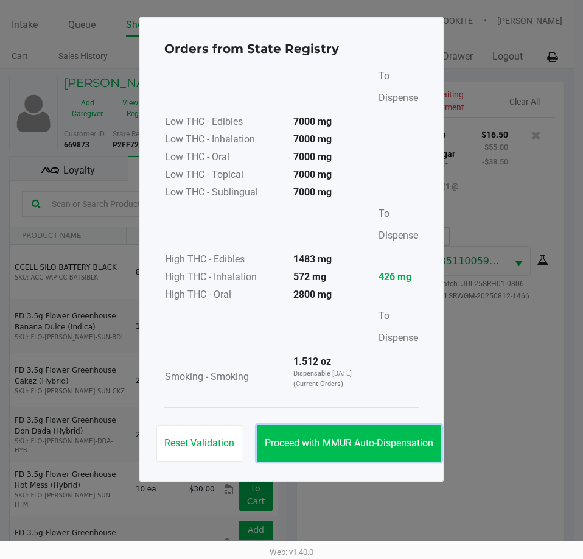
click at [405, 447] on span "Proceed with MMUR Auto-Dispensation" at bounding box center [349, 443] width 169 height 12
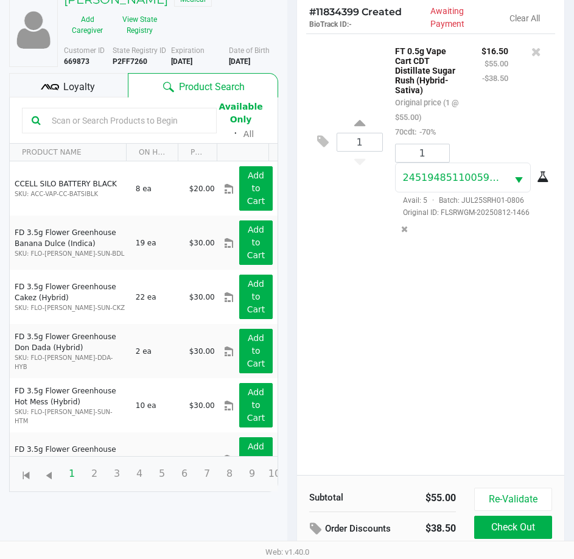
scroll to position [161, 0]
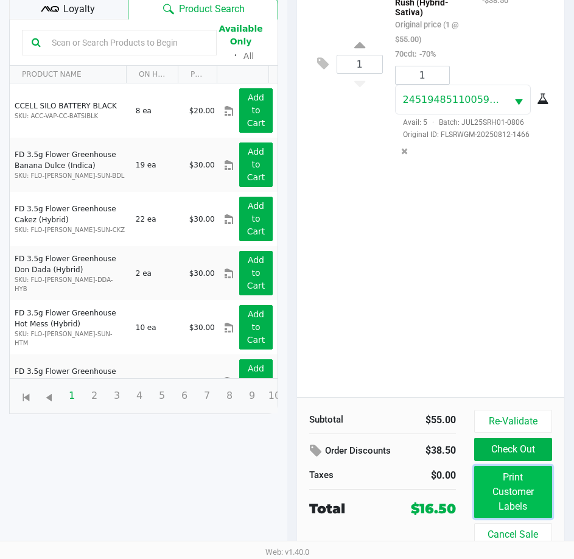
click at [514, 489] on button "Print Customer Labels" at bounding box center [513, 491] width 78 height 52
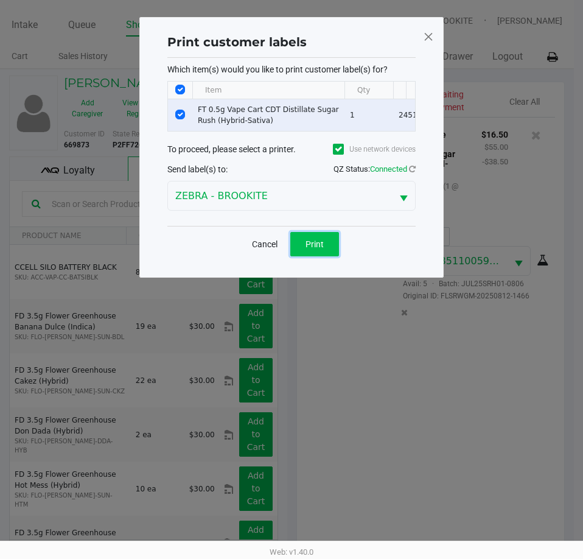
click at [312, 247] on span "Print" at bounding box center [314, 244] width 18 height 10
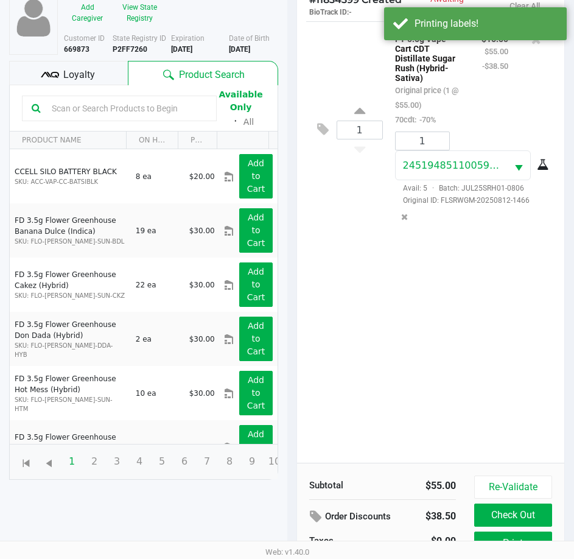
scroll to position [161, 0]
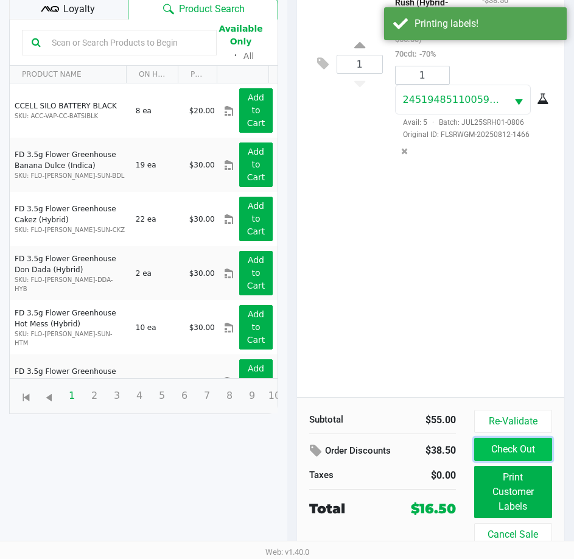
click at [504, 453] on button "Check Out" at bounding box center [513, 448] width 78 height 23
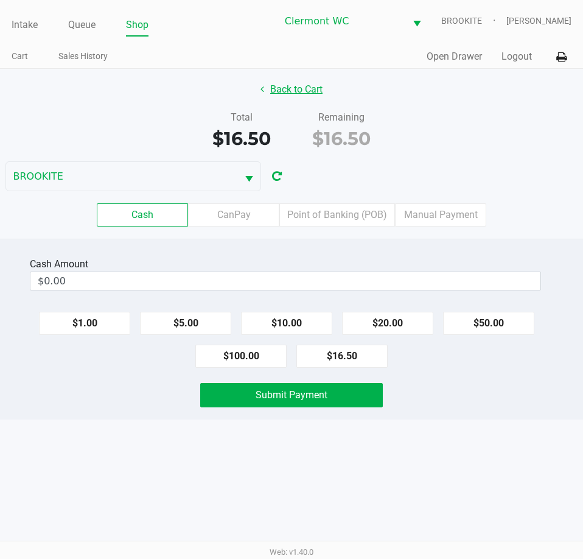
click at [284, 99] on button "Back to Cart" at bounding box center [292, 89] width 78 height 23
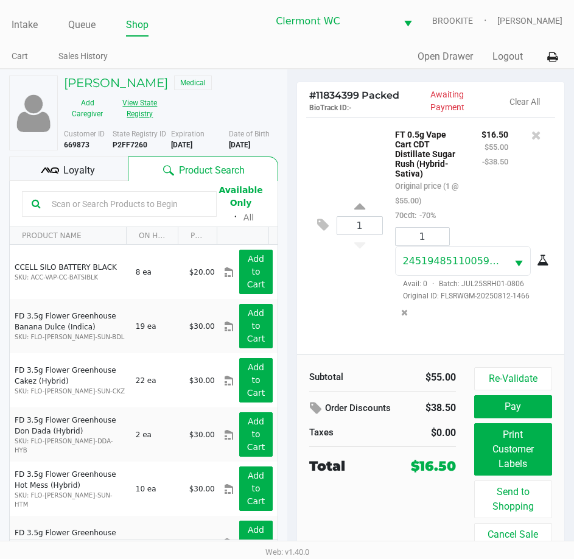
click at [135, 108] on button "View State Registry" at bounding box center [136, 108] width 51 height 30
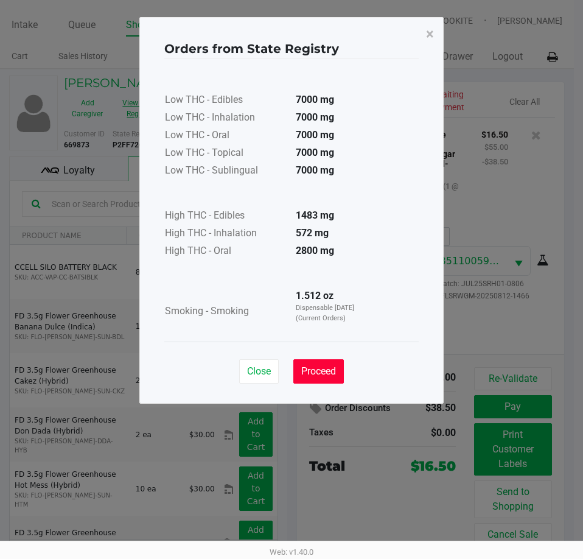
click at [323, 369] on span "Proceed" at bounding box center [318, 371] width 35 height 12
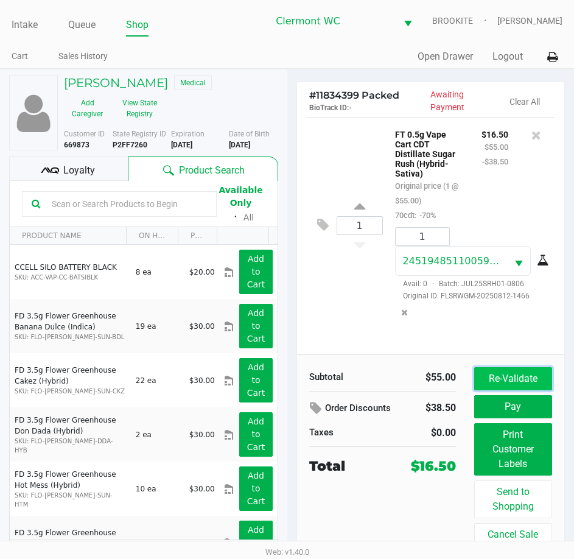
click at [515, 379] on button "Re-Validate" at bounding box center [513, 378] width 78 height 23
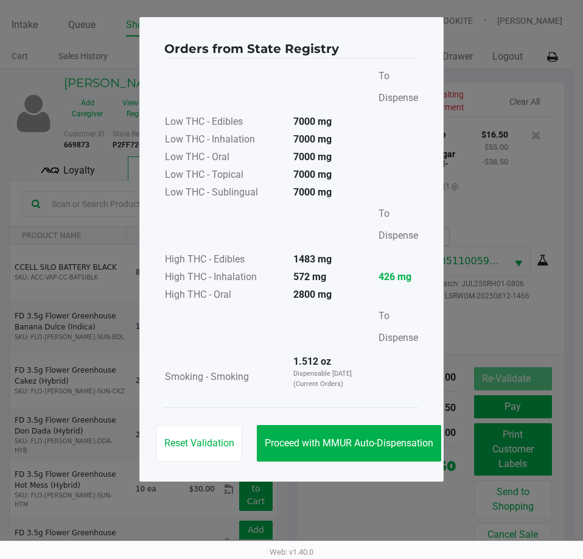
click at [350, 445] on span "Proceed with MMUR Auto-Dispensation" at bounding box center [349, 443] width 169 height 12
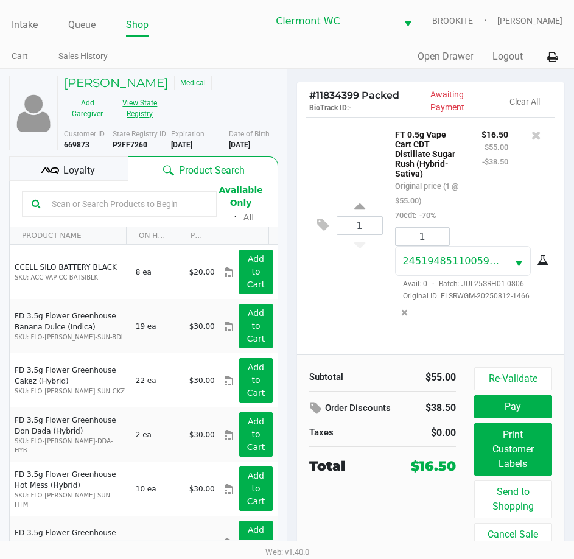
click at [143, 114] on button "View State Registry" at bounding box center [136, 108] width 51 height 30
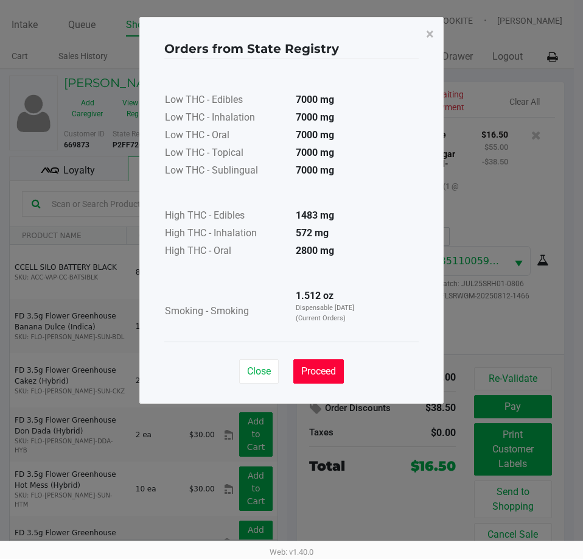
click at [321, 378] on button "Proceed" at bounding box center [318, 371] width 51 height 24
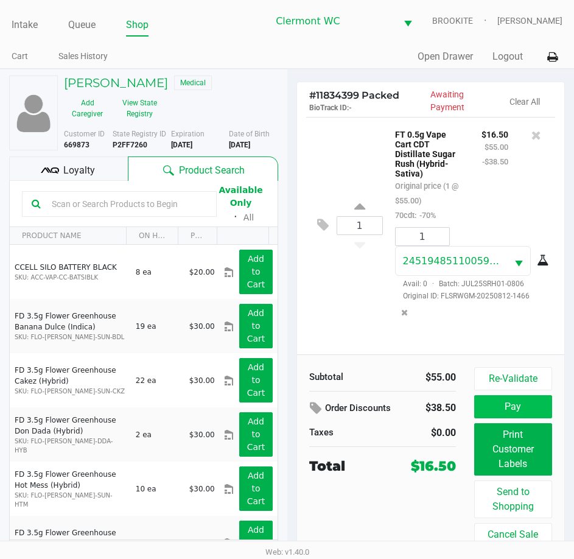
click at [507, 416] on button "Pay" at bounding box center [513, 406] width 78 height 23
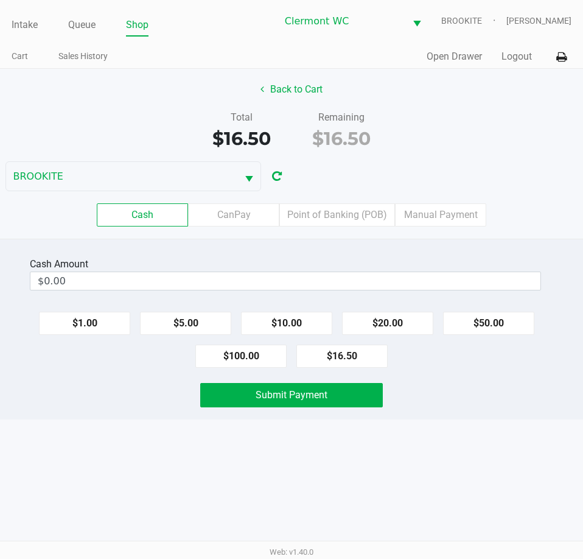
click at [338, 221] on label "Point of Banking (POB)" at bounding box center [337, 214] width 116 height 23
click at [0, 0] on 7 "Point of Banking (POB)" at bounding box center [0, 0] width 0 height 0
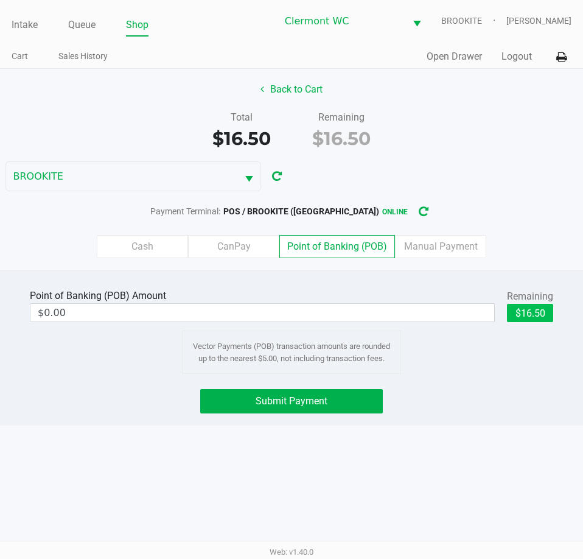
click at [542, 318] on button "$16.50" at bounding box center [530, 313] width 46 height 18
type input "$16.50"
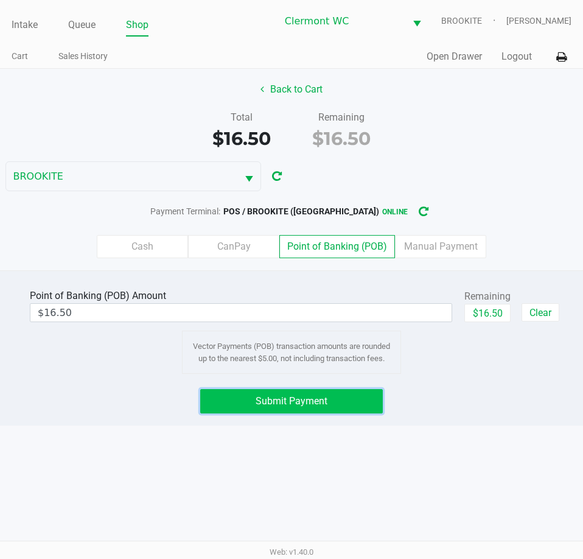
click at [332, 395] on button "Submit Payment" at bounding box center [291, 401] width 182 height 24
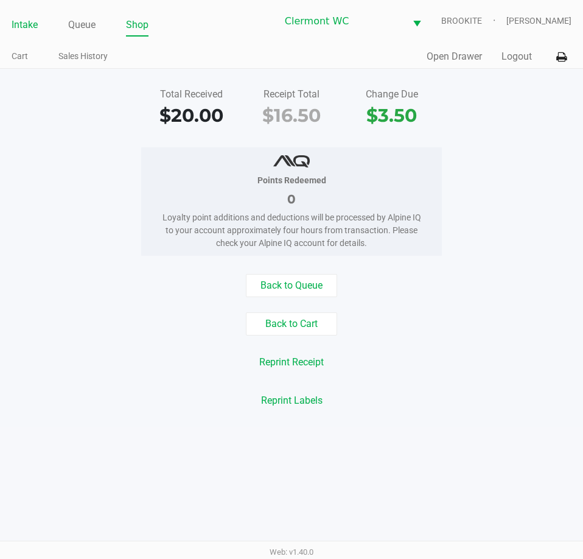
click at [30, 24] on link "Intake" at bounding box center [25, 24] width 26 height 17
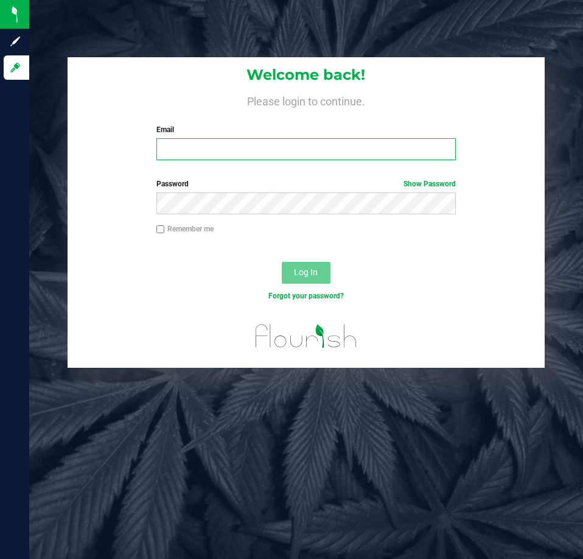
click at [349, 156] on input "Email" at bounding box center [305, 149] width 299 height 22
type input "[EMAIL_ADDRESS][DOMAIN_NAME]"
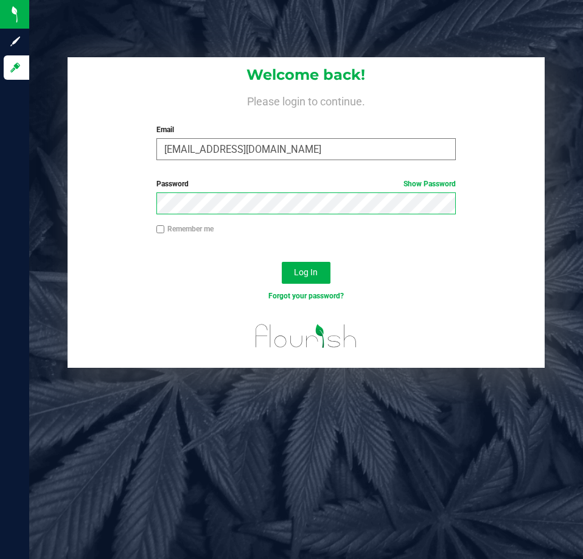
click at [282, 262] on button "Log In" at bounding box center [306, 273] width 49 height 22
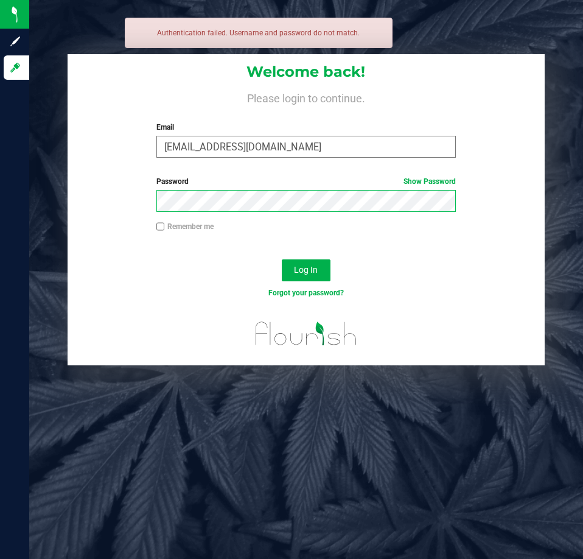
click at [282, 259] on button "Log In" at bounding box center [306, 270] width 49 height 22
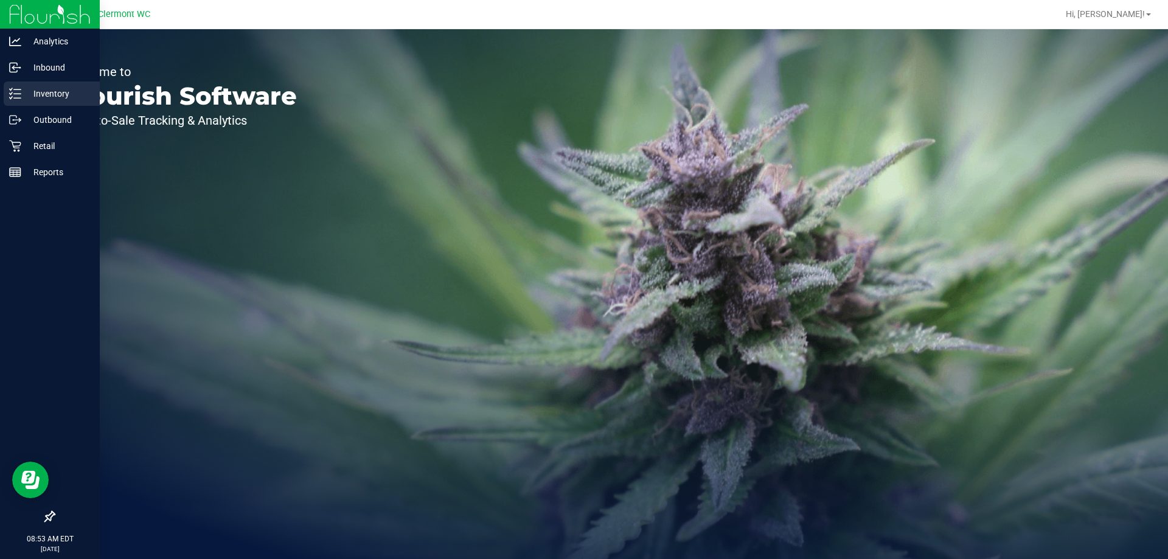
click at [44, 97] on p "Inventory" at bounding box center [57, 93] width 73 height 15
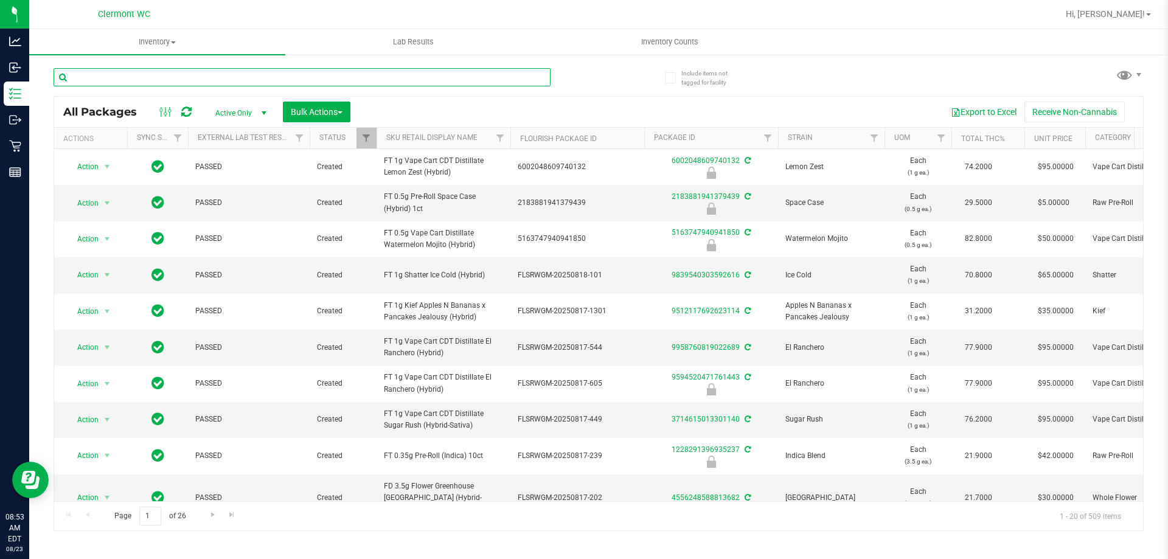
click at [243, 75] on input "text" at bounding box center [302, 77] width 497 height 18
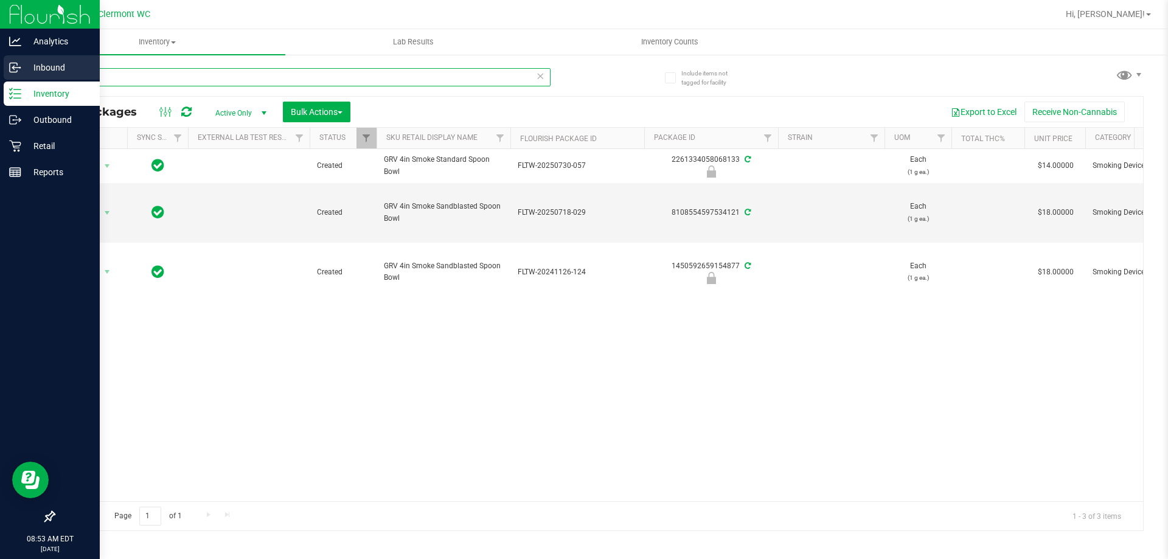
drag, startPoint x: 139, startPoint y: 80, endPoint x: 0, endPoint y: 80, distance: 138.7
click at [0, 80] on div "Analytics Inbound Inventory Outbound Retail Reports 08:53 AM EDT 08/23/2025 08/…" at bounding box center [584, 279] width 1168 height 559
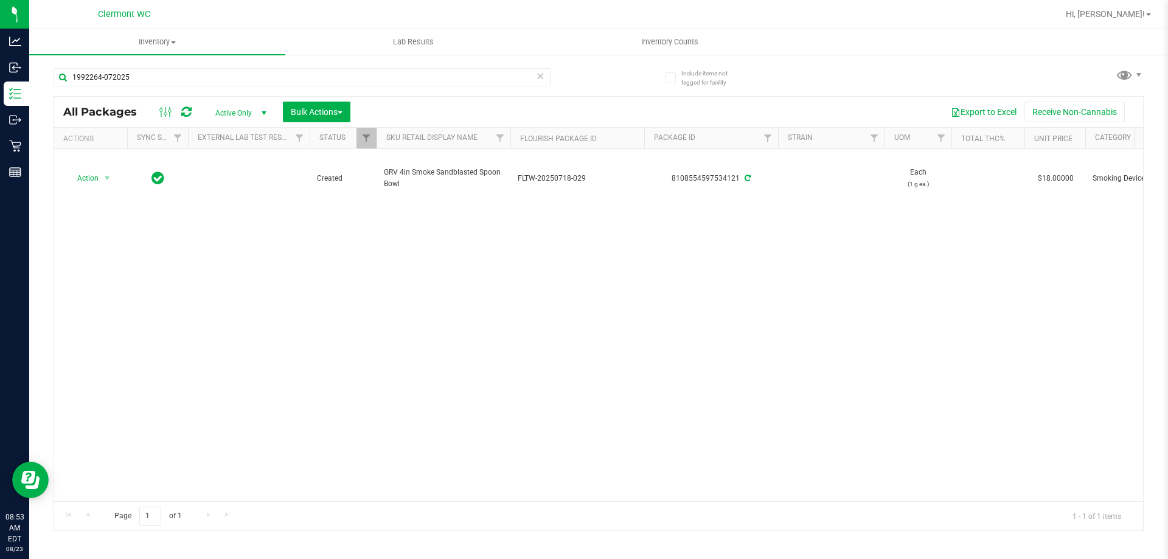
click at [327, 374] on div "Action Action Adjust qty Create package Edit attributes Global inventory Locate…" at bounding box center [598, 325] width 1089 height 352
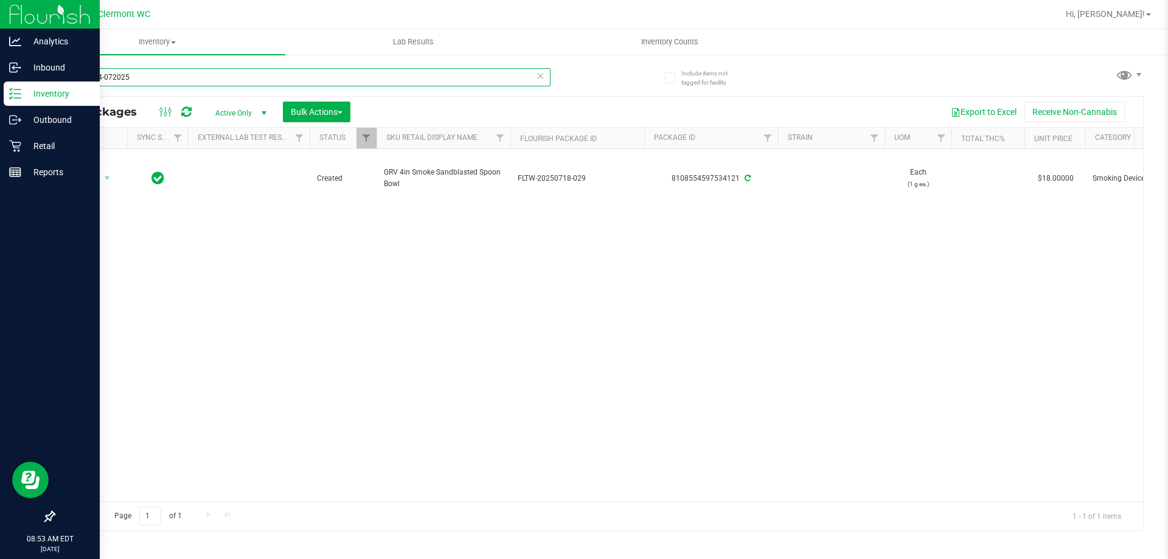
drag, startPoint x: 190, startPoint y: 81, endPoint x: 0, endPoint y: 85, distance: 190.5
click at [0, 85] on div "Analytics Inbound Inventory Outbound Retail Reports 08:53 AM EDT 08/23/2025 08/…" at bounding box center [584, 279] width 1168 height 559
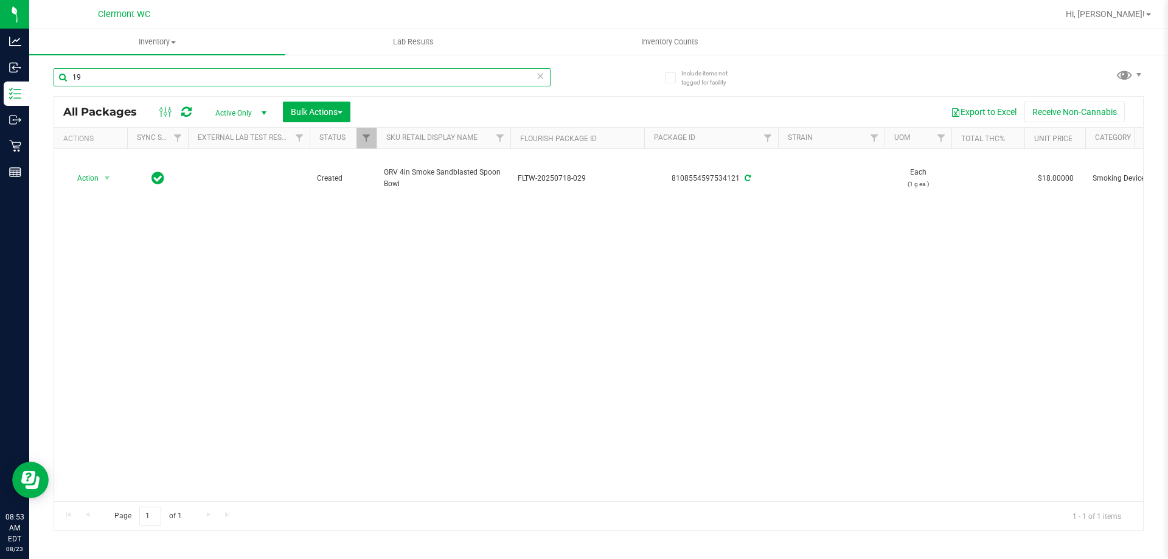
type input "1"
type input "1992264-072025"
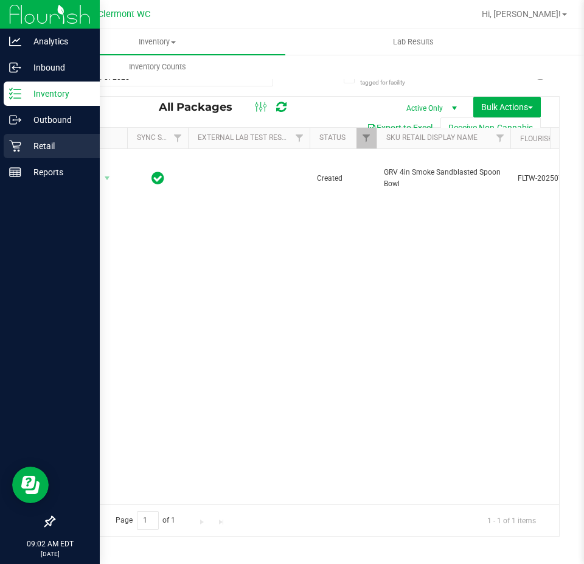
click at [43, 158] on div "Retail" at bounding box center [52, 146] width 96 height 24
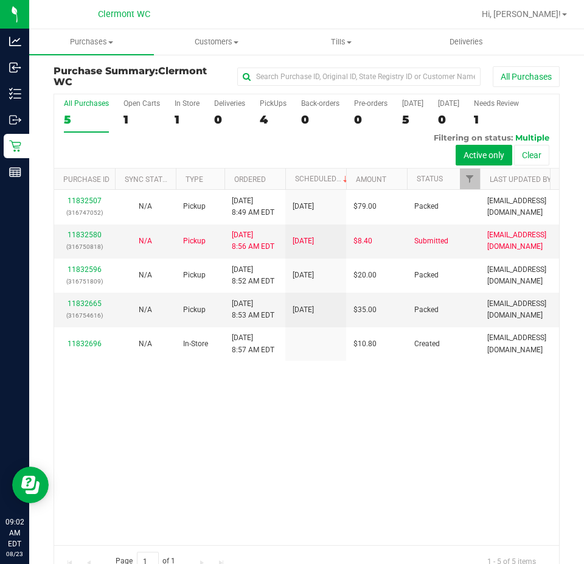
drag, startPoint x: 444, startPoint y: 466, endPoint x: 361, endPoint y: 401, distance: 105.3
click at [444, 466] on div "11832507 (316747052) N/A Pickup 8/23/2025 8:49 AM EDT 8/23/2025 $79.00 Packed j…" at bounding box center [306, 367] width 505 height 355
click at [88, 44] on span "Purchases" at bounding box center [91, 42] width 125 height 11
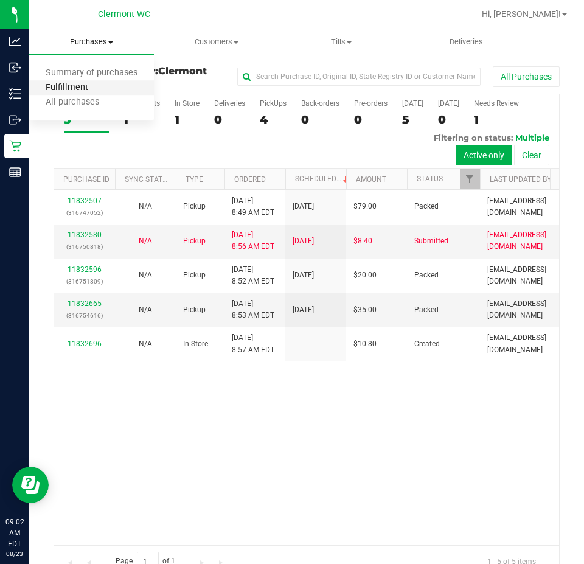
click at [99, 90] on span "Fulfillment" at bounding box center [66, 88] width 75 height 10
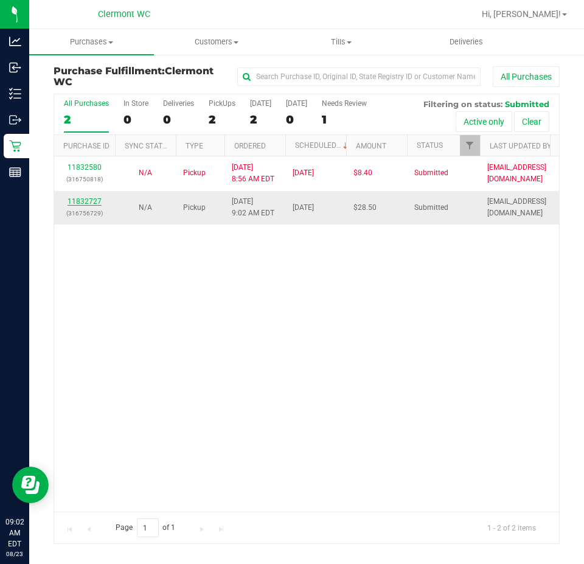
click at [99, 202] on link "11832727" at bounding box center [85, 201] width 34 height 9
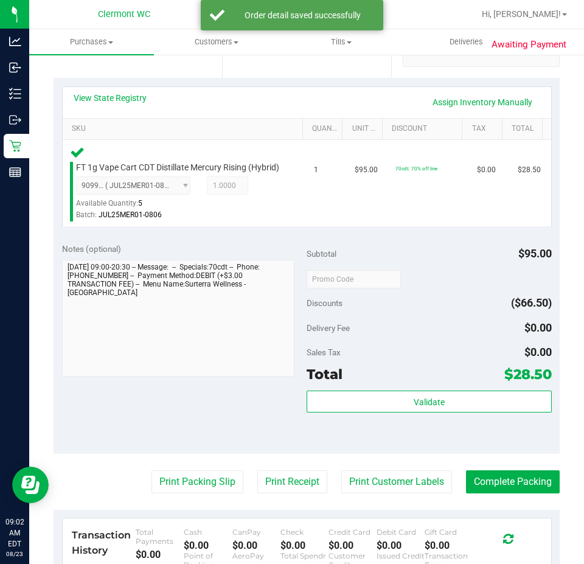
scroll to position [260, 0]
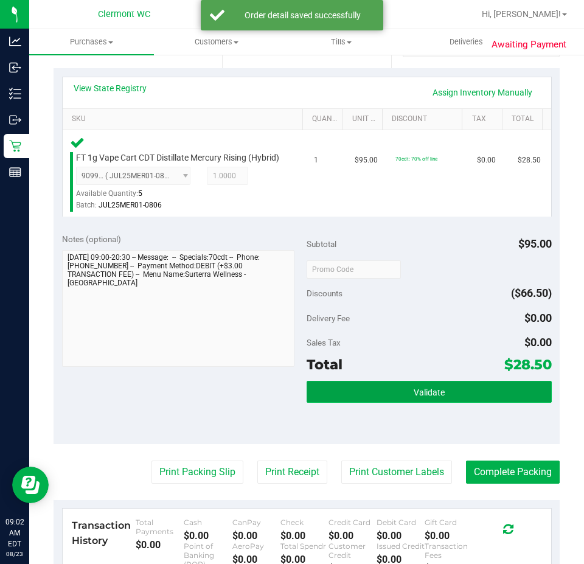
click at [423, 403] on button "Validate" at bounding box center [429, 392] width 245 height 22
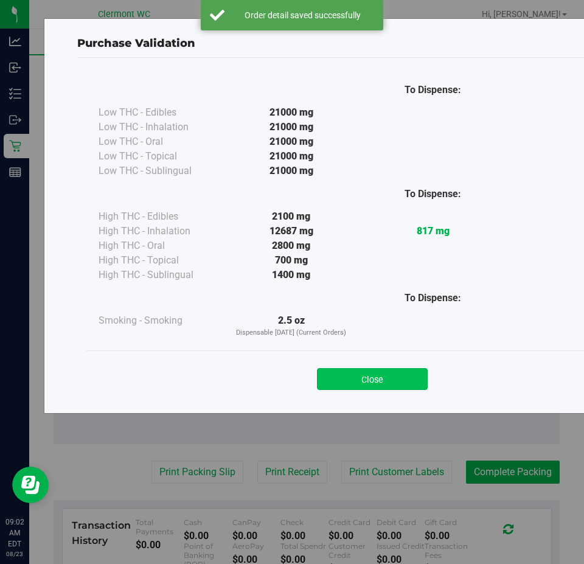
click at [369, 378] on button "Close" at bounding box center [372, 379] width 111 height 22
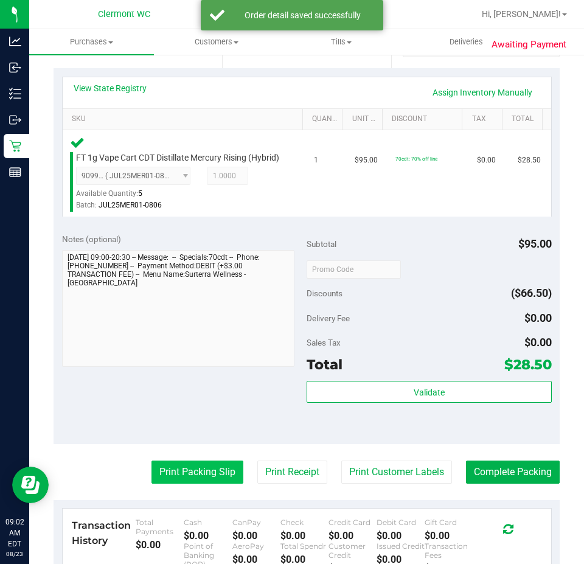
click at [163, 484] on button "Print Packing Slip" at bounding box center [198, 472] width 92 height 23
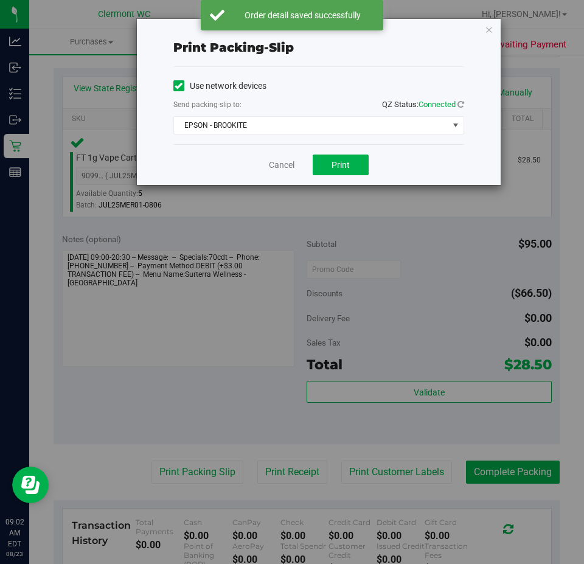
click at [340, 185] on div "Print packing-slip Use network devices Send packing-slip to: QZ Status: Connect…" at bounding box center [318, 101] width 365 height 167
click at [358, 161] on button "Print" at bounding box center [341, 165] width 56 height 21
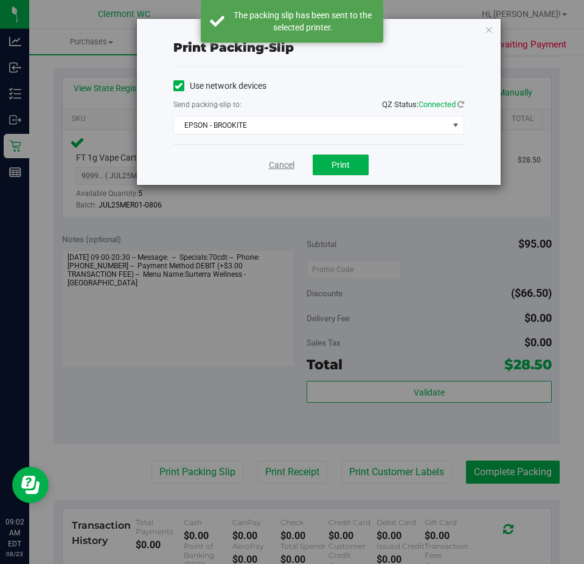
click at [287, 165] on link "Cancel" at bounding box center [282, 165] width 26 height 13
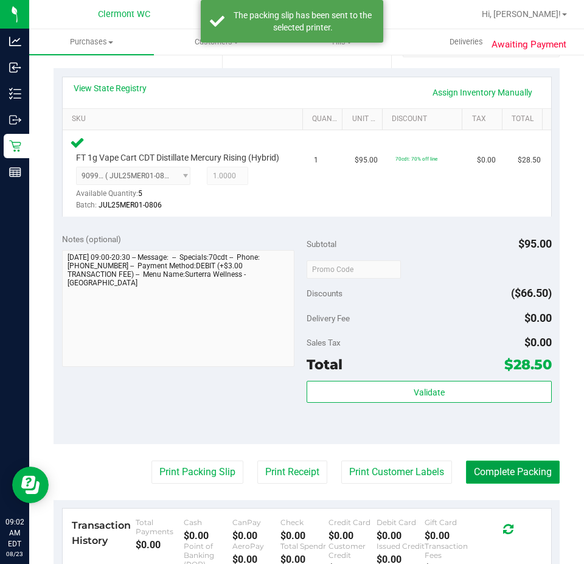
click at [529, 478] on button "Complete Packing" at bounding box center [513, 472] width 94 height 23
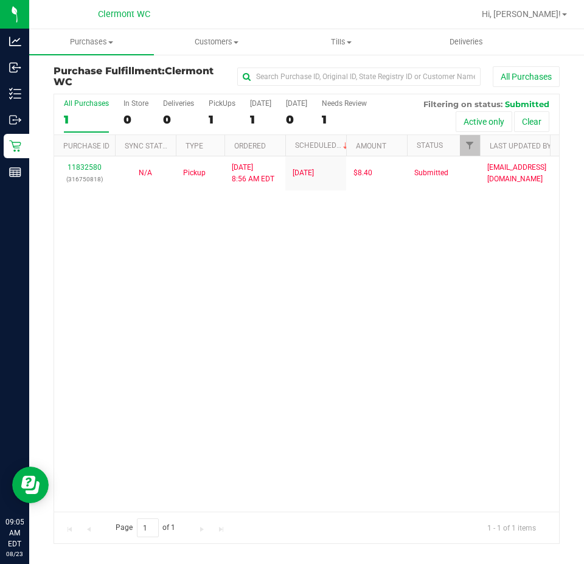
click at [401, 402] on div "11832580 (316750818) N/A Pickup 8/23/2025 8:56 AM EDT 8/23/2025 $8.40 Submitted…" at bounding box center [306, 333] width 505 height 355
click at [287, 343] on div "11832580 (316750818) N/A Pickup 8/23/2025 8:56 AM EDT 8/23/2025 $8.40 Submitted…" at bounding box center [306, 333] width 505 height 355
click at [253, 242] on div "11832580 (316750818) N/A Pickup 8/23/2025 8:56 AM EDT 8/23/2025 $8.40 Submitted…" at bounding box center [306, 333] width 505 height 355
click at [240, 323] on div "11832580 (316750818) N/A Pickup 8/23/2025 8:56 AM EDT 8/23/2025 $8.40 Submitted…" at bounding box center [306, 333] width 505 height 355
click at [286, 251] on div "11832580 (316750818) N/A Pickup 8/23/2025 8:56 AM EDT 8/23/2025 $8.40 Submitted…" at bounding box center [306, 333] width 505 height 355
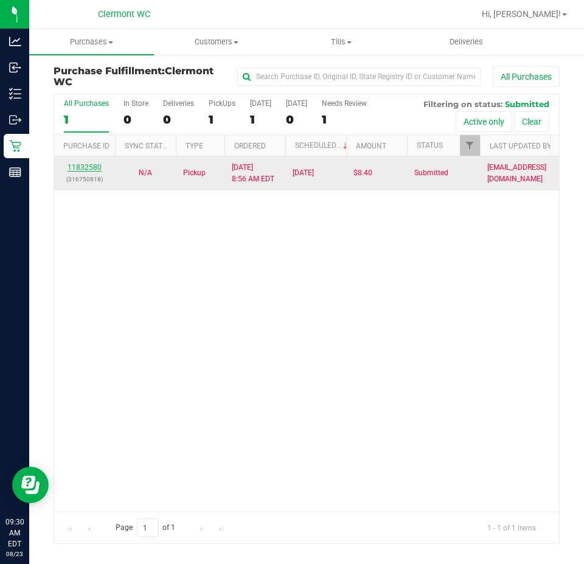
click at [94, 166] on link "11832580" at bounding box center [85, 167] width 34 height 9
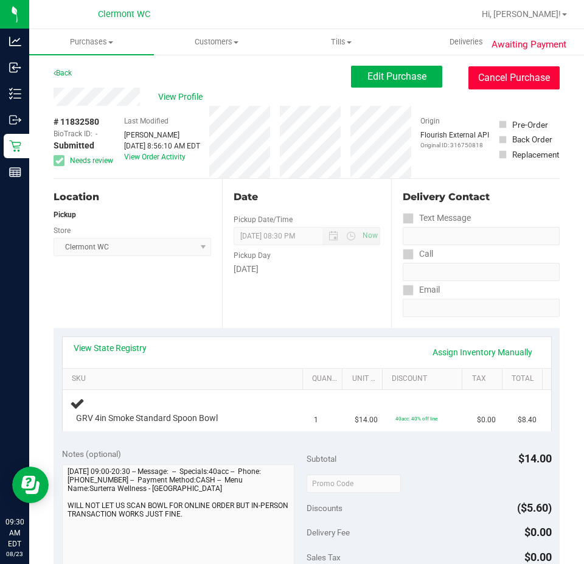
click at [501, 76] on button "Cancel Purchase" at bounding box center [513, 77] width 91 height 23
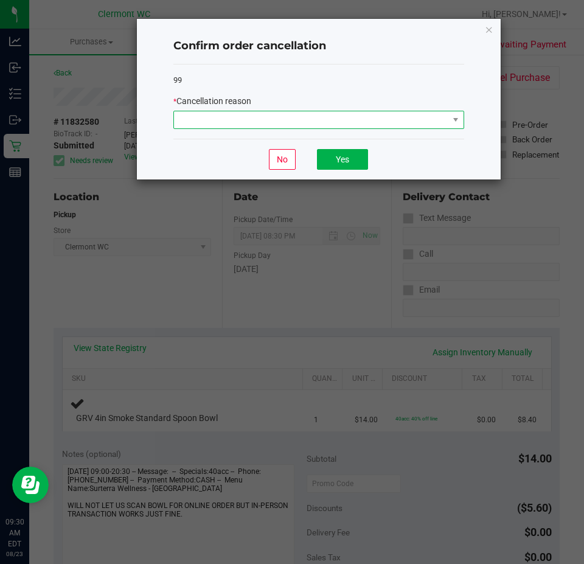
click at [389, 116] on span at bounding box center [311, 119] width 274 height 17
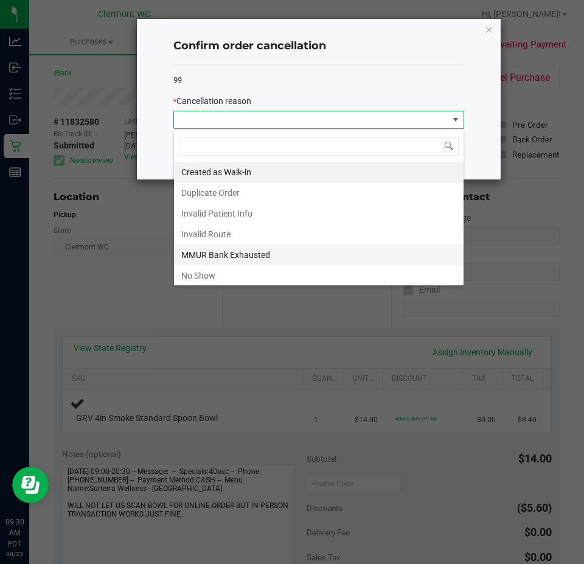
scroll to position [61, 0]
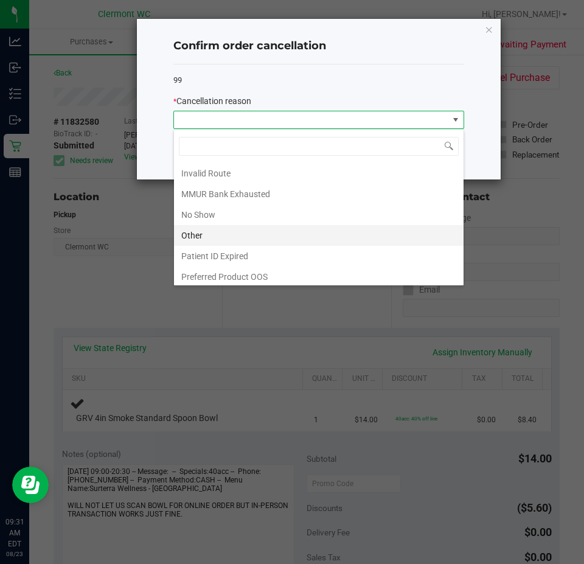
click at [218, 242] on li "Other" at bounding box center [319, 235] width 290 height 21
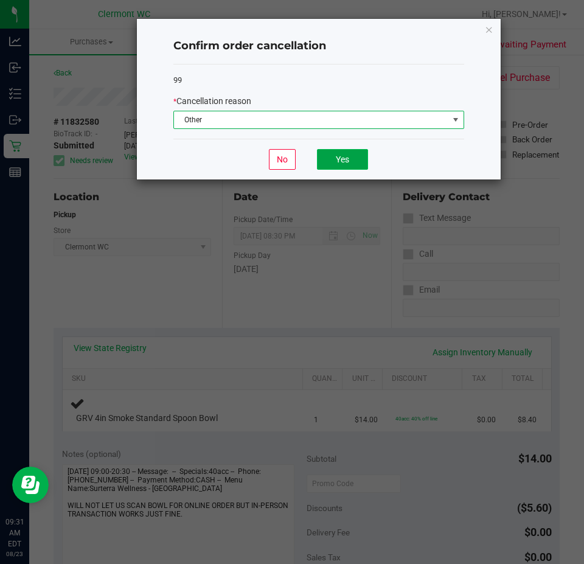
click at [359, 161] on button "Yes" at bounding box center [342, 159] width 51 height 21
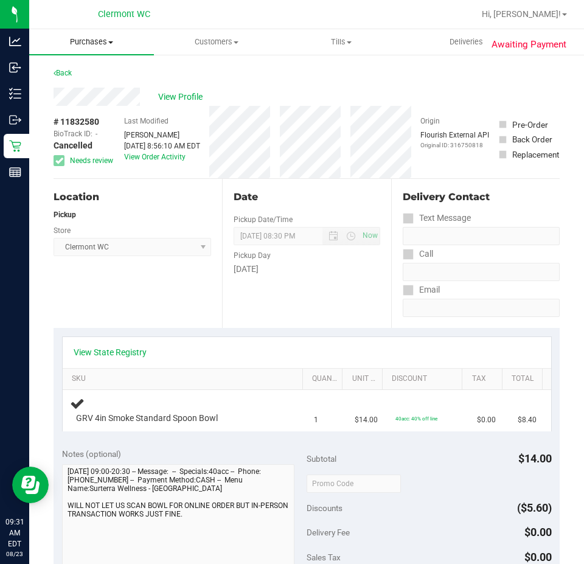
click at [88, 40] on span "Purchases" at bounding box center [91, 42] width 125 height 11
click at [89, 88] on span "Fulfillment" at bounding box center [66, 88] width 75 height 10
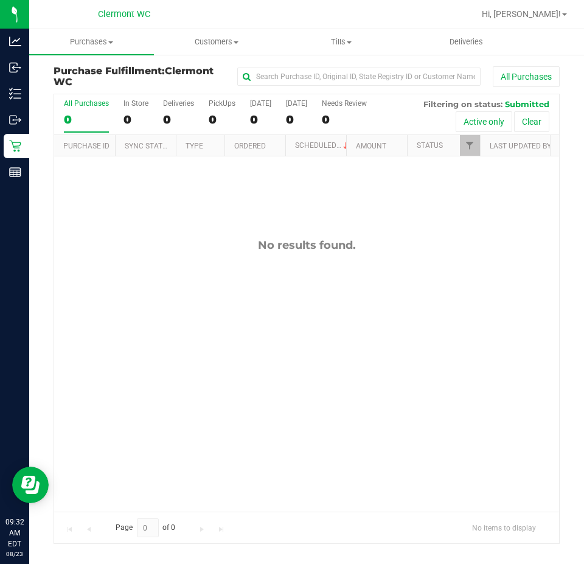
click at [468, 321] on div "No results found." at bounding box center [306, 374] width 505 height 437
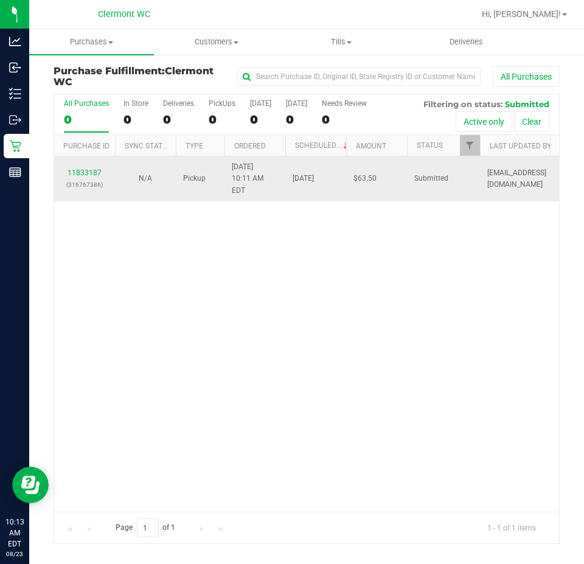
click at [89, 172] on div "11833187 (316767386)" at bounding box center [84, 178] width 46 height 23
click at [89, 169] on link "11833187" at bounding box center [85, 173] width 34 height 9
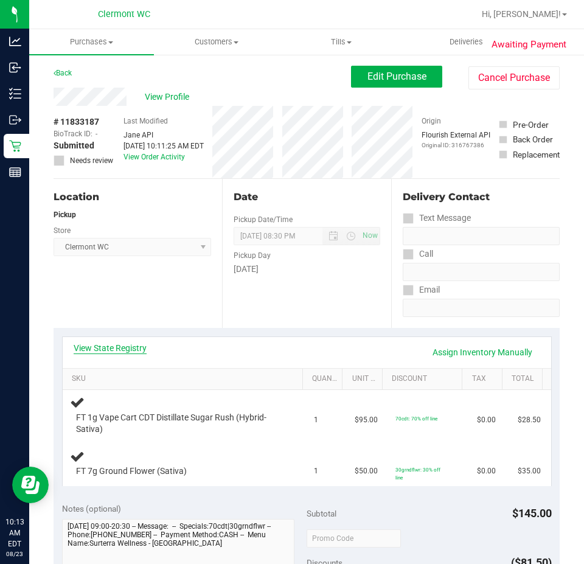
click at [114, 349] on link "View State Registry" at bounding box center [110, 348] width 73 height 12
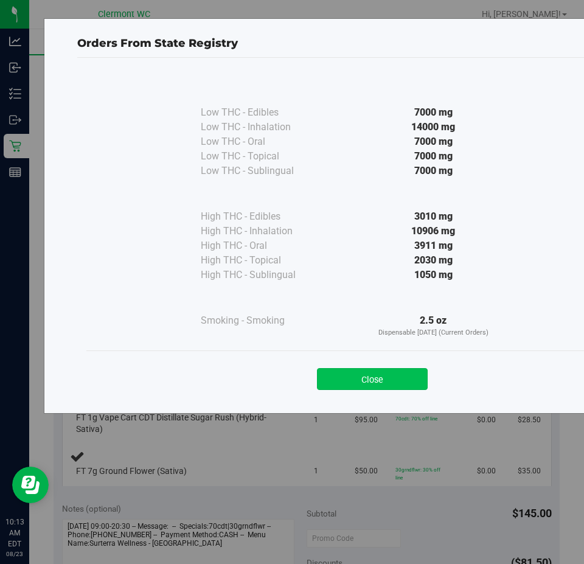
click at [361, 378] on button "Close" at bounding box center [372, 379] width 111 height 22
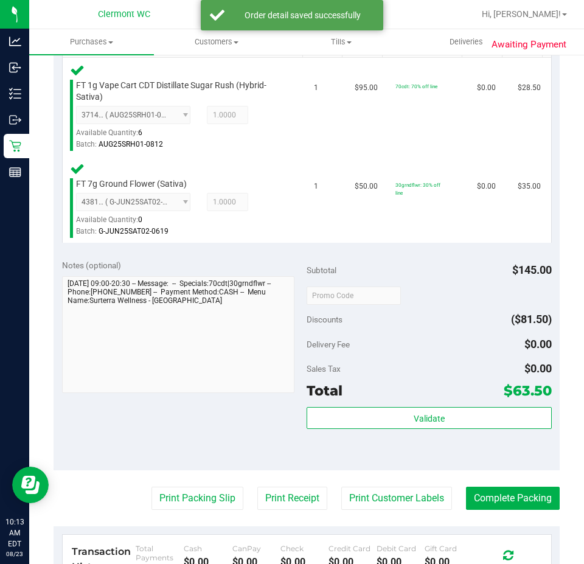
scroll to position [332, 0]
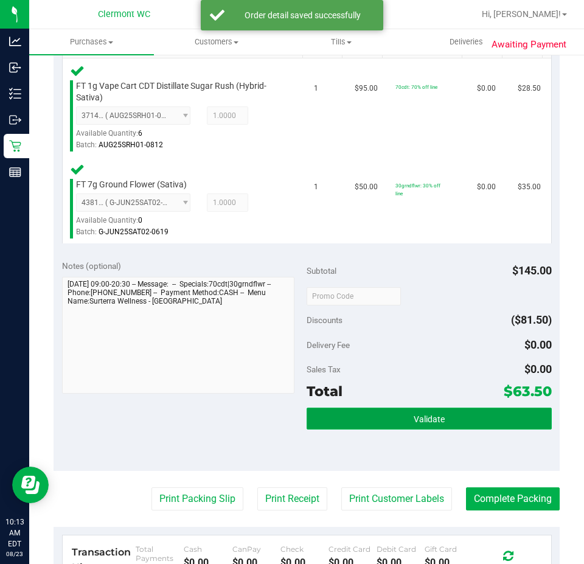
click at [424, 420] on span "Validate" at bounding box center [429, 419] width 31 height 10
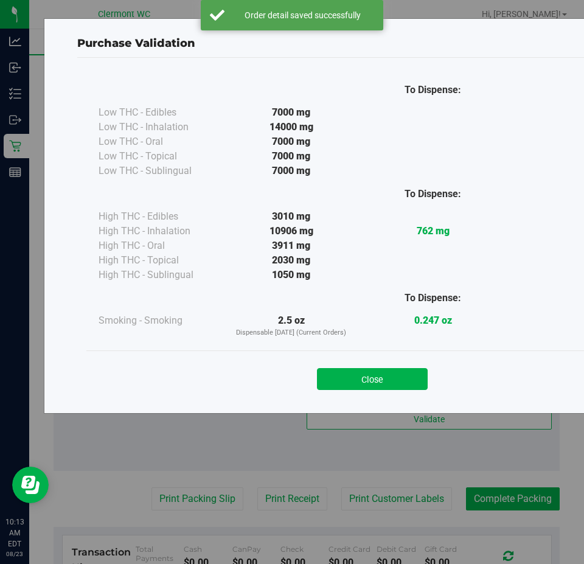
click at [382, 357] on div "Close" at bounding box center [372, 374] width 572 height 49
click at [392, 372] on button "Close" at bounding box center [372, 379] width 111 height 22
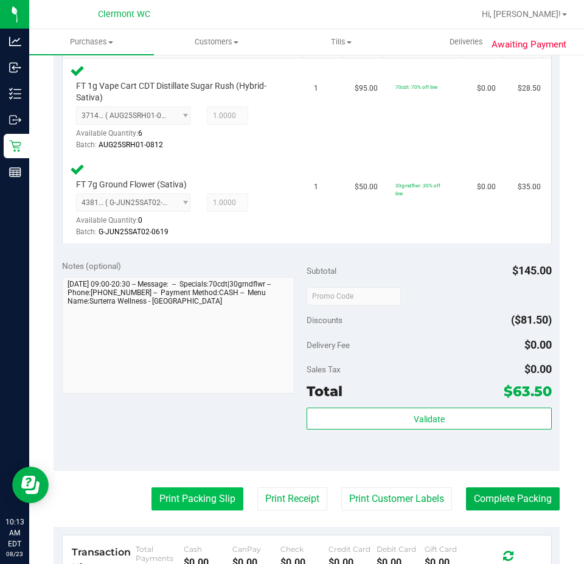
click at [189, 503] on button "Print Packing Slip" at bounding box center [198, 498] width 92 height 23
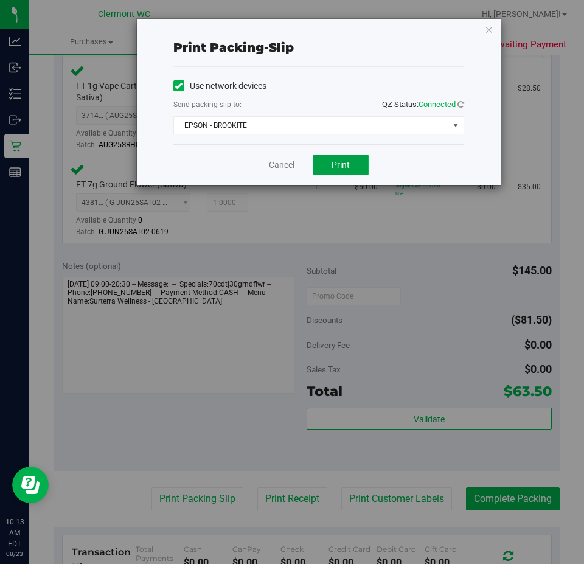
click at [345, 165] on span "Print" at bounding box center [341, 165] width 18 height 10
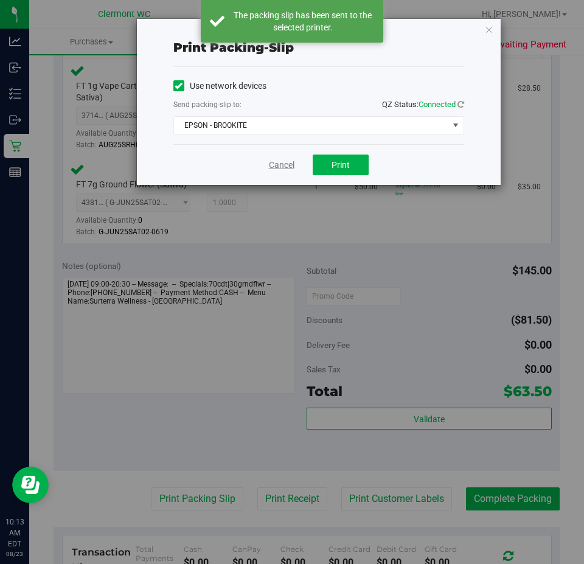
click at [282, 169] on link "Cancel" at bounding box center [282, 165] width 26 height 13
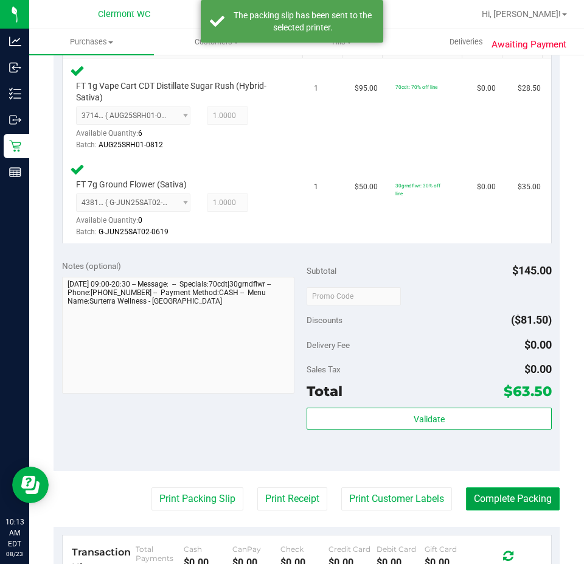
click at [523, 488] on button "Complete Packing" at bounding box center [513, 498] width 94 height 23
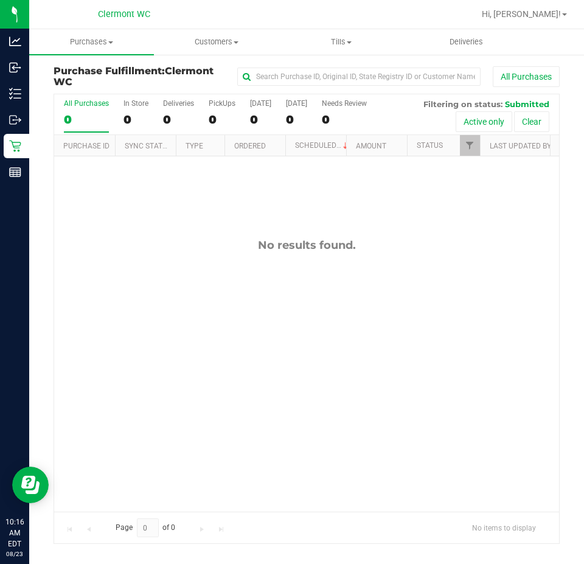
click at [380, 254] on div "No results found." at bounding box center [306, 374] width 505 height 437
click at [333, 386] on div "No results found." at bounding box center [306, 374] width 505 height 437
click at [360, 448] on div "No results found." at bounding box center [306, 374] width 505 height 437
click at [406, 279] on div "No results found." at bounding box center [306, 374] width 505 height 437
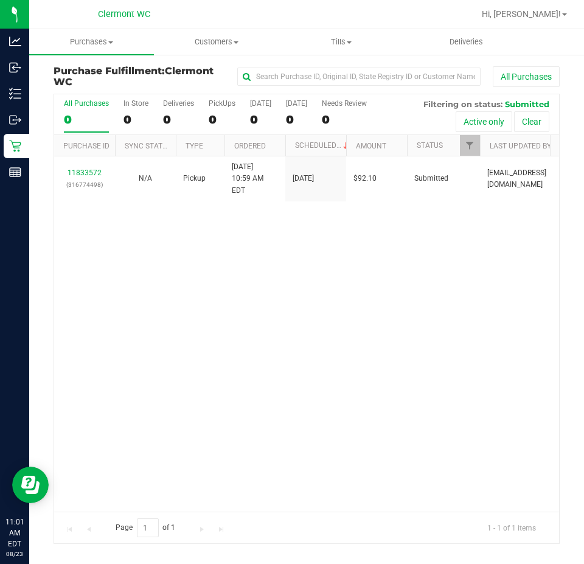
click at [207, 284] on div "11833572 (316774498) N/A Pickup 8/23/2025 10:59 AM EDT 8/23/2025 $92.10 Submitt…" at bounding box center [306, 333] width 505 height 355
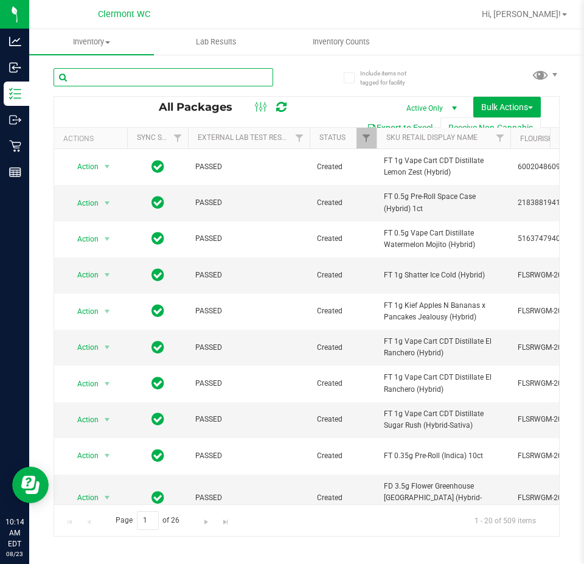
click at [134, 74] on input "text" at bounding box center [164, 77] width 220 height 18
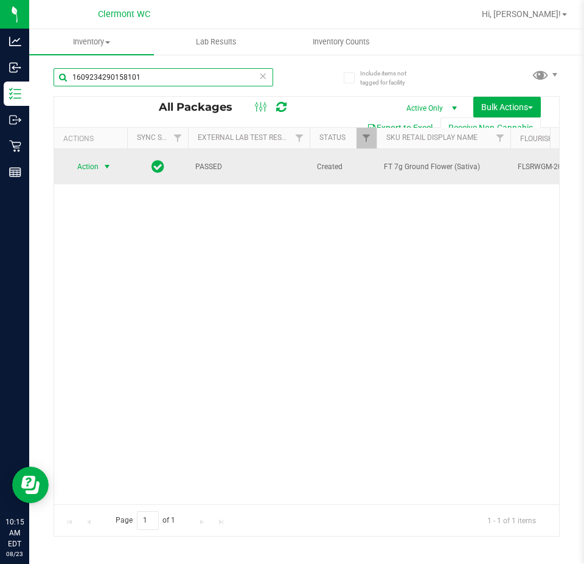
type input "1609234290158101"
click at [91, 170] on span "Action" at bounding box center [82, 166] width 33 height 17
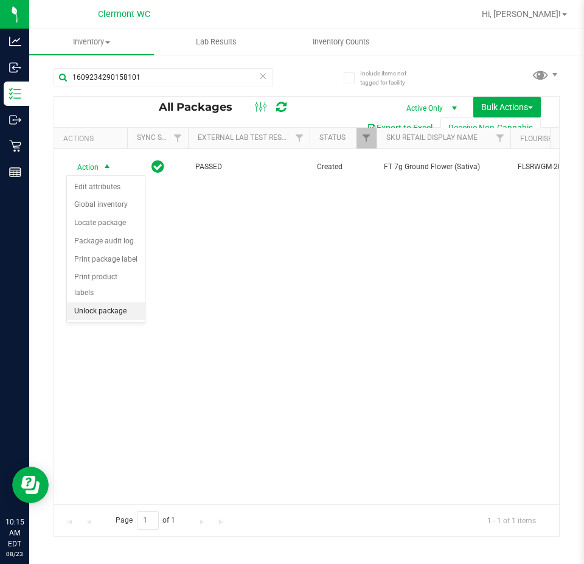
click at [110, 302] on li "Unlock package" at bounding box center [106, 311] width 78 height 18
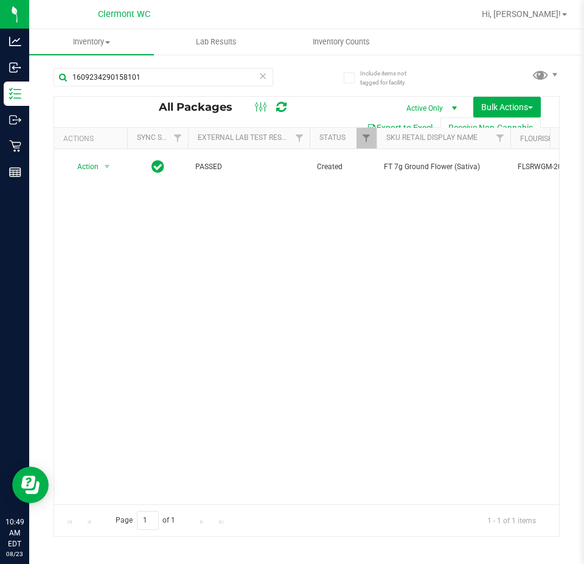
click at [161, 88] on div "1609234290158101" at bounding box center [164, 82] width 220 height 28
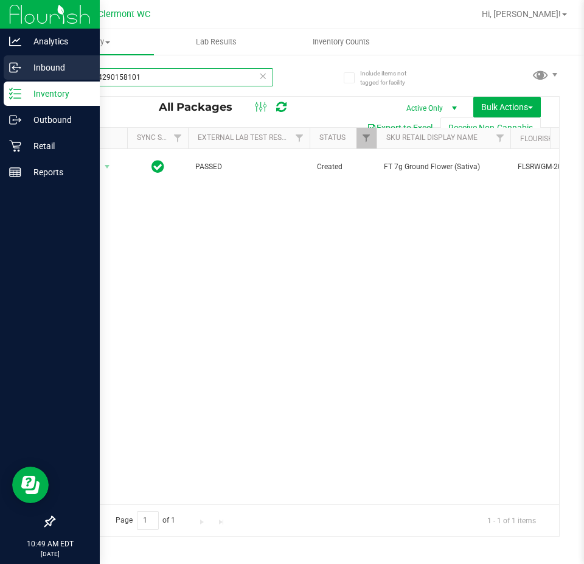
drag, startPoint x: 184, startPoint y: 78, endPoint x: 0, endPoint y: 58, distance: 185.4
click at [0, 58] on div "Analytics Inbound Inventory Outbound Retail Reports 10:49 AM EDT 08/23/2025 08/…" at bounding box center [292, 282] width 584 height 564
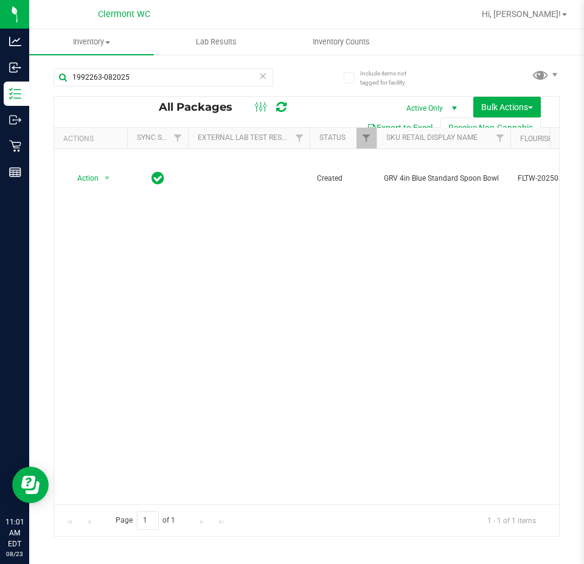
click at [348, 326] on div "Action Action Adjust qty Create package Edit attributes Global inventory Locate…" at bounding box center [306, 326] width 505 height 355
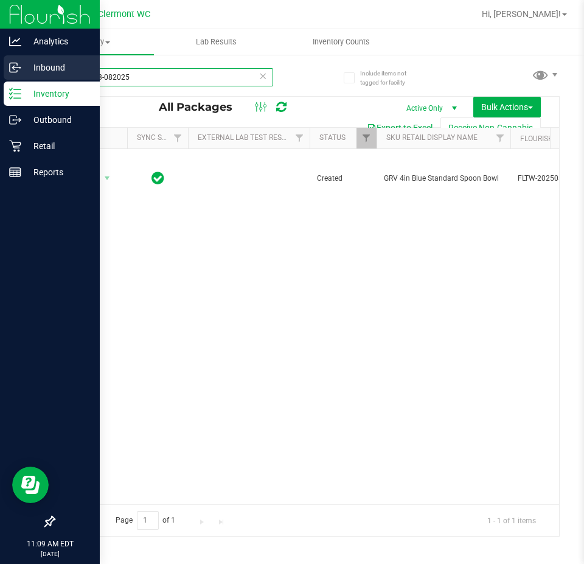
click at [0, 78] on div "Analytics Inbound Inventory Outbound Retail Reports 11:09 AM EDT 08/23/2025 08/…" at bounding box center [292, 282] width 584 height 564
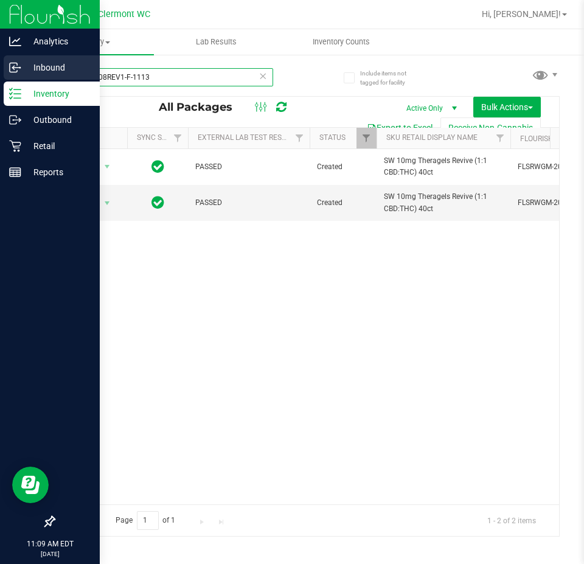
drag, startPoint x: 205, startPoint y: 70, endPoint x: 0, endPoint y: 79, distance: 205.2
click at [0, 79] on div "Analytics Inbound Inventory Outbound Retail Reports 11:09 AM EDT 08/23/2025 08/…" at bounding box center [292, 282] width 584 height 564
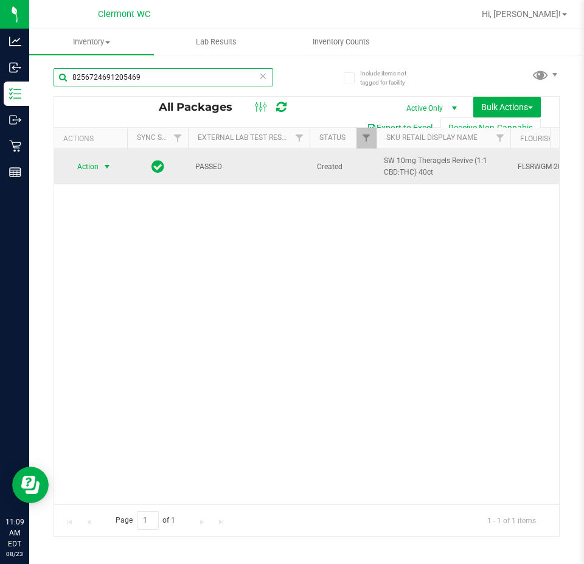
type input "8256724691205469"
click at [100, 162] on span "select" at bounding box center [107, 166] width 15 height 17
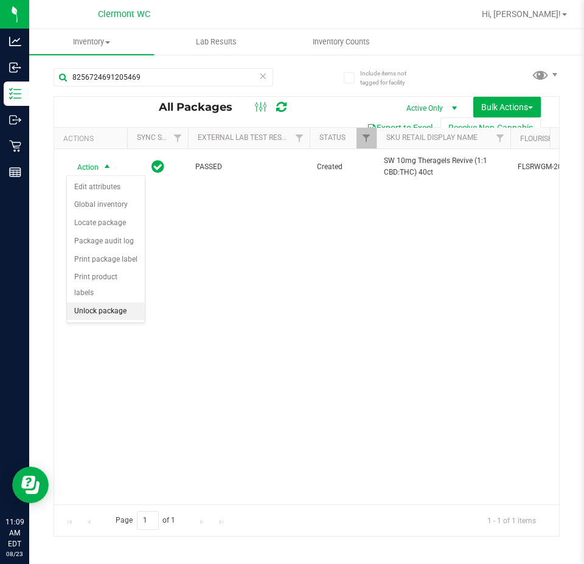
click at [106, 302] on li "Unlock package" at bounding box center [106, 311] width 78 height 18
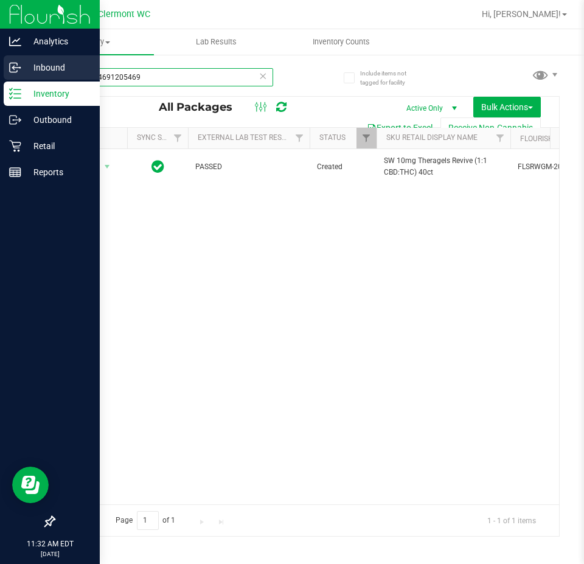
drag, startPoint x: 165, startPoint y: 83, endPoint x: 0, endPoint y: 72, distance: 165.3
click at [0, 72] on div "Analytics Inbound Inventory Outbound Retail Reports 11:32 AM EDT 08/23/2025 08/…" at bounding box center [292, 282] width 584 height 564
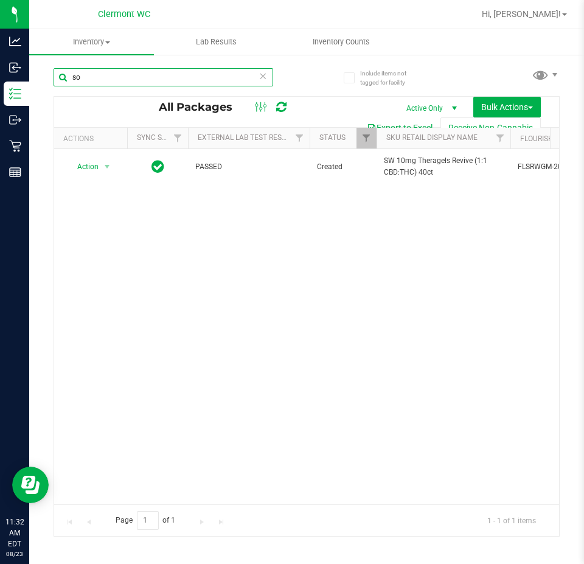
type input "s"
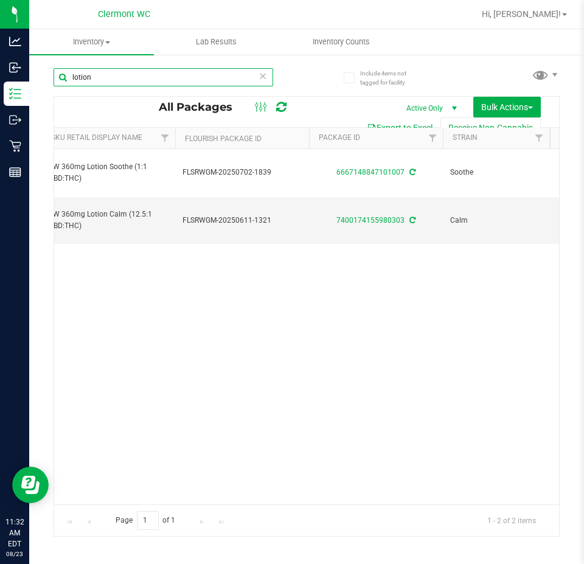
scroll to position [0, 393]
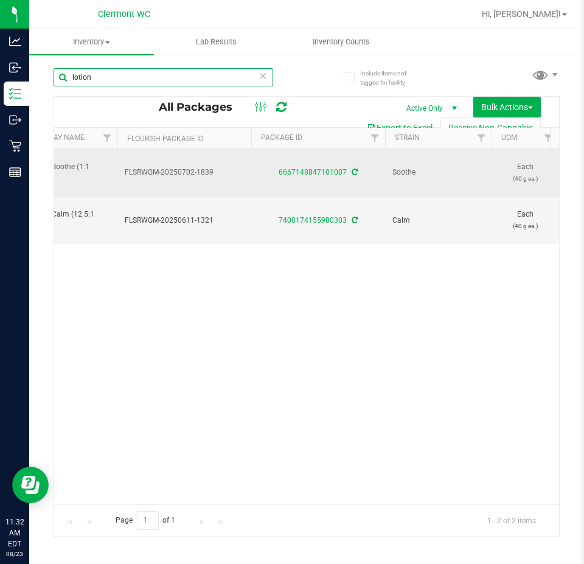
type input "lotion"
click at [304, 158] on td "6667148847101007" at bounding box center [318, 173] width 134 height 48
click at [305, 168] on link "6667148847101007" at bounding box center [313, 172] width 68 height 9
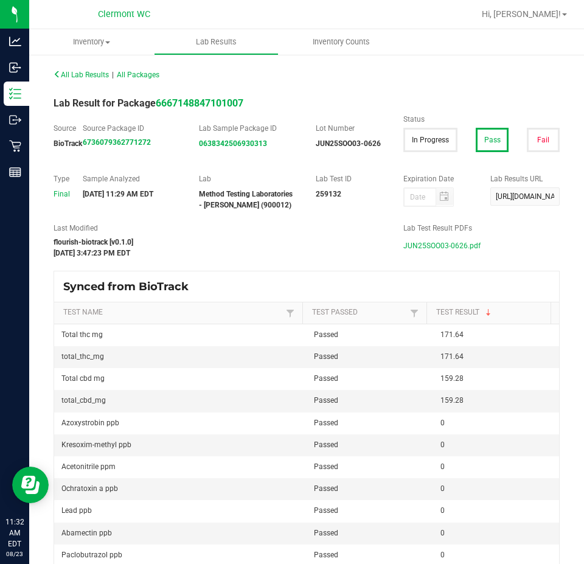
click at [417, 249] on span "JUN25SOO03-0626.pdf" at bounding box center [441, 246] width 77 height 18
click at [86, 40] on span "Inventory" at bounding box center [91, 42] width 125 height 11
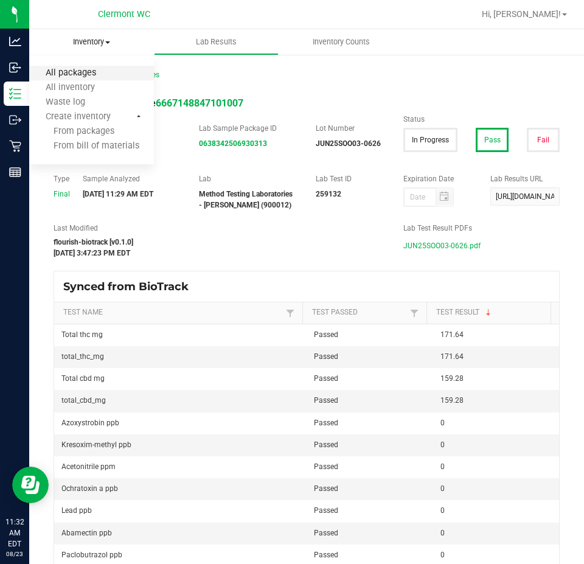
click at [87, 71] on span "All packages" at bounding box center [70, 73] width 83 height 10
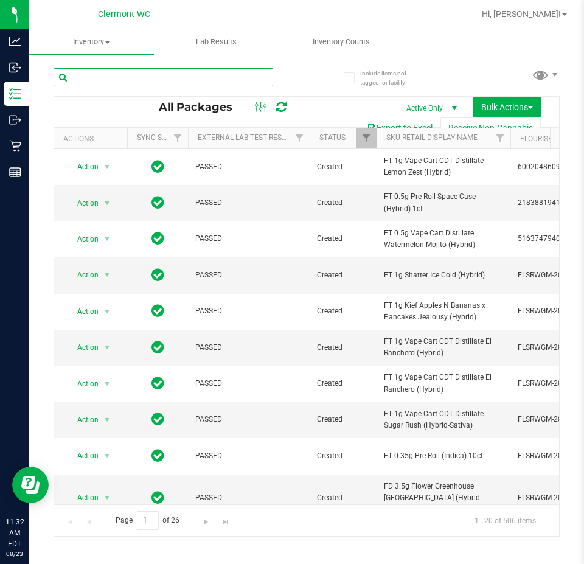
click at [158, 78] on input "text" at bounding box center [164, 77] width 220 height 18
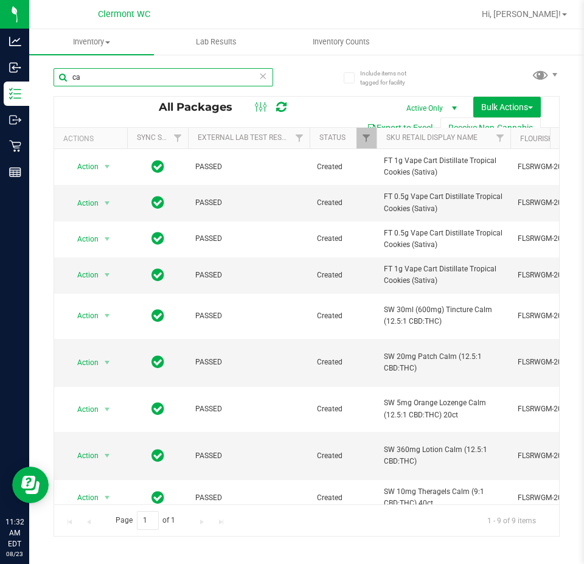
type input "c"
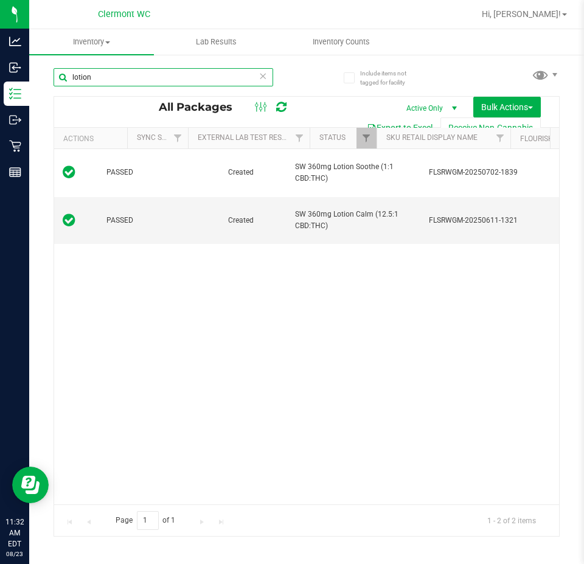
scroll to position [0, 172]
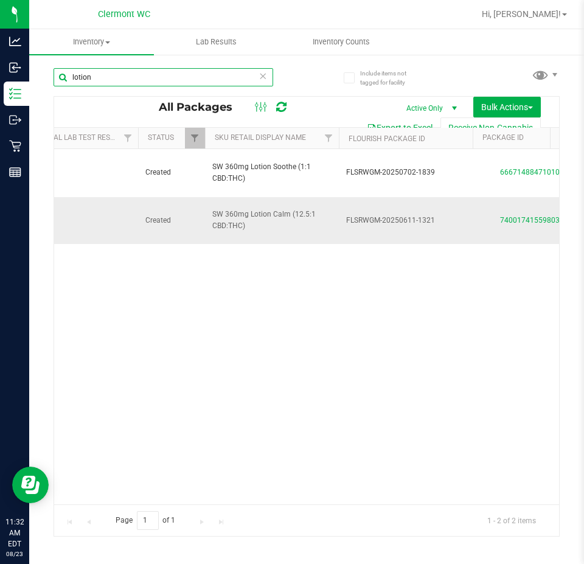
type input "lotion"
click at [541, 209] on td "7400174155980303" at bounding box center [540, 220] width 134 height 47
click at [543, 216] on link "7400174155980303" at bounding box center [534, 220] width 68 height 9
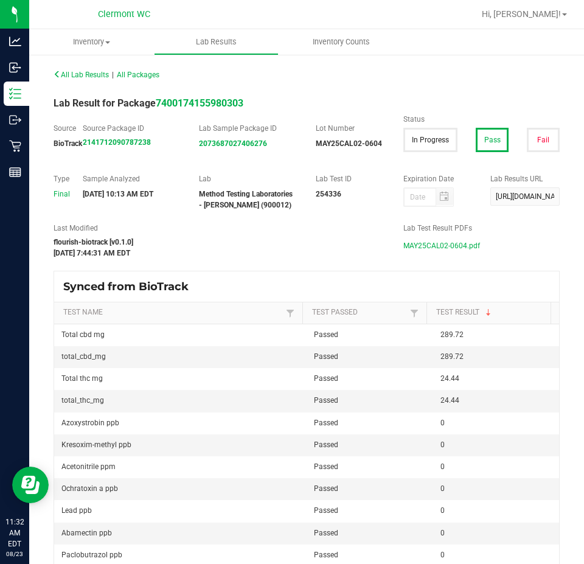
click at [451, 245] on span "MAY25CAL02-0604.pdf" at bounding box center [441, 246] width 77 height 18
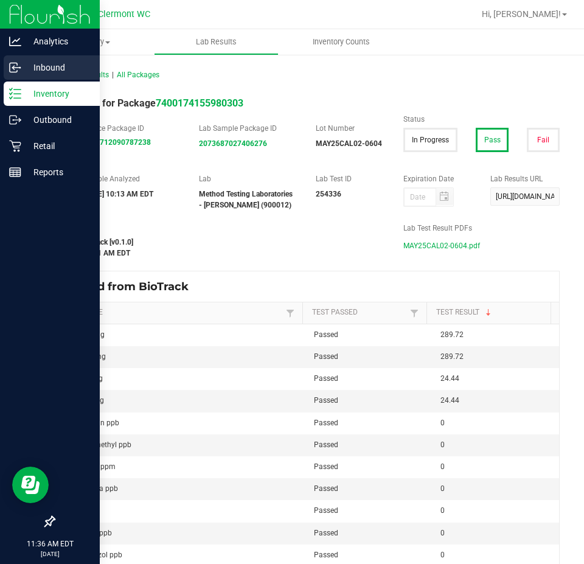
click at [55, 71] on p "Inbound" at bounding box center [57, 67] width 73 height 15
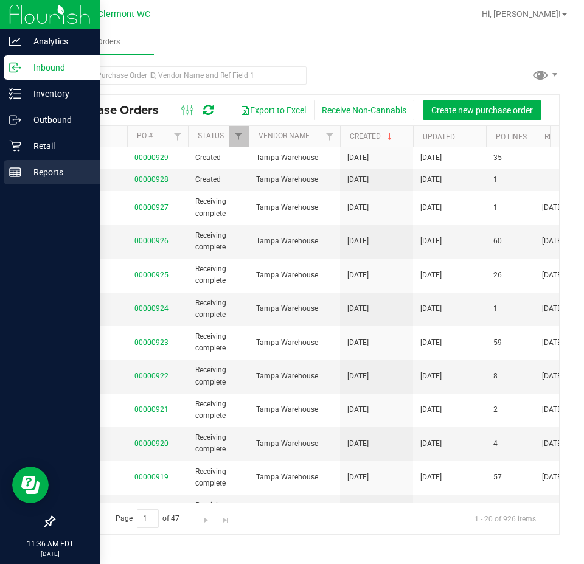
click at [22, 176] on p "Reports" at bounding box center [57, 172] width 73 height 15
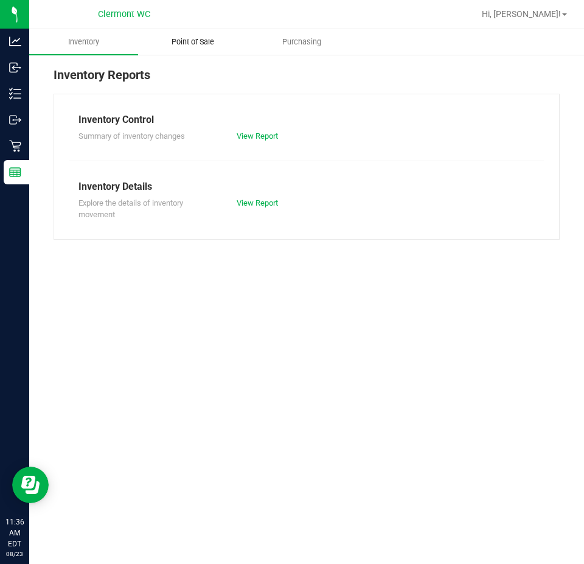
click at [214, 38] on span "Point of Sale" at bounding box center [192, 42] width 75 height 11
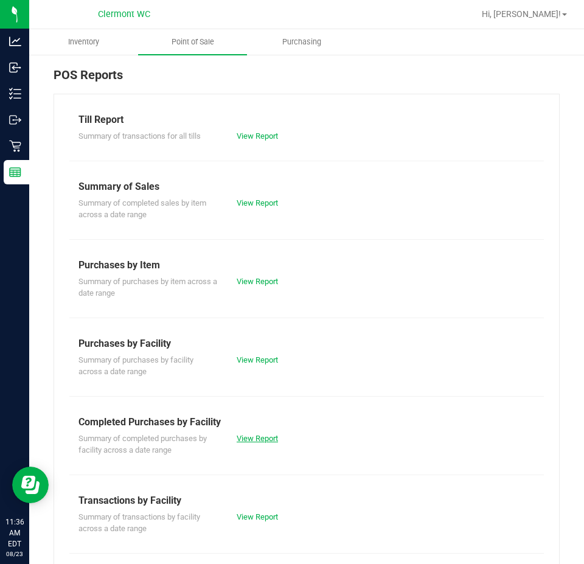
click at [249, 441] on link "View Report" at bounding box center [257, 438] width 41 height 9
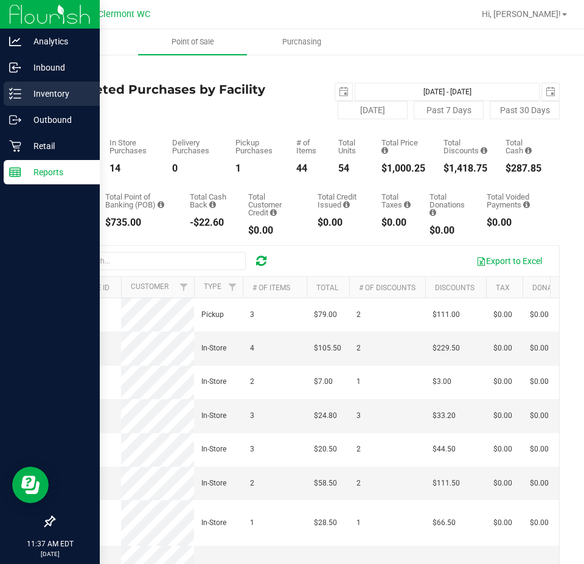
click at [26, 88] on p "Inventory" at bounding box center [57, 93] width 73 height 15
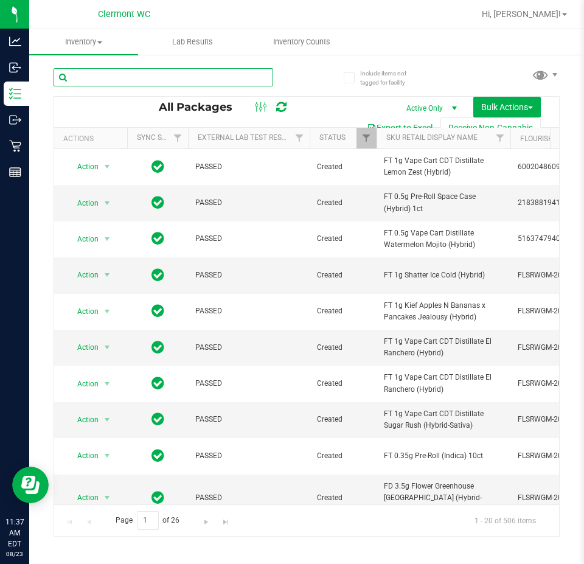
click at [169, 76] on input "text" at bounding box center [164, 77] width 220 height 18
type input "fic"
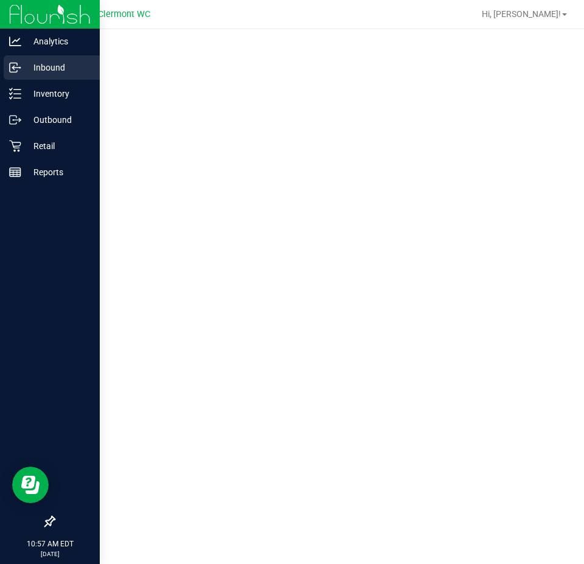
click at [2, 71] on link "Inbound" at bounding box center [50, 68] width 100 height 26
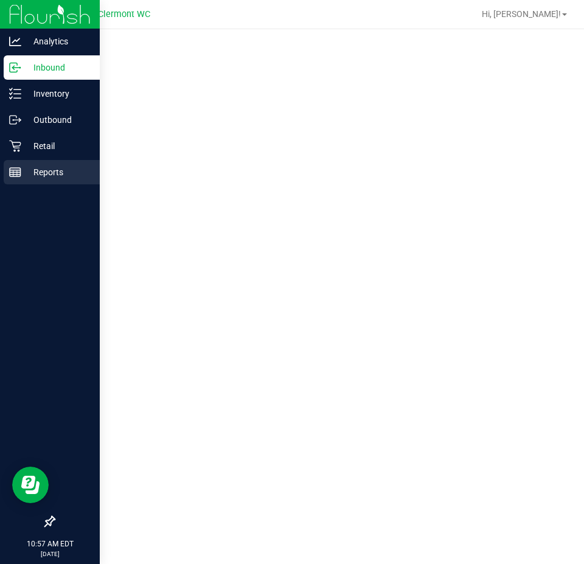
click at [21, 164] on div "Reports" at bounding box center [52, 172] width 96 height 24
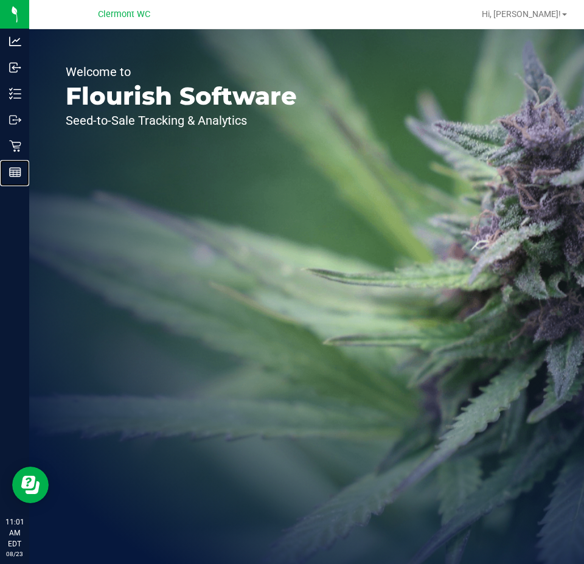
drag, startPoint x: 54, startPoint y: 181, endPoint x: 156, endPoint y: 226, distance: 111.7
click at [29, 181] on div "Reports" at bounding box center [17, 172] width 26 height 24
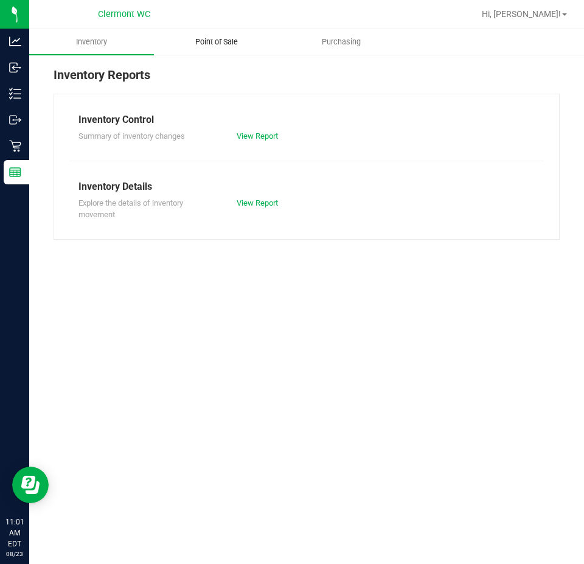
click at [202, 45] on span "Point of Sale" at bounding box center [216, 42] width 75 height 11
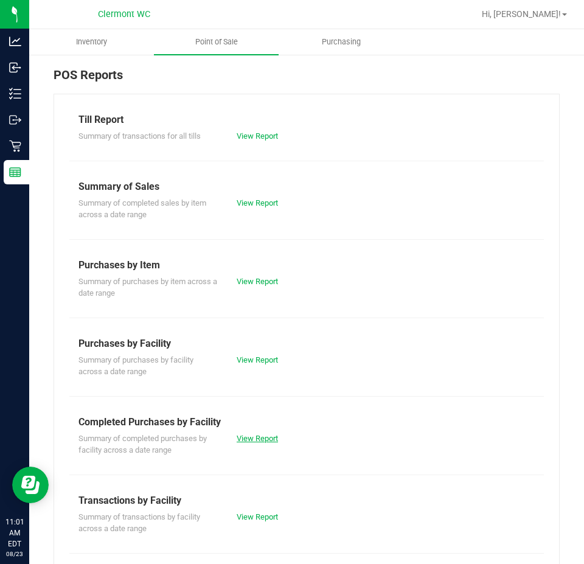
click at [260, 442] on link "View Report" at bounding box center [257, 438] width 41 height 9
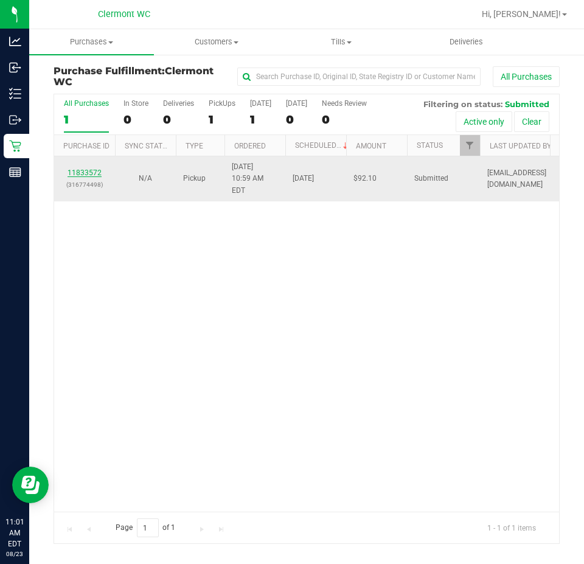
click at [90, 169] on link "11833572" at bounding box center [85, 173] width 34 height 9
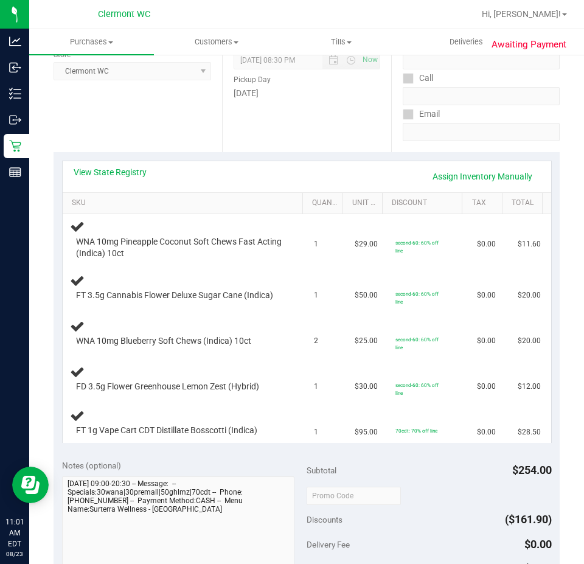
scroll to position [183, 0]
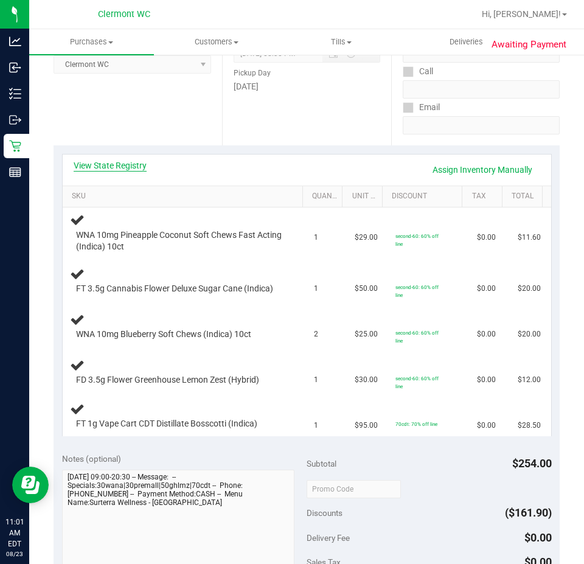
click at [106, 160] on link "View State Registry" at bounding box center [110, 165] width 73 height 12
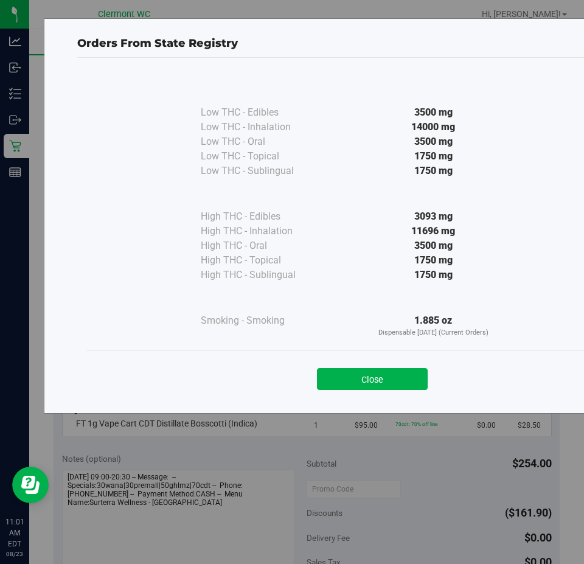
click at [383, 392] on div "Close" at bounding box center [372, 374] width 572 height 49
click at [416, 378] on button "Close" at bounding box center [372, 379] width 111 height 22
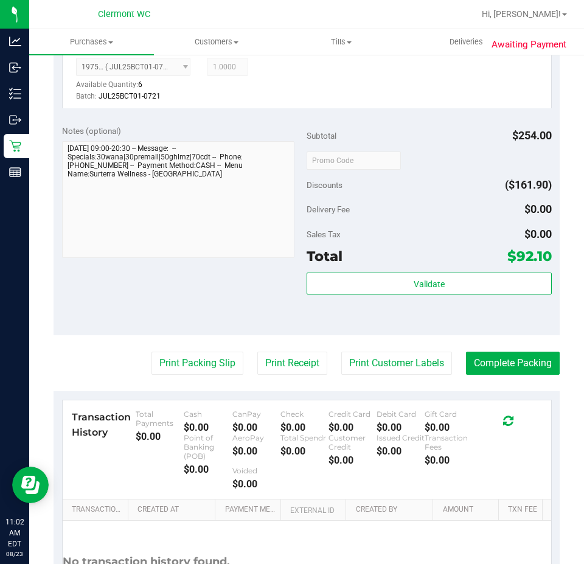
scroll to position [727, 0]
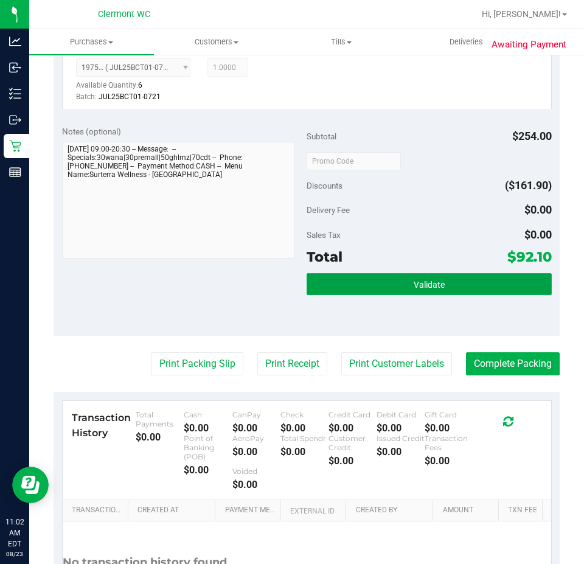
click at [423, 285] on span "Validate" at bounding box center [429, 285] width 31 height 10
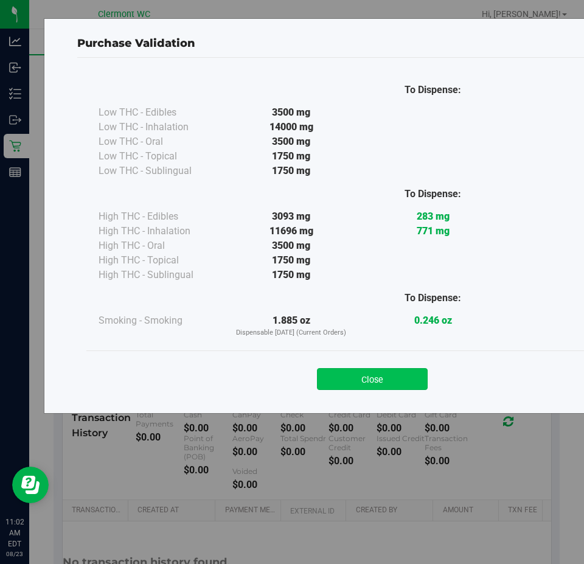
click at [383, 369] on button "Close" at bounding box center [372, 379] width 111 height 22
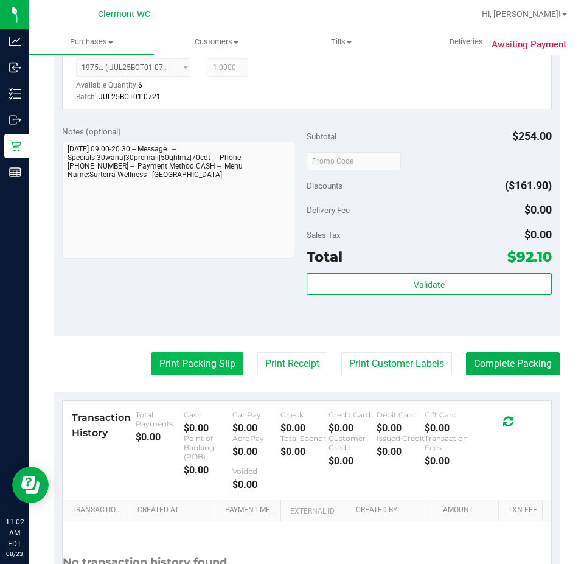
click at [207, 375] on button "Print Packing Slip" at bounding box center [198, 363] width 92 height 23
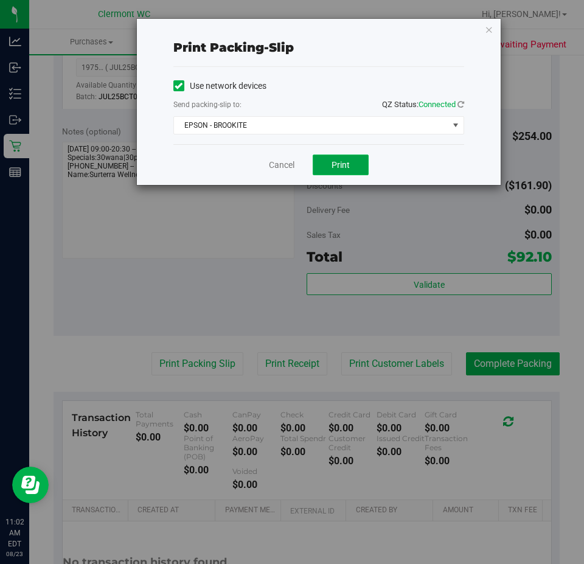
click at [352, 165] on button "Print" at bounding box center [341, 165] width 56 height 21
click at [284, 165] on link "Cancel" at bounding box center [282, 165] width 26 height 13
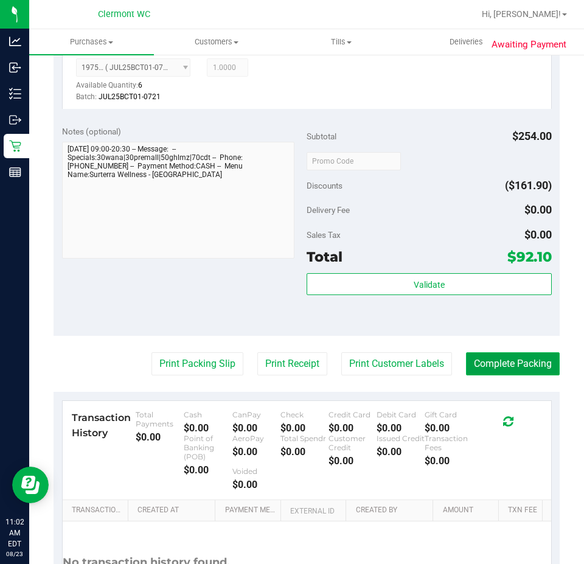
click at [526, 371] on button "Complete Packing" at bounding box center [513, 363] width 94 height 23
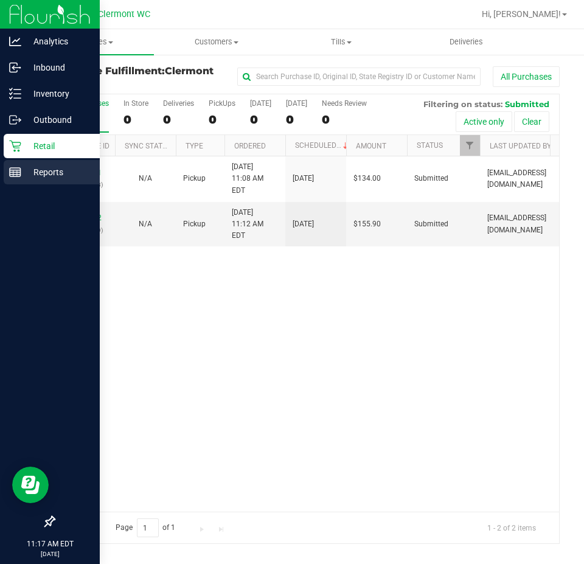
click at [12, 169] on icon at bounding box center [15, 172] width 12 height 12
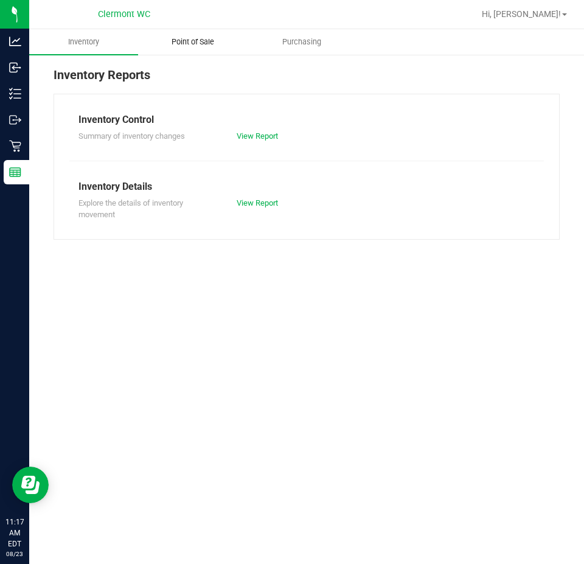
click at [186, 32] on uib-tab-heading "Point of Sale" at bounding box center [193, 42] width 108 height 24
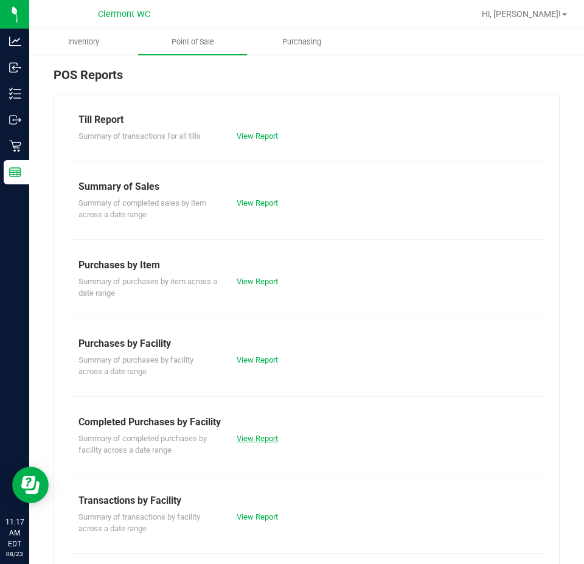
click at [257, 434] on link "View Report" at bounding box center [257, 438] width 41 height 9
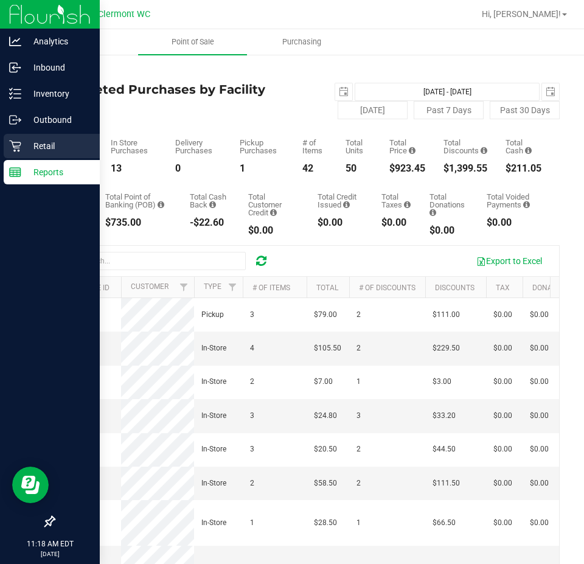
click at [17, 148] on icon at bounding box center [15, 147] width 12 height 12
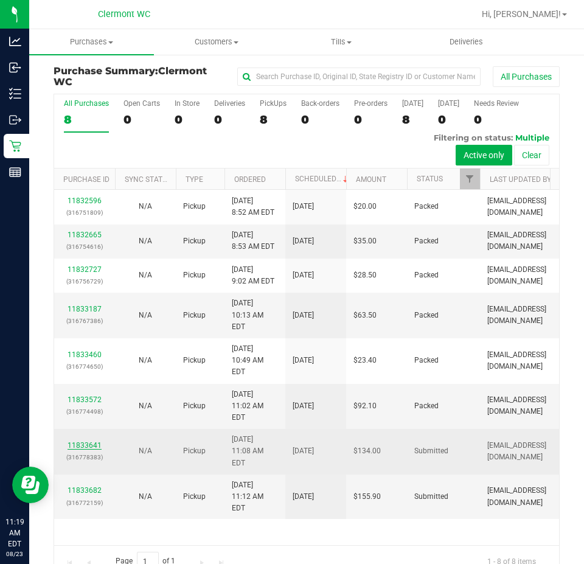
click at [87, 441] on link "11833641" at bounding box center [85, 445] width 34 height 9
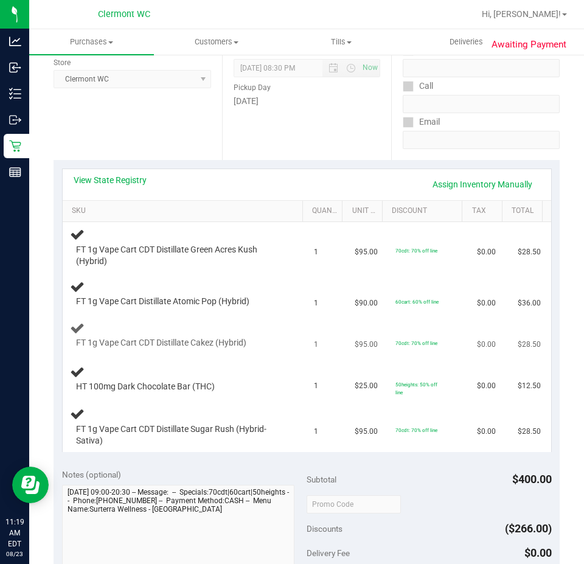
scroll to position [183, 0]
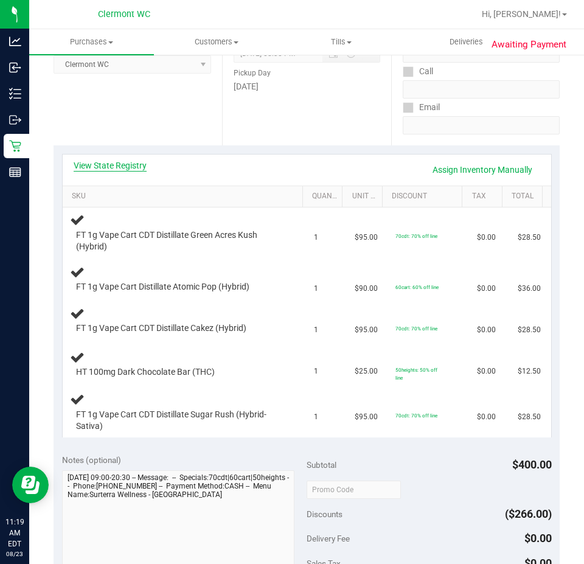
click at [131, 157] on div "View State Registry Assign Inventory Manually" at bounding box center [307, 170] width 489 height 31
click at [128, 166] on link "View State Registry" at bounding box center [110, 165] width 73 height 12
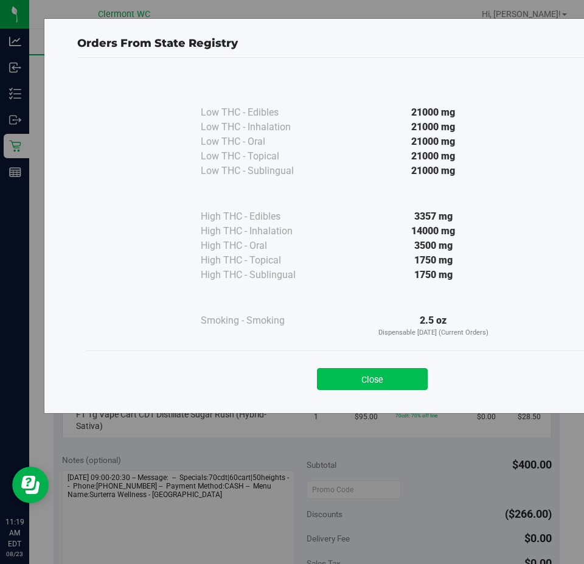
click at [361, 375] on button "Close" at bounding box center [372, 379] width 111 height 22
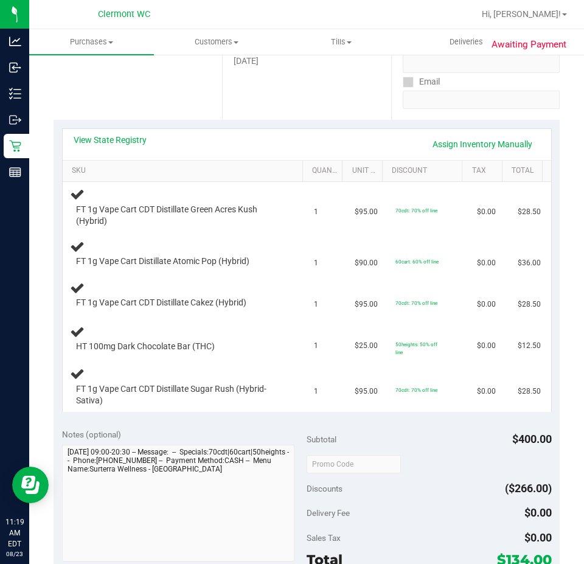
scroll to position [209, 0]
click at [322, 405] on td "1" at bounding box center [327, 386] width 41 height 51
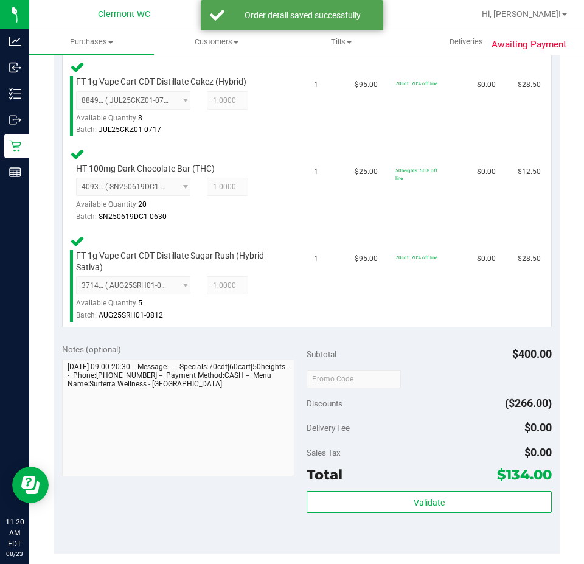
scroll to position [580, 0]
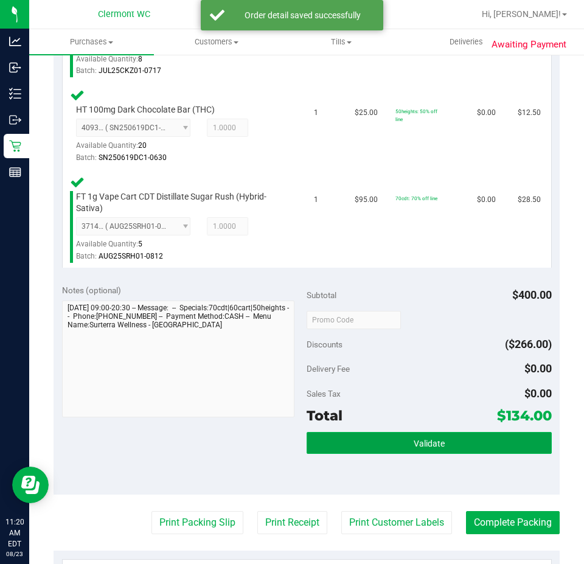
click at [392, 441] on button "Validate" at bounding box center [429, 443] width 245 height 22
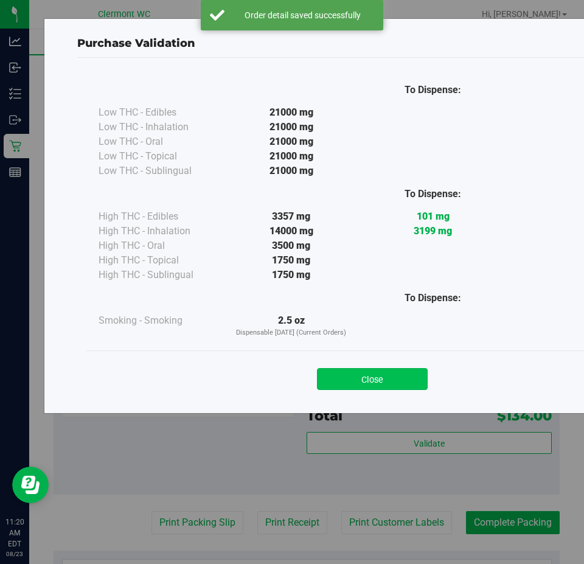
click at [382, 369] on button "Close" at bounding box center [372, 379] width 111 height 22
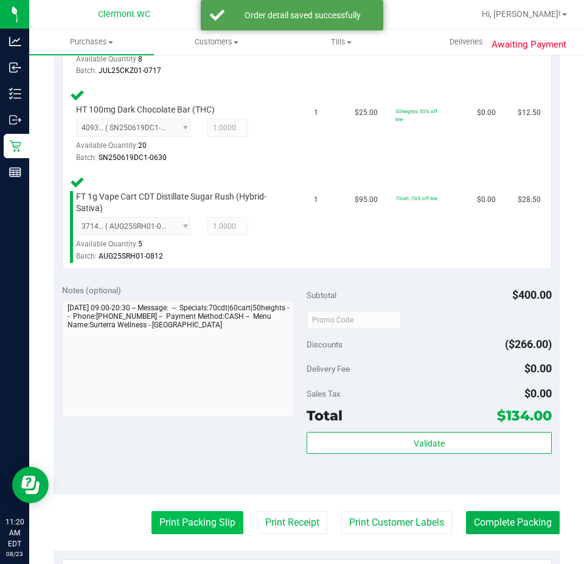
click at [218, 518] on button "Print Packing Slip" at bounding box center [198, 522] width 92 height 23
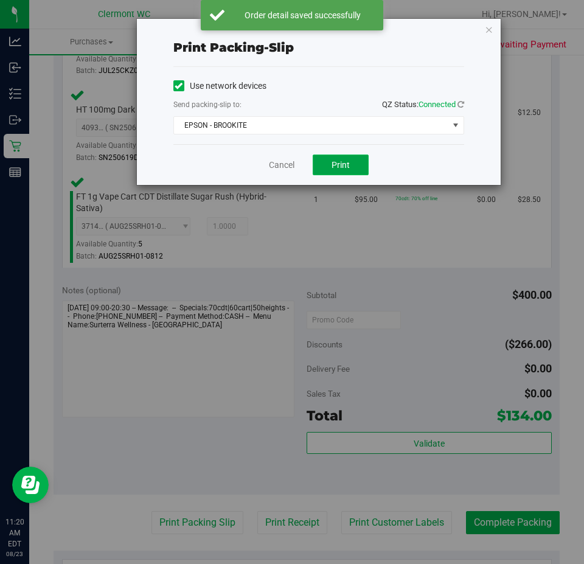
click at [339, 167] on span "Print" at bounding box center [341, 165] width 18 height 10
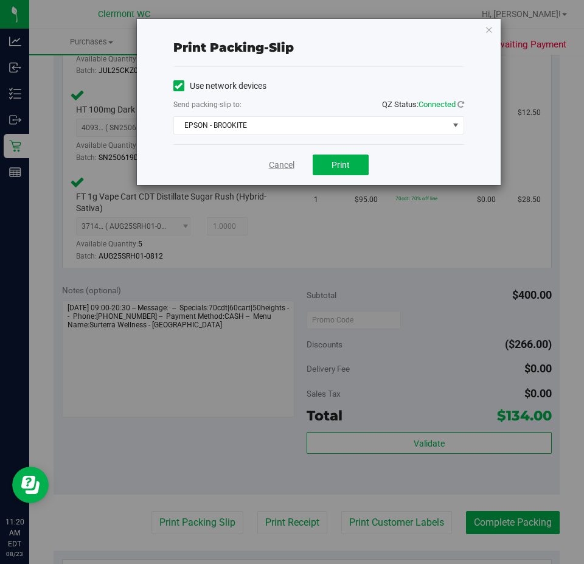
click at [289, 165] on link "Cancel" at bounding box center [282, 165] width 26 height 13
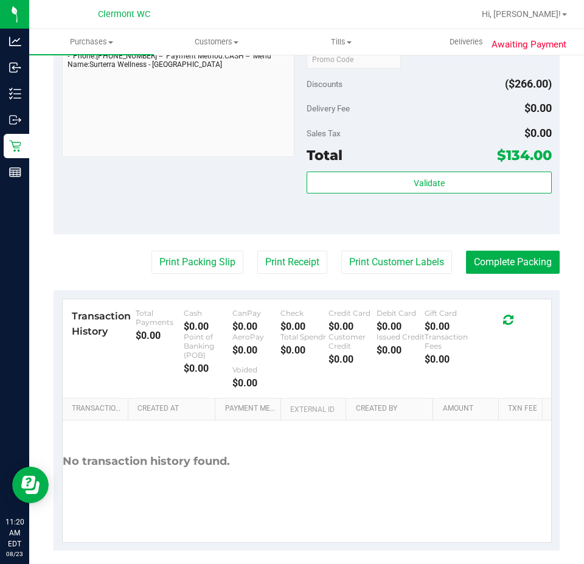
scroll to position [843, 0]
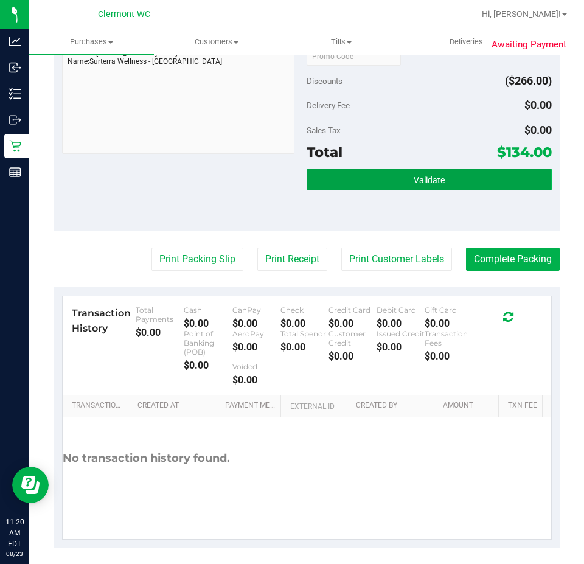
click at [469, 186] on button "Validate" at bounding box center [429, 180] width 245 height 22
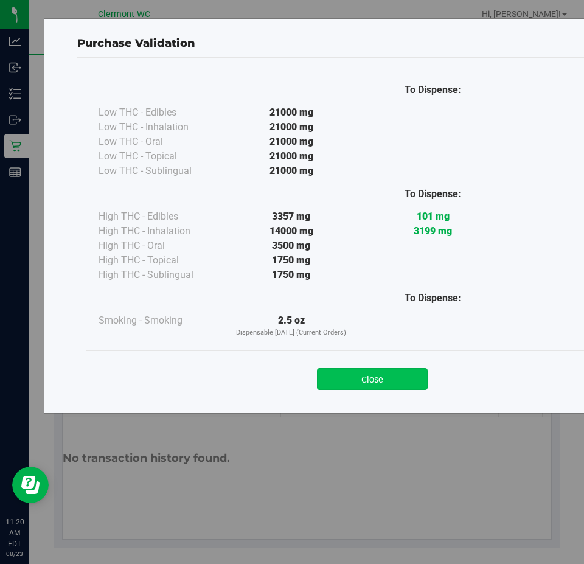
click at [388, 378] on button "Close" at bounding box center [372, 379] width 111 height 22
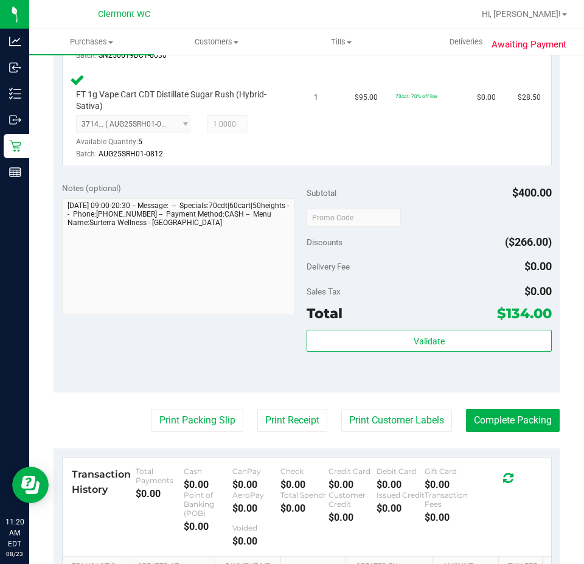
scroll to position [683, 0]
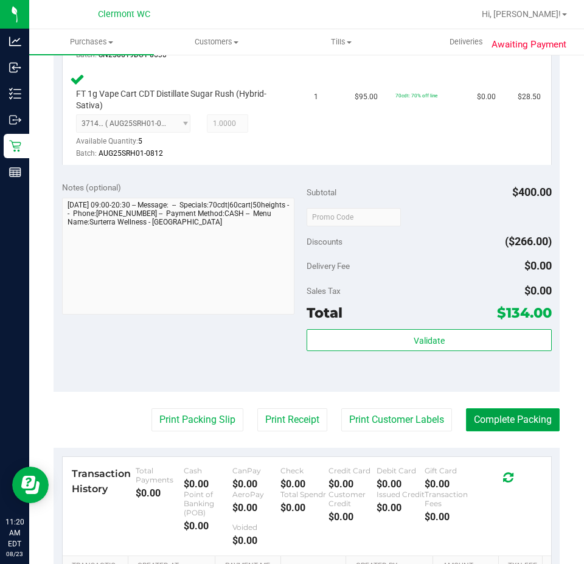
click at [517, 419] on button "Complete Packing" at bounding box center [513, 419] width 94 height 23
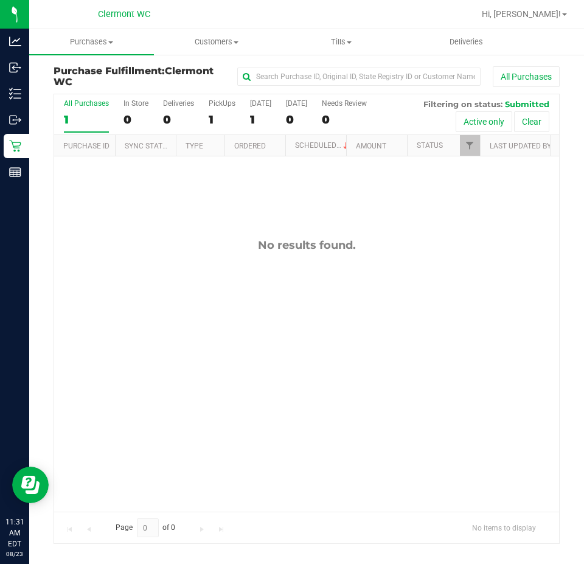
click at [243, 172] on div "No results found." at bounding box center [306, 374] width 505 height 437
click at [315, 310] on div "No results found." at bounding box center [306, 374] width 505 height 437
click at [230, 271] on div "No results found." at bounding box center [306, 374] width 505 height 437
click at [335, 261] on div "No results found." at bounding box center [306, 374] width 505 height 437
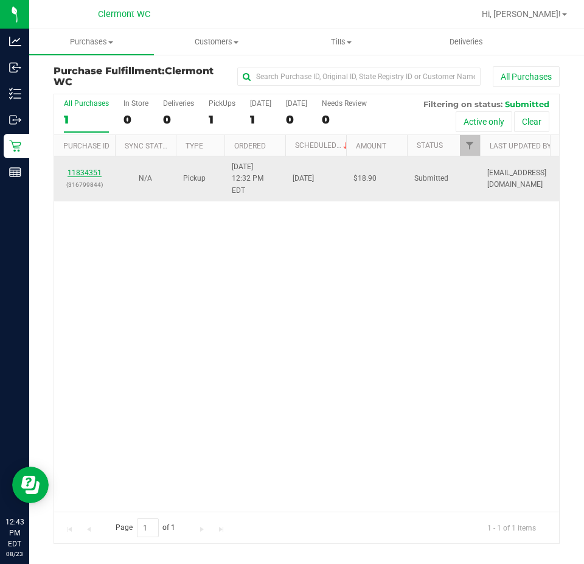
click at [80, 169] on link "11834351" at bounding box center [85, 173] width 34 height 9
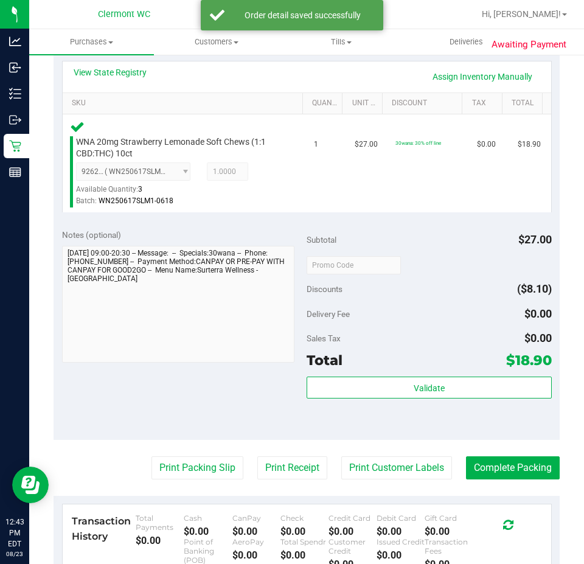
scroll to position [281, 0]
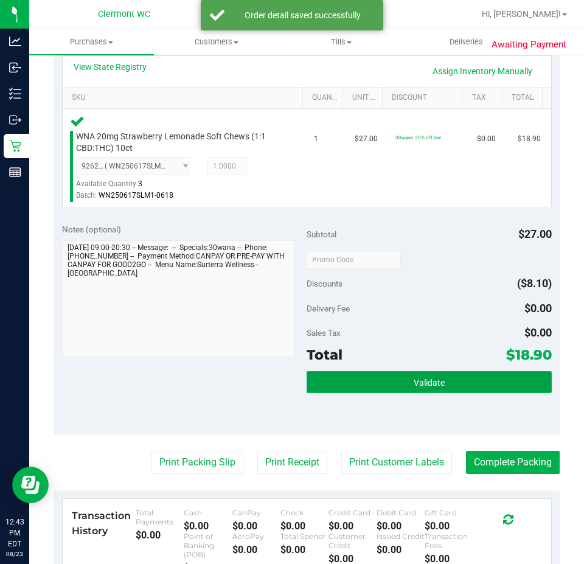
click at [483, 375] on button "Validate" at bounding box center [429, 382] width 245 height 22
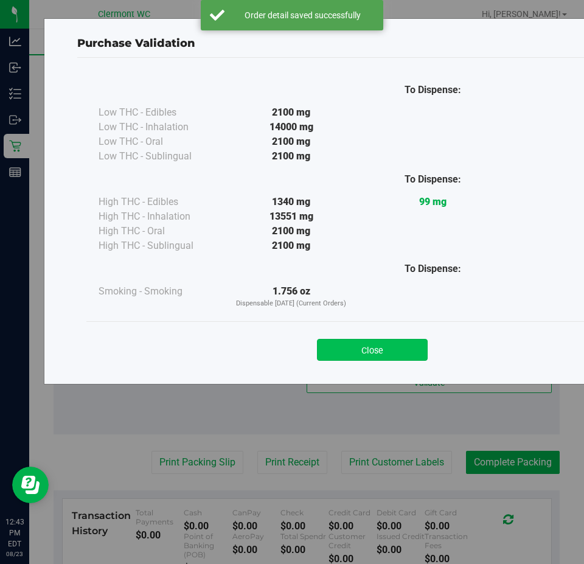
click at [386, 349] on button "Close" at bounding box center [372, 350] width 111 height 22
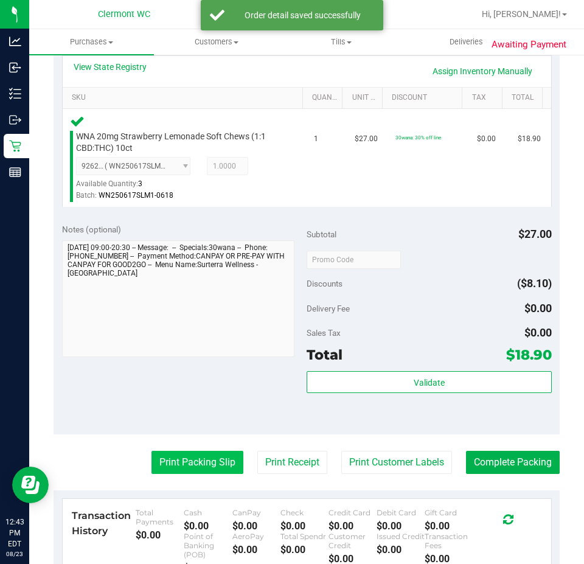
click at [211, 458] on button "Print Packing Slip" at bounding box center [198, 462] width 92 height 23
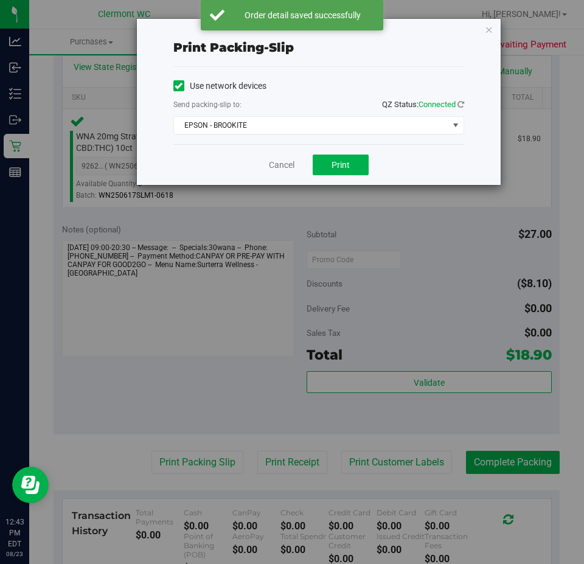
click at [378, 149] on div "Cancel Print" at bounding box center [318, 164] width 291 height 41
click at [349, 168] on span "Print" at bounding box center [341, 165] width 18 height 10
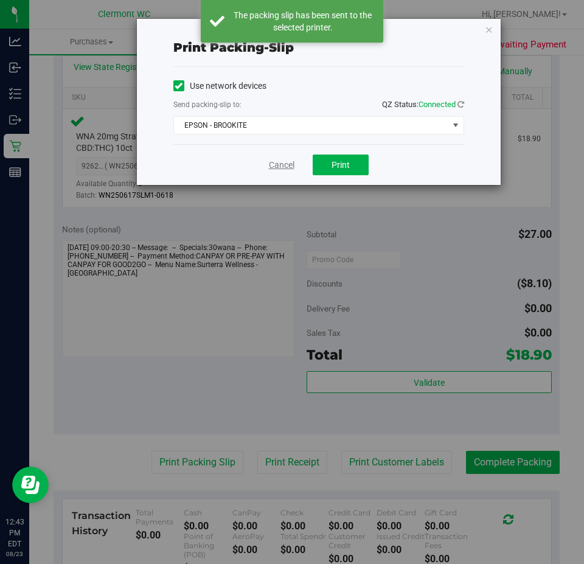
click at [288, 167] on link "Cancel" at bounding box center [282, 165] width 26 height 13
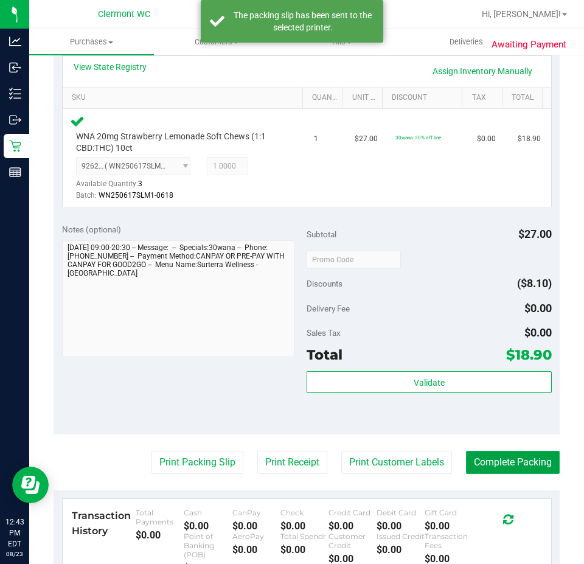
click at [534, 453] on button "Complete Packing" at bounding box center [513, 462] width 94 height 23
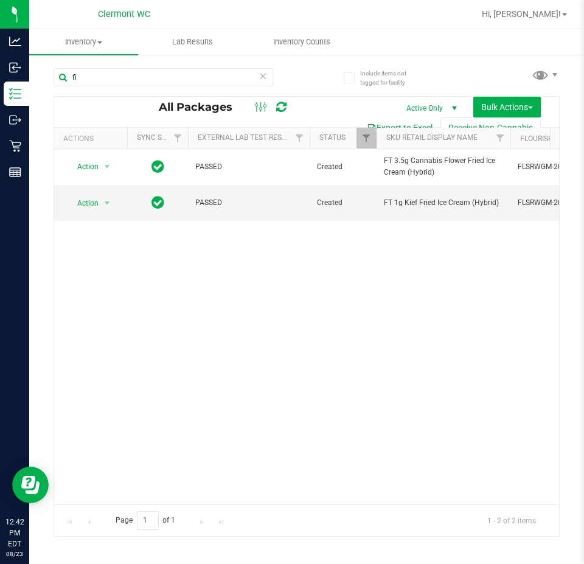
type input "f"
type input "srh"
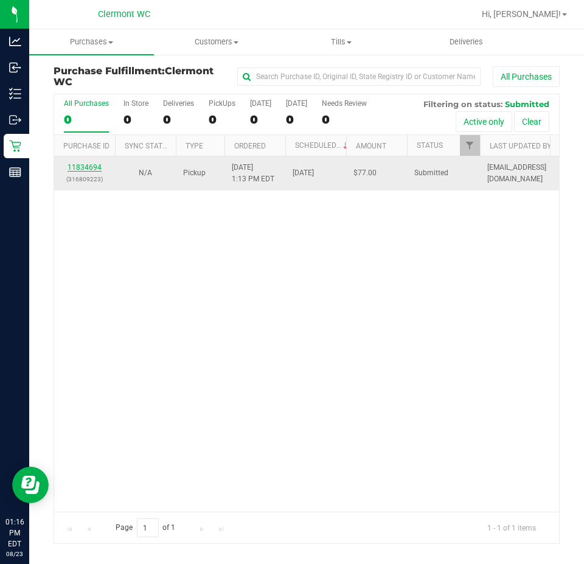
click at [86, 164] on link "11834694" at bounding box center [85, 167] width 34 height 9
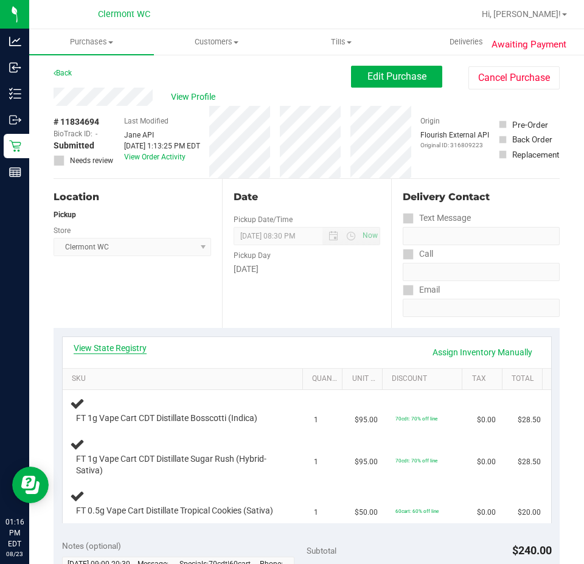
click at [122, 345] on link "View State Registry" at bounding box center [110, 348] width 73 height 12
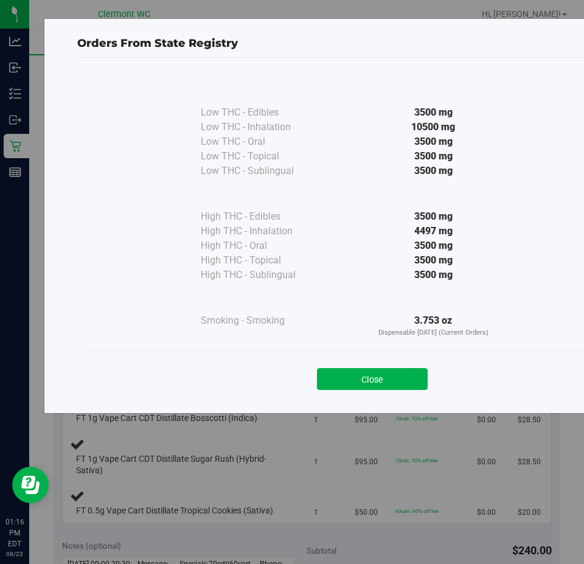
click at [408, 367] on div "Close" at bounding box center [373, 375] width 554 height 30
click at [402, 385] on button "Close" at bounding box center [372, 379] width 111 height 22
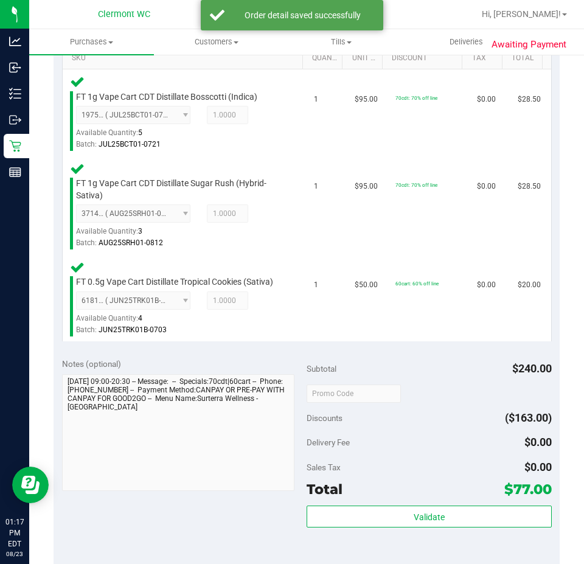
scroll to position [357, 0]
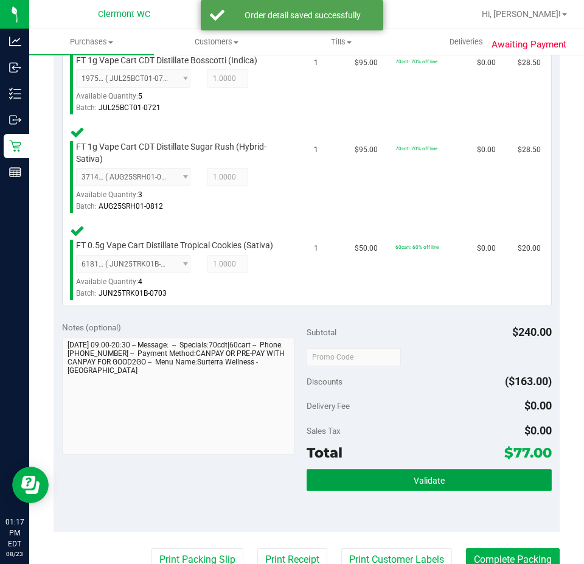
click at [419, 486] on span "Validate" at bounding box center [429, 481] width 31 height 10
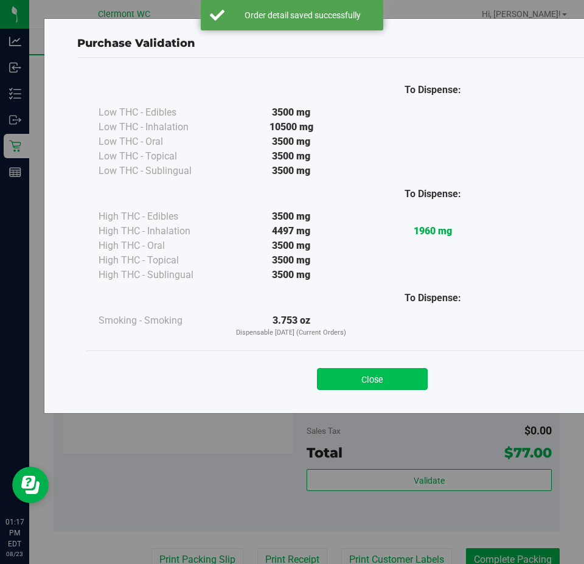
click at [358, 371] on button "Close" at bounding box center [372, 379] width 111 height 22
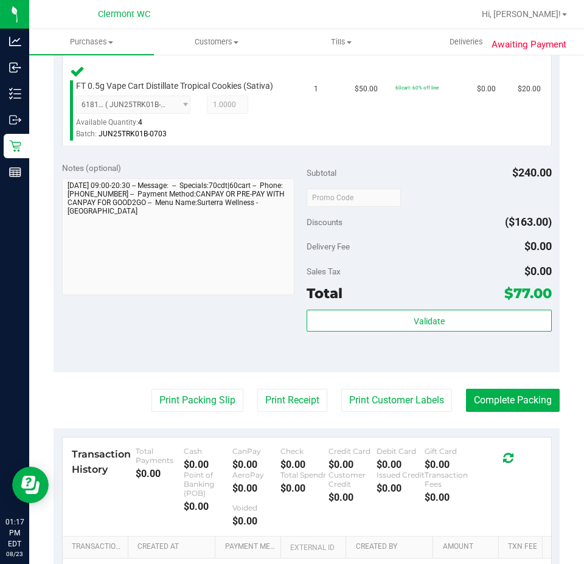
scroll to position [589, 0]
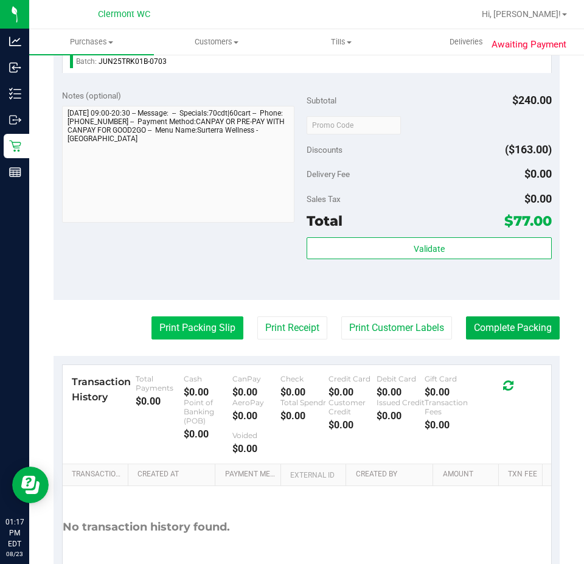
click at [203, 332] on button "Print Packing Slip" at bounding box center [198, 327] width 92 height 23
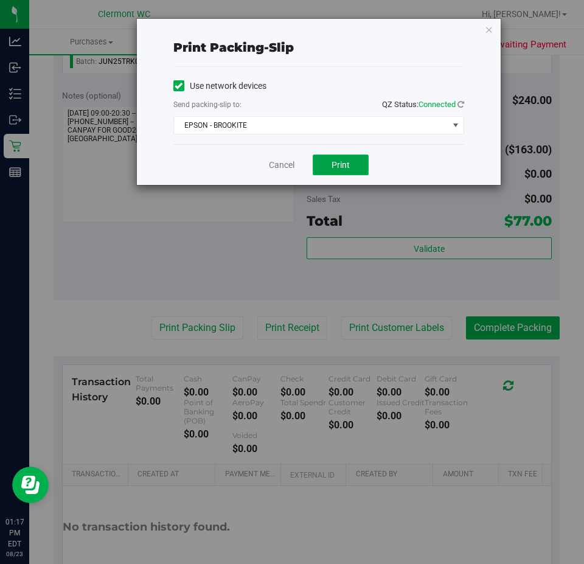
click at [363, 175] on button "Print" at bounding box center [341, 165] width 56 height 21
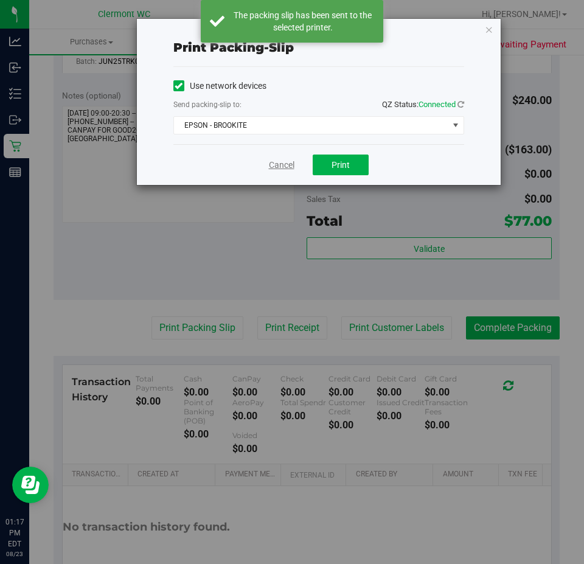
click at [276, 168] on link "Cancel" at bounding box center [282, 165] width 26 height 13
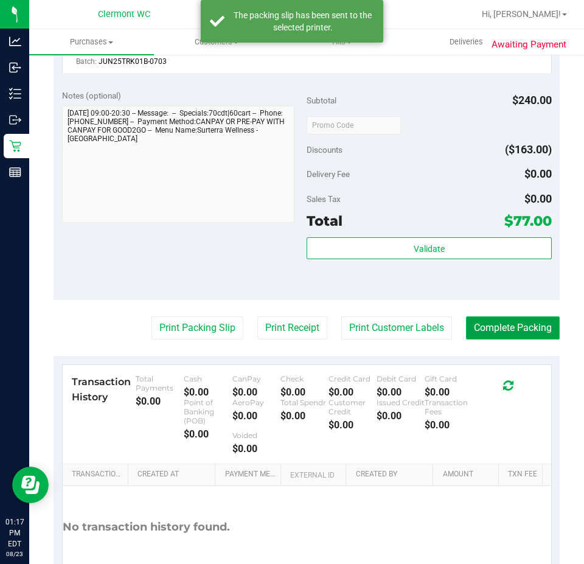
click at [527, 336] on button "Complete Packing" at bounding box center [513, 327] width 94 height 23
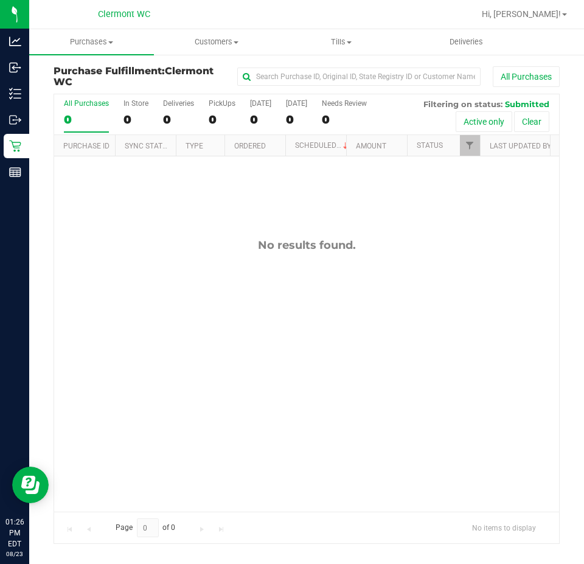
click at [225, 288] on div "No results found." at bounding box center [306, 374] width 505 height 437
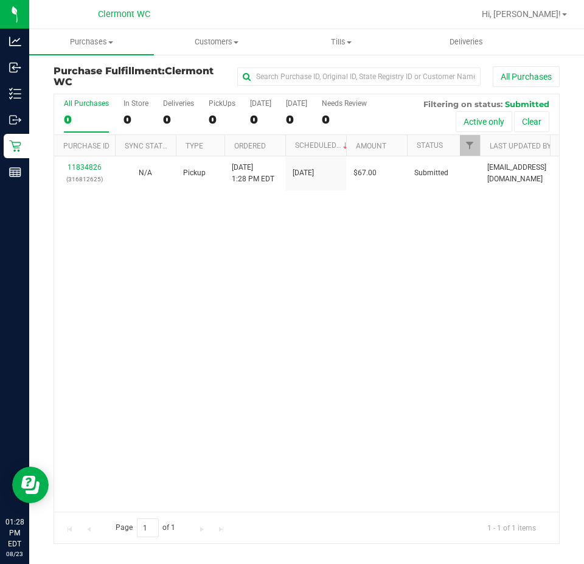
click at [276, 308] on div "11834826 (316812625) N/A Pickup 8/23/2025 1:28 PM EDT 8/23/2025 $67.00 Submitte…" at bounding box center [306, 333] width 505 height 355
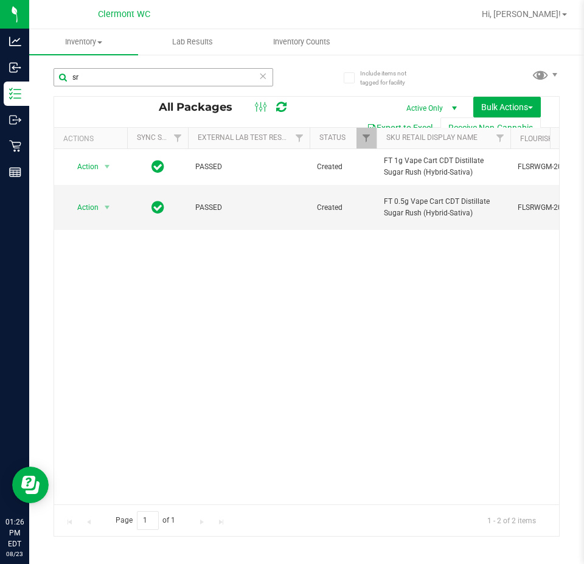
type input "s"
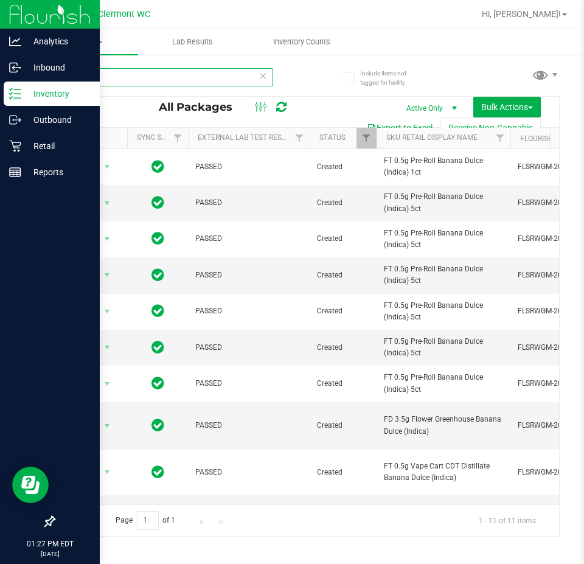
type input "b"
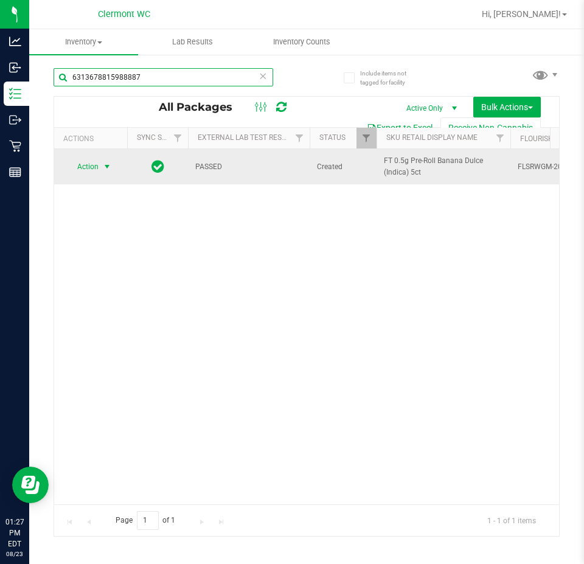
type input "6313678815988887"
click at [105, 166] on span "select" at bounding box center [107, 167] width 10 height 10
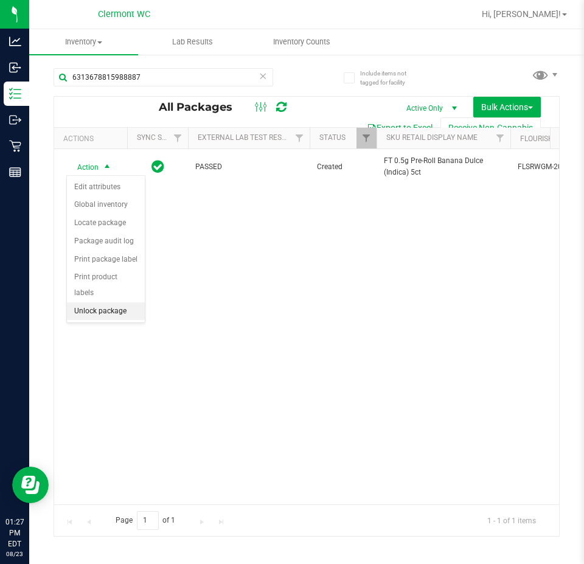
click at [129, 302] on li "Unlock package" at bounding box center [106, 311] width 78 height 18
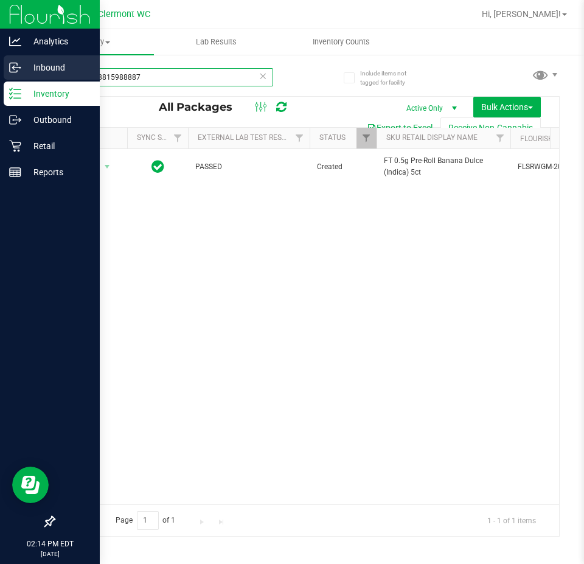
drag, startPoint x: 154, startPoint y: 78, endPoint x: 0, endPoint y: 78, distance: 153.9
click at [0, 78] on div "Analytics Inbound Inventory Outbound Retail Reports 02:14 PM EDT 08/23/2025 08/…" at bounding box center [292, 282] width 584 height 564
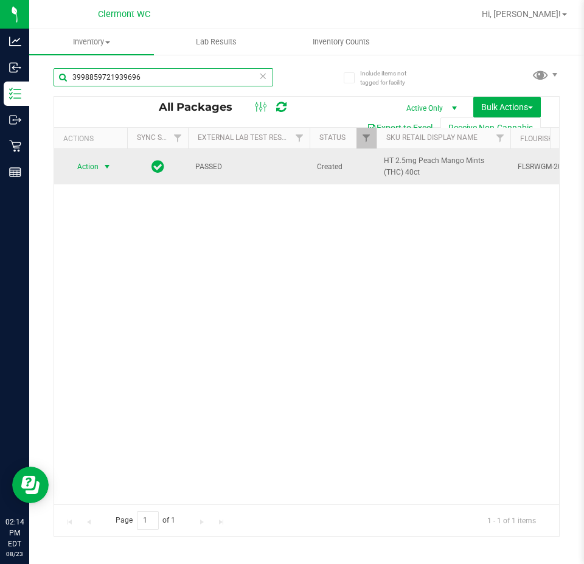
type input "3998859721939696"
click at [108, 167] on span "select" at bounding box center [107, 167] width 10 height 10
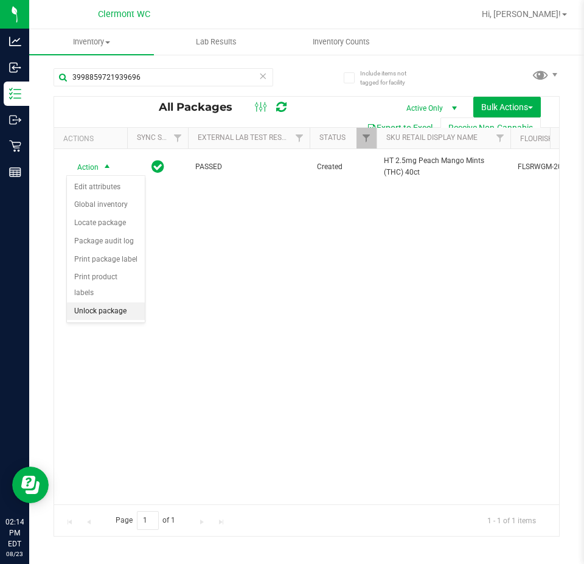
click at [125, 302] on li "Unlock package" at bounding box center [106, 311] width 78 height 18
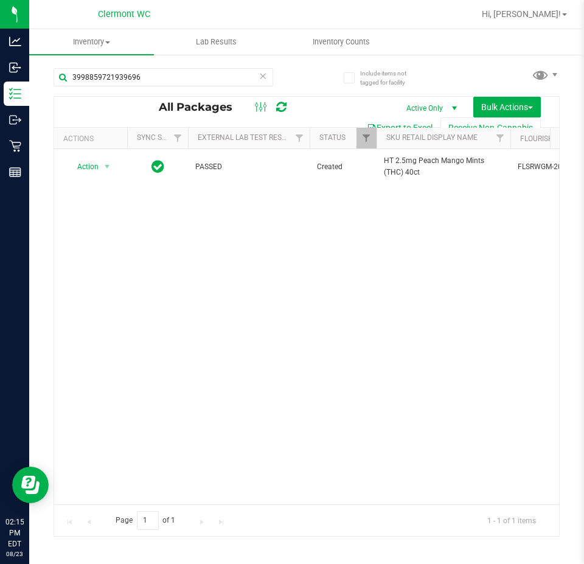
drag, startPoint x: 44, startPoint y: 61, endPoint x: 330, endPoint y: 283, distance: 361.7
click at [330, 283] on div "Action Action Adjust qty Create package Edit attributes Global inventory Locate…" at bounding box center [306, 326] width 505 height 355
click at [544, 16] on span "Hi, [PERSON_NAME]!" at bounding box center [521, 14] width 79 height 10
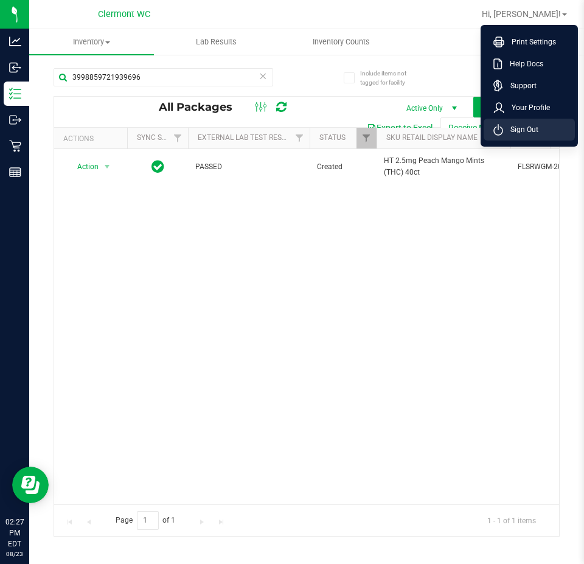
click at [556, 130] on li "Sign Out" at bounding box center [529, 130] width 91 height 22
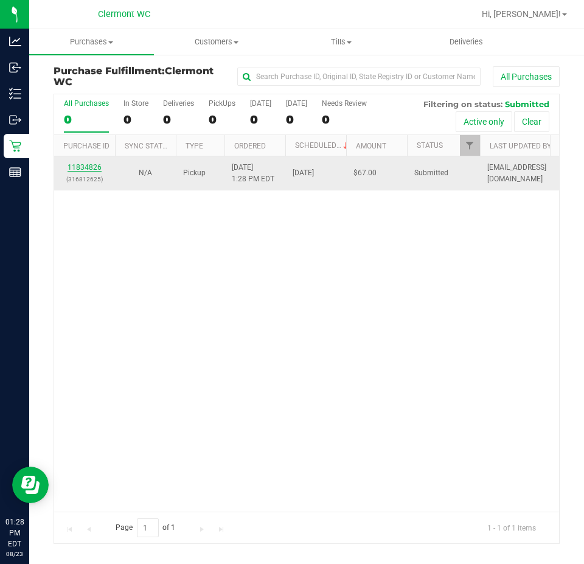
click at [86, 170] on link "11834826" at bounding box center [85, 167] width 34 height 9
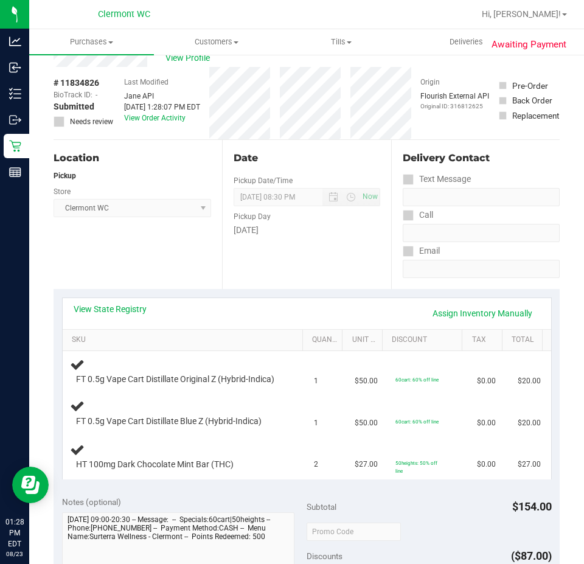
scroll to position [61, 0]
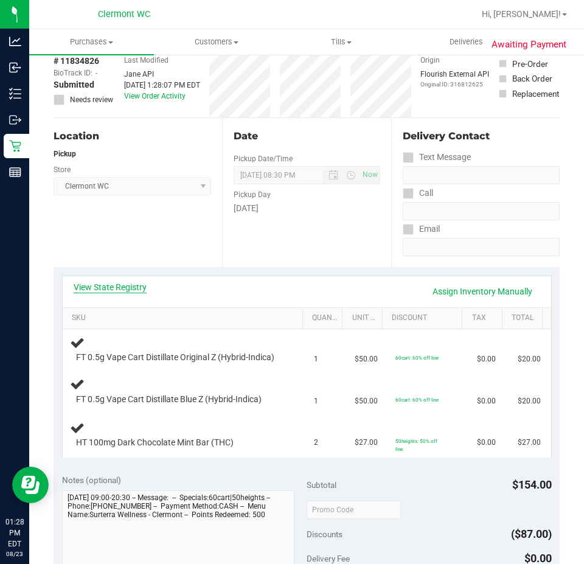
click at [124, 285] on link "View State Registry" at bounding box center [110, 287] width 73 height 12
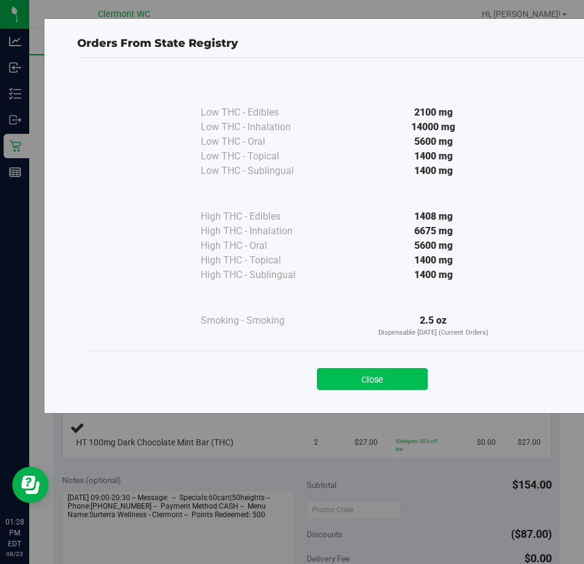
click at [394, 379] on button "Close" at bounding box center [372, 379] width 111 height 22
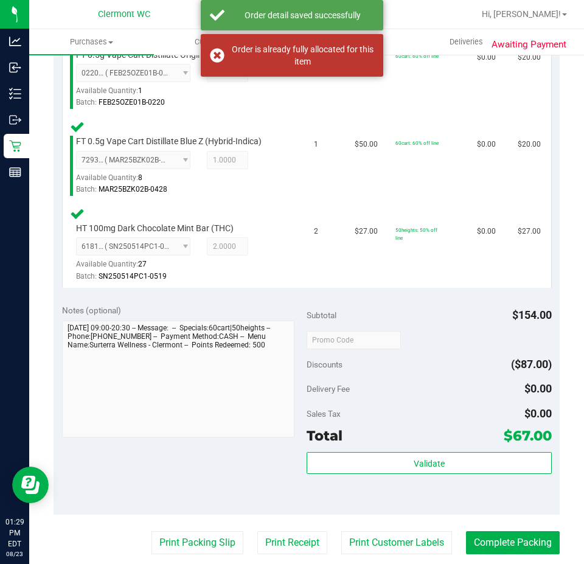
scroll to position [362, 0]
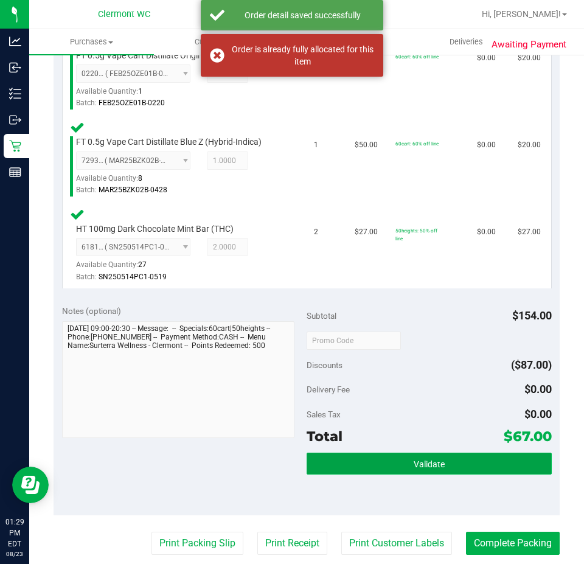
click at [438, 472] on button "Validate" at bounding box center [429, 464] width 245 height 22
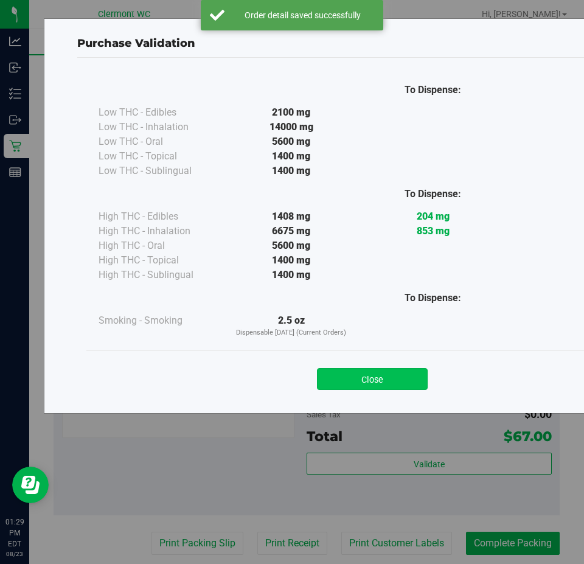
click at [386, 370] on button "Close" at bounding box center [372, 379] width 111 height 22
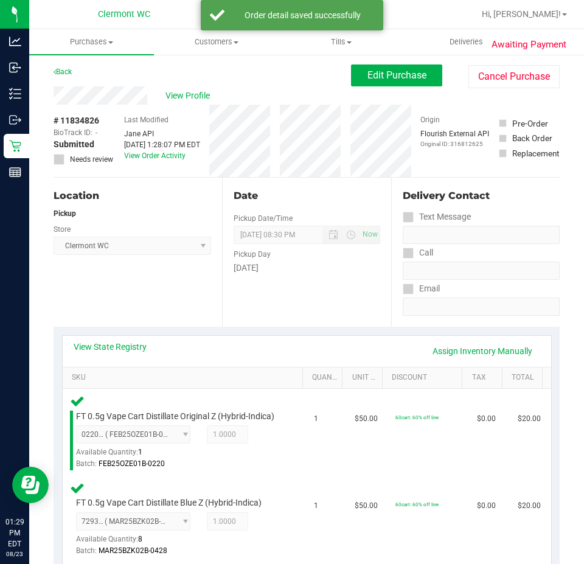
scroll to position [2, 0]
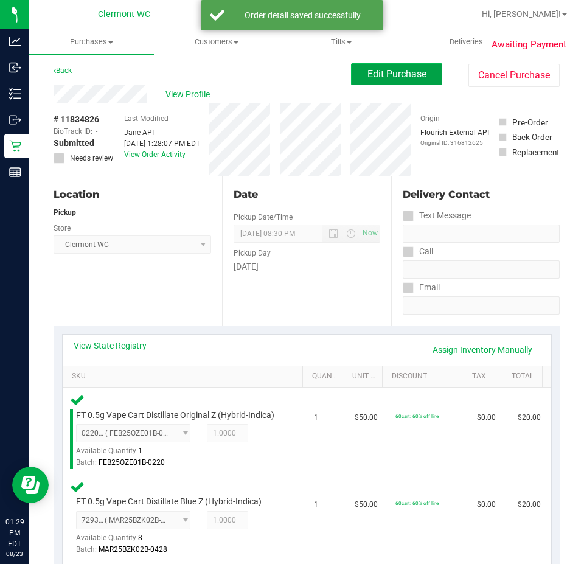
click at [402, 76] on span "Edit Purchase" at bounding box center [396, 74] width 59 height 12
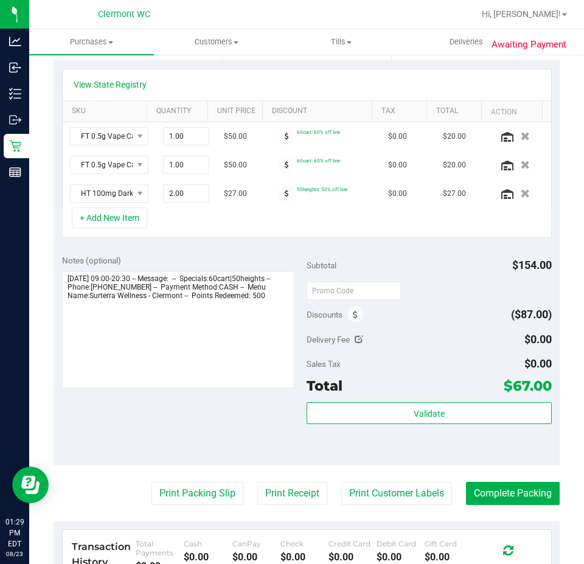
scroll to position [243, 0]
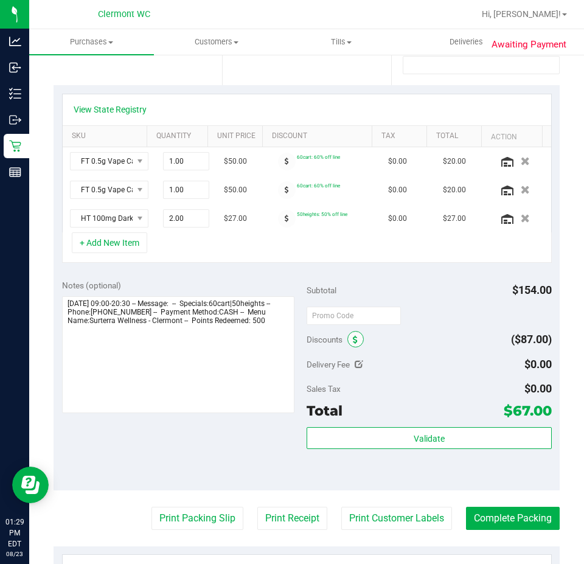
click at [353, 339] on icon at bounding box center [355, 340] width 5 height 9
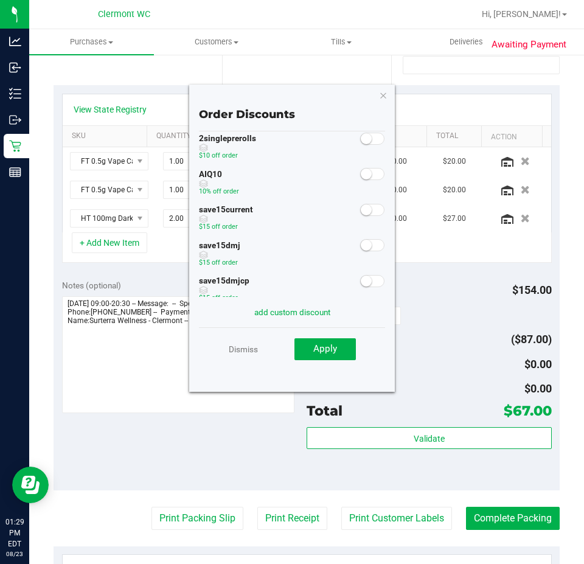
scroll to position [0, 0]
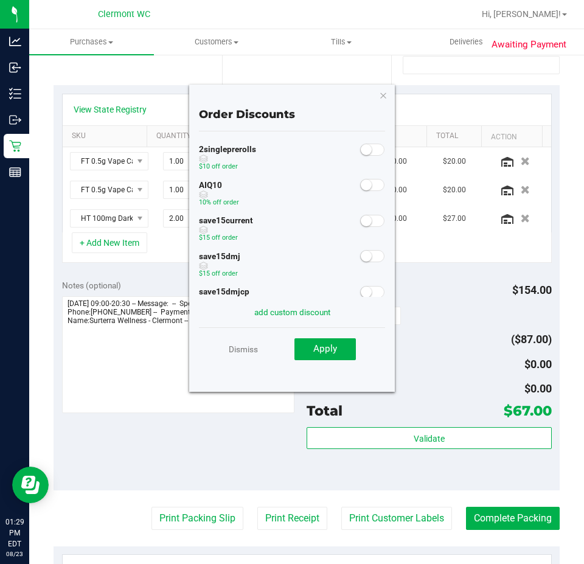
click at [361, 187] on small at bounding box center [366, 184] width 11 height 11
click at [334, 351] on span "Apply" at bounding box center [325, 348] width 24 height 11
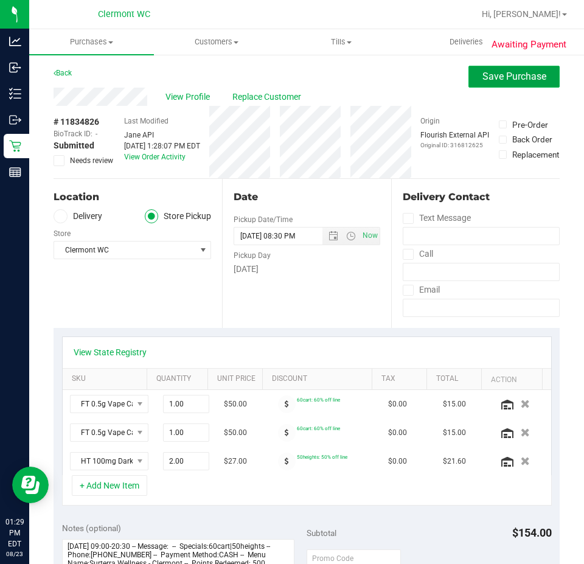
click at [496, 77] on span "Save Purchase" at bounding box center [514, 77] width 64 height 12
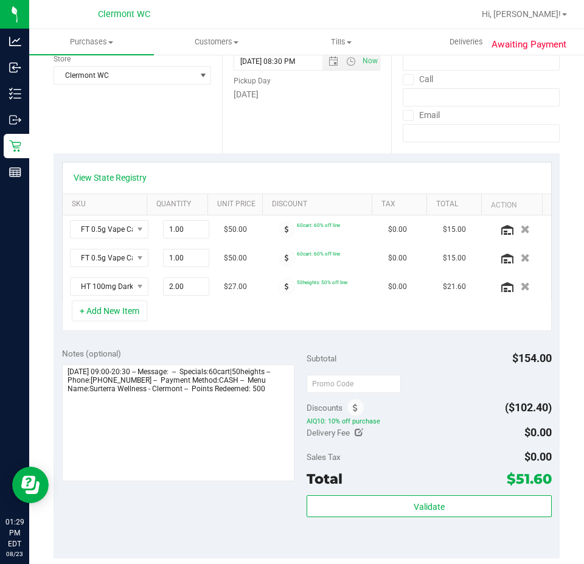
scroll to position [179, 0]
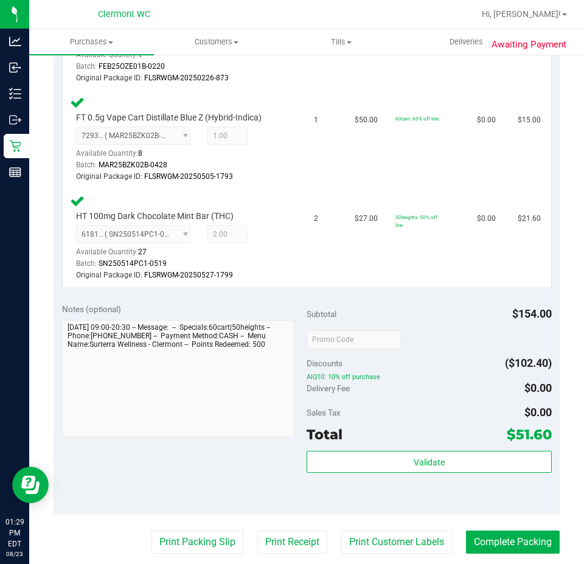
scroll to position [399, 0]
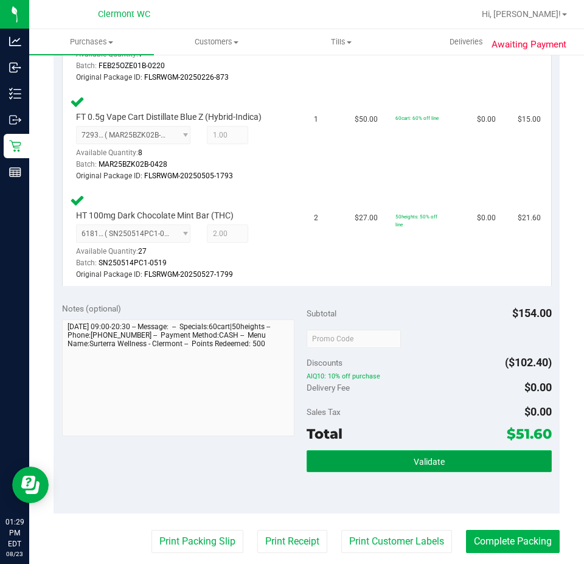
click at [490, 465] on button "Validate" at bounding box center [429, 461] width 245 height 22
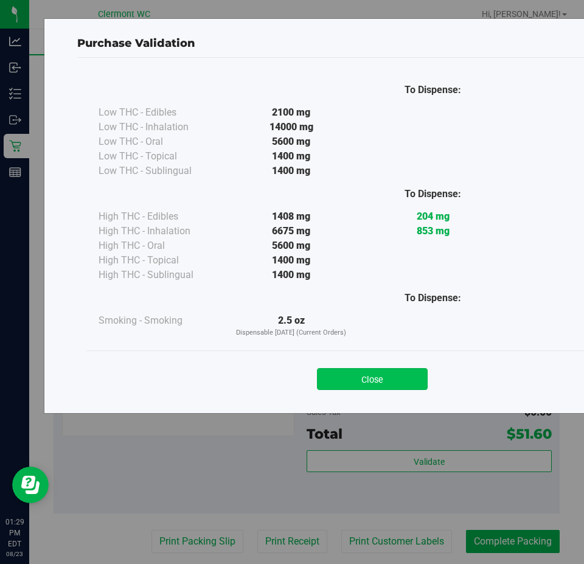
click at [405, 378] on button "Close" at bounding box center [372, 379] width 111 height 22
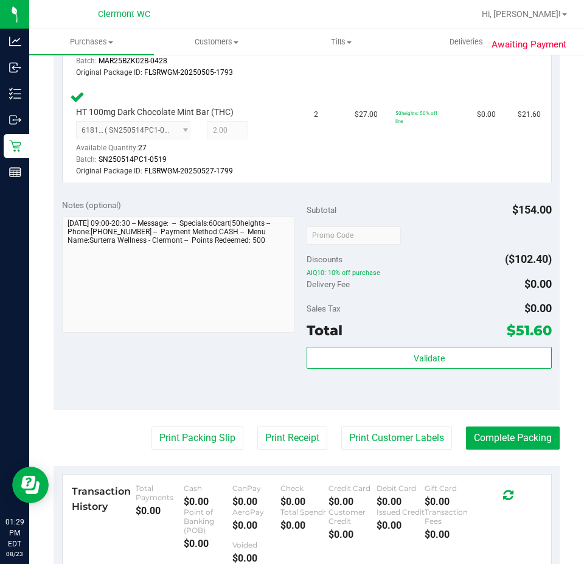
scroll to position [503, 0]
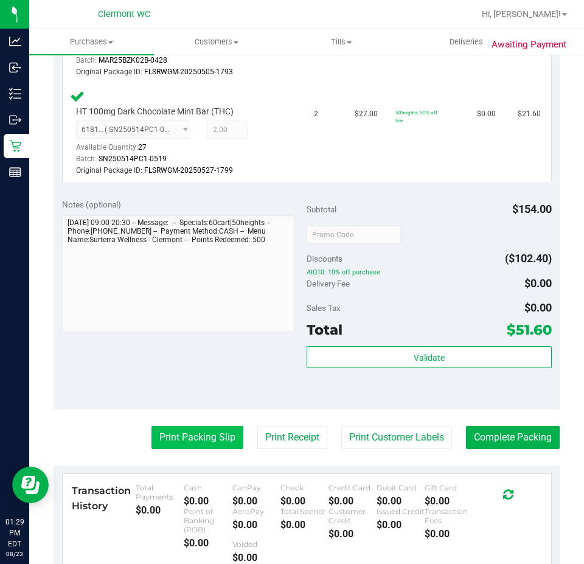
click at [204, 447] on button "Print Packing Slip" at bounding box center [198, 437] width 92 height 23
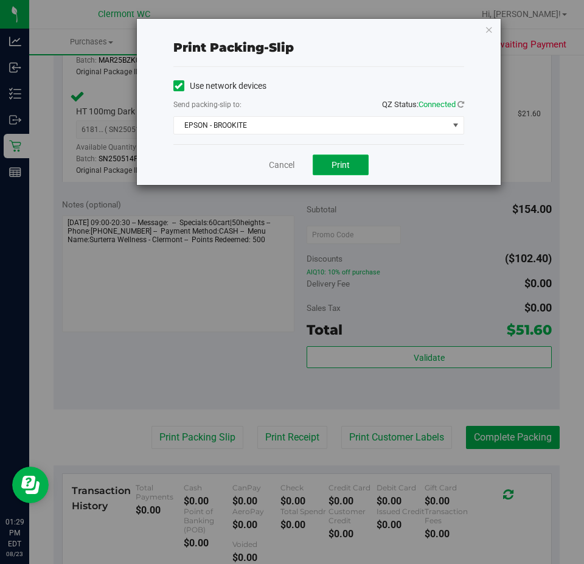
click at [346, 167] on span "Print" at bounding box center [341, 165] width 18 height 10
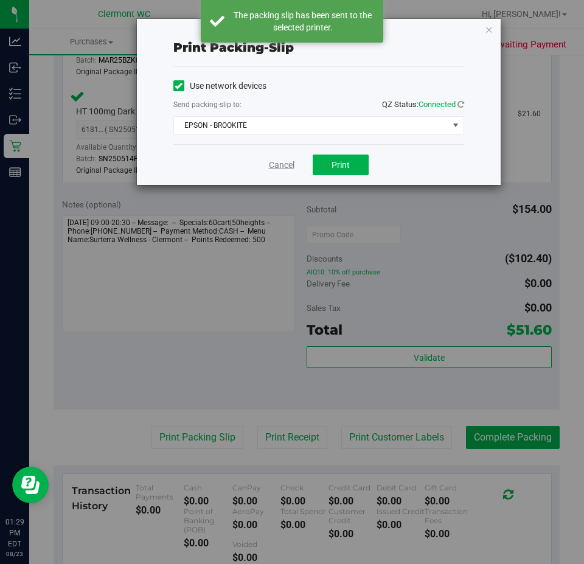
click at [287, 166] on link "Cancel" at bounding box center [282, 165] width 26 height 13
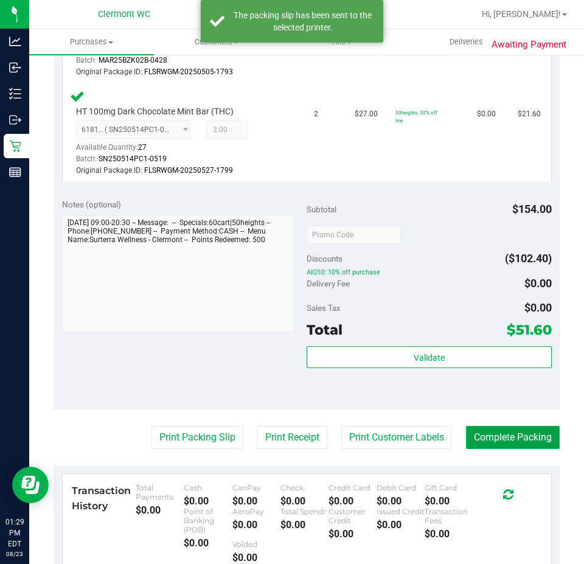
click at [521, 442] on button "Complete Packing" at bounding box center [513, 437] width 94 height 23
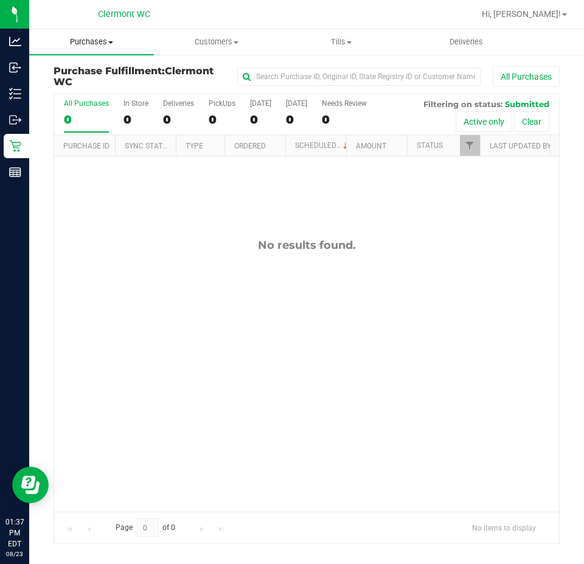
click at [124, 44] on span "Purchases" at bounding box center [91, 42] width 125 height 11
click at [98, 75] on span "Summary of purchases" at bounding box center [91, 73] width 125 height 10
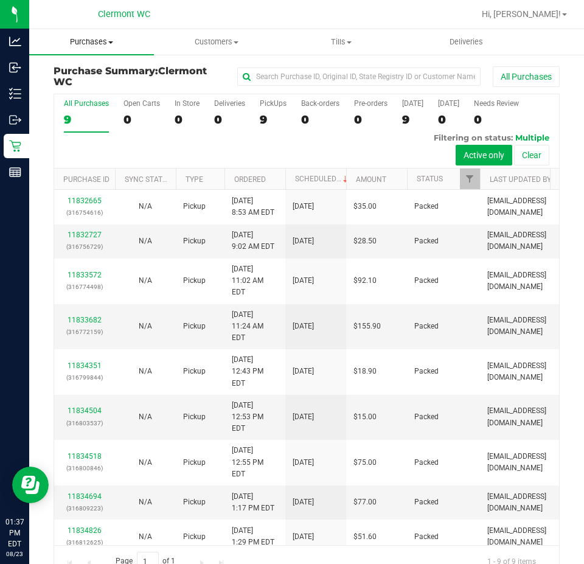
click at [110, 38] on span "Purchases" at bounding box center [91, 42] width 125 height 11
click at [72, 98] on span "All purchases" at bounding box center [72, 102] width 86 height 10
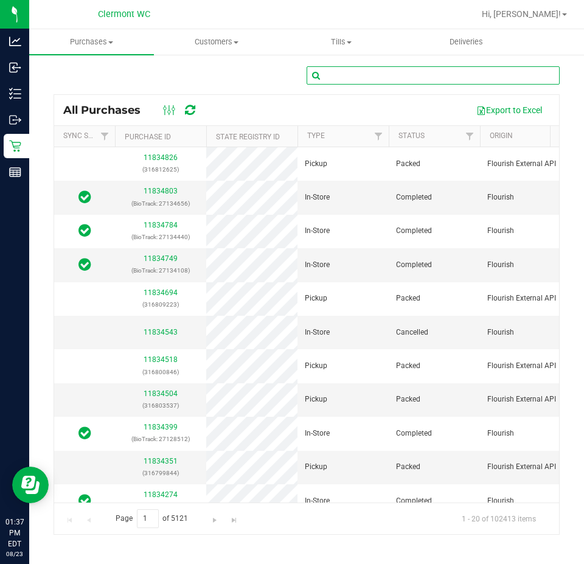
click at [433, 77] on input "text" at bounding box center [433, 75] width 253 height 18
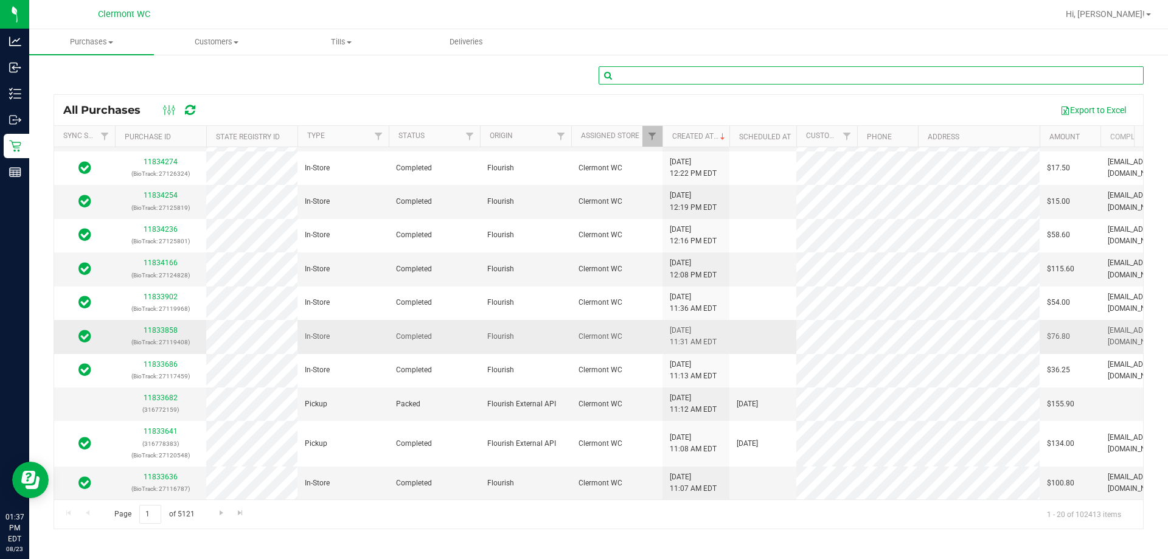
scroll to position [354, 0]
click at [220, 509] on span "Go to the next page" at bounding box center [222, 513] width 10 height 10
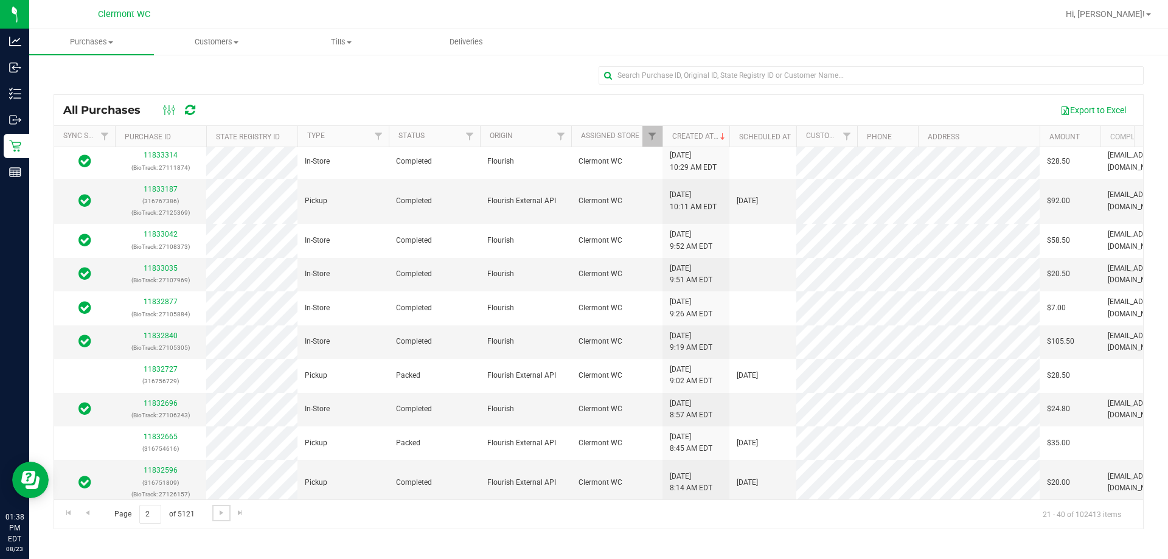
scroll to position [304, 0]
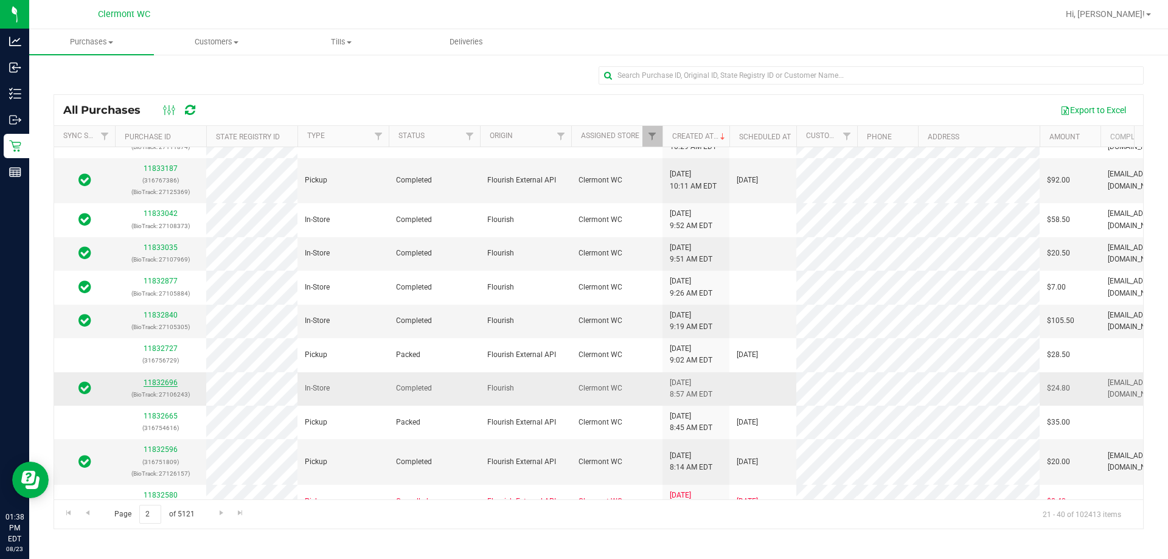
click at [156, 383] on link "11832696" at bounding box center [161, 382] width 34 height 9
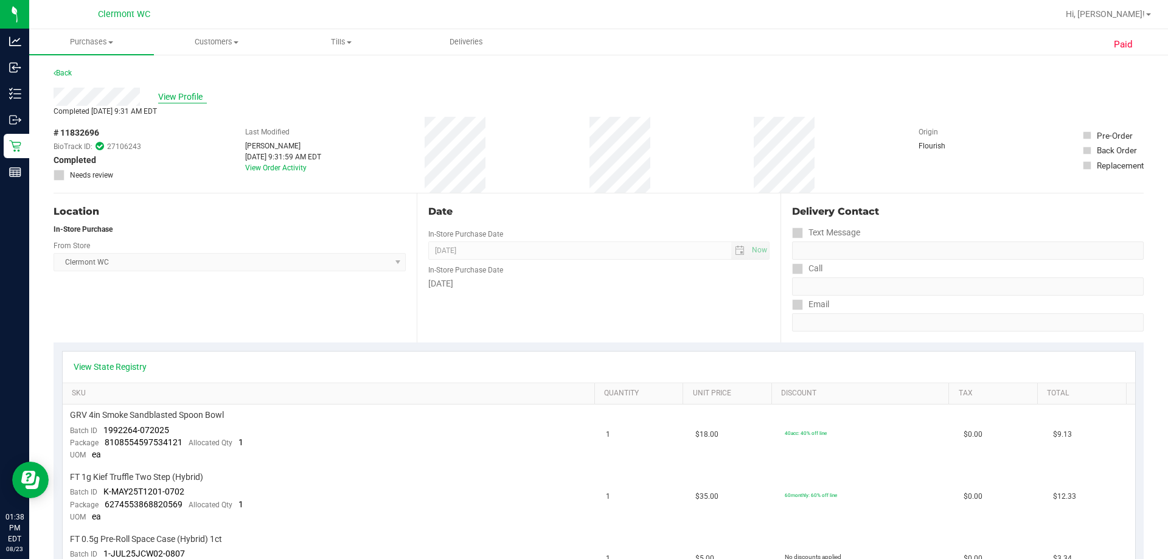
click at [183, 91] on span "View Profile" at bounding box center [182, 97] width 49 height 13
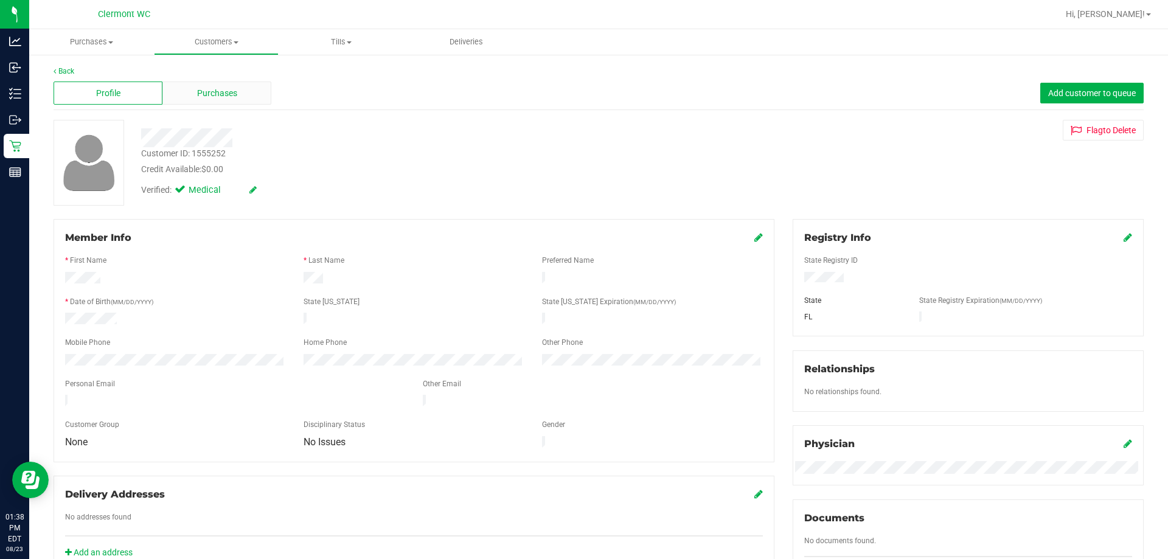
click at [231, 91] on span "Purchases" at bounding box center [217, 93] width 40 height 13
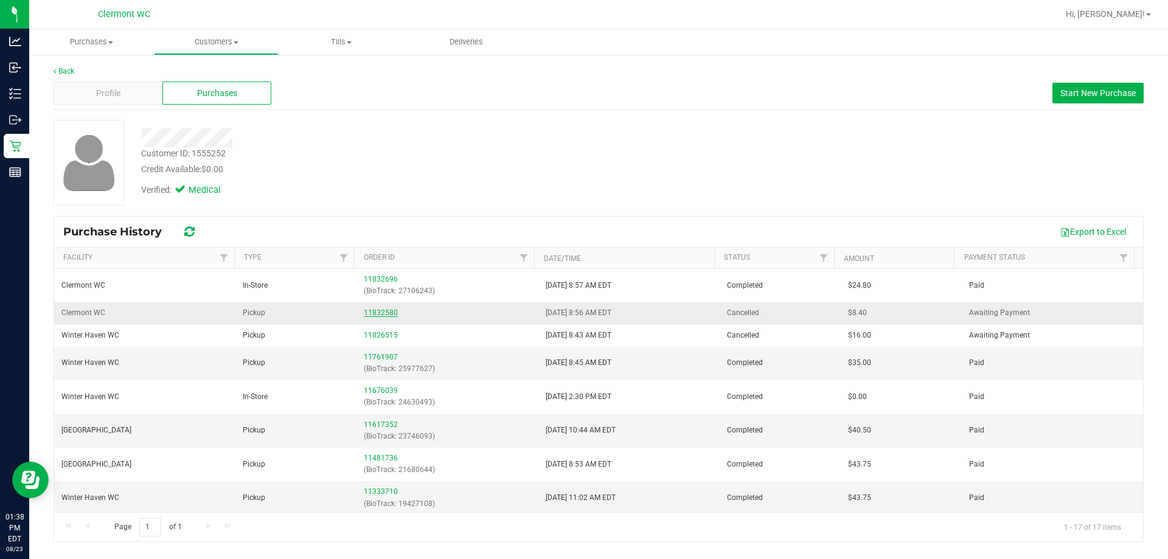
click at [389, 315] on link "11832580" at bounding box center [381, 312] width 34 height 9
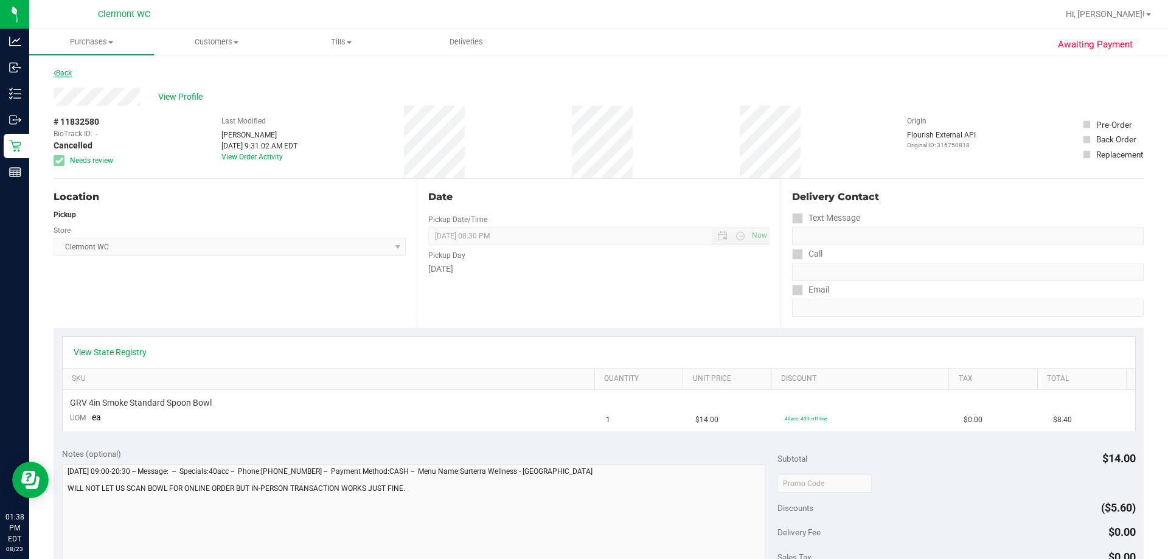
click at [58, 72] on link "Back" at bounding box center [63, 73] width 18 height 9
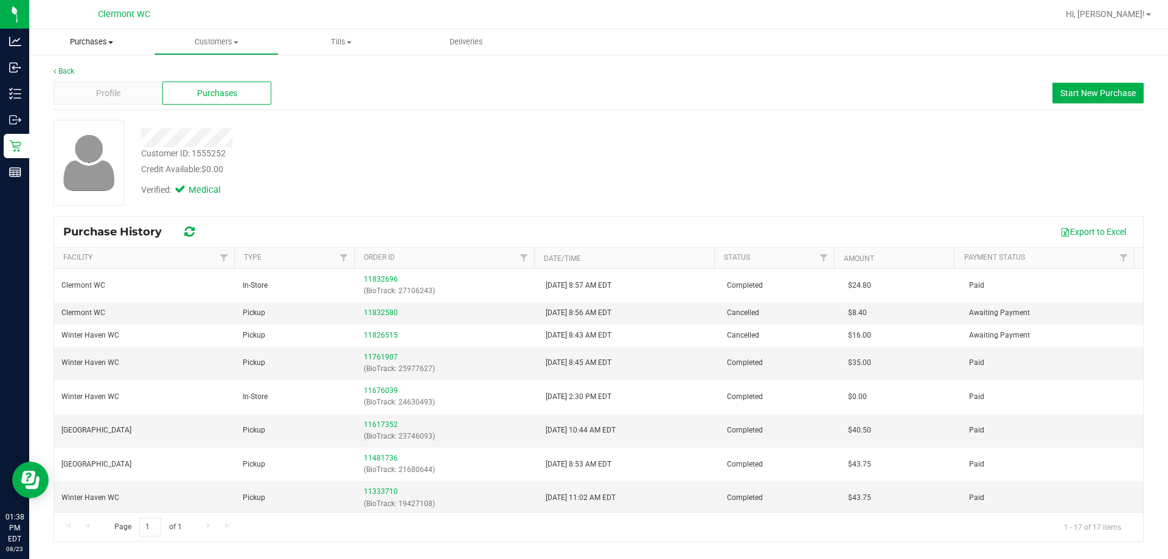
click at [87, 39] on span "Purchases" at bounding box center [91, 42] width 125 height 11
click at [97, 85] on span "Fulfillment" at bounding box center [66, 88] width 75 height 10
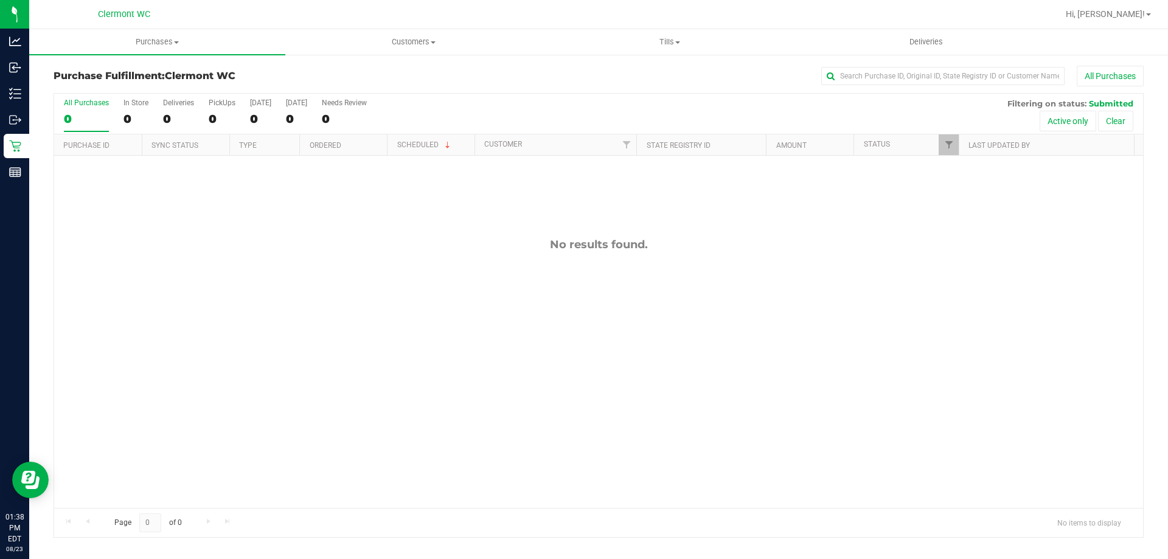
click at [291, 301] on div "No results found." at bounding box center [598, 373] width 1089 height 434
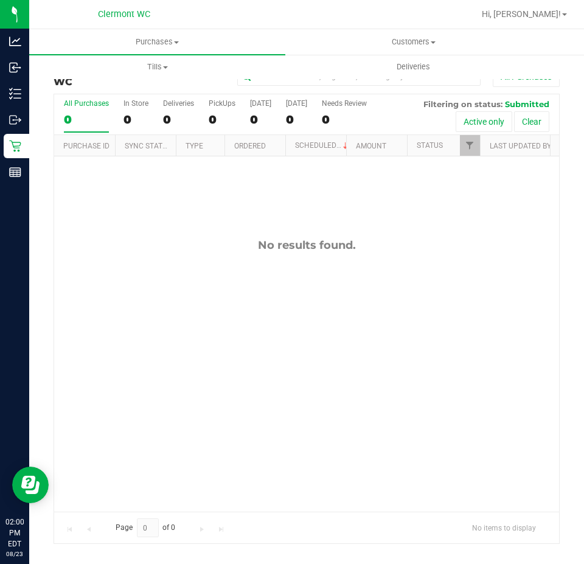
click at [308, 290] on div "No results found." at bounding box center [306, 374] width 505 height 437
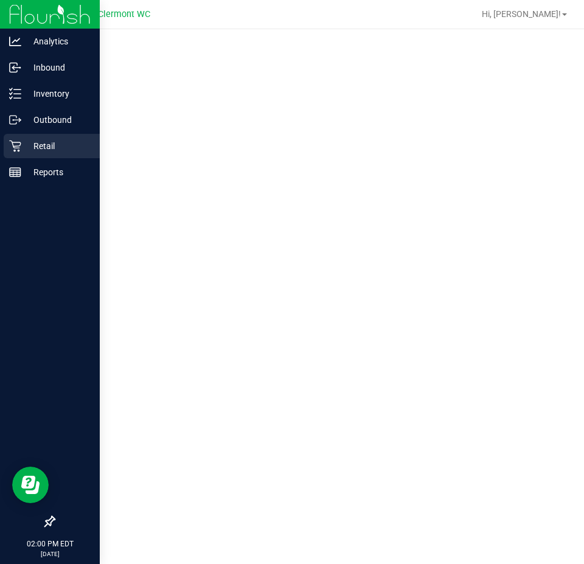
click at [7, 159] on link "Retail" at bounding box center [50, 147] width 100 height 26
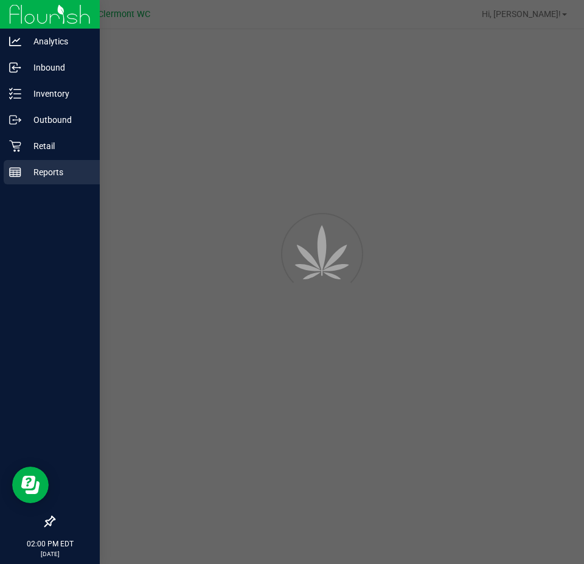
click at [9, 171] on icon at bounding box center [15, 172] width 12 height 12
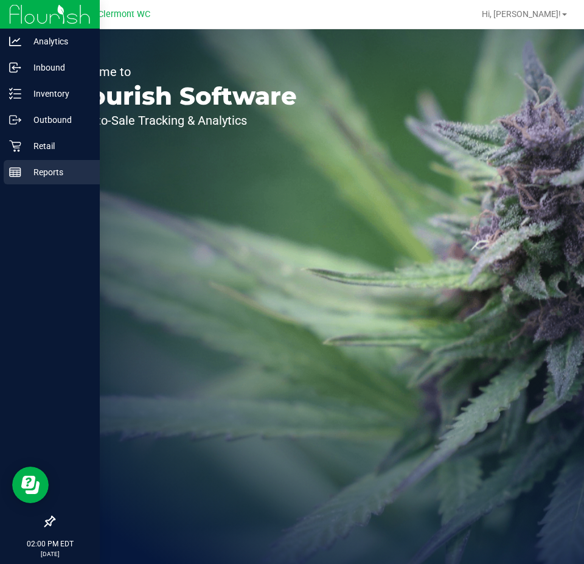
click at [19, 176] on icon at bounding box center [15, 172] width 12 height 12
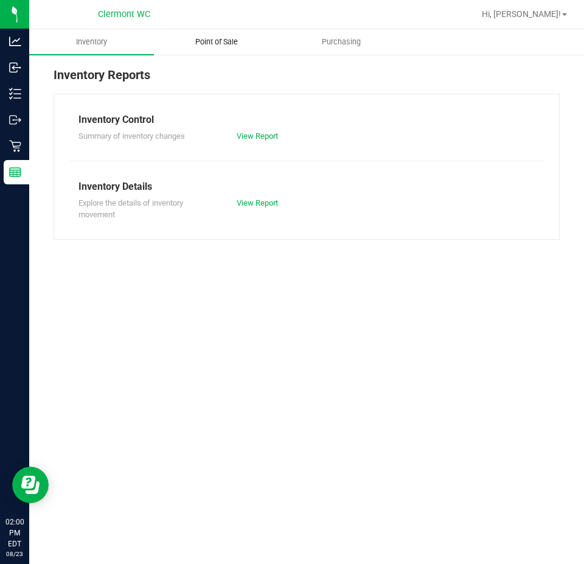
click at [221, 44] on span "Point of Sale" at bounding box center [216, 42] width 75 height 11
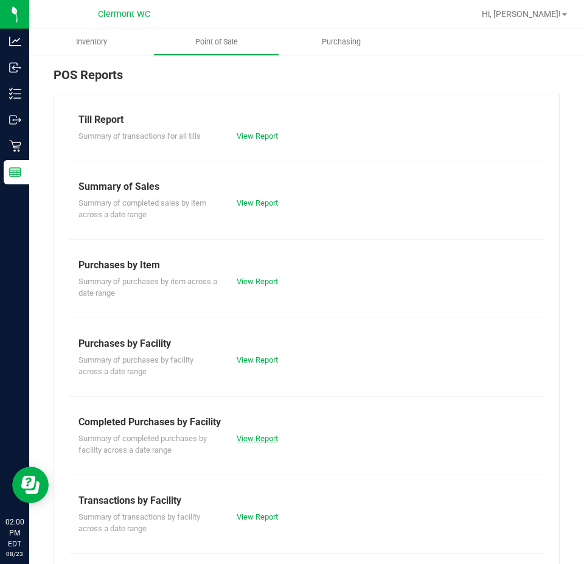
drag, startPoint x: 256, startPoint y: 430, endPoint x: 255, endPoint y: 439, distance: 9.1
click at [255, 432] on div "Summary of completed purchases by facility across a date range View Report" at bounding box center [306, 443] width 475 height 27
click at [255, 439] on link "View Report" at bounding box center [257, 438] width 41 height 9
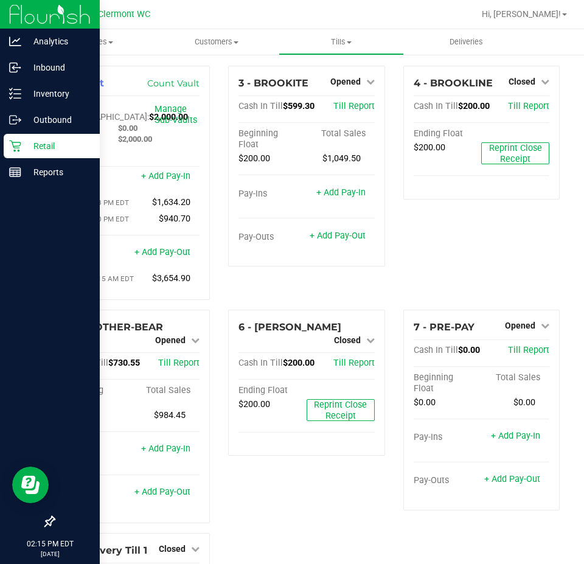
click at [39, 142] on p "Retail" at bounding box center [57, 146] width 73 height 15
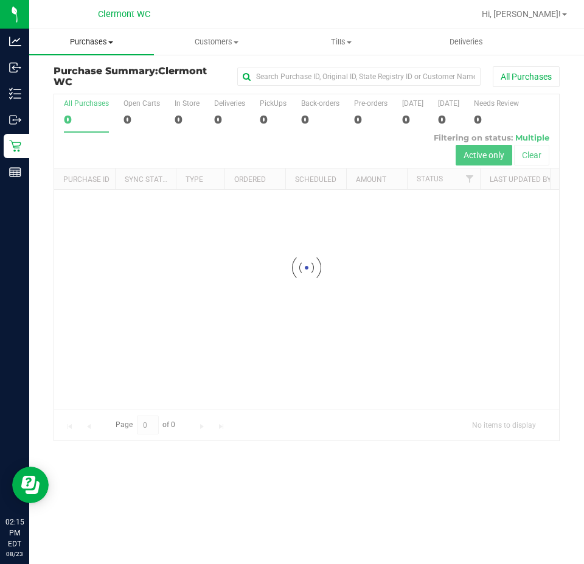
click at [105, 47] on uib-tab-heading "Purchases Summary of purchases Fulfillment All purchases" at bounding box center [91, 42] width 125 height 26
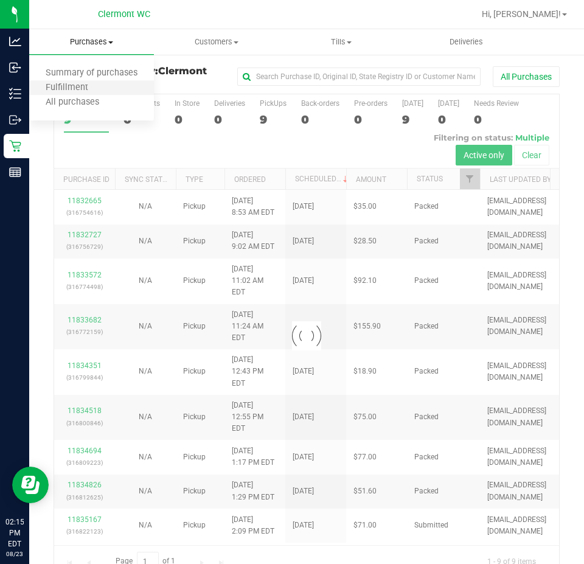
click at [105, 93] on li "Fulfillment" at bounding box center [91, 88] width 125 height 15
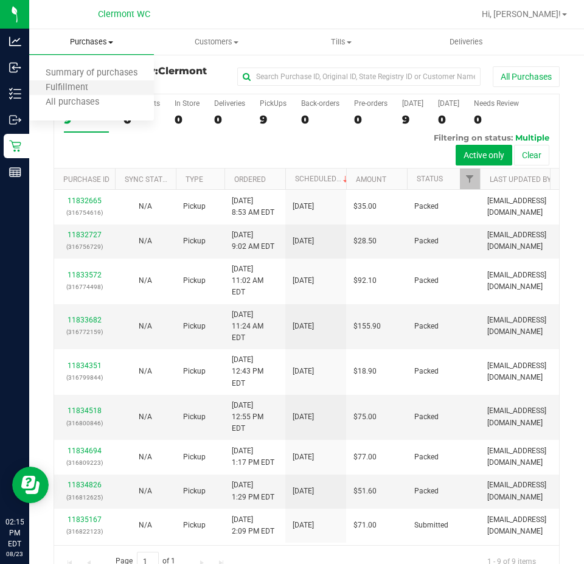
click at [105, 94] on li "Fulfillment" at bounding box center [91, 88] width 125 height 15
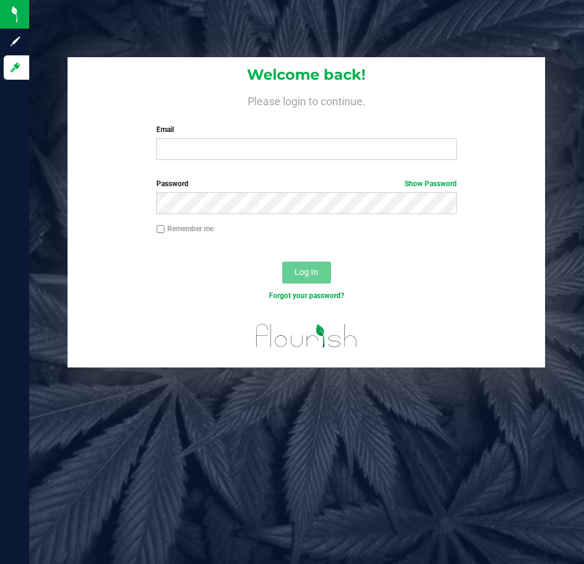
click at [483, 431] on div "Welcome back! Please login to continue. Email Required Please format your email…" at bounding box center [306, 282] width 555 height 564
drag, startPoint x: 426, startPoint y: 562, endPoint x: 436, endPoint y: 378, distance: 184.0
click at [455, 441] on div "Welcome back! Please login to continue. Email Required Please format your email…" at bounding box center [306, 282] width 555 height 564
click at [352, 145] on input "Email" at bounding box center [306, 149] width 300 height 22
click at [347, 141] on input "Email" at bounding box center [306, 149] width 300 height 22
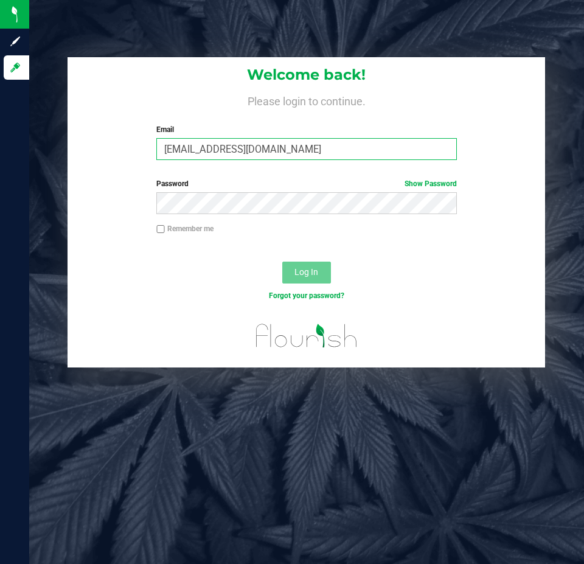
type input "[EMAIL_ADDRESS][DOMAIN_NAME]"
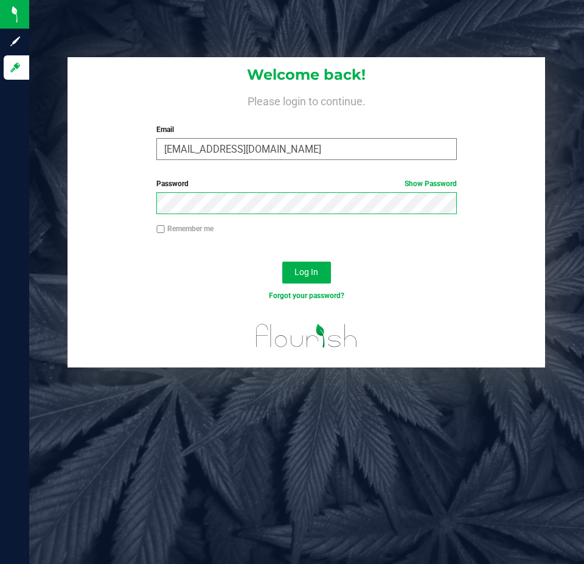
click button "Log In"
